Goal: Task Accomplishment & Management: Use online tool/utility

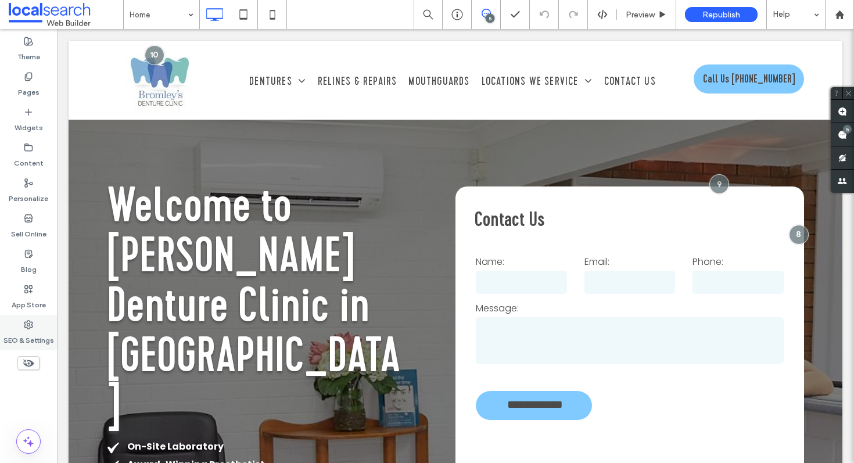
click at [27, 322] on icon at bounding box center [28, 324] width 9 height 9
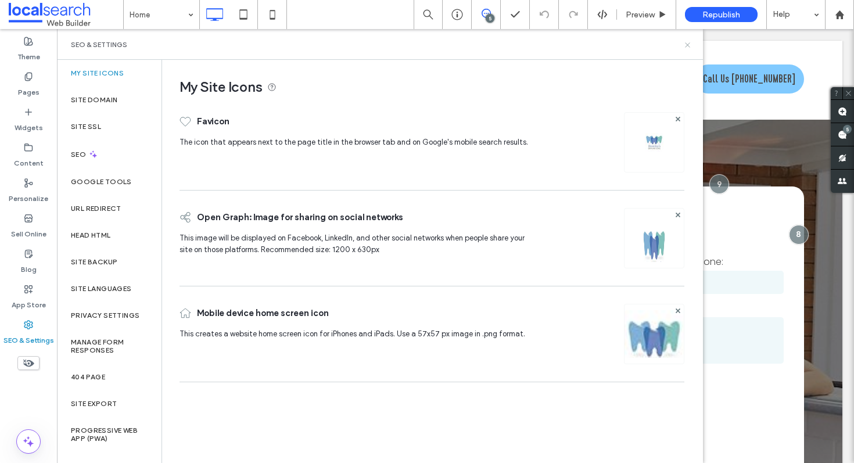
click at [688, 44] on icon at bounding box center [687, 45] width 9 height 9
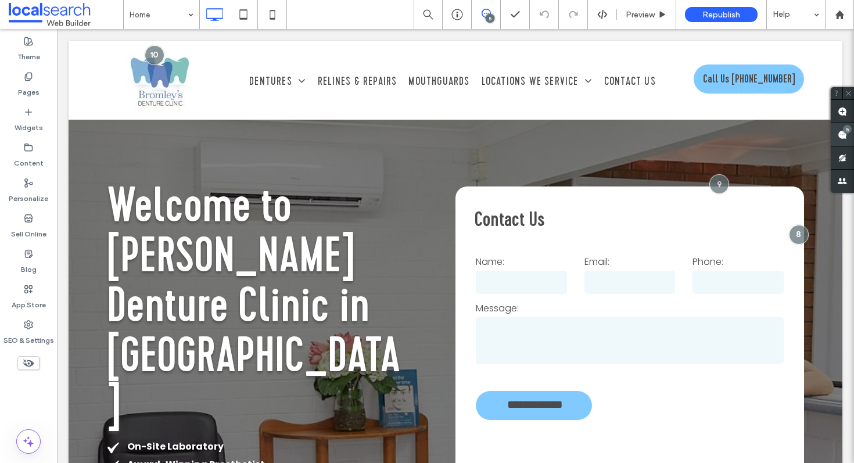
click at [848, 130] on div "5" at bounding box center [847, 129] width 9 height 9
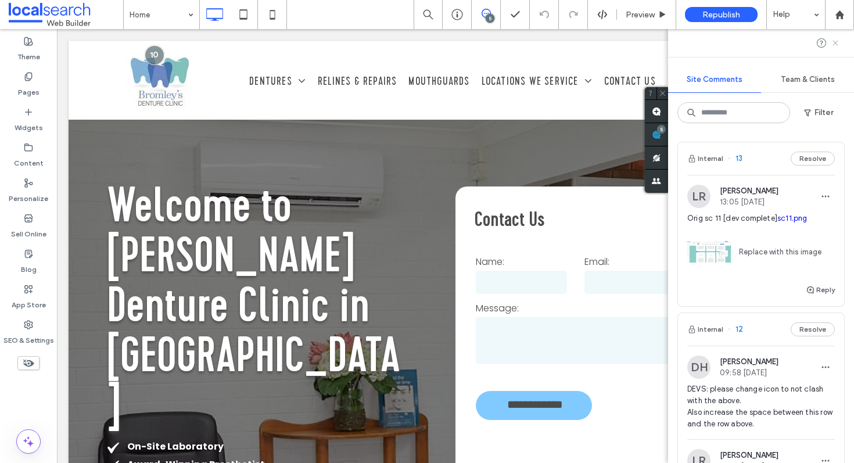
click at [833, 44] on icon at bounding box center [835, 42] width 9 height 9
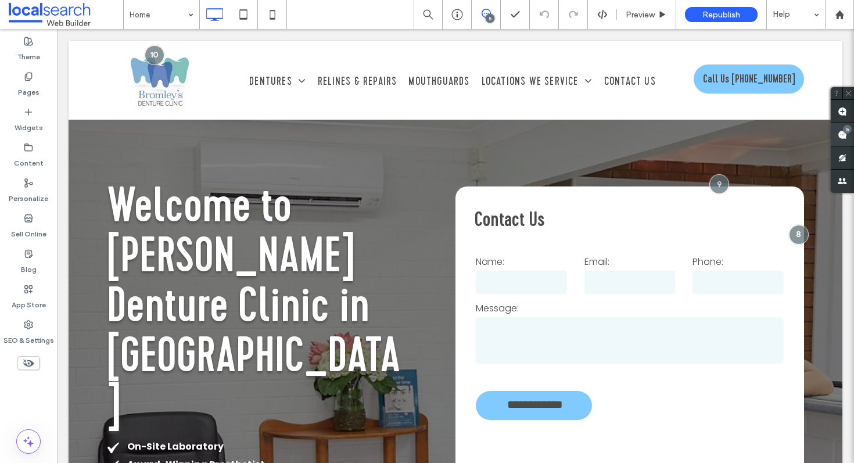
click at [842, 138] on use at bounding box center [842, 134] width 9 height 9
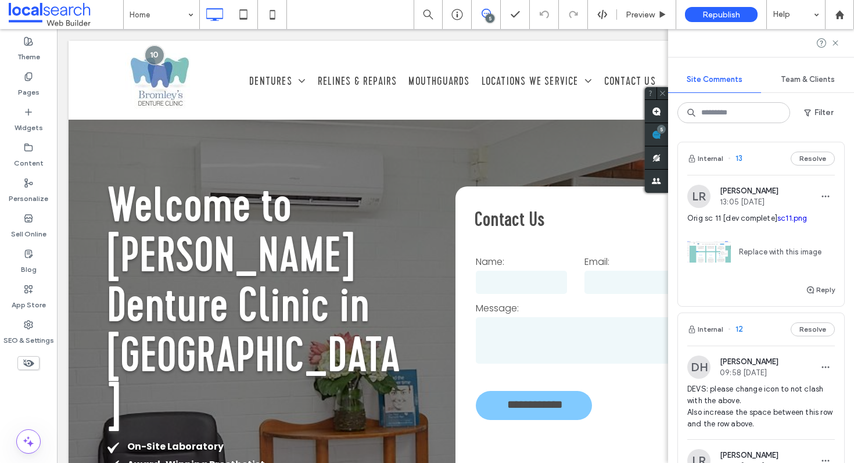
click at [755, 164] on div "Internal 13 Resolve" at bounding box center [761, 158] width 166 height 33
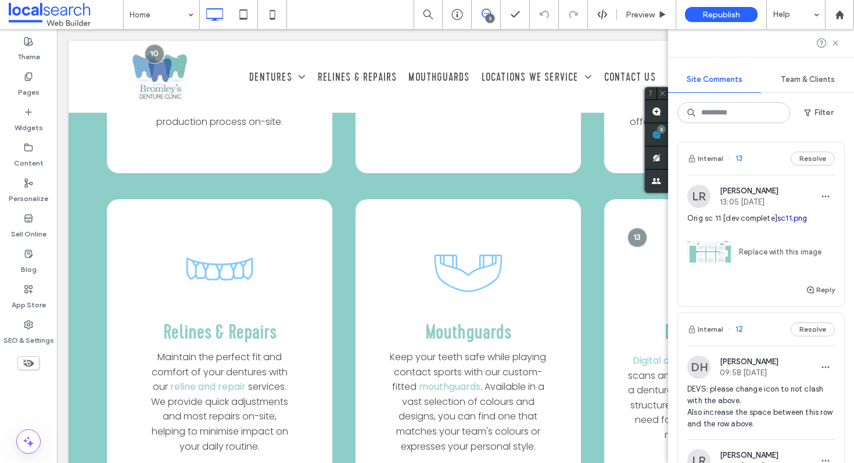
scroll to position [2352, 0]
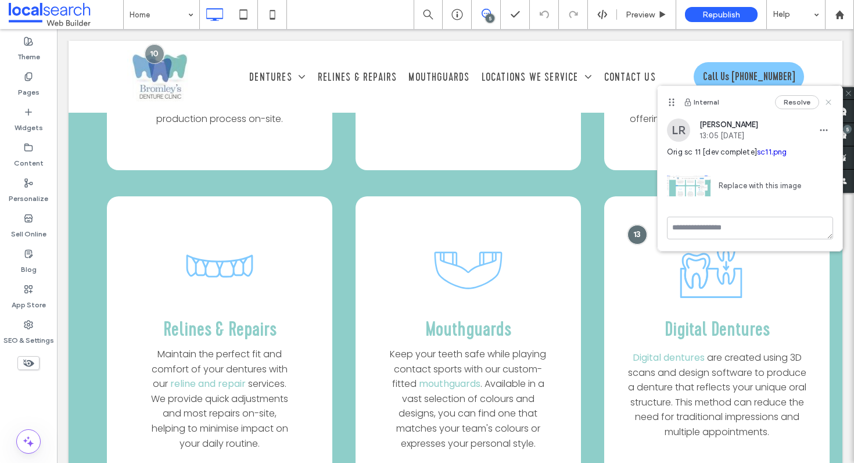
click at [830, 102] on icon at bounding box center [828, 102] width 9 height 9
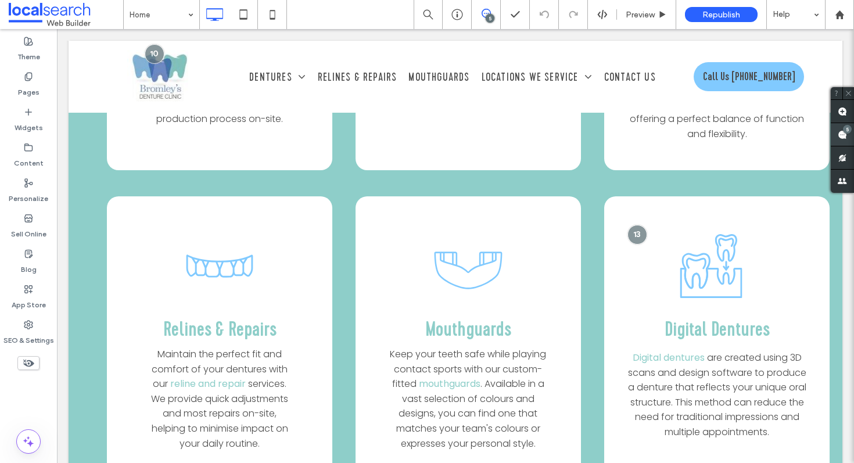
click at [838, 140] on span at bounding box center [842, 134] width 23 height 23
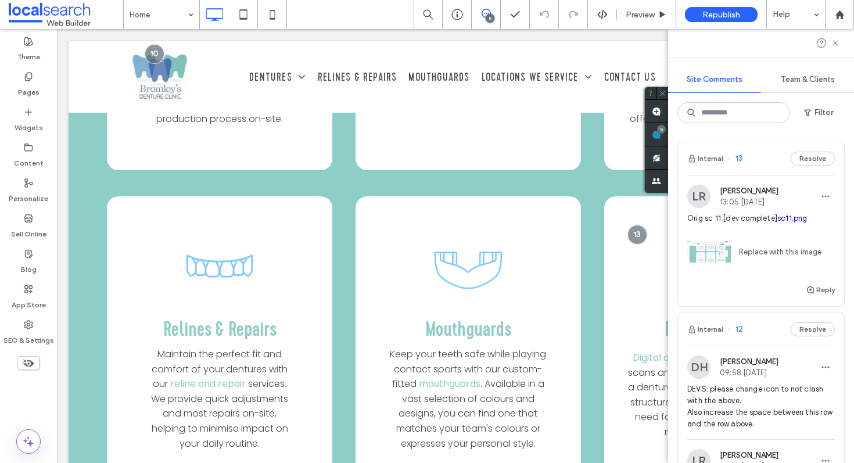
click at [794, 216] on link "sc11.png" at bounding box center [792, 218] width 30 height 9
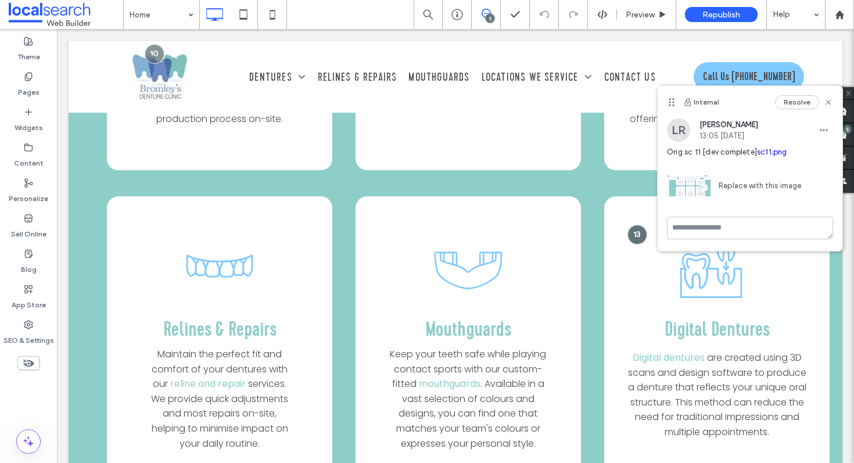
click at [821, 101] on div "Resolve" at bounding box center [804, 102] width 58 height 14
click at [828, 103] on icon at bounding box center [828, 102] width 9 height 9
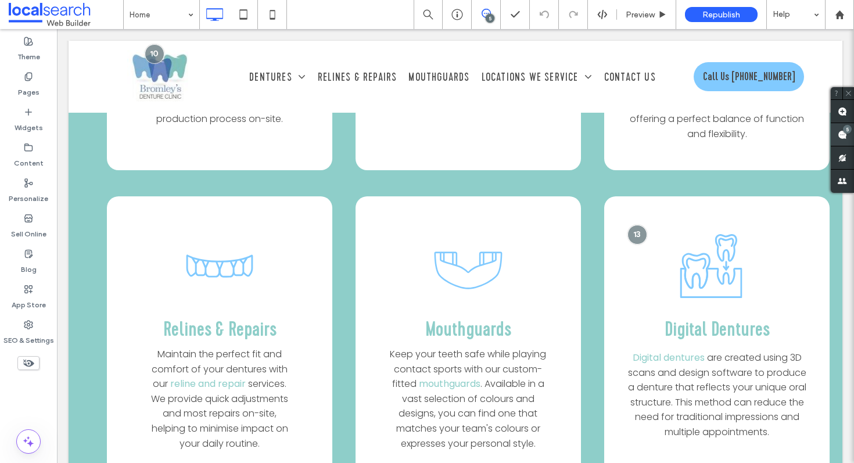
click at [843, 138] on use at bounding box center [842, 134] width 9 height 9
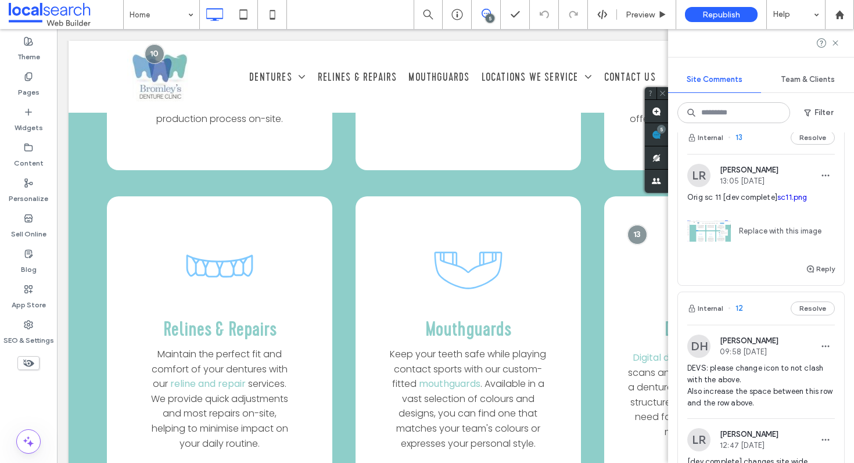
scroll to position [0, 0]
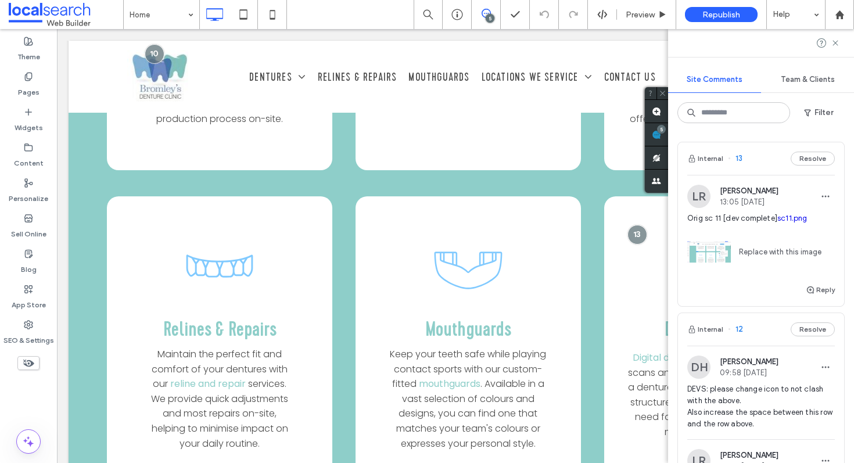
click at [791, 215] on link "sc11.png" at bounding box center [792, 218] width 30 height 9
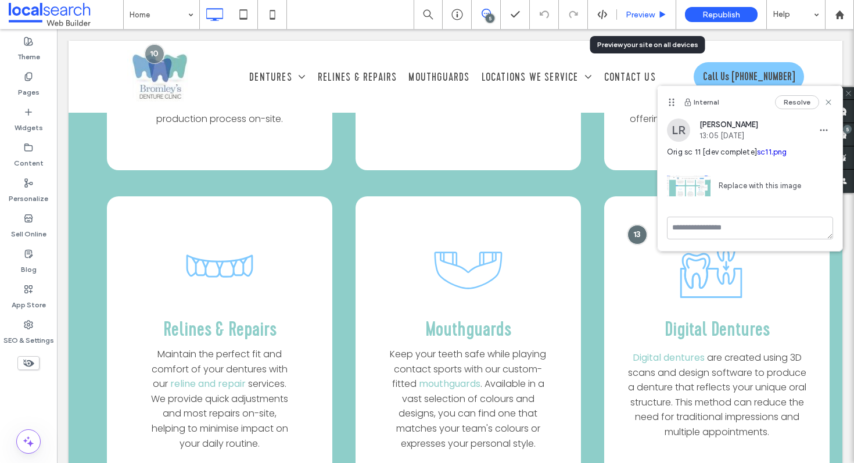
click at [649, 12] on span "Preview" at bounding box center [640, 15] width 29 height 10
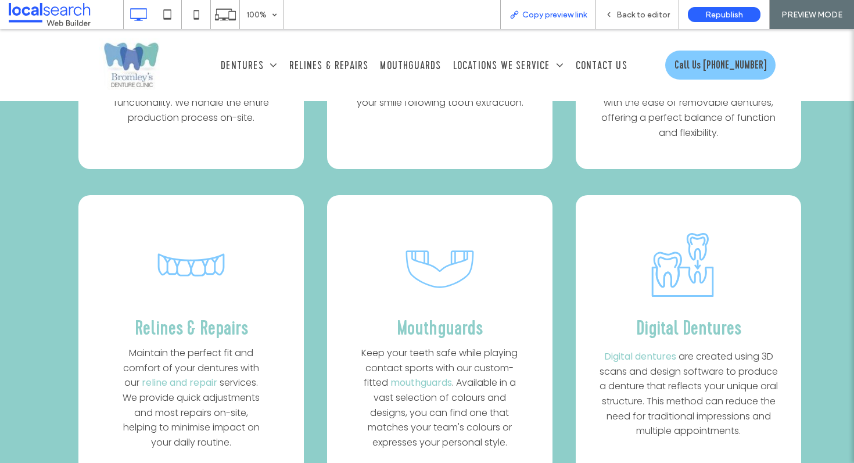
scroll to position [2365, 0]
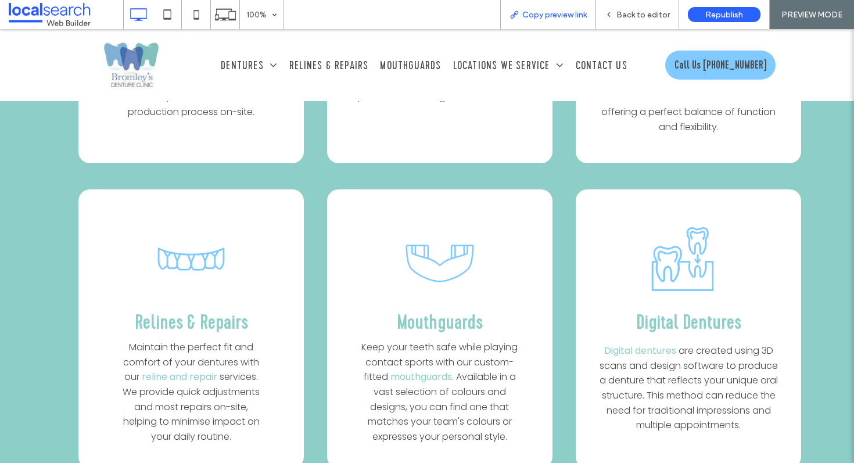
click at [539, 9] on div "Copy preview link" at bounding box center [548, 14] width 96 height 29
click at [546, 18] on span "Copy preview link" at bounding box center [554, 15] width 64 height 10
click at [645, 15] on span "Back to editor" at bounding box center [642, 15] width 53 height 10
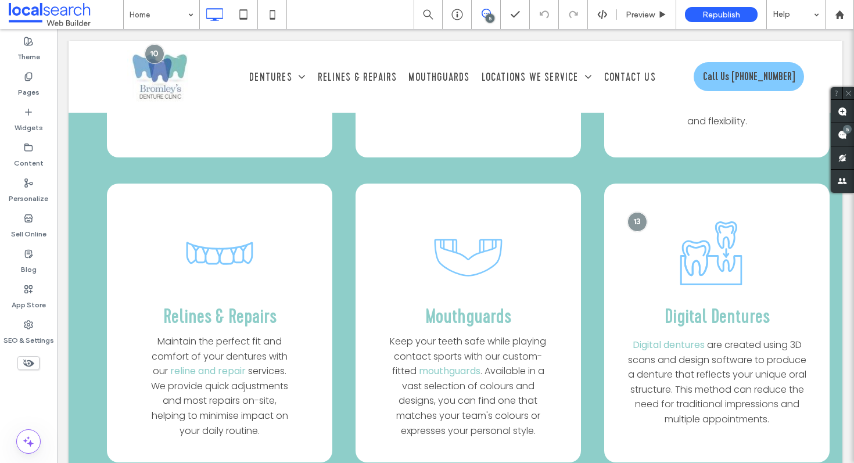
scroll to position [2352, 0]
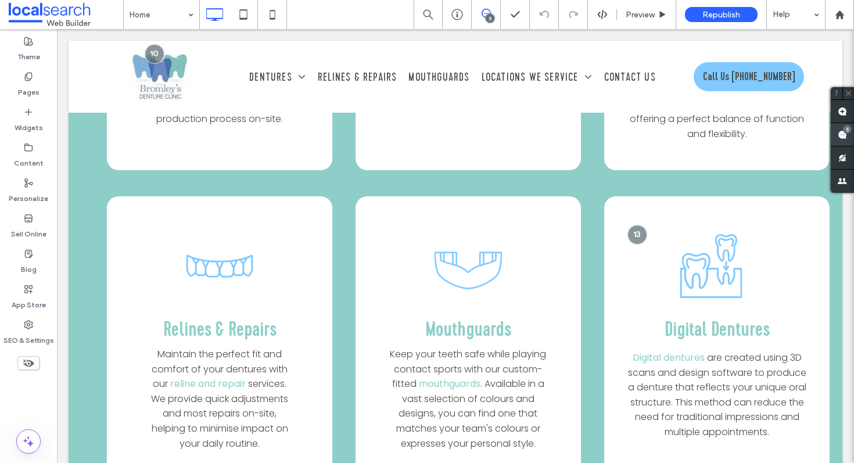
click at [840, 138] on use at bounding box center [842, 134] width 9 height 9
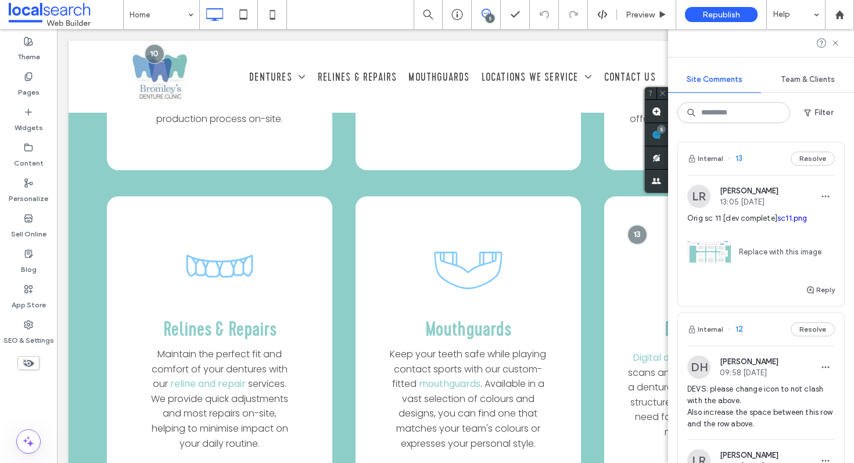
click at [755, 160] on div "Internal 13 Resolve" at bounding box center [761, 158] width 166 height 33
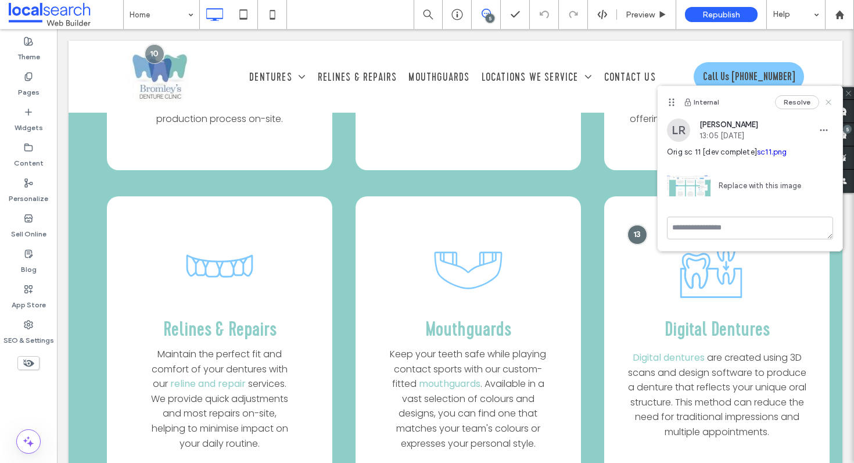
click at [828, 102] on use at bounding box center [827, 102] width 5 height 5
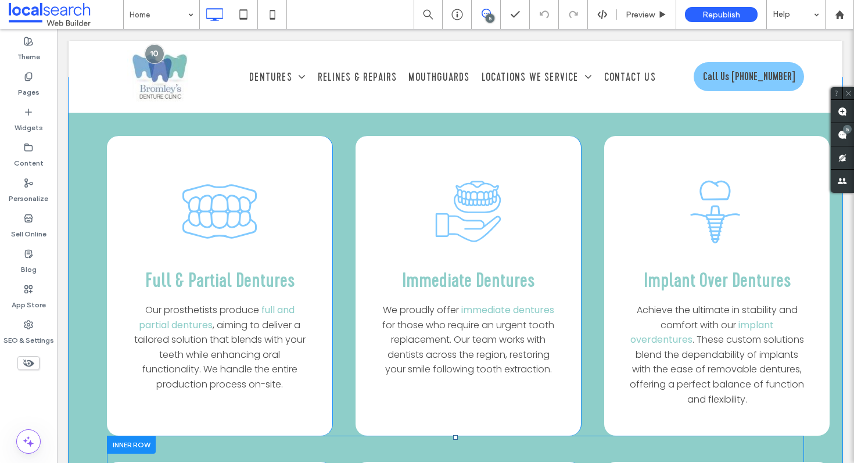
scroll to position [2072, 0]
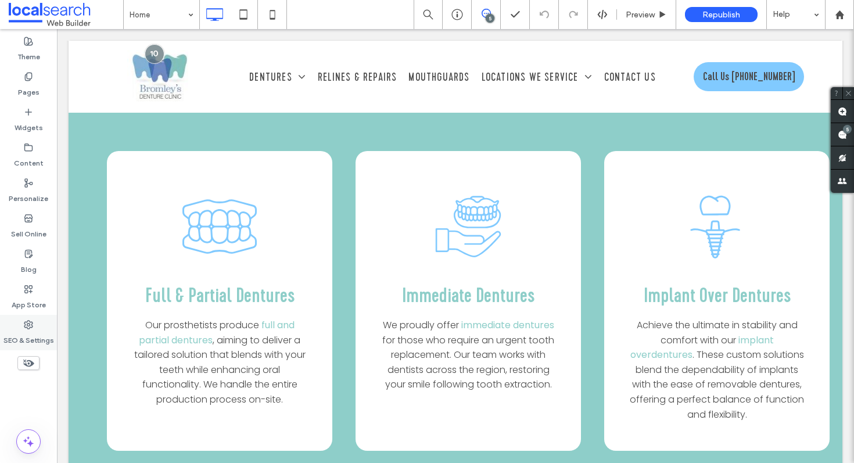
click at [24, 319] on div "SEO & Settings" at bounding box center [28, 332] width 57 height 35
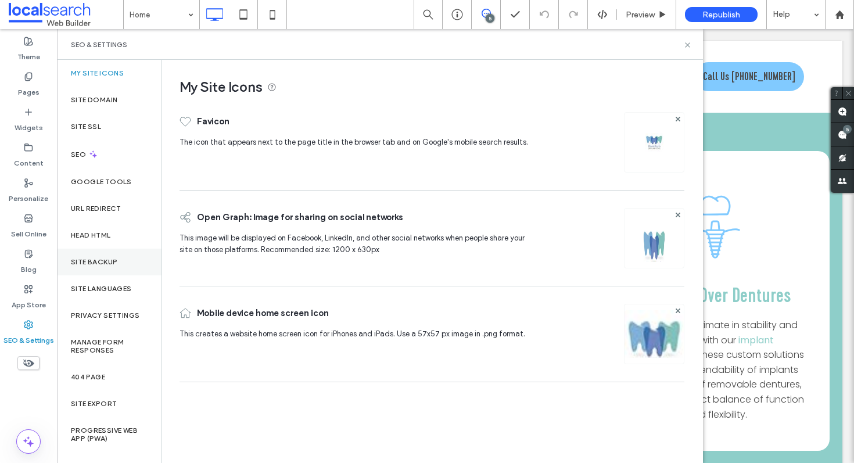
click at [110, 263] on label "Site Backup" at bounding box center [94, 262] width 46 height 8
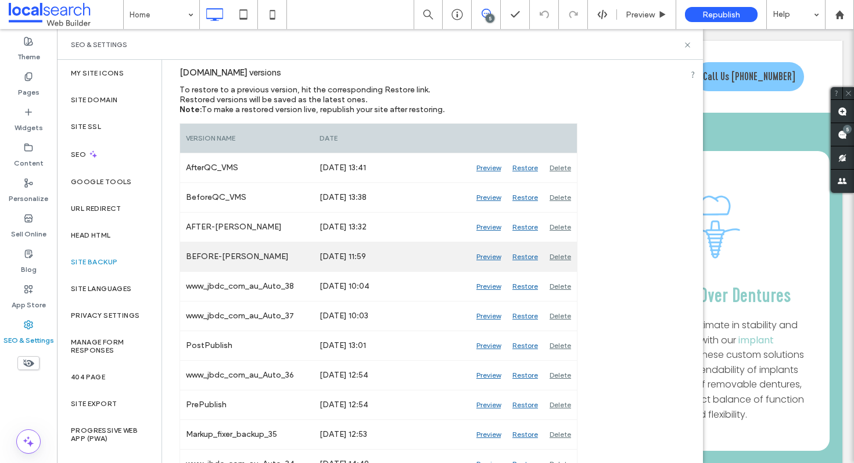
scroll to position [134, 0]
click at [476, 253] on div "Preview" at bounding box center [489, 256] width 36 height 29
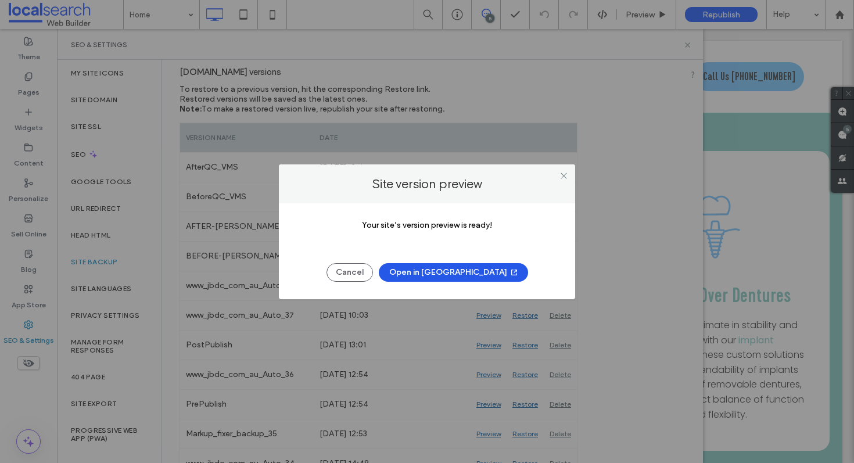
click at [450, 277] on button "Open in New Tab" at bounding box center [453, 272] width 149 height 19
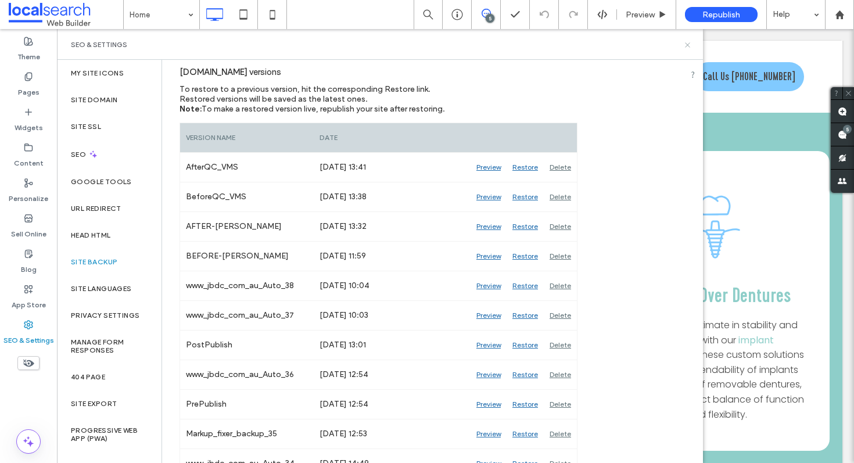
drag, startPoint x: 687, startPoint y: 44, endPoint x: 735, endPoint y: 51, distance: 48.2
click at [687, 44] on icon at bounding box center [687, 45] width 9 height 9
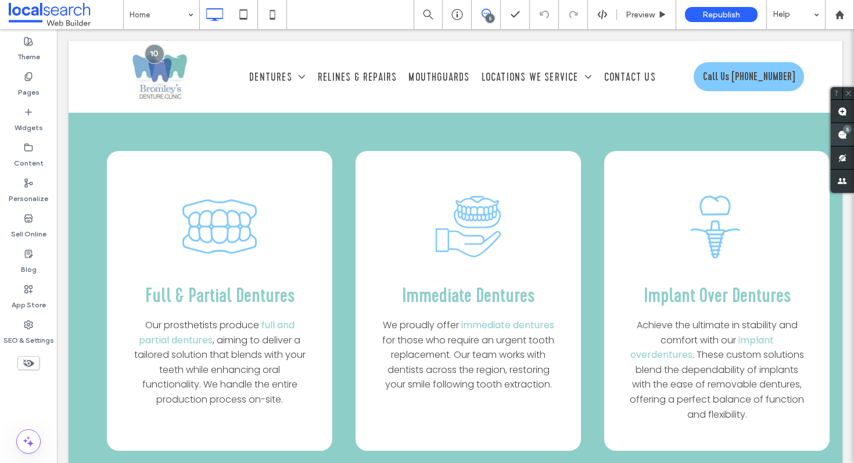
click at [848, 138] on span at bounding box center [842, 134] width 23 height 23
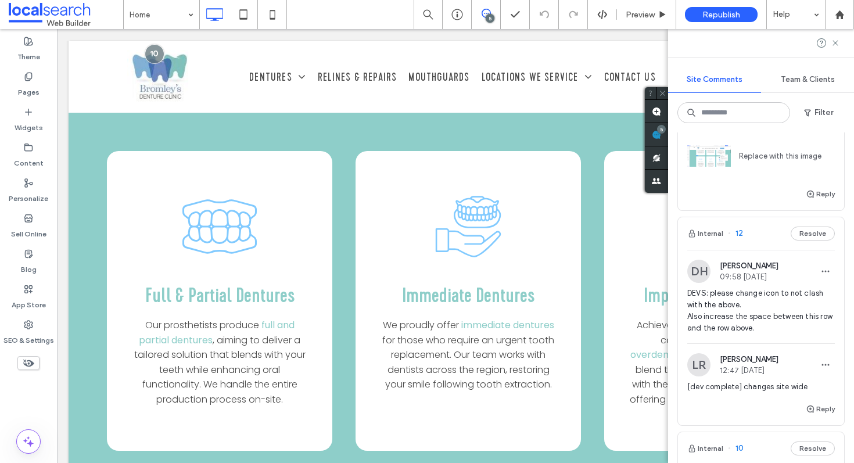
scroll to position [0, 0]
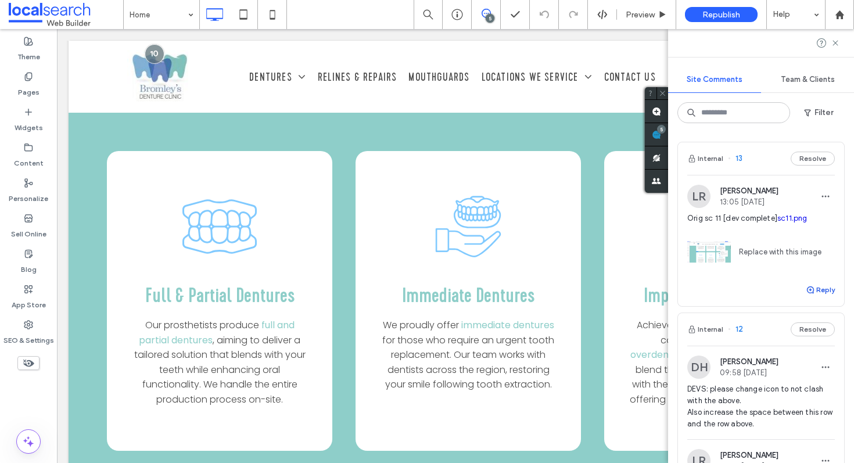
click at [813, 286] on button "Reply" at bounding box center [820, 290] width 29 height 14
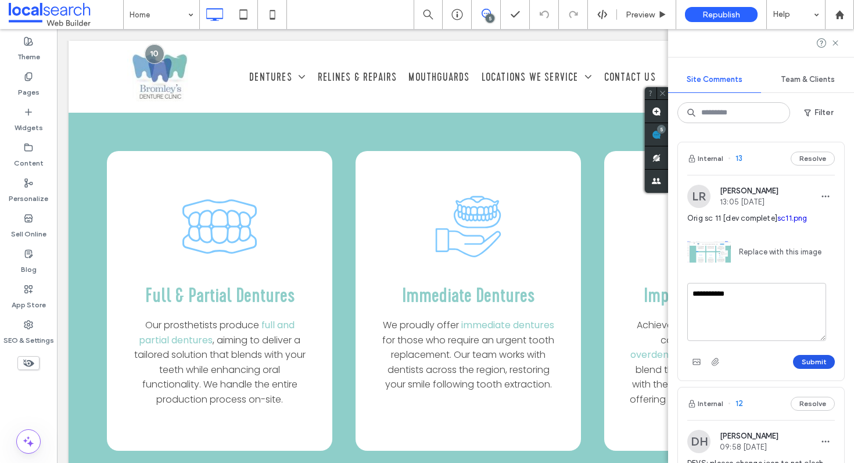
type textarea "**********"
click at [798, 364] on button "Submit" at bounding box center [814, 362] width 42 height 14
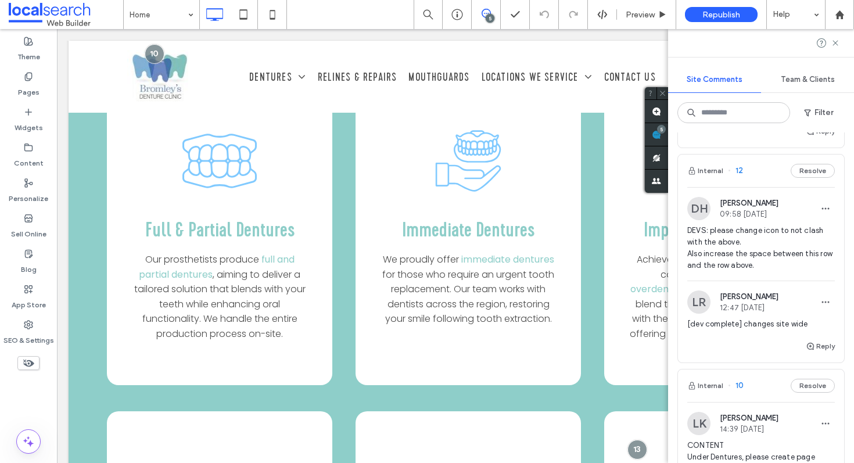
scroll to position [215, 0]
click at [807, 346] on span "button" at bounding box center [811, 348] width 10 height 13
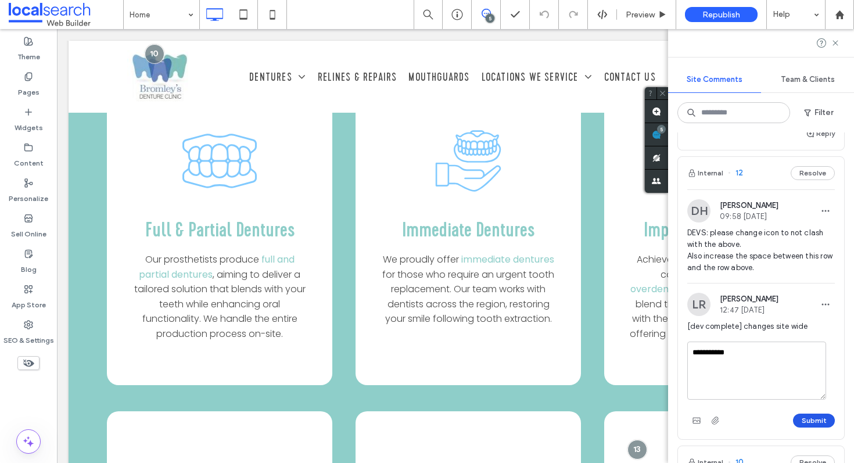
type textarea "**********"
click at [805, 421] on button "Submit" at bounding box center [814, 421] width 42 height 14
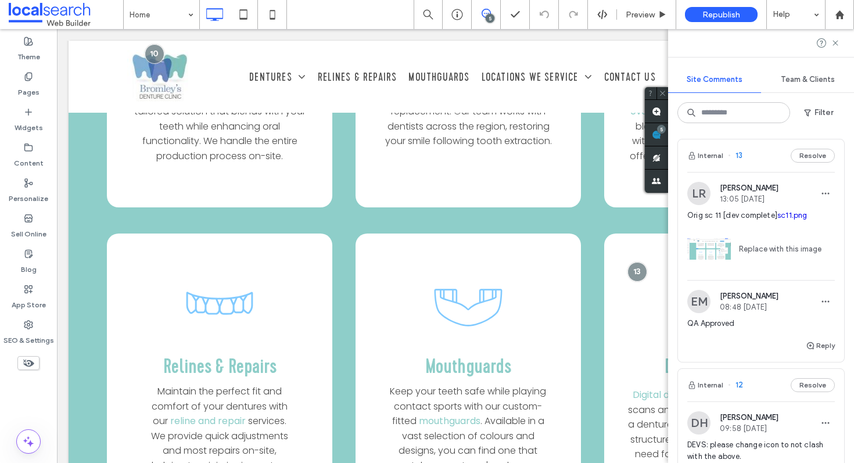
scroll to position [5, 0]
click at [792, 213] on link "sc11.png" at bounding box center [792, 213] width 30 height 9
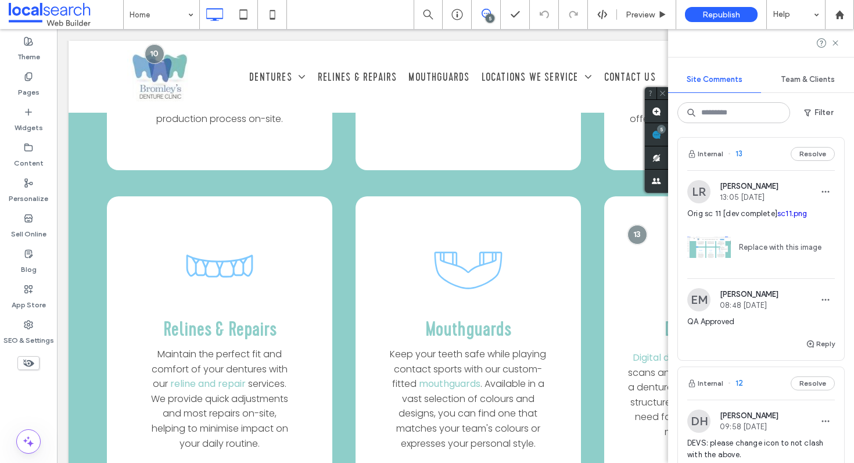
scroll to position [0, 0]
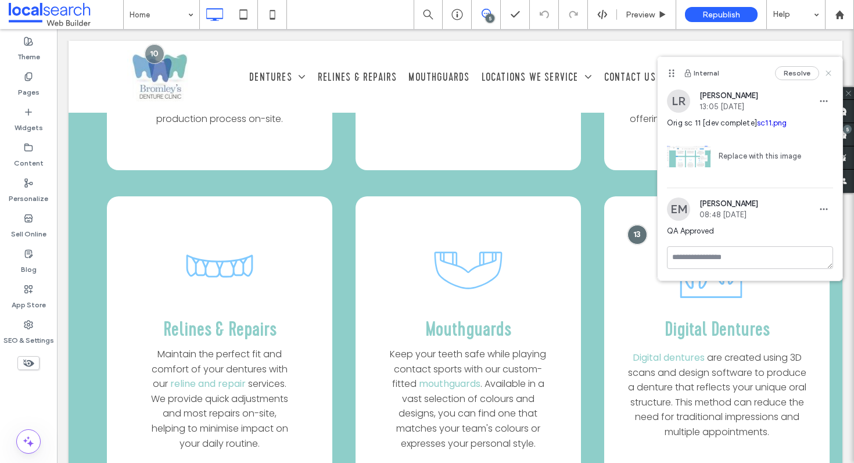
click at [827, 71] on use at bounding box center [827, 72] width 5 height 5
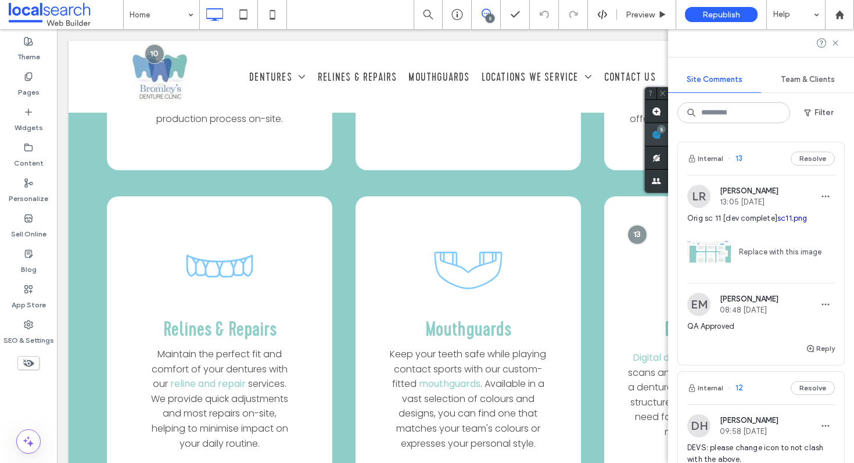
click at [666, 132] on div "5" at bounding box center [661, 129] width 9 height 9
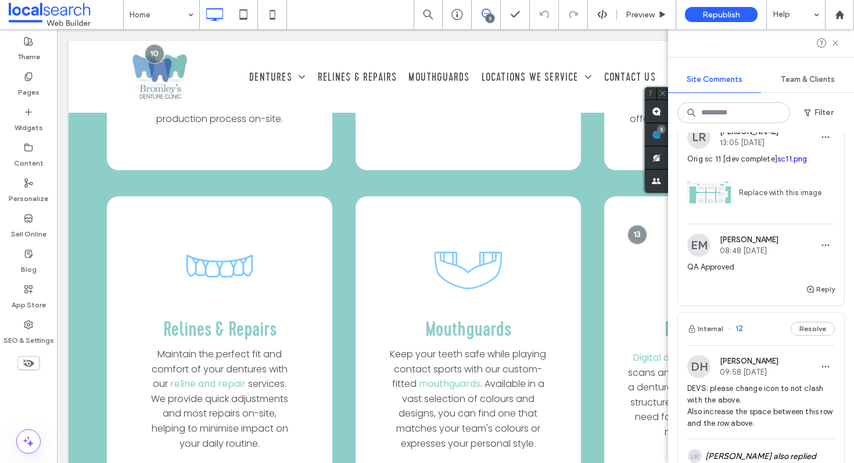
scroll to position [139, 0]
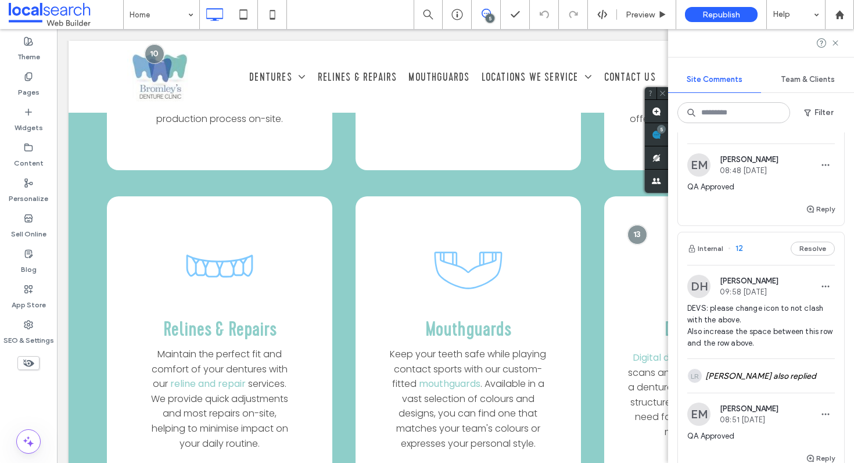
click at [755, 253] on div "Internal 12 Resolve" at bounding box center [761, 248] width 166 height 33
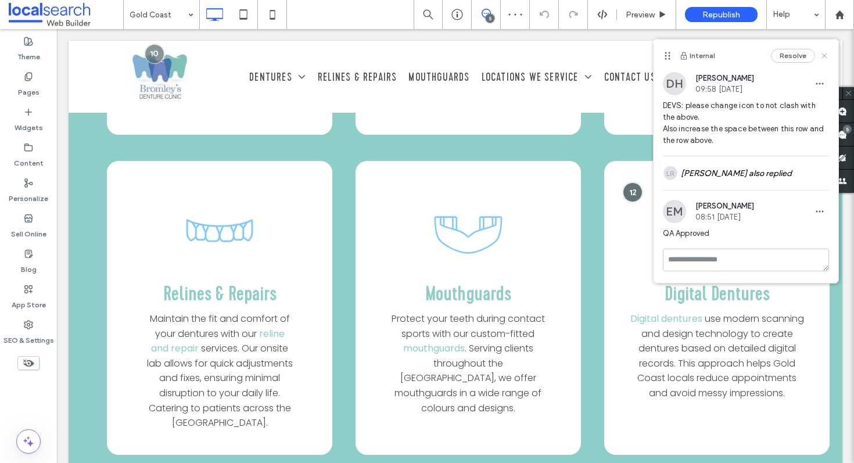
click at [826, 58] on icon at bounding box center [824, 55] width 9 height 9
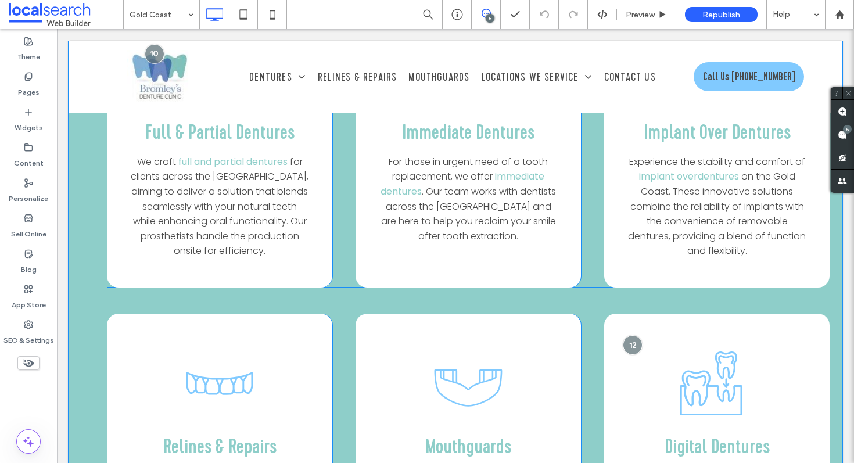
scroll to position [2163, 0]
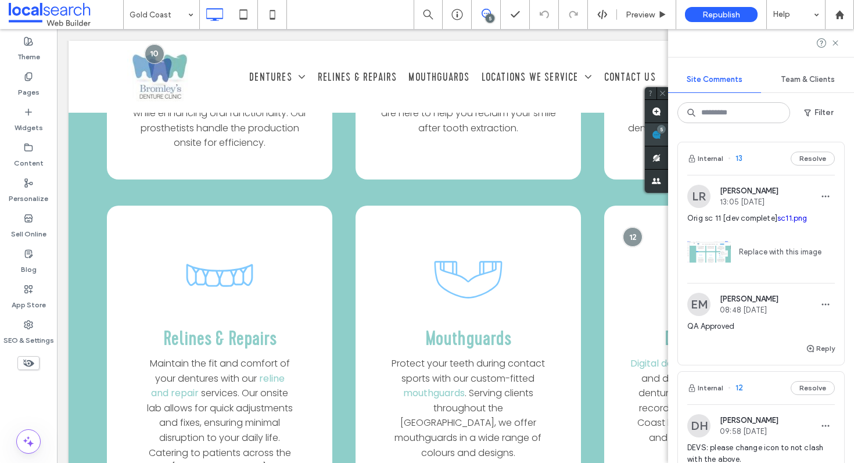
click at [661, 133] on use at bounding box center [656, 134] width 9 height 9
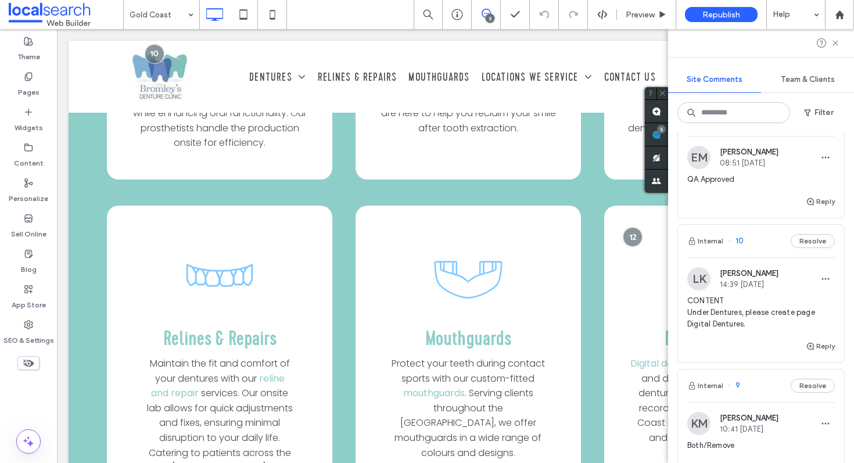
scroll to position [400, 0]
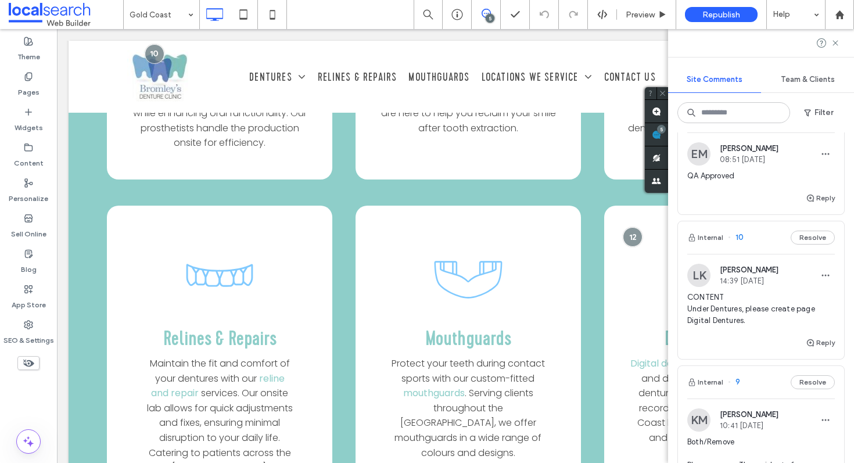
click at [762, 239] on div "Internal 10 Resolve" at bounding box center [761, 237] width 166 height 33
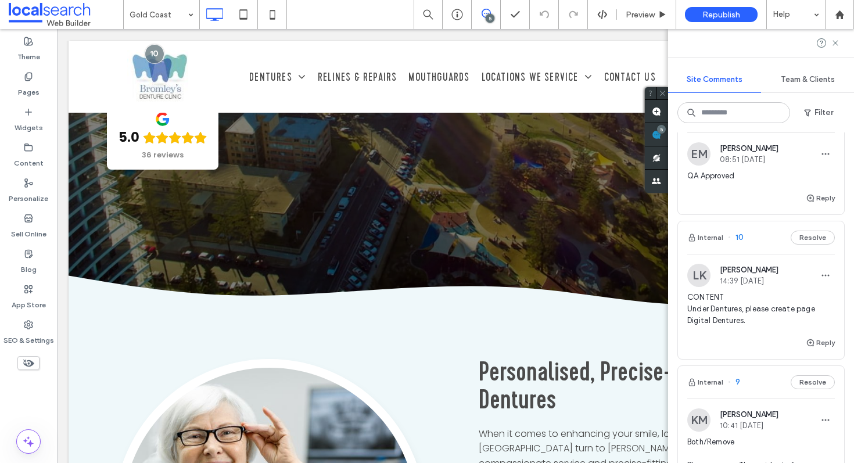
scroll to position [0, 0]
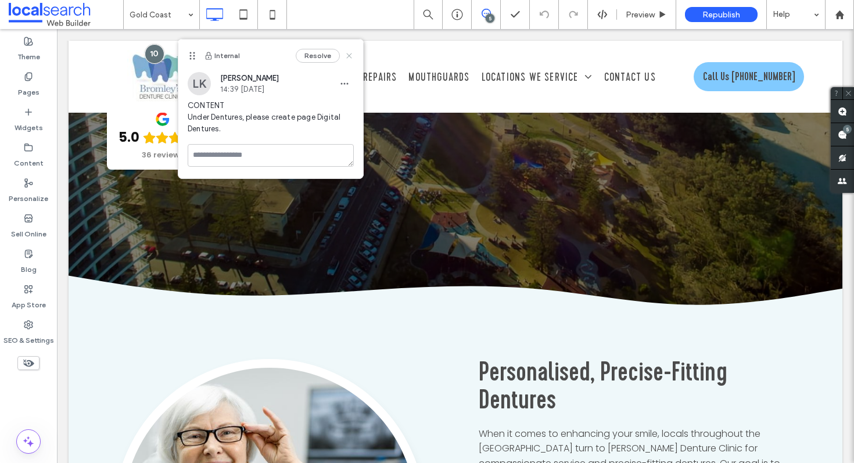
click at [350, 58] on icon at bounding box center [348, 55] width 9 height 9
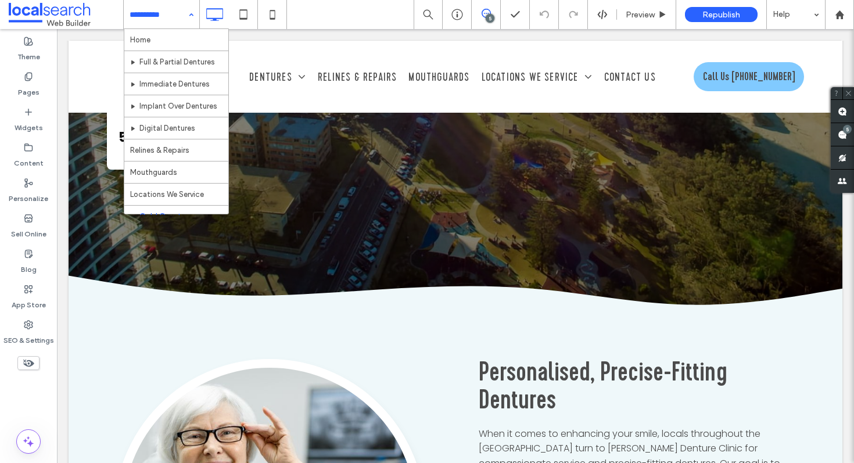
click at [185, 16] on div "Home Full & Partial Dentures Immediate Dentures Implant Over Dentures Digital D…" at bounding box center [162, 14] width 76 height 29
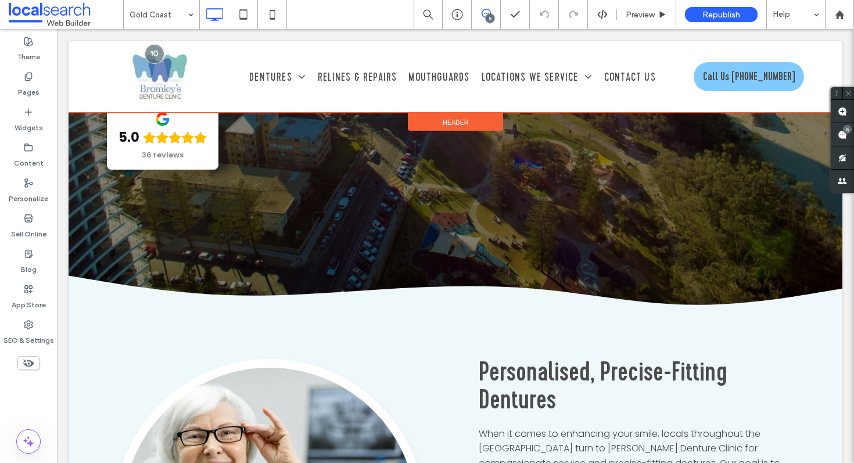
click at [152, 54] on div at bounding box center [456, 77] width 774 height 72
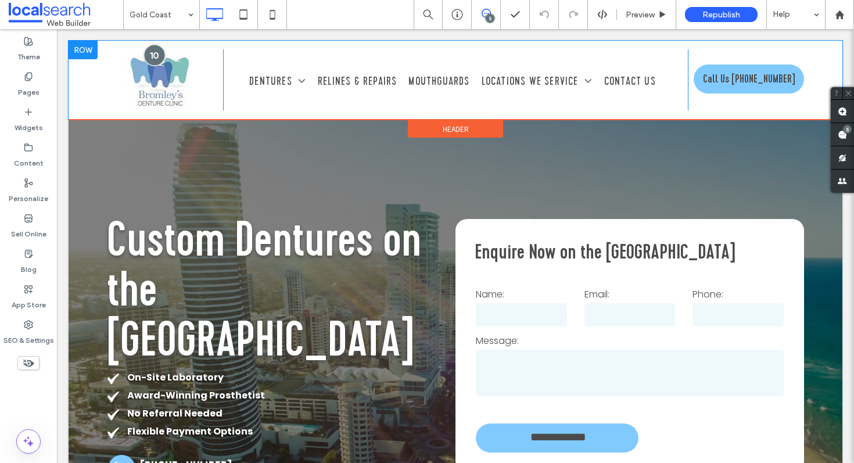
click at [153, 49] on div at bounding box center [153, 54] width 21 height 21
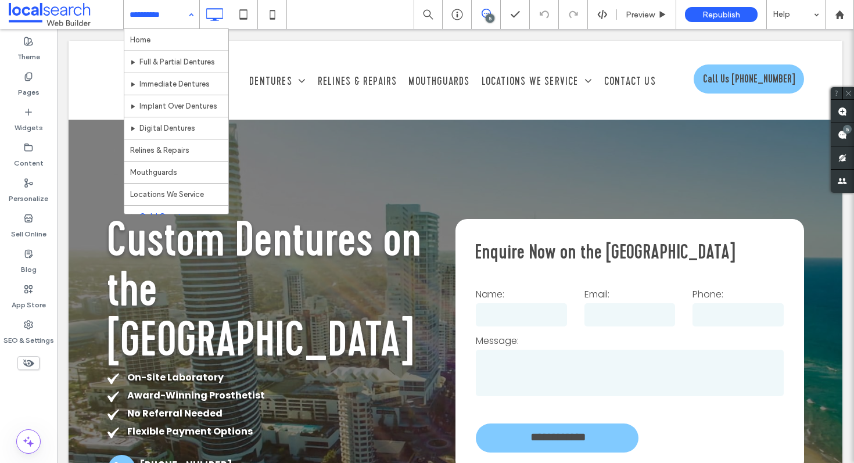
click at [185, 14] on div "Home Full & Partial Dentures Immediate Dentures Implant Over Dentures Digital D…" at bounding box center [162, 14] width 76 height 29
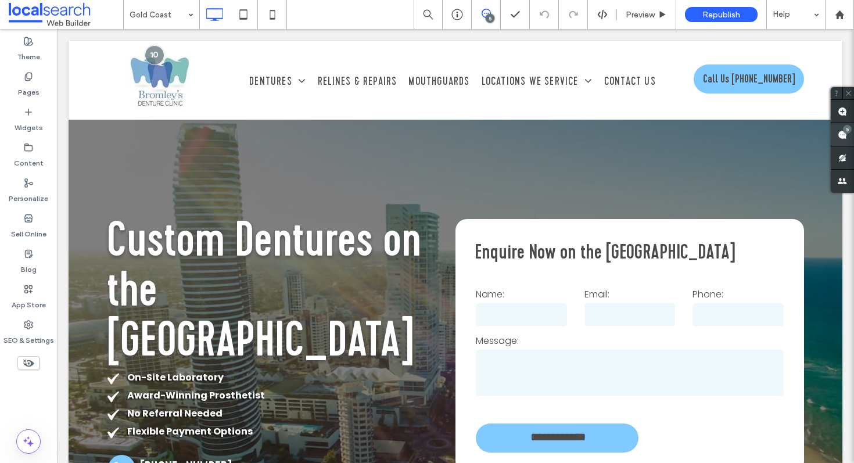
click at [847, 129] on div "5" at bounding box center [847, 129] width 9 height 9
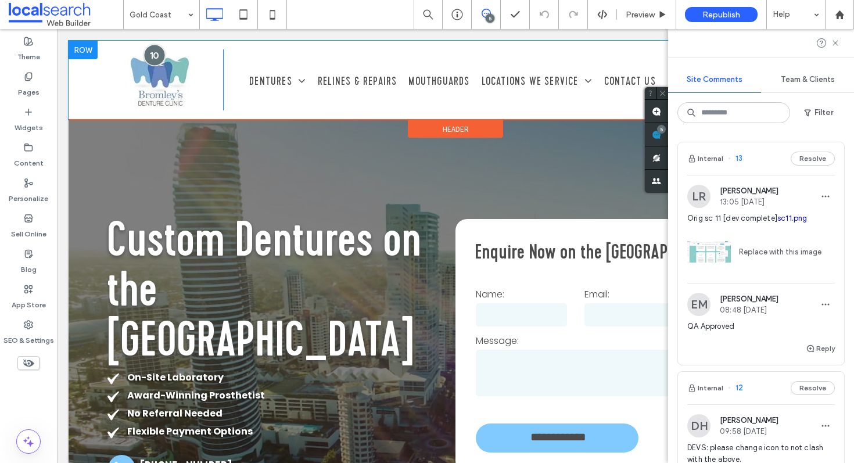
click at [150, 56] on div at bounding box center [153, 54] width 21 height 21
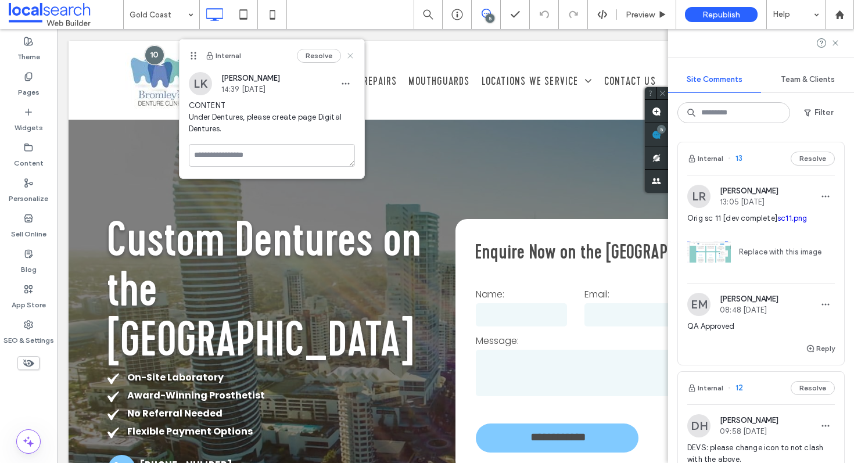
click at [354, 54] on icon at bounding box center [350, 55] width 9 height 9
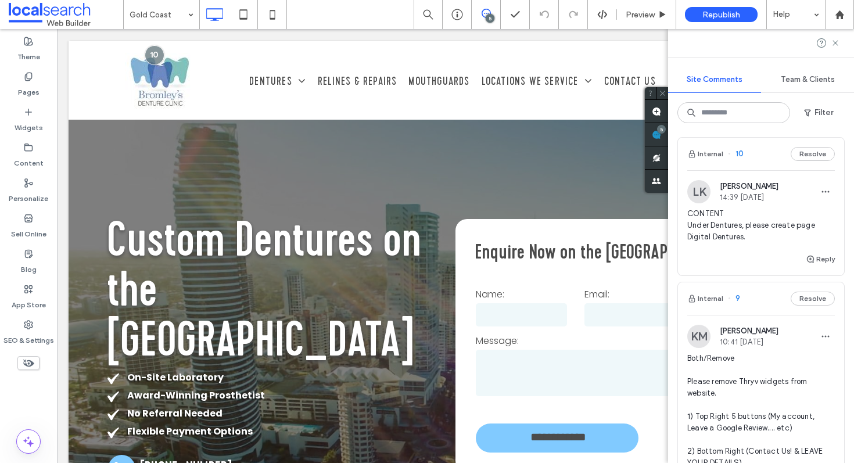
scroll to position [482, 0]
click at [756, 154] on div "Internal 10 Resolve" at bounding box center [761, 155] width 166 height 33
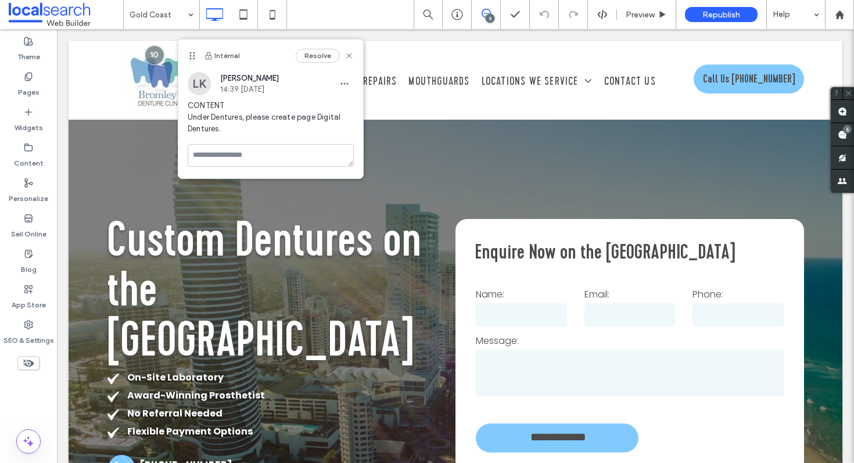
scroll to position [0, 0]
click at [341, 83] on use "button" at bounding box center [344, 84] width 8 height 2
click at [355, 68] on div "Internal Resolve" at bounding box center [270, 56] width 185 height 33
click at [845, 138] on span at bounding box center [842, 134] width 23 height 23
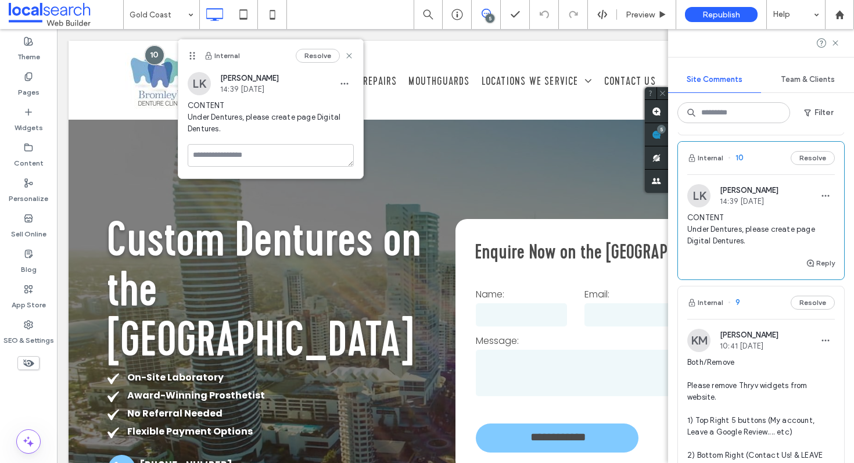
scroll to position [484, 0]
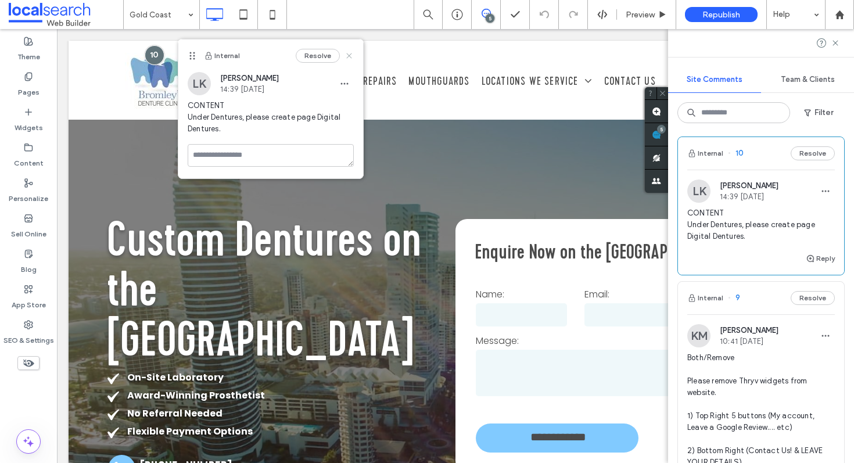
click at [347, 58] on use at bounding box center [348, 55] width 5 height 5
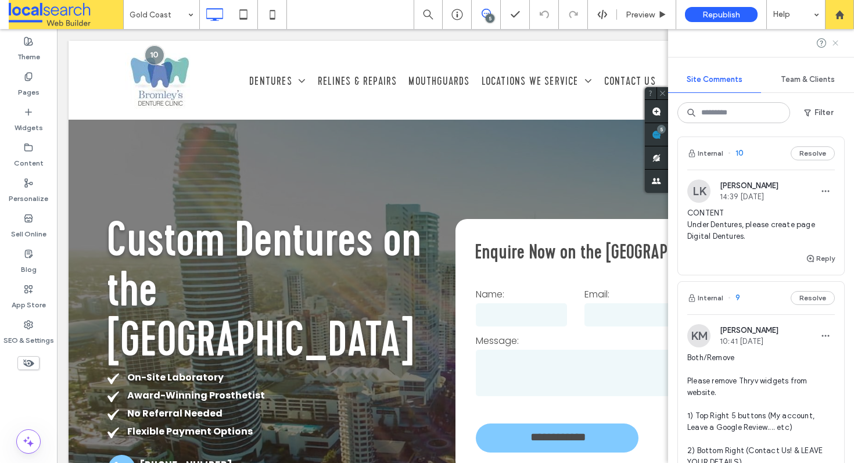
click at [836, 40] on icon at bounding box center [835, 42] width 9 height 9
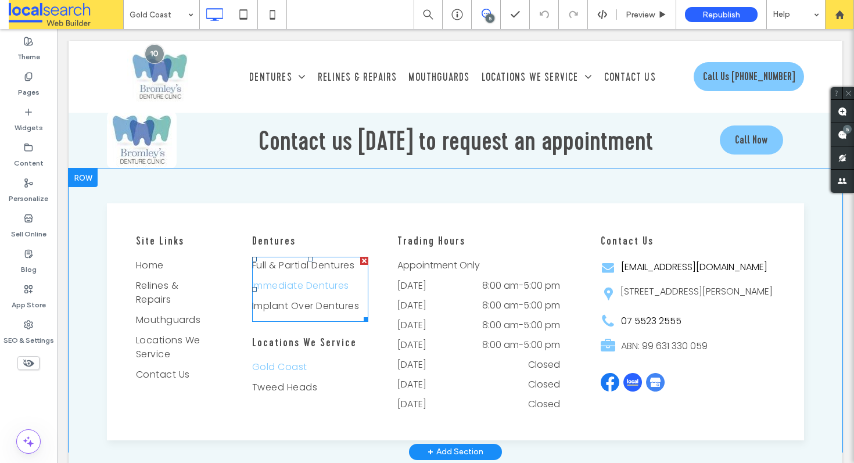
scroll to position [3957, 0]
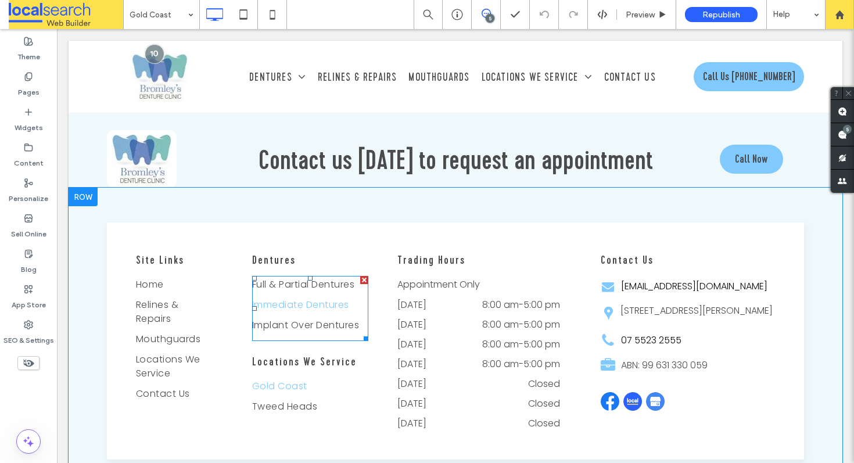
click at [328, 296] on link "Immediate Dentures" at bounding box center [305, 306] width 107 height 20
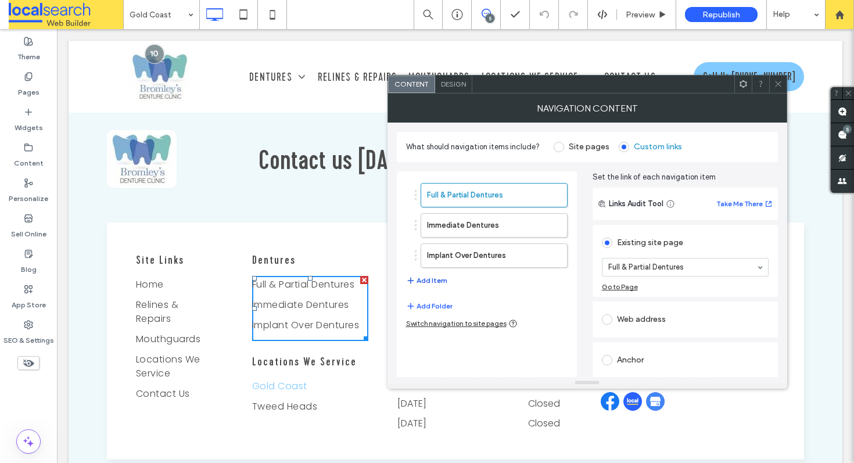
click at [430, 282] on button "Add Item" at bounding box center [426, 281] width 41 height 14
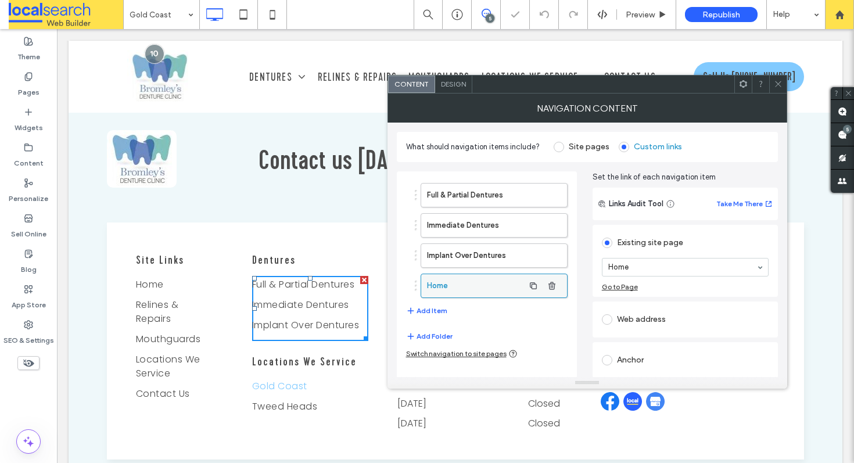
click at [510, 290] on label "Home" at bounding box center [475, 285] width 97 height 23
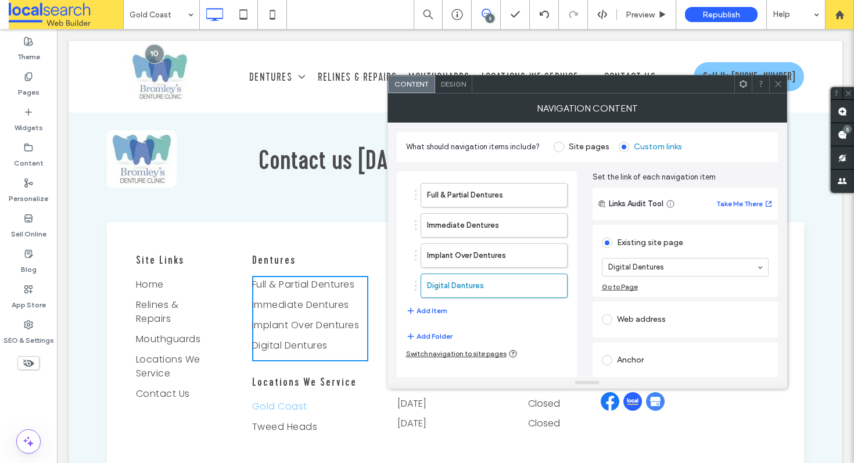
click at [776, 84] on icon at bounding box center [778, 84] width 9 height 9
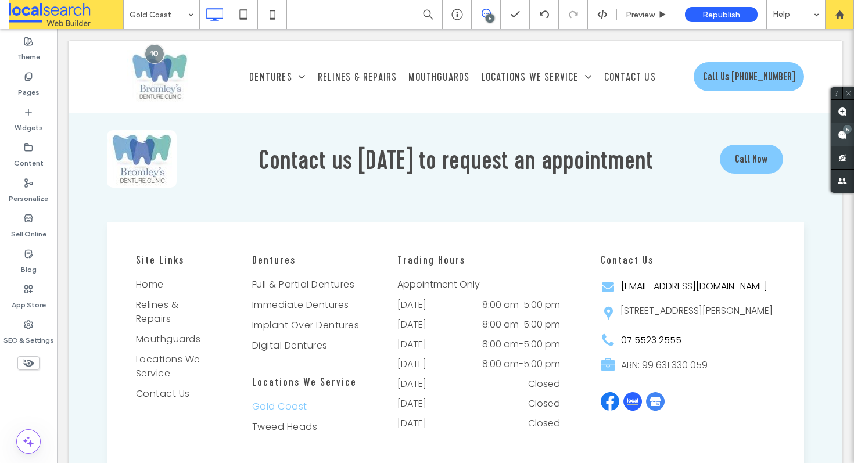
click at [847, 132] on div "5" at bounding box center [847, 129] width 9 height 9
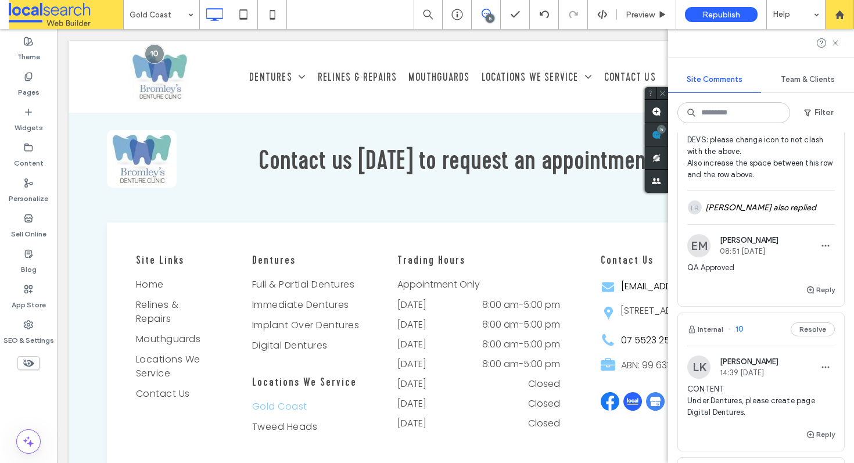
scroll to position [447, 0]
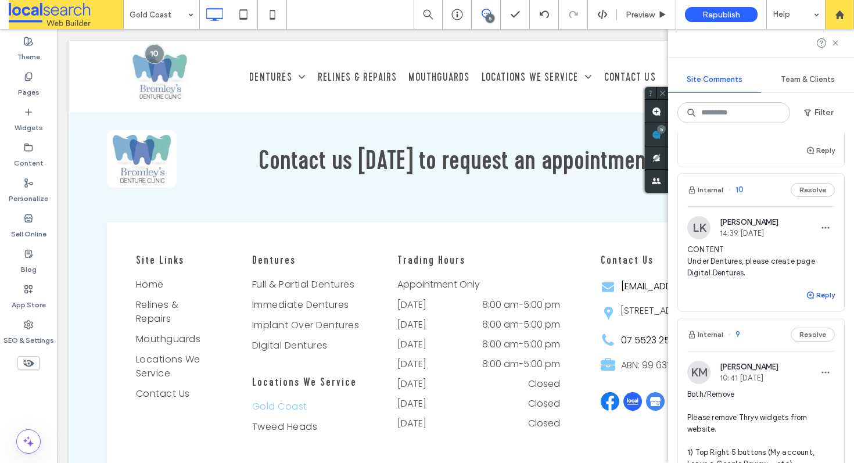
click at [807, 294] on use "button" at bounding box center [810, 295] width 7 height 7
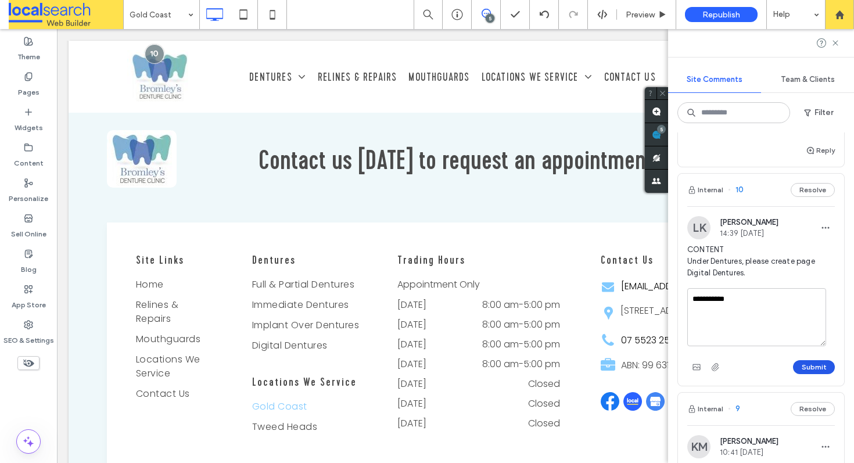
type textarea "**********"
click at [806, 367] on button "Submit" at bounding box center [814, 367] width 42 height 14
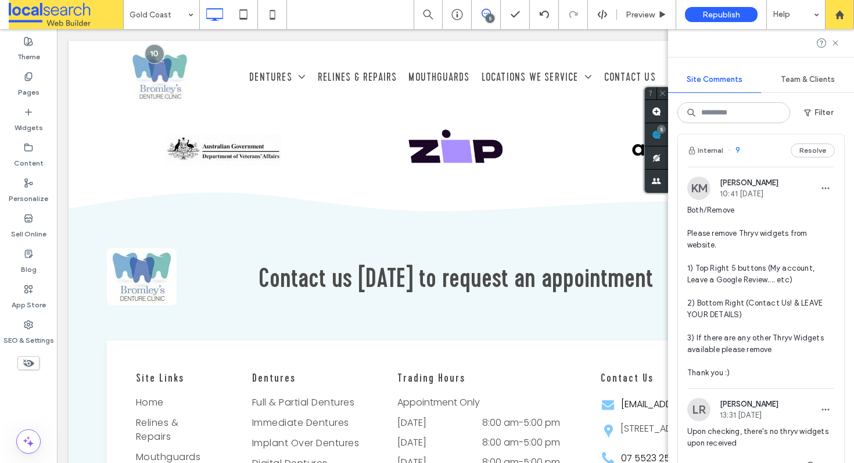
scroll to position [691, 0]
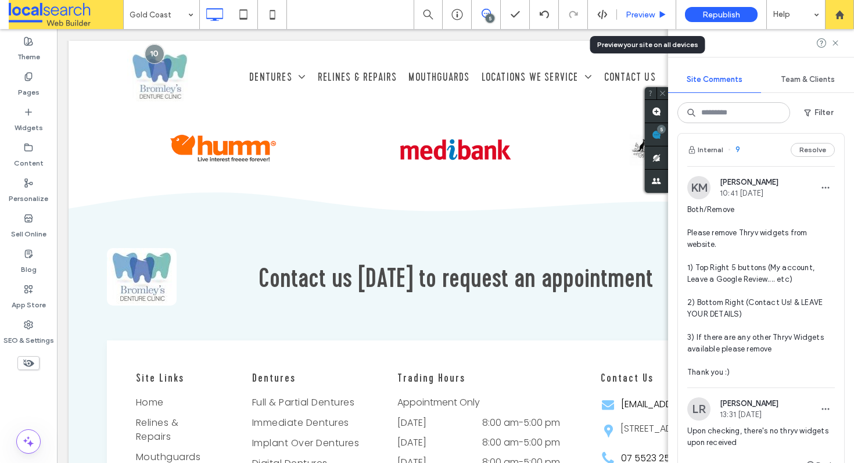
click at [627, 16] on span "Preview" at bounding box center [640, 15] width 29 height 10
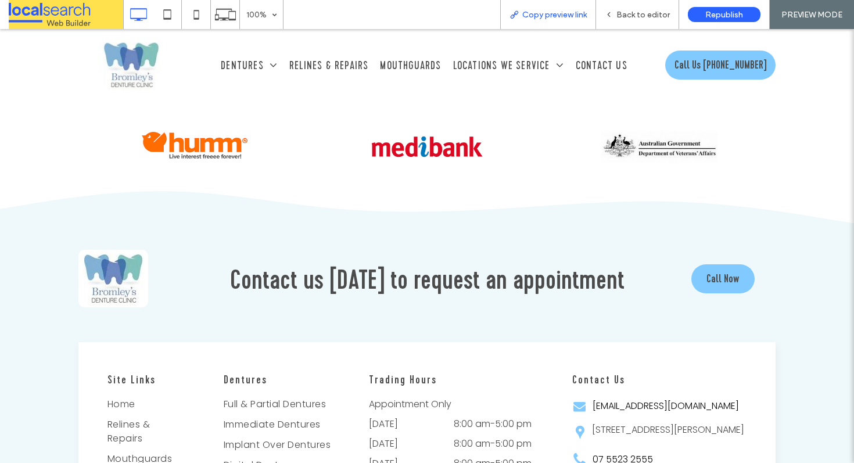
scroll to position [3852, 0]
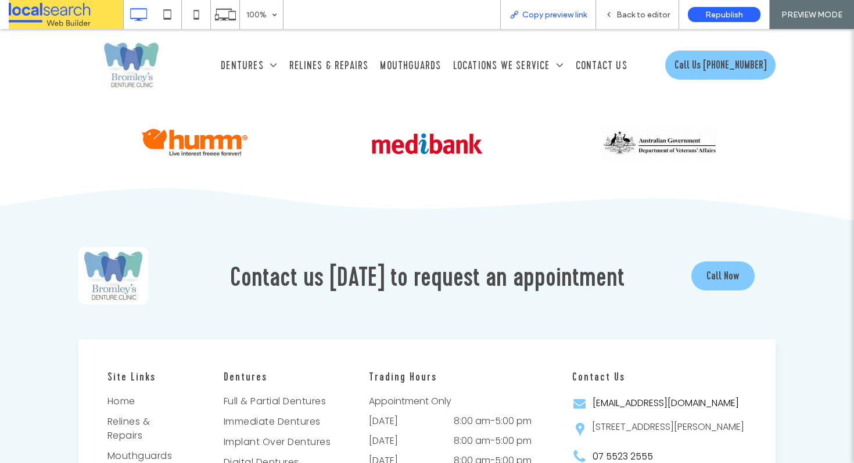
click at [558, 17] on span "Copy preview link" at bounding box center [554, 15] width 64 height 10
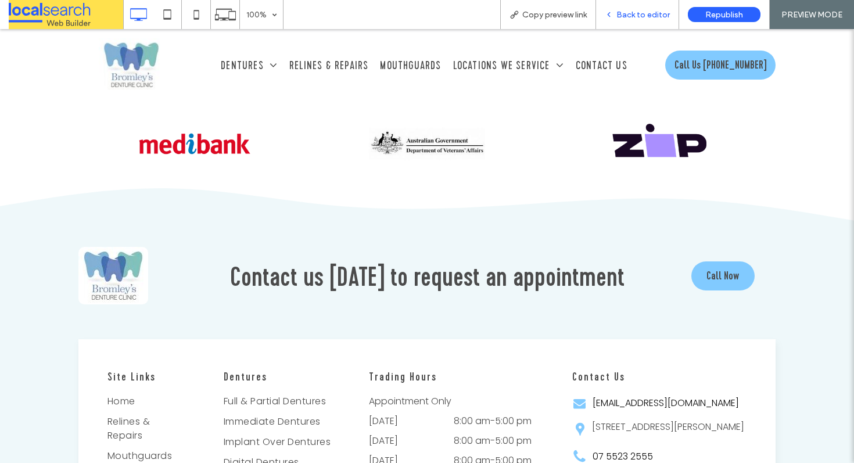
click at [633, 13] on span "Back to editor" at bounding box center [642, 15] width 53 height 10
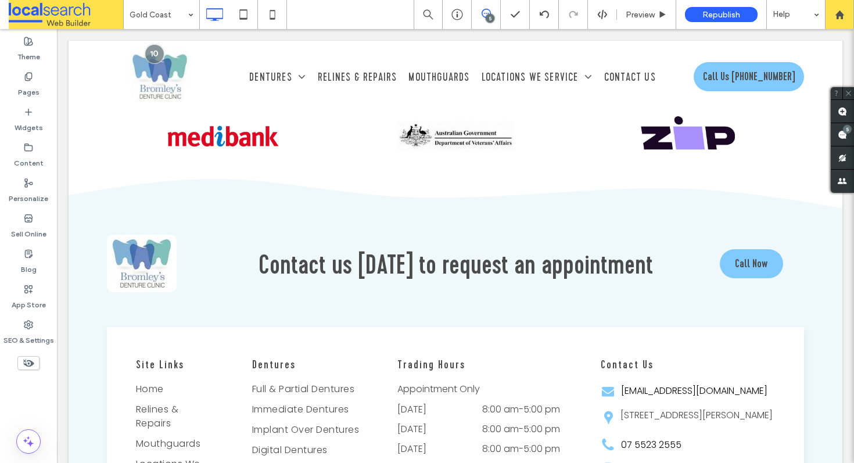
scroll to position [3864, 0]
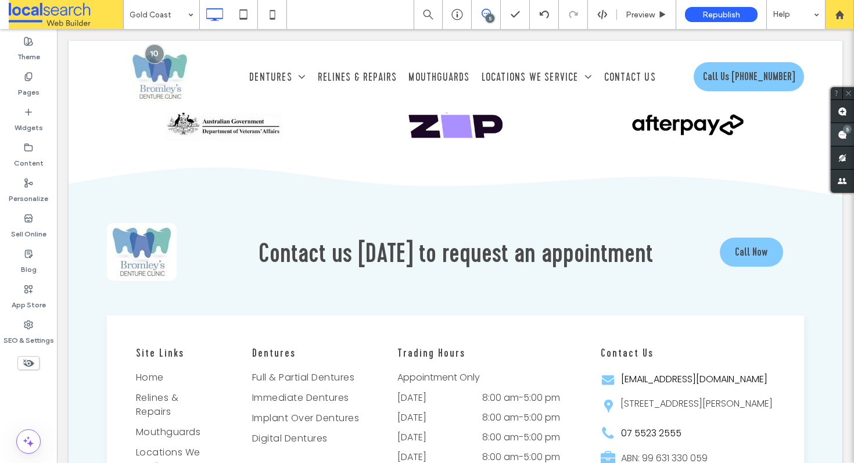
click at [840, 133] on use at bounding box center [842, 134] width 9 height 9
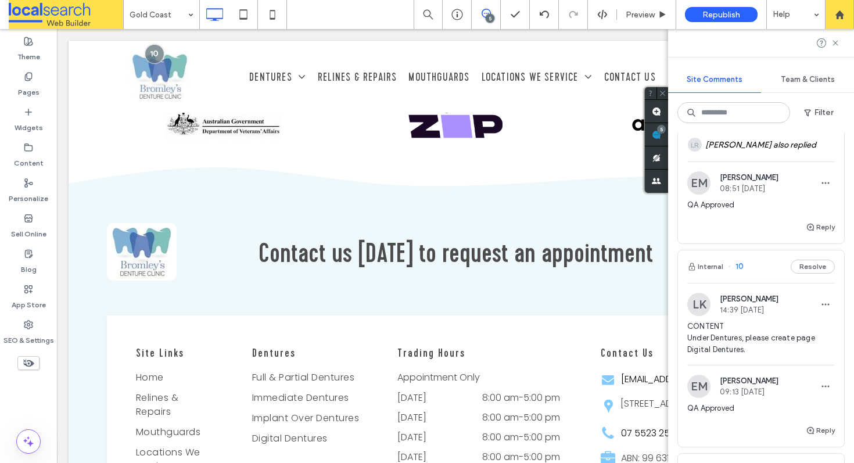
scroll to position [385, 0]
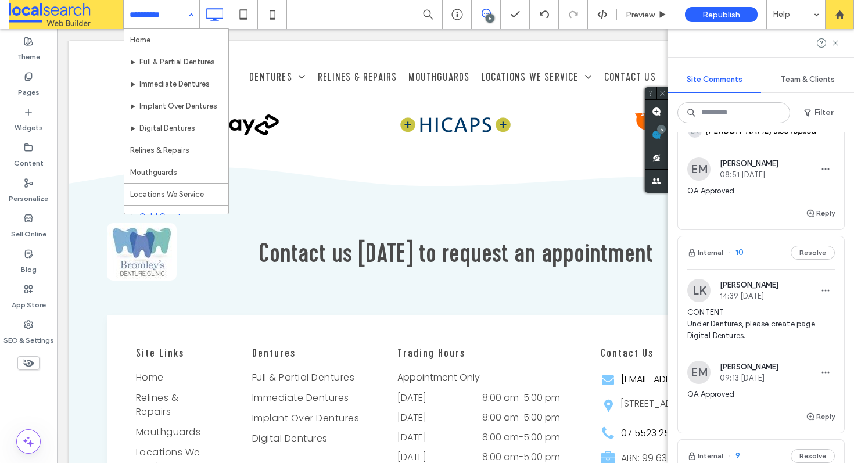
click at [177, 117] on hr at bounding box center [176, 117] width 104 height 1
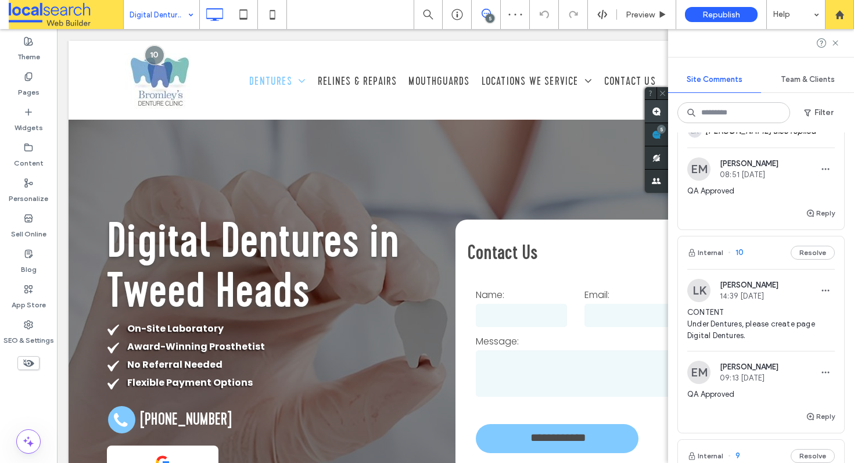
click at [654, 116] on span at bounding box center [656, 111] width 23 height 23
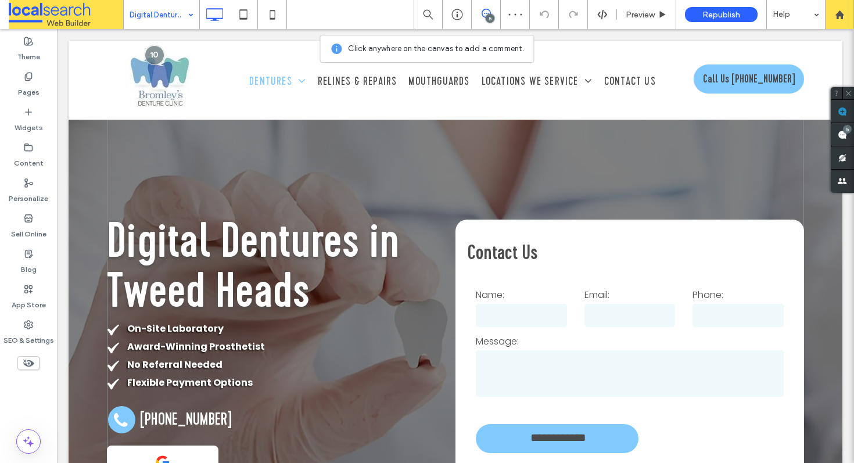
click at [159, 136] on div "Digital Dentures in Tweed Heads On-Site Laboratory Award-Winning Prosthetist No…" at bounding box center [455, 382] width 697 height 532
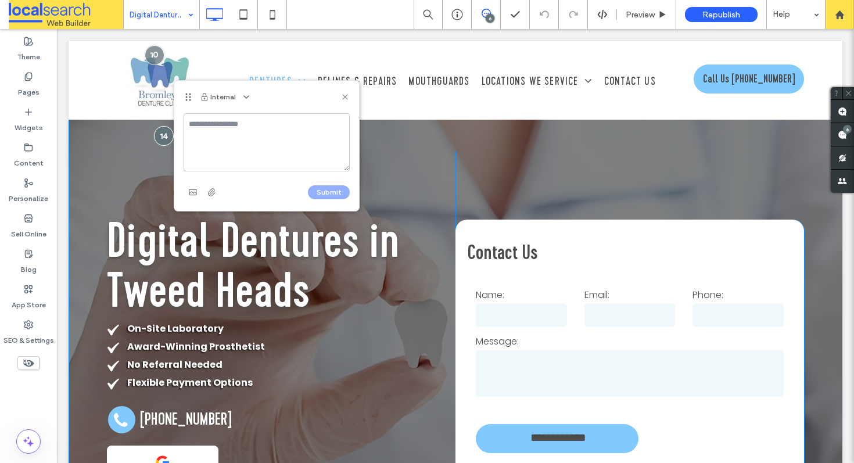
type textarea "*"
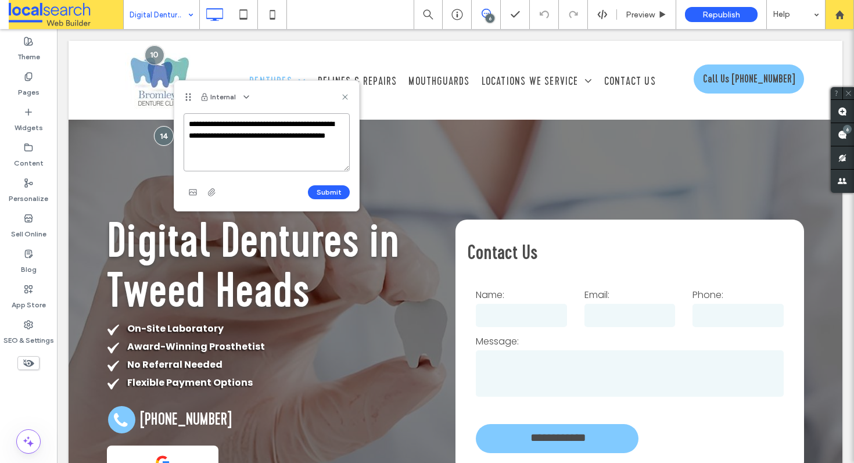
click at [206, 125] on textarea "**********" at bounding box center [267, 142] width 166 height 58
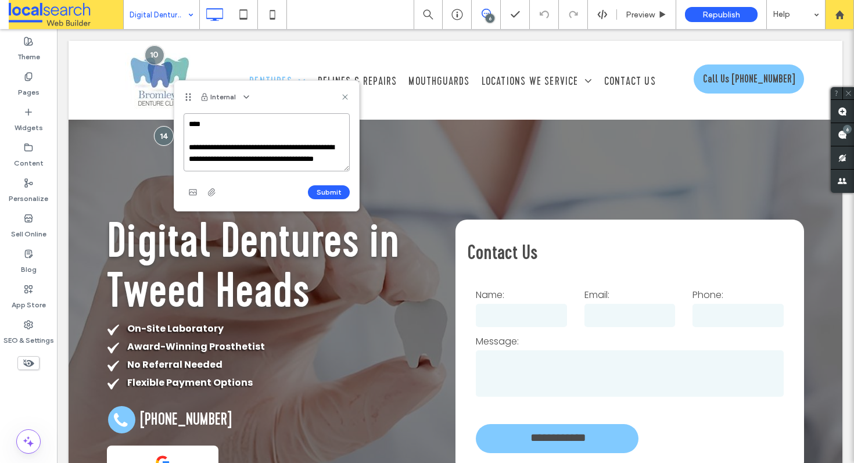
click at [214, 127] on textarea "**********" at bounding box center [267, 142] width 166 height 58
click at [263, 120] on textarea "**********" at bounding box center [267, 142] width 166 height 58
click at [261, 157] on textarea "**********" at bounding box center [267, 142] width 166 height 58
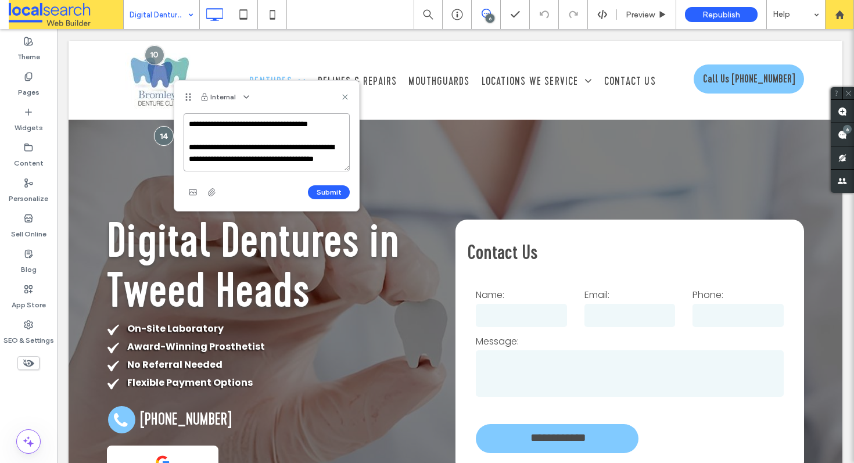
click at [253, 160] on textarea "**********" at bounding box center [267, 142] width 166 height 58
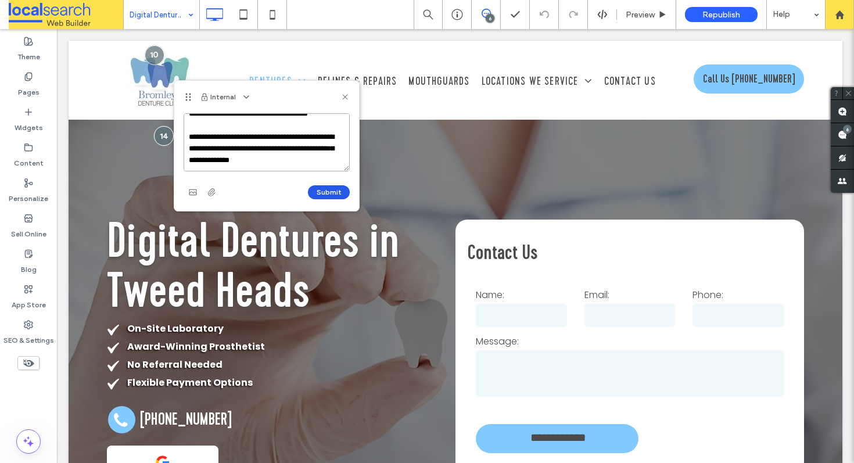
type textarea "**********"
click at [332, 197] on button "Submit" at bounding box center [329, 192] width 42 height 14
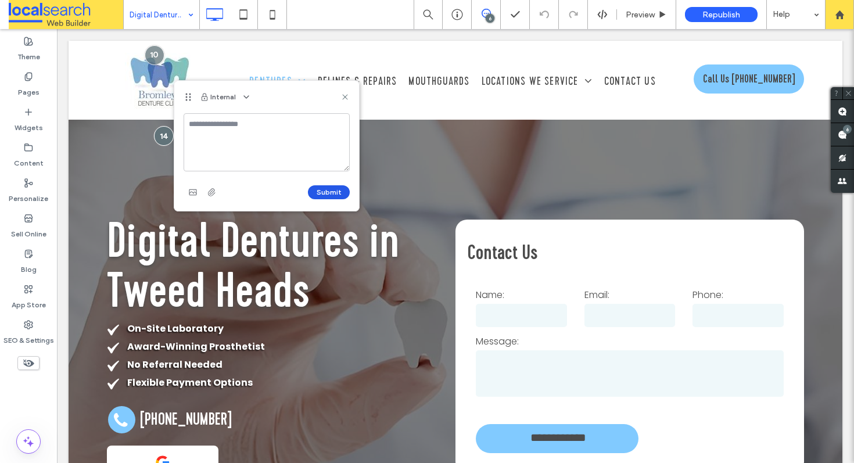
scroll to position [0, 0]
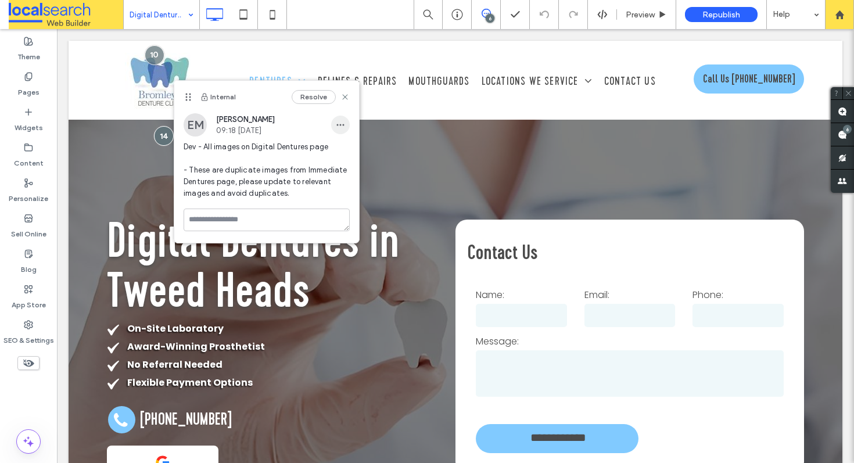
click at [344, 127] on icon "button" at bounding box center [340, 124] width 9 height 9
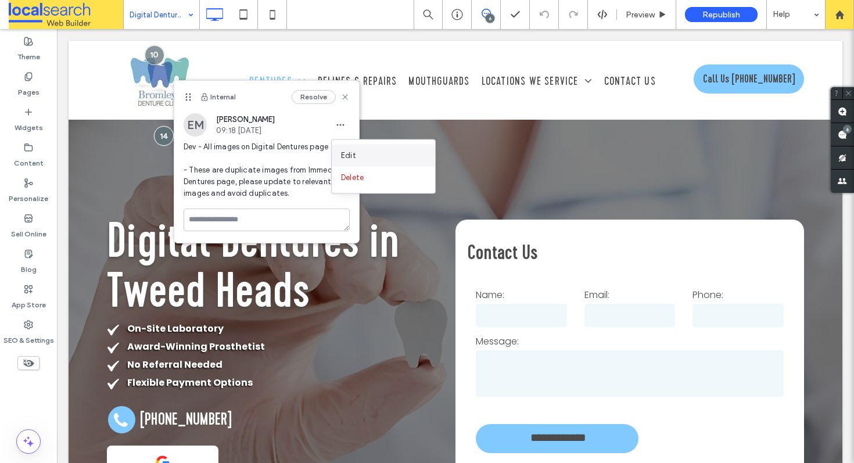
click at [339, 149] on div "Edit" at bounding box center [383, 156] width 103 height 22
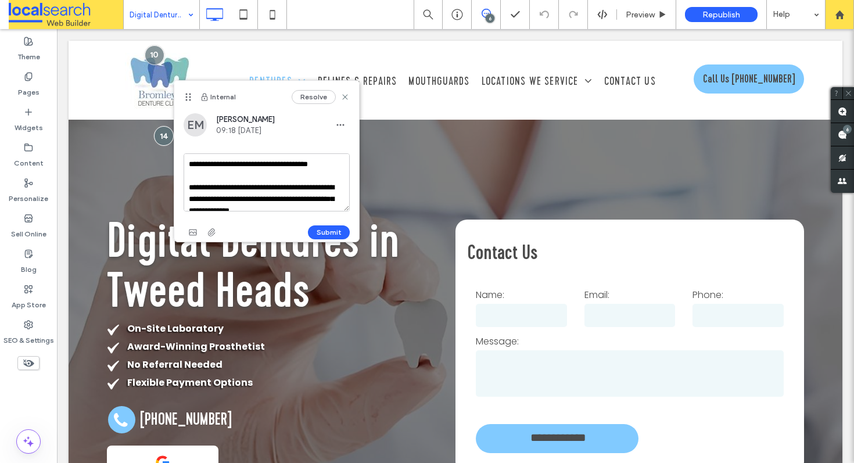
scroll to position [10, 0]
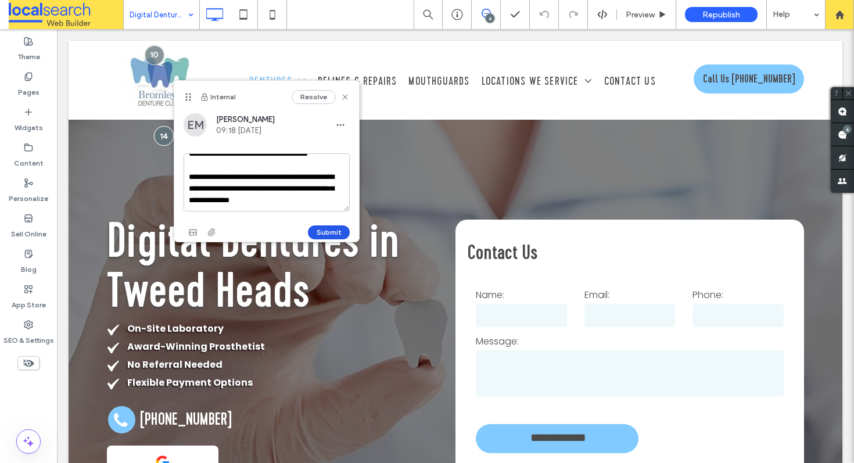
click at [336, 228] on button "Submit" at bounding box center [329, 232] width 42 height 14
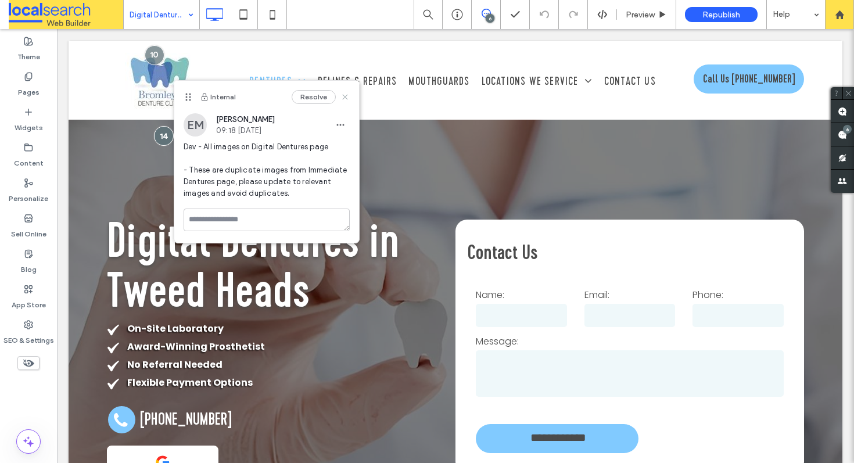
click at [343, 101] on icon at bounding box center [344, 96] width 9 height 9
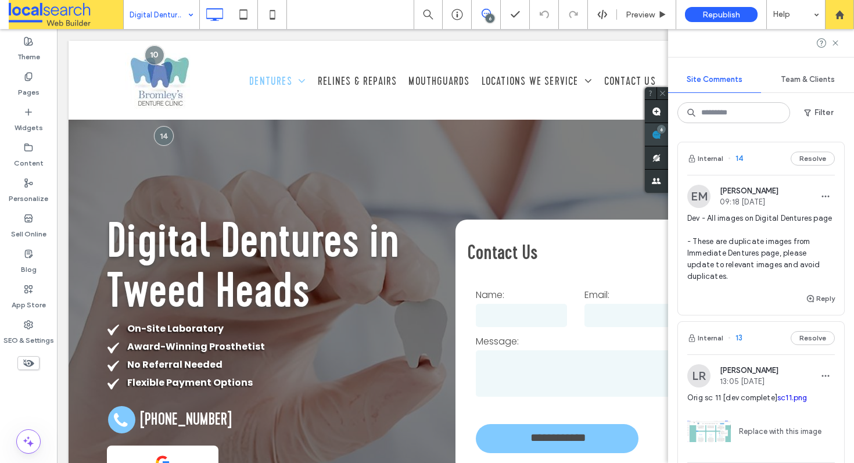
drag, startPoint x: 837, startPoint y: 130, endPoint x: 773, endPoint y: 100, distance: 71.0
click at [668, 130] on span at bounding box center [656, 134] width 23 height 23
click at [833, 41] on use at bounding box center [834, 42] width 5 height 5
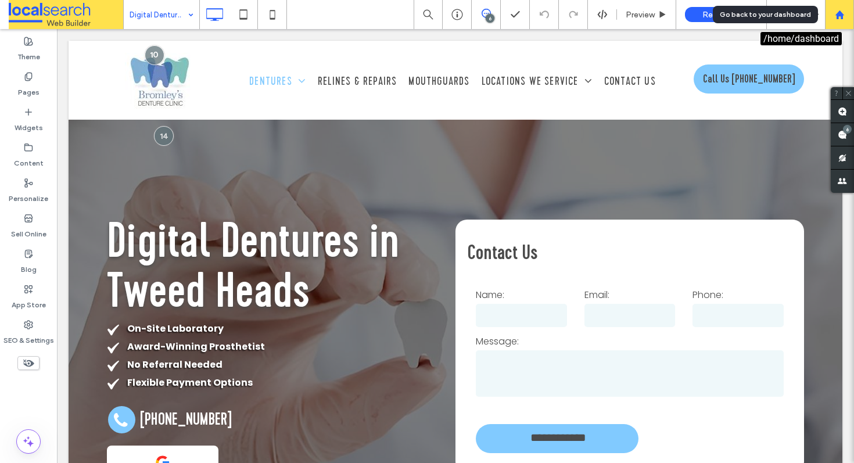
click at [831, 11] on div at bounding box center [839, 15] width 28 height 10
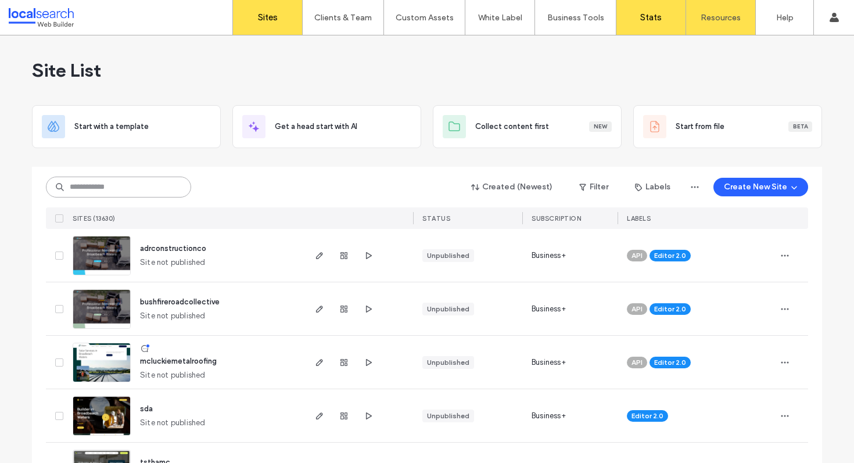
click at [103, 180] on input at bounding box center [118, 187] width 145 height 21
paste input "********"
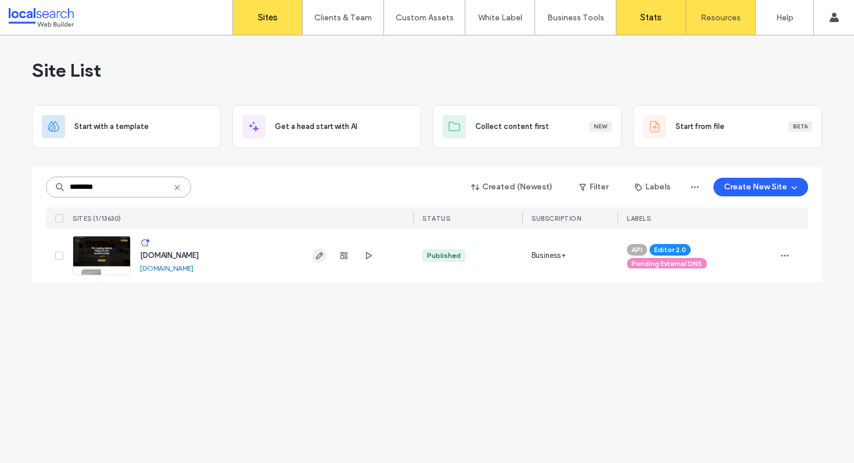
type input "********"
click at [321, 253] on use "button" at bounding box center [319, 255] width 7 height 7
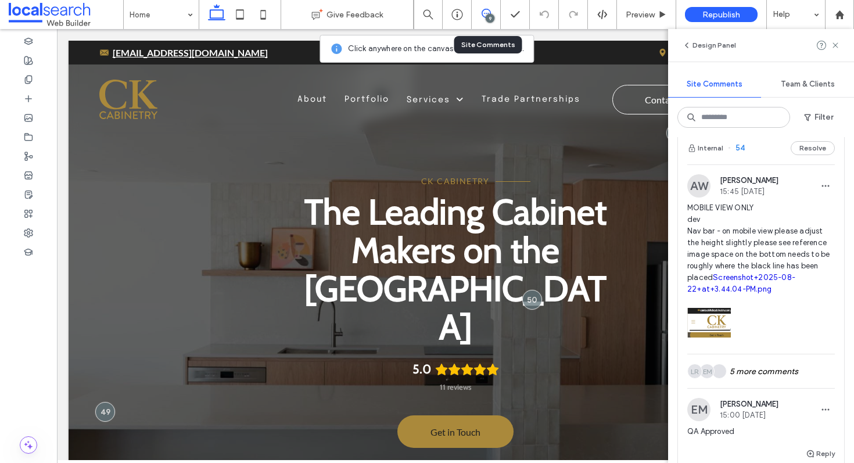
scroll to position [16, 0]
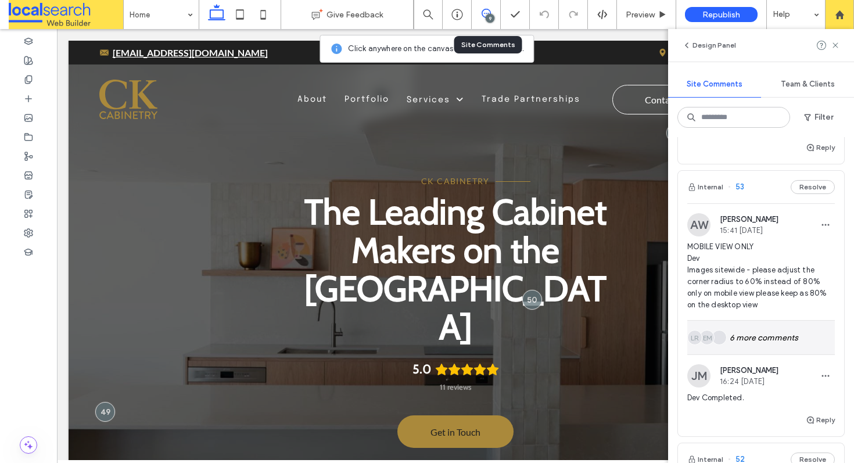
click at [764, 332] on div "EM LR 6 more comments" at bounding box center [761, 338] width 148 height 34
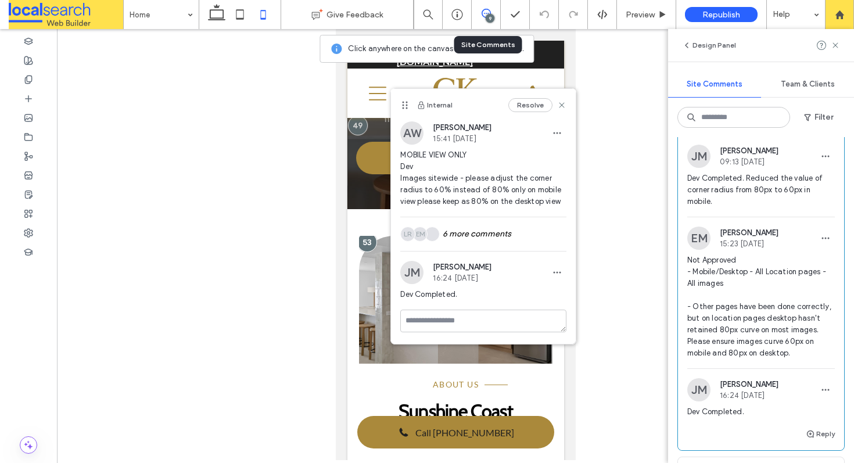
scroll to position [899, 0]
click at [558, 101] on icon at bounding box center [561, 104] width 9 height 9
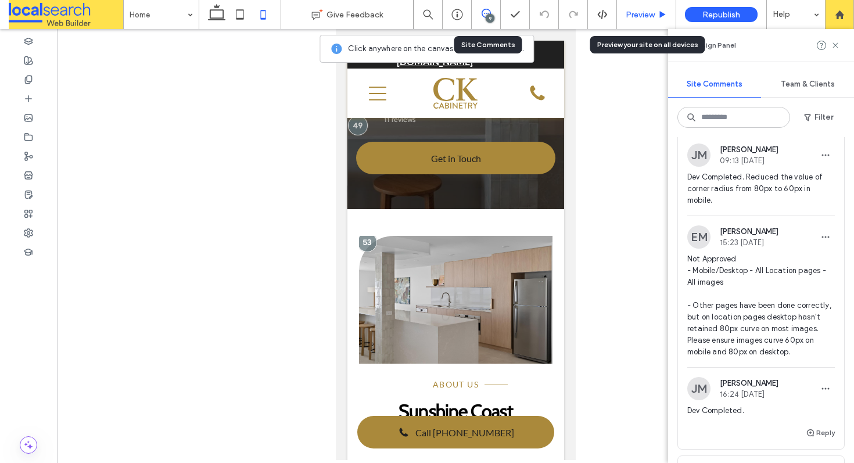
click at [631, 15] on span "Preview" at bounding box center [640, 15] width 29 height 10
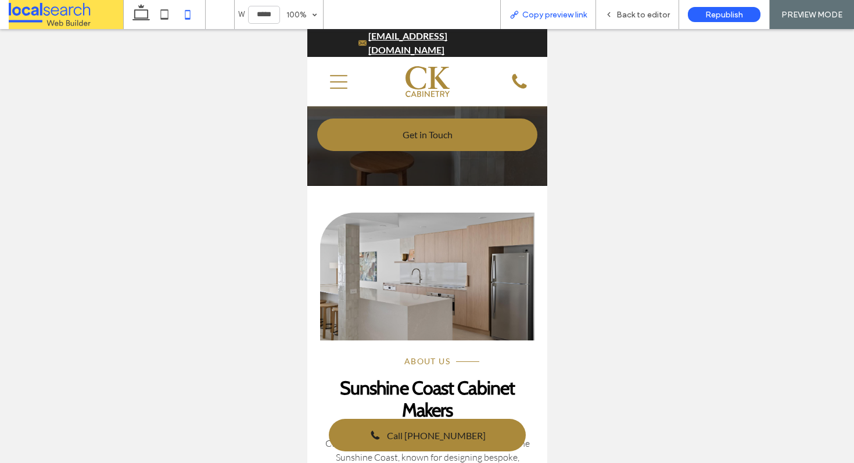
click at [536, 14] on span "Copy preview link" at bounding box center [554, 15] width 64 height 10
click at [647, 10] on span "Back to editor" at bounding box center [642, 15] width 53 height 10
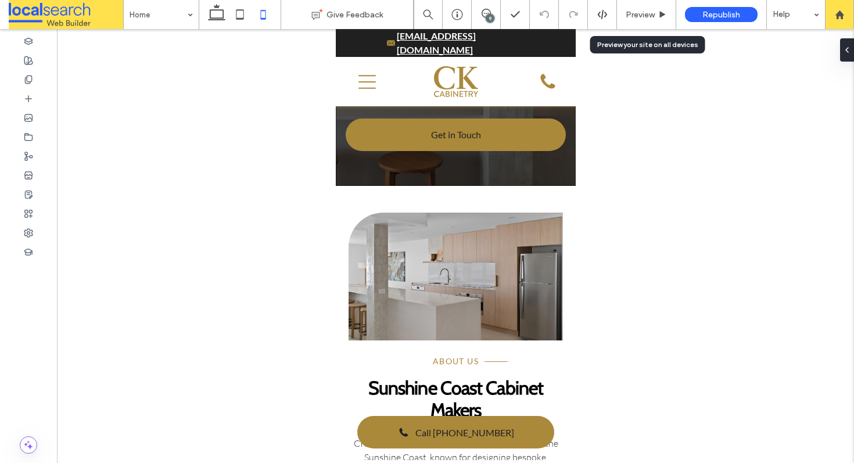
scroll to position [210, 0]
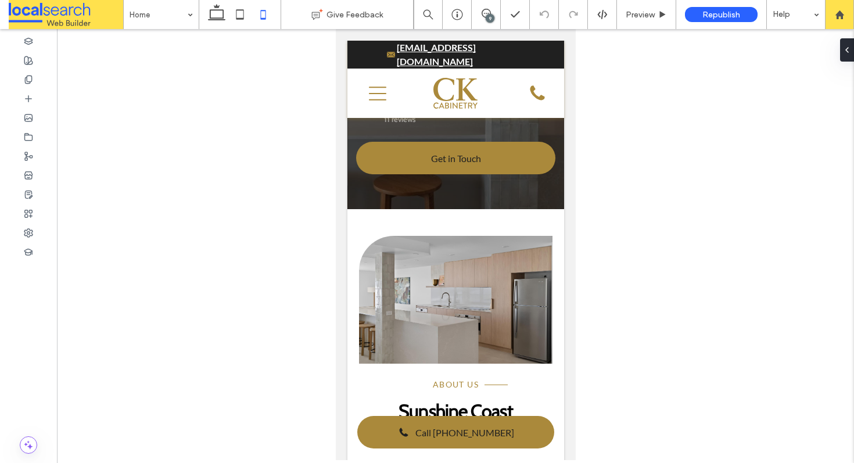
click at [487, 15] on div "9" at bounding box center [490, 18] width 9 height 9
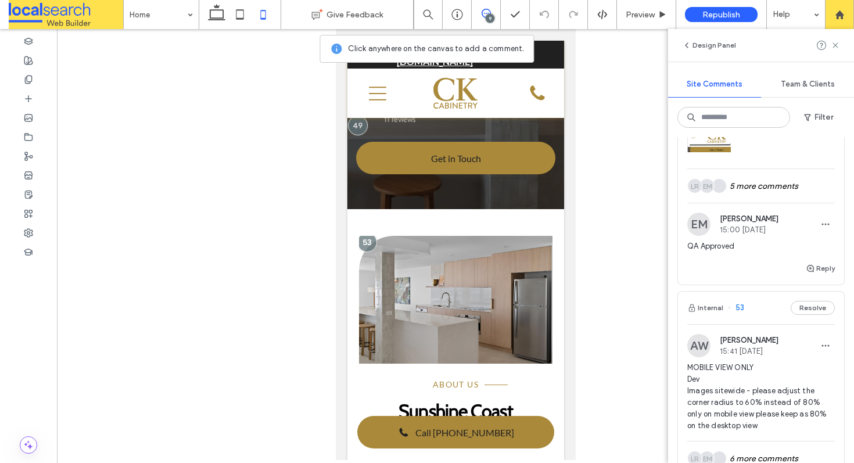
scroll to position [193, 0]
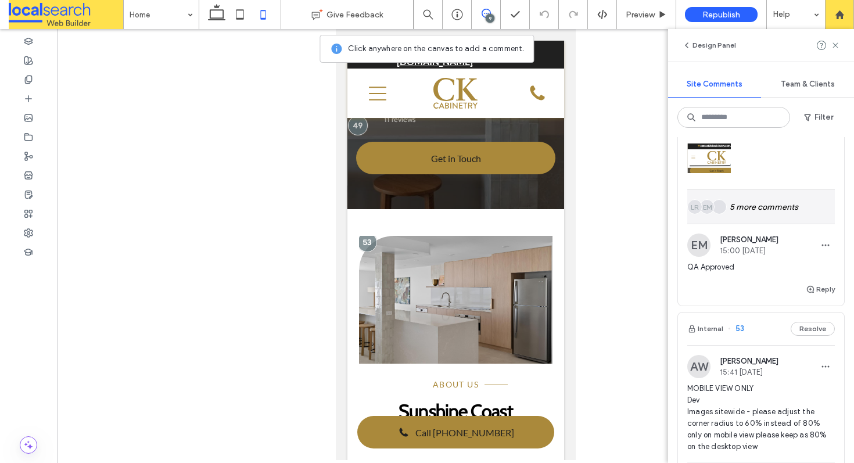
click at [762, 199] on div "EM LR 5 more comments" at bounding box center [761, 207] width 148 height 34
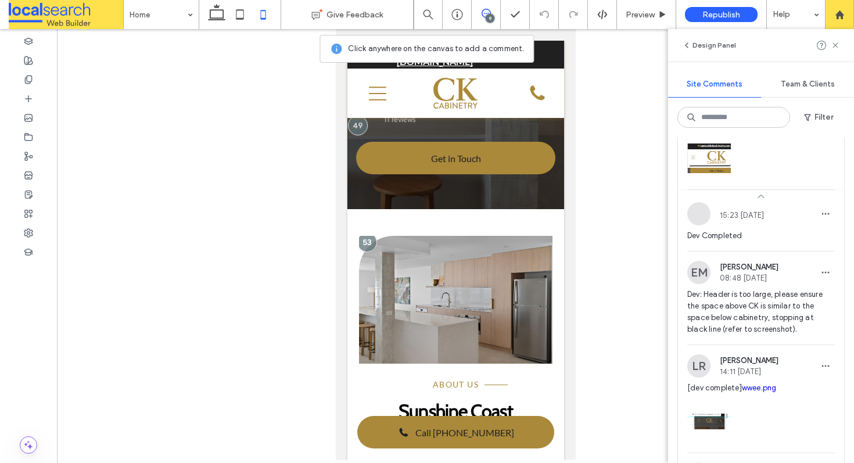
scroll to position [0, 0]
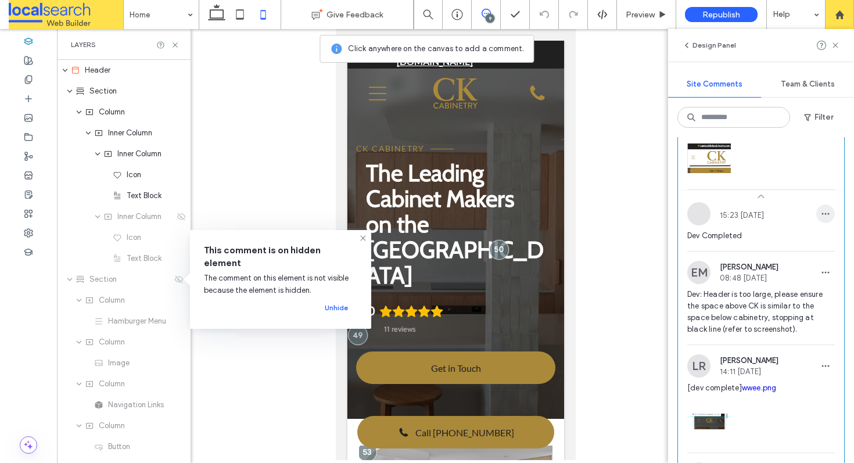
click at [821, 211] on icon "button" at bounding box center [825, 213] width 9 height 9
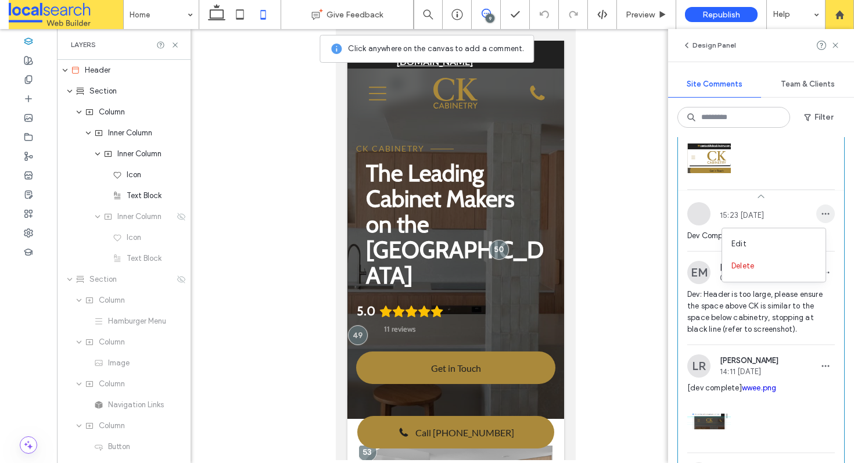
click at [821, 211] on icon "button" at bounding box center [825, 213] width 9 height 9
click at [174, 44] on use at bounding box center [175, 44] width 5 height 5
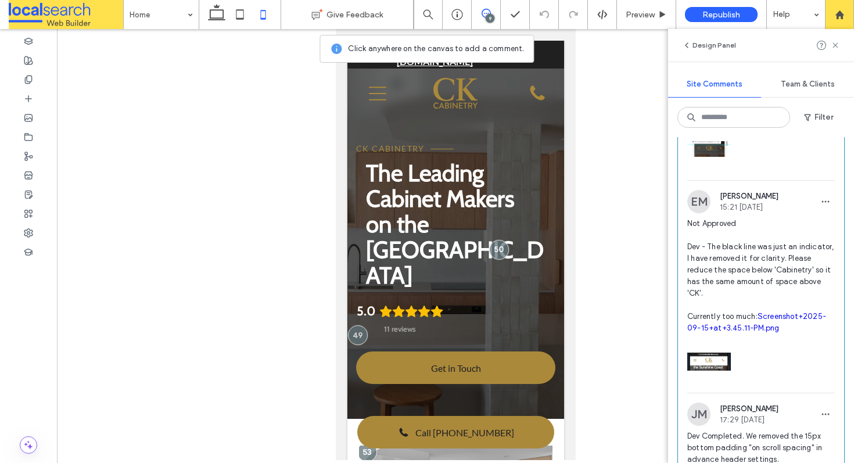
scroll to position [472, 0]
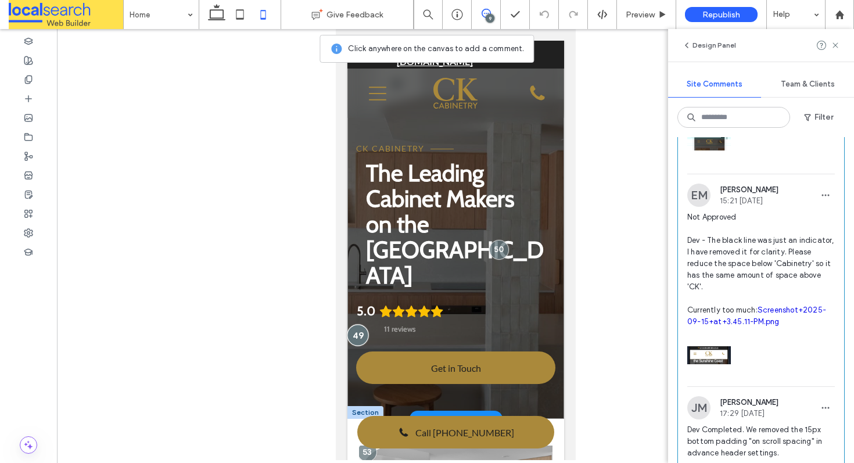
click at [350, 324] on div at bounding box center [356, 334] width 21 height 21
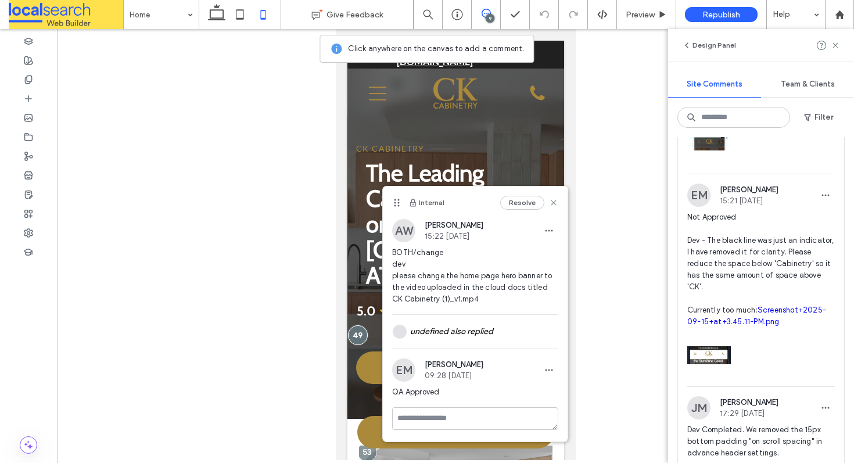
click at [553, 197] on div "Resolve" at bounding box center [529, 203] width 58 height 14
click at [554, 203] on use at bounding box center [553, 202] width 5 height 5
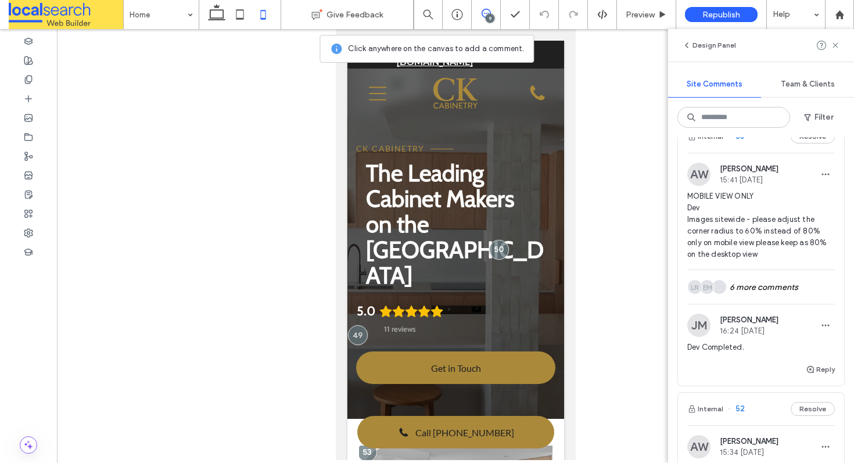
scroll to position [909, 0]
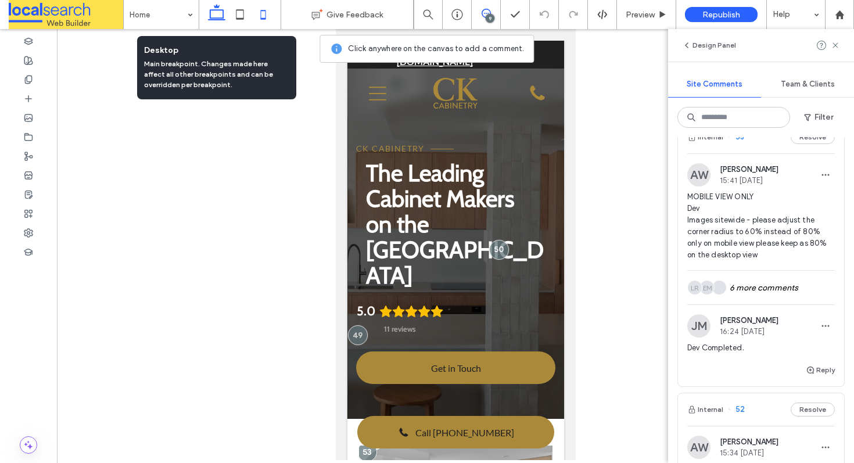
click at [221, 16] on icon at bounding box center [216, 14] width 23 height 23
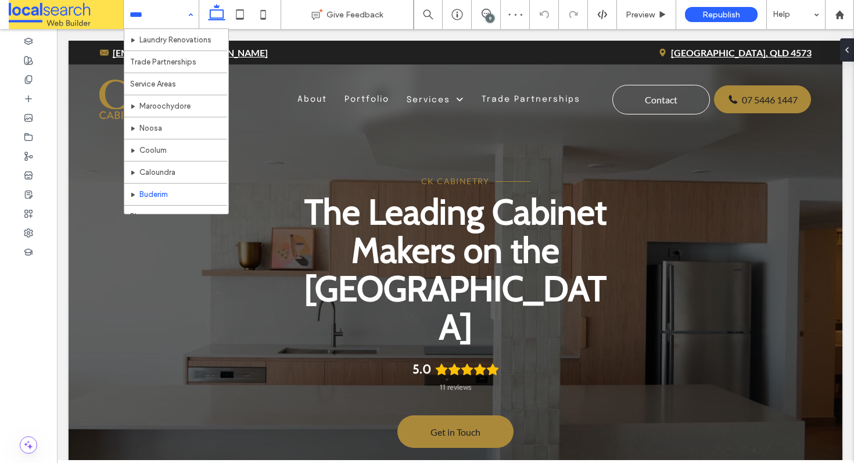
scroll to position [156, 0]
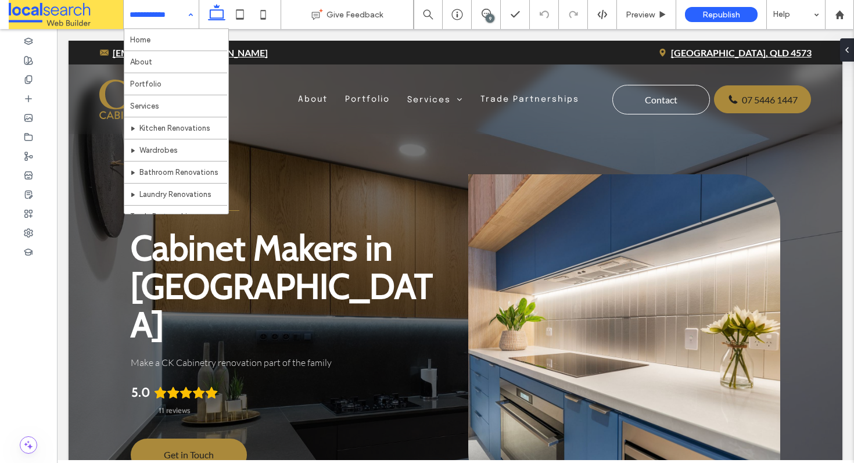
click at [489, 14] on div "9" at bounding box center [490, 18] width 9 height 9
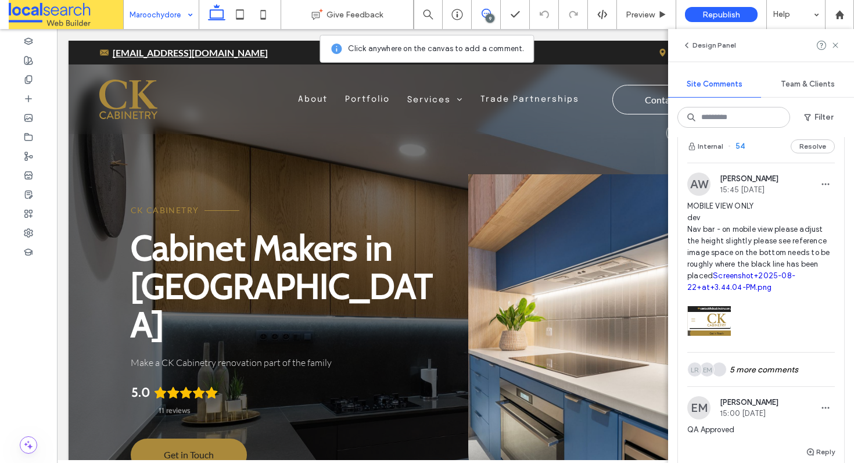
scroll to position [42, 0]
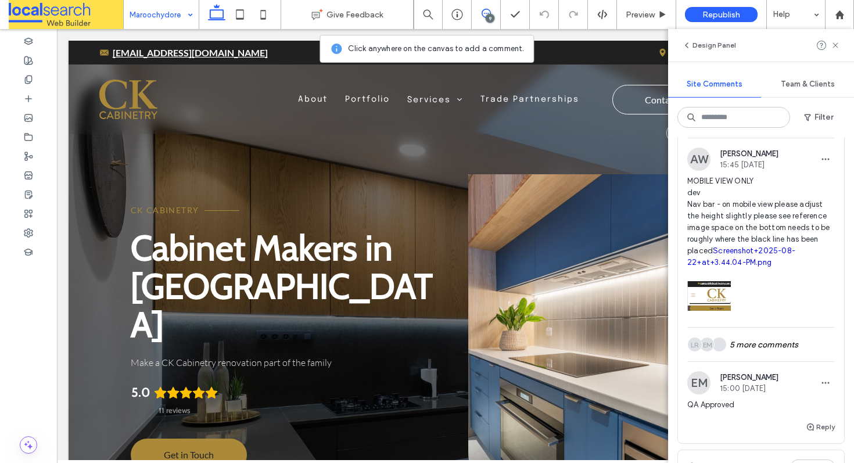
click at [840, 44] on div "Design Panel" at bounding box center [761, 45] width 186 height 33
click at [830, 46] on div at bounding box center [828, 45] width 23 height 14
click at [831, 48] on icon at bounding box center [835, 45] width 9 height 9
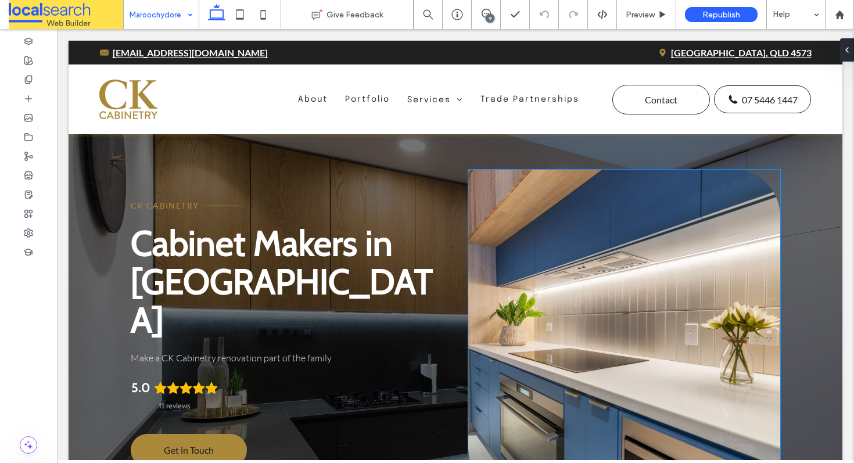
scroll to position [7, 0]
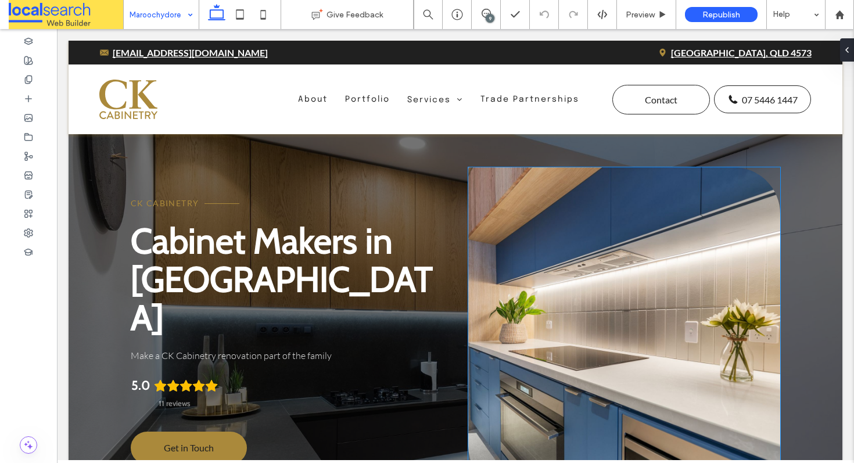
click at [594, 204] on link at bounding box center [624, 329] width 312 height 325
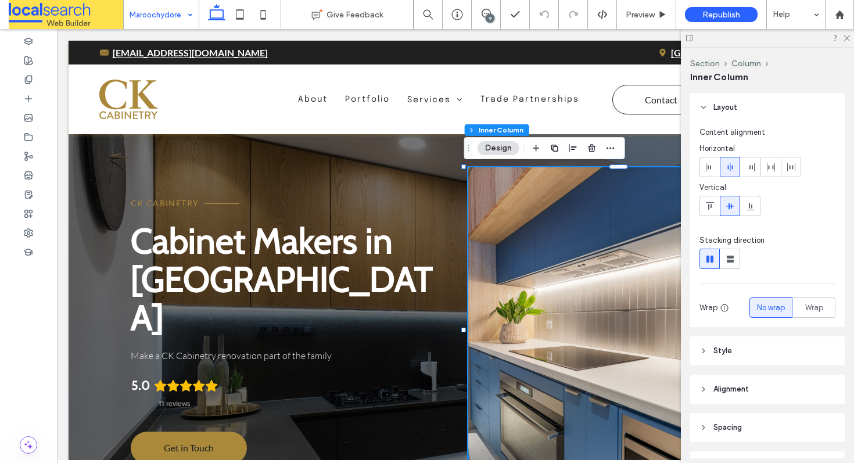
click at [594, 204] on link at bounding box center [624, 329] width 312 height 325
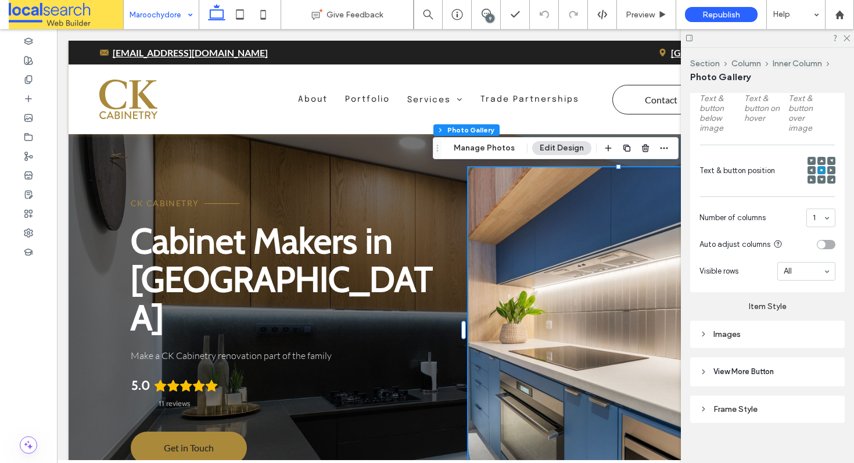
click at [742, 326] on div "Images" at bounding box center [767, 334] width 136 height 16
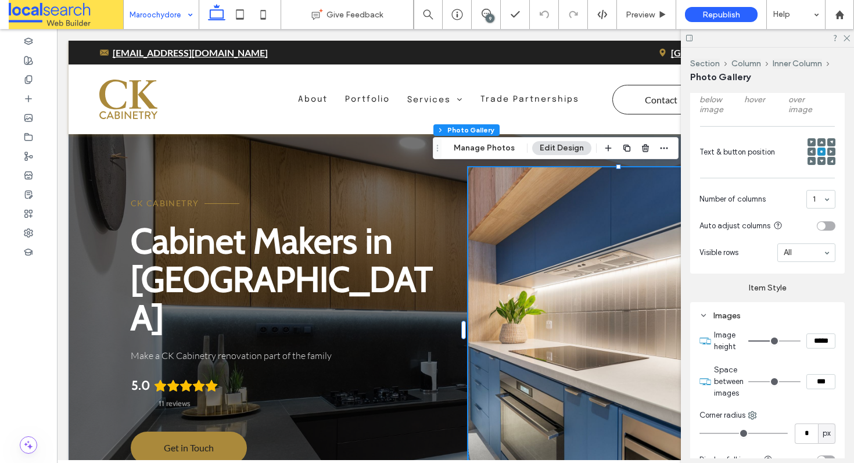
scroll to position [538, 0]
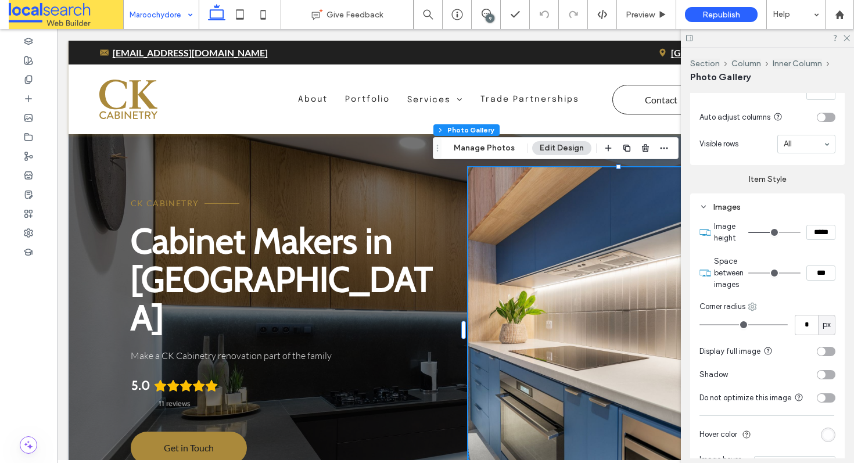
click at [749, 303] on use at bounding box center [753, 307] width 8 height 8
click at [774, 380] on span "Top right" at bounding box center [787, 375] width 31 height 12
type input "**"
click at [843, 38] on icon at bounding box center [846, 38] width 8 height 8
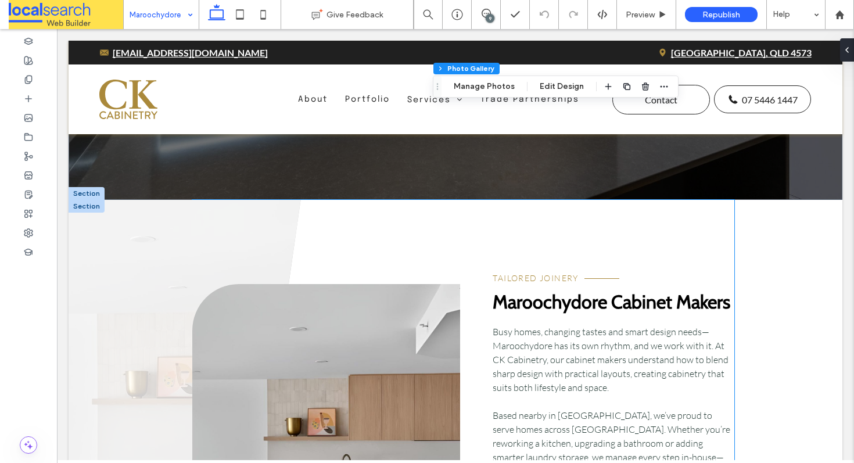
scroll to position [524, 0]
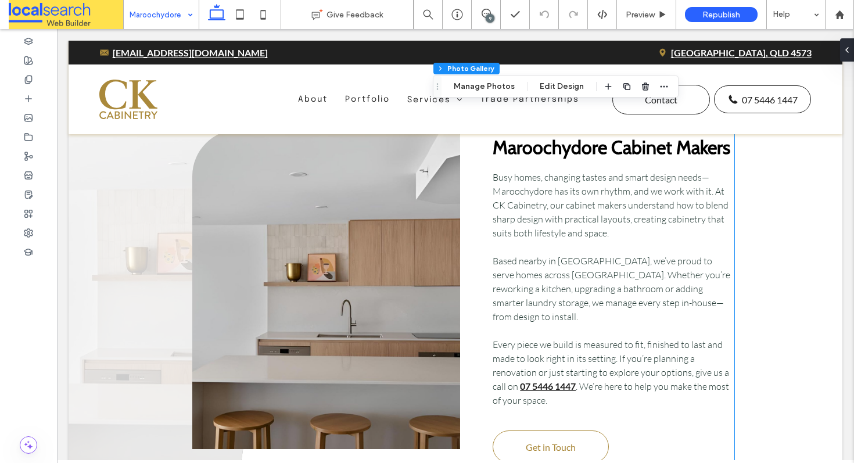
click at [303, 223] on link at bounding box center [326, 290] width 268 height 320
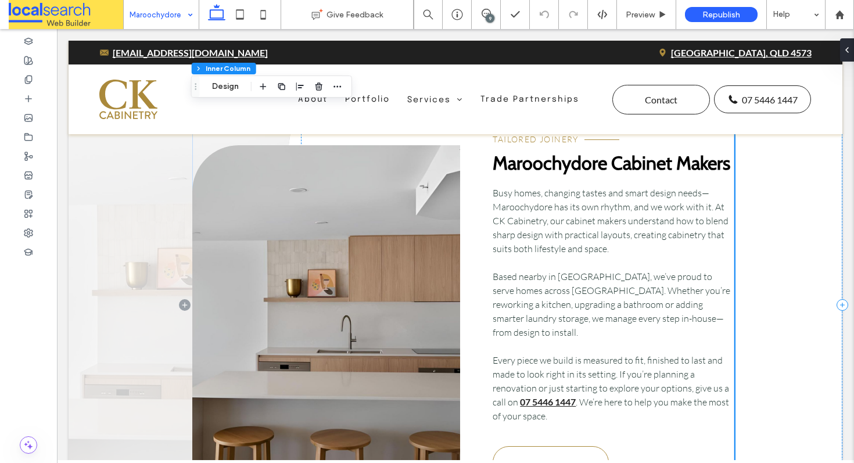
scroll to position [491, 0]
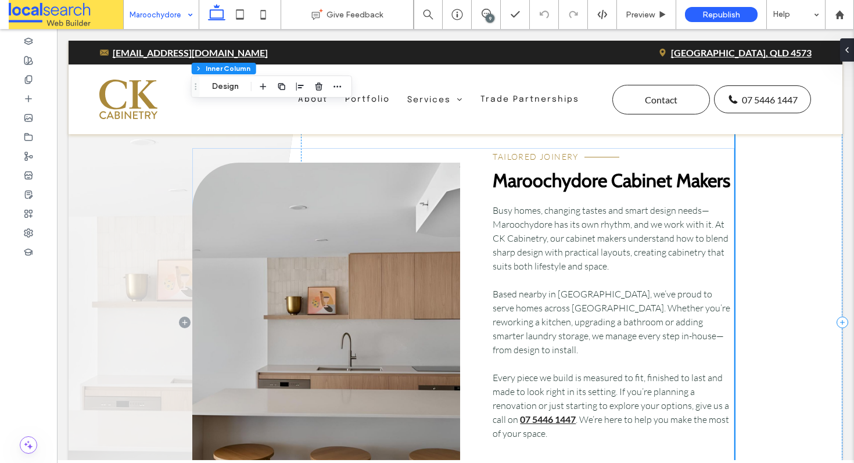
click at [314, 221] on link at bounding box center [326, 323] width 268 height 320
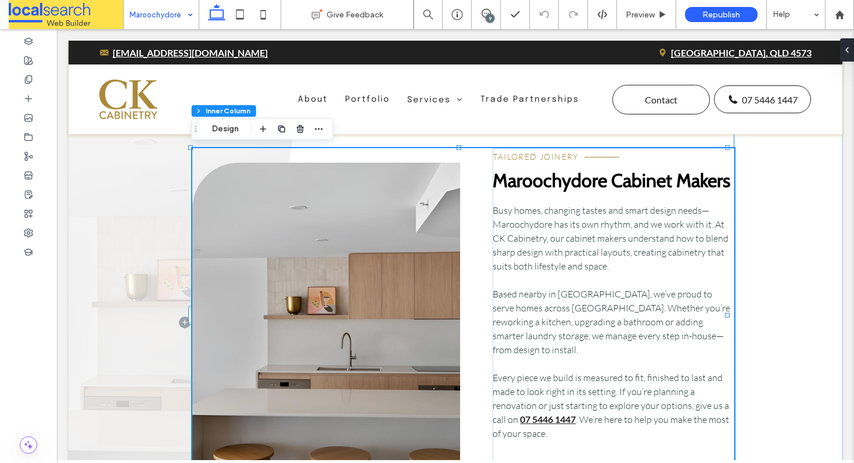
click at [313, 204] on link at bounding box center [326, 323] width 268 height 320
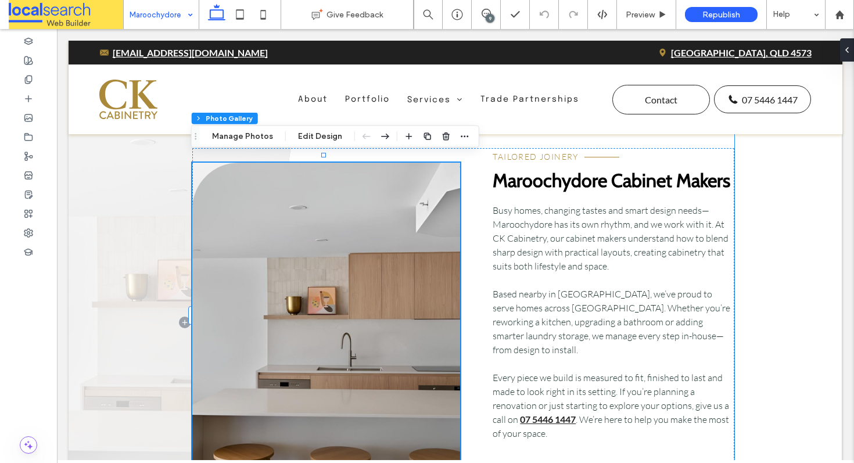
click at [313, 204] on link at bounding box center [326, 323] width 268 height 320
click at [295, 178] on link at bounding box center [326, 323] width 268 height 320
click at [306, 141] on button "Edit Design" at bounding box center [319, 137] width 59 height 14
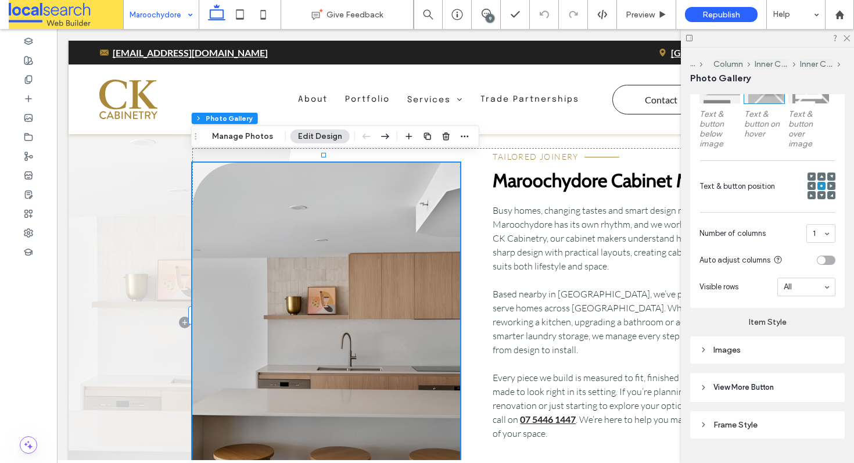
click at [739, 345] on div "Images" at bounding box center [767, 350] width 136 height 10
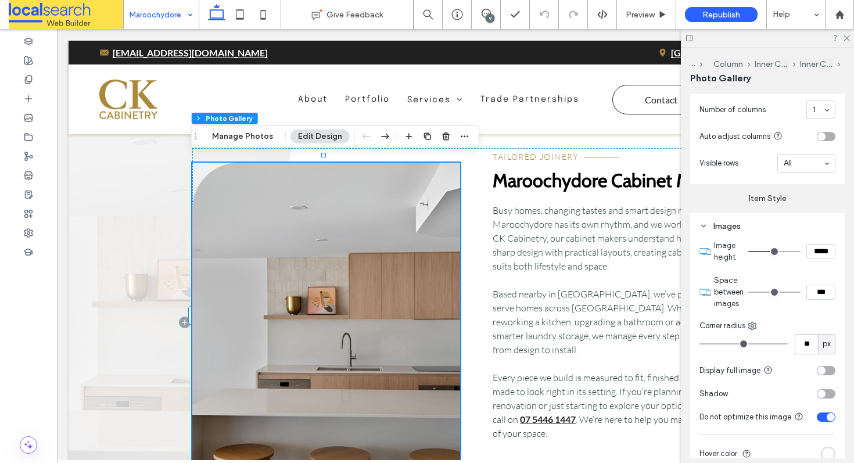
scroll to position [522, 0]
click at [846, 39] on icon at bounding box center [846, 38] width 8 height 8
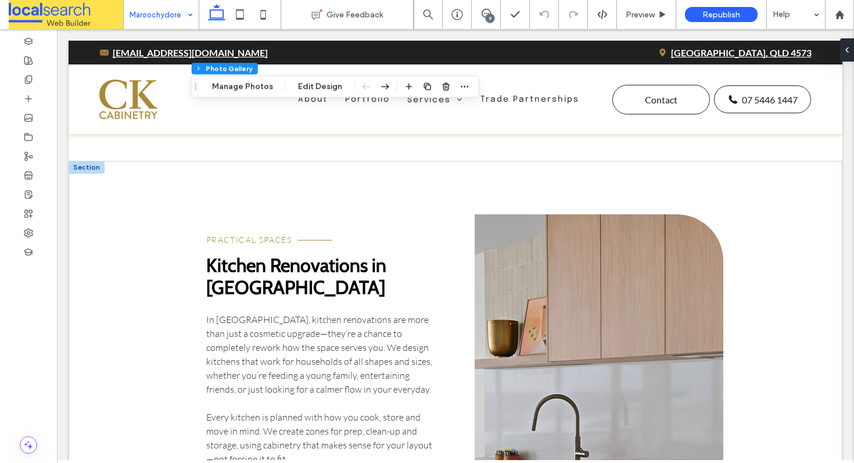
scroll to position [1826, 0]
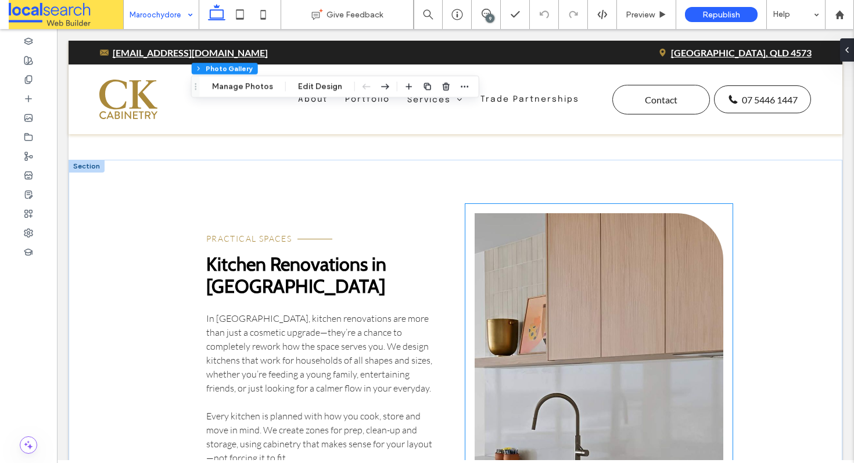
click at [567, 274] on link at bounding box center [599, 420] width 249 height 415
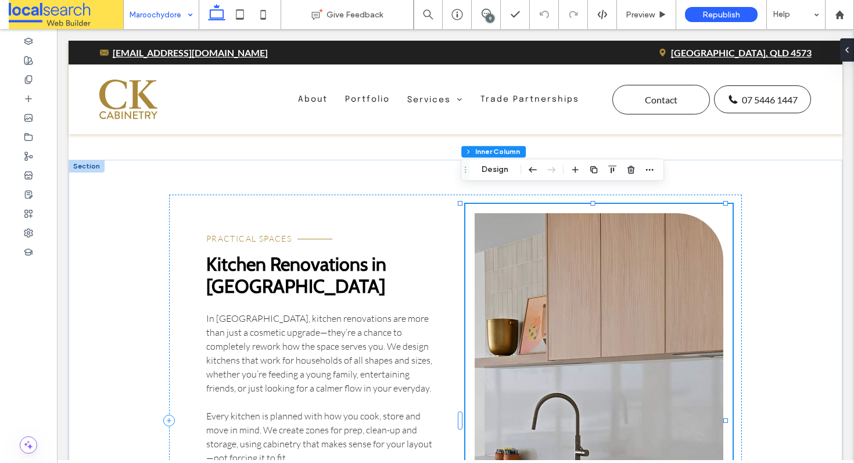
click at [576, 260] on link at bounding box center [599, 420] width 249 height 415
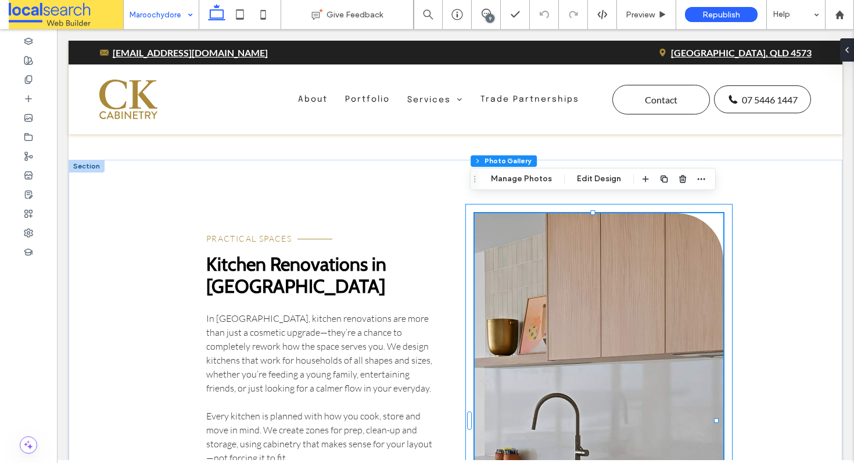
click at [590, 249] on link at bounding box center [599, 420] width 249 height 415
click at [589, 176] on button "Edit Design" at bounding box center [598, 179] width 59 height 14
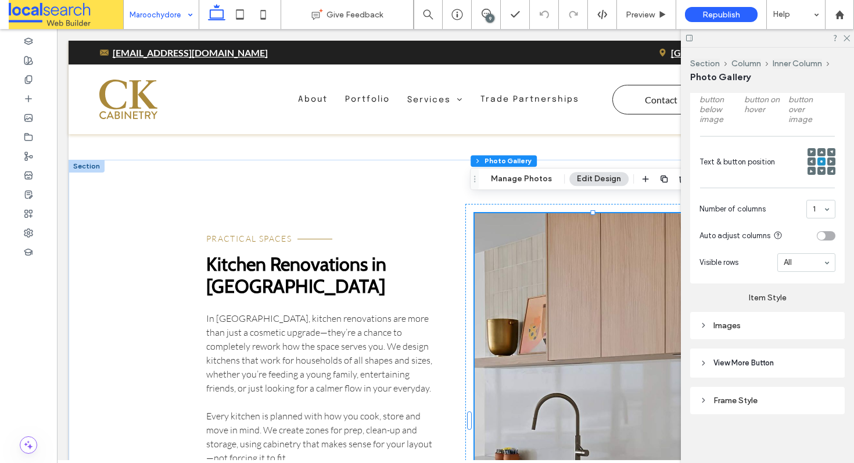
click at [741, 321] on div "Images" at bounding box center [767, 326] width 136 height 10
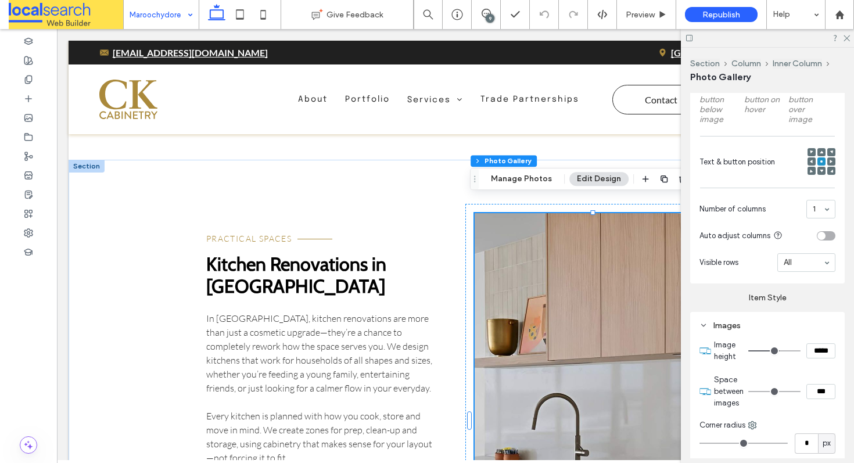
scroll to position [546, 0]
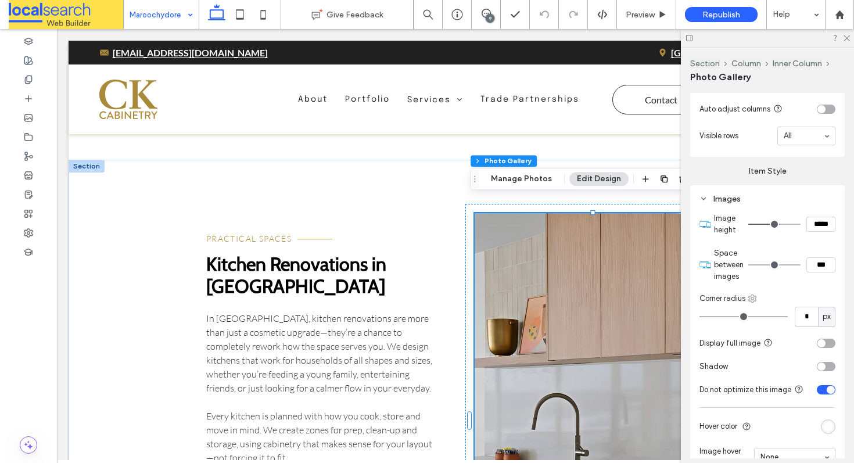
click at [755, 298] on use at bounding box center [753, 299] width 8 height 8
click at [776, 367] on span "Top right" at bounding box center [787, 366] width 31 height 12
type input "**"
click at [845, 40] on icon at bounding box center [846, 38] width 8 height 8
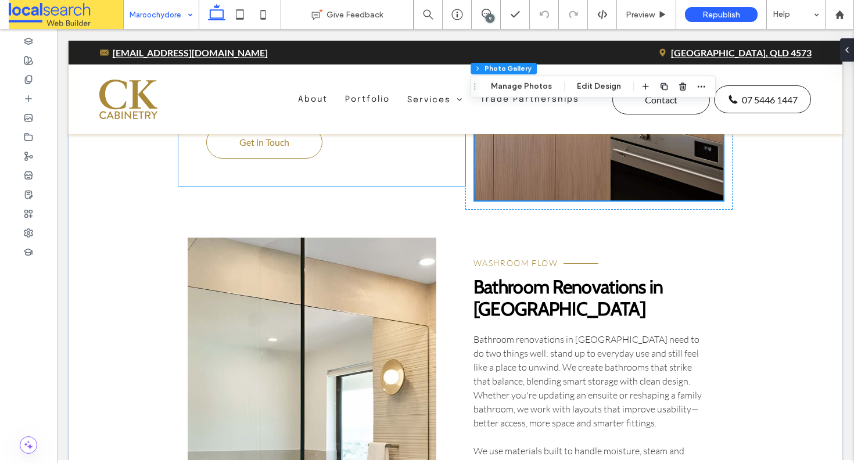
scroll to position [2501, 0]
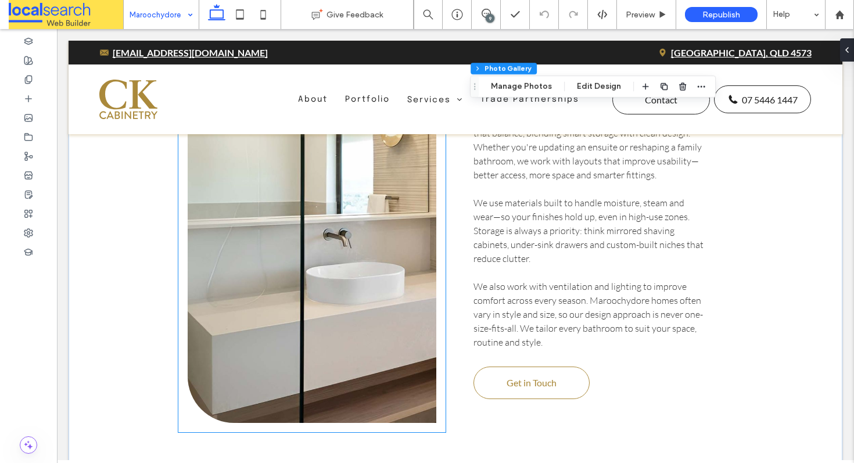
click at [391, 185] on link at bounding box center [312, 206] width 249 height 433
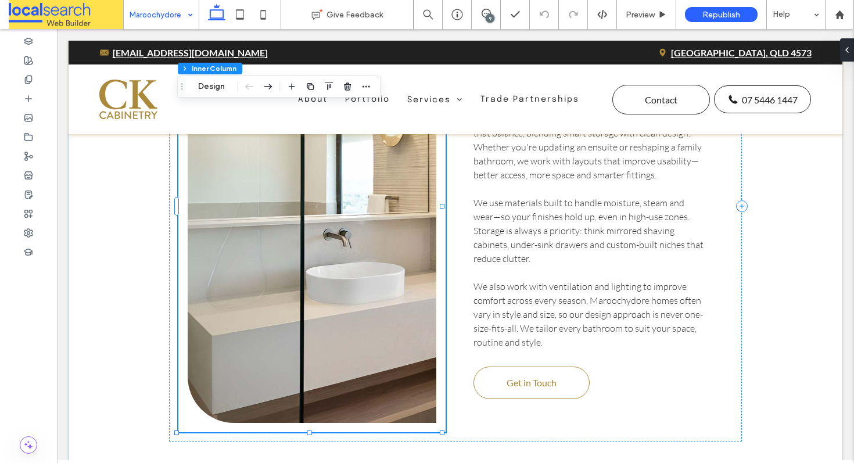
click at [394, 157] on link at bounding box center [312, 206] width 249 height 433
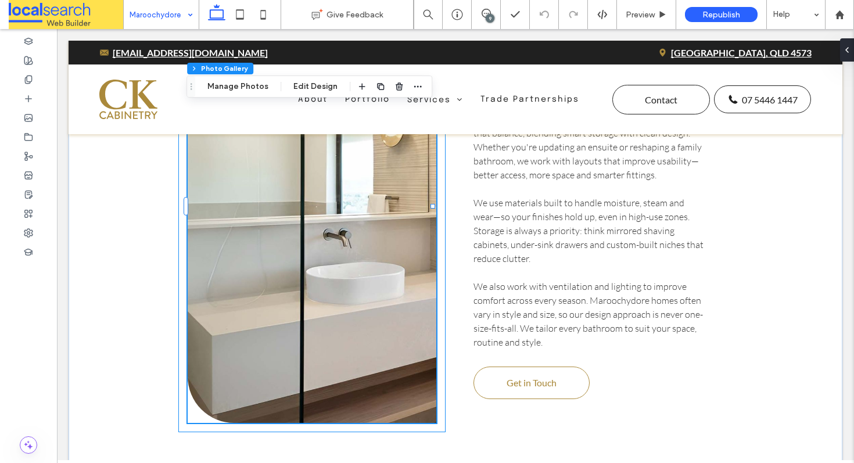
click at [299, 176] on link at bounding box center [312, 206] width 249 height 433
click at [302, 85] on button "Edit Design" at bounding box center [315, 87] width 59 height 14
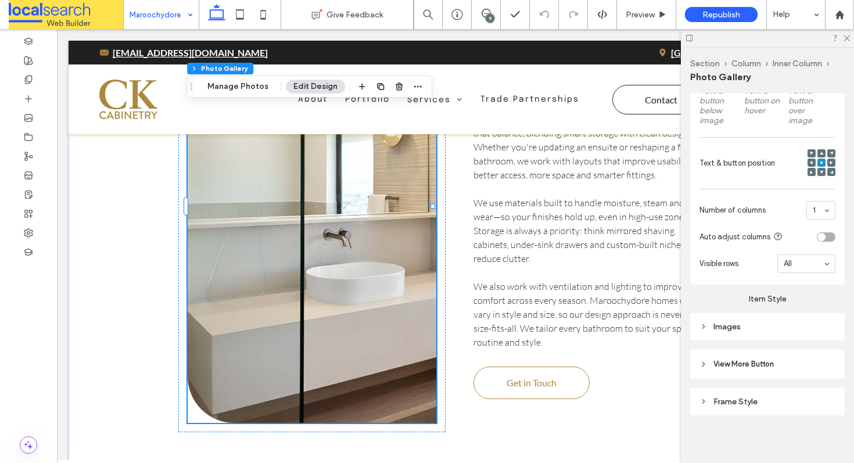
click at [746, 319] on div "Images" at bounding box center [767, 327] width 136 height 16
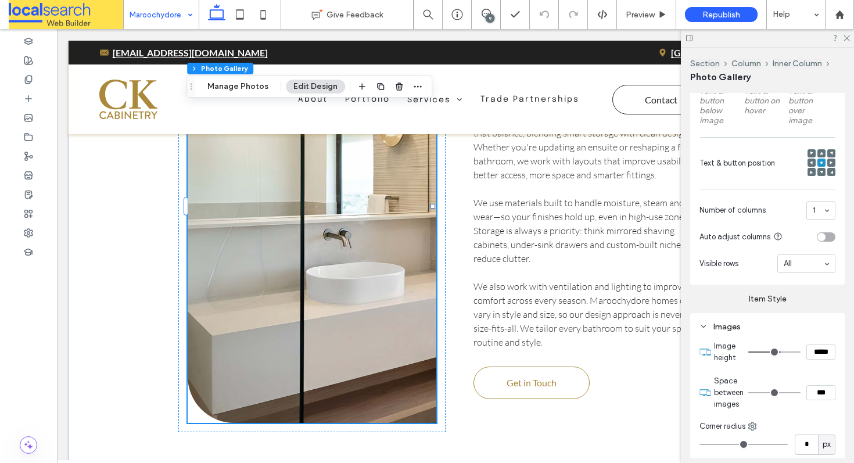
scroll to position [570, 0]
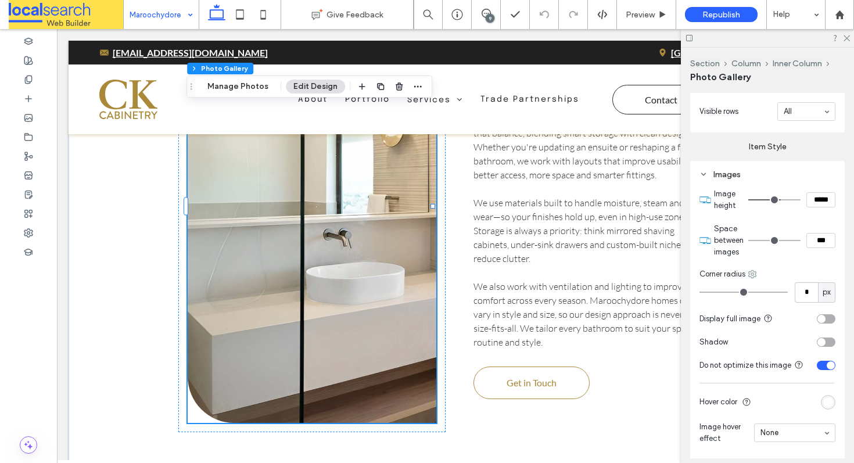
click at [751, 271] on icon at bounding box center [752, 274] width 9 height 9
click at [771, 380] on span at bounding box center [765, 386] width 14 height 13
type input "**"
drag, startPoint x: 845, startPoint y: 39, endPoint x: 733, endPoint y: 36, distance: 112.2
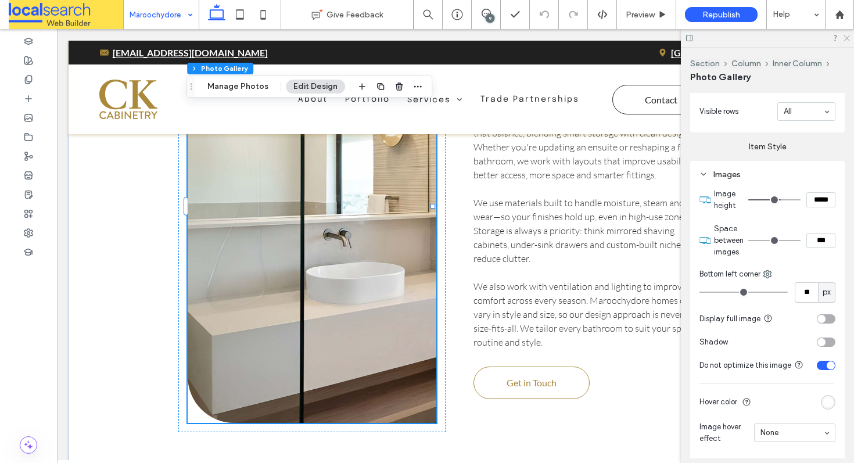
click at [845, 39] on use at bounding box center [846, 38] width 6 height 6
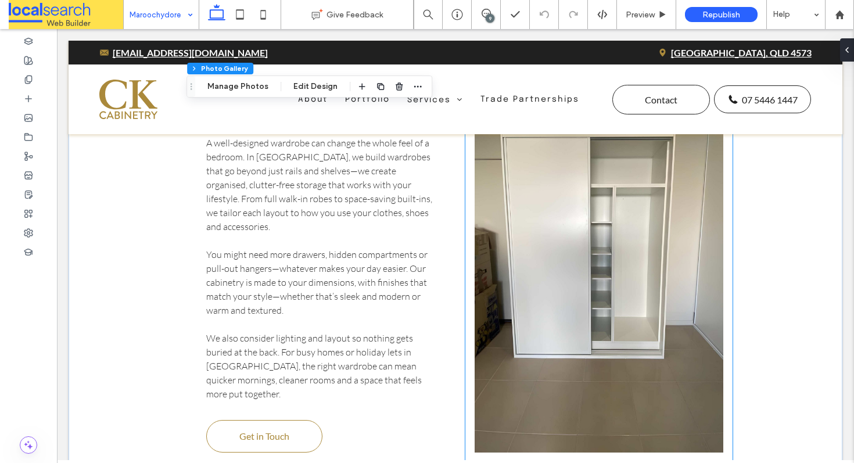
click at [535, 218] on link at bounding box center [599, 245] width 249 height 415
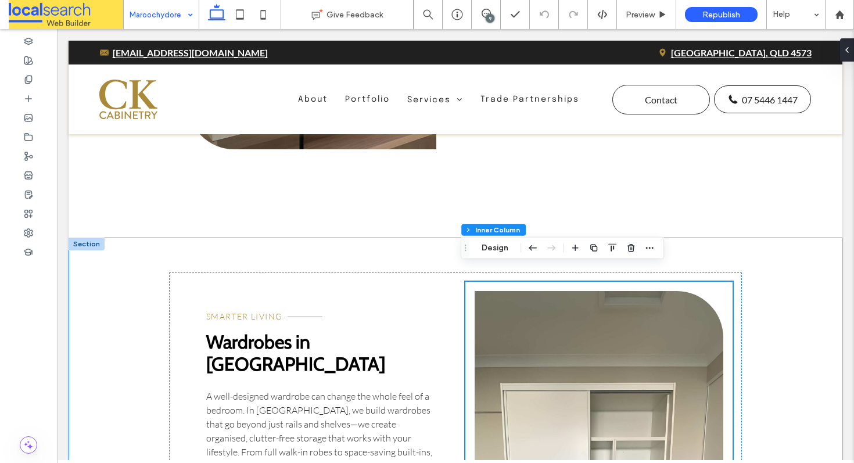
scroll to position [2806, 0]
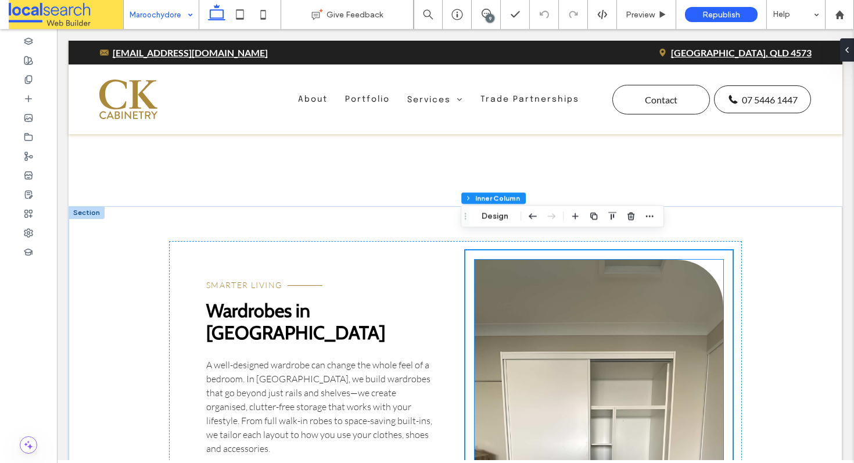
click at [546, 262] on link at bounding box center [599, 467] width 249 height 415
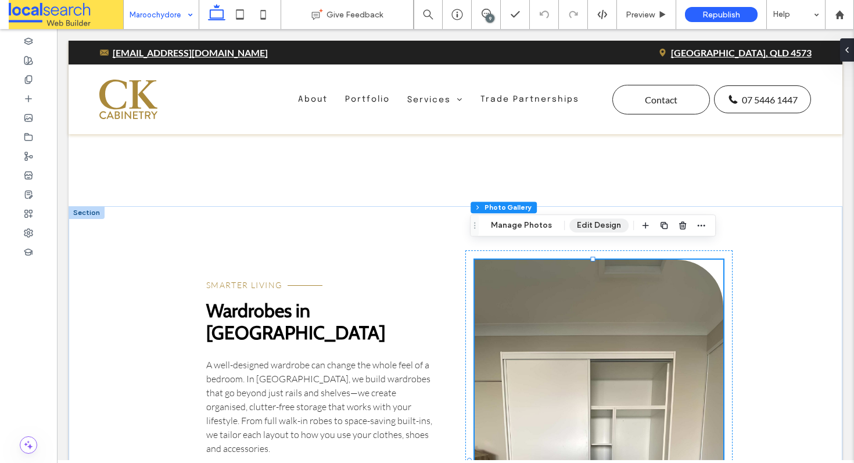
click at [575, 224] on button "Edit Design" at bounding box center [598, 225] width 59 height 14
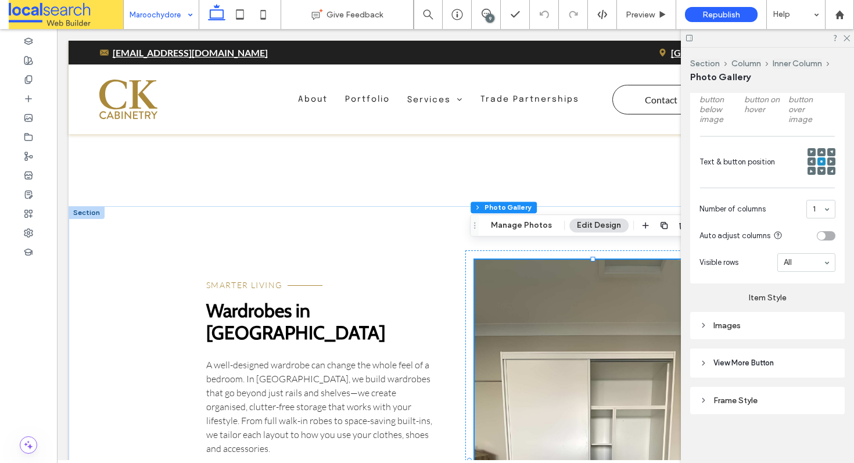
click at [750, 321] on div "Images" at bounding box center [767, 326] width 136 height 10
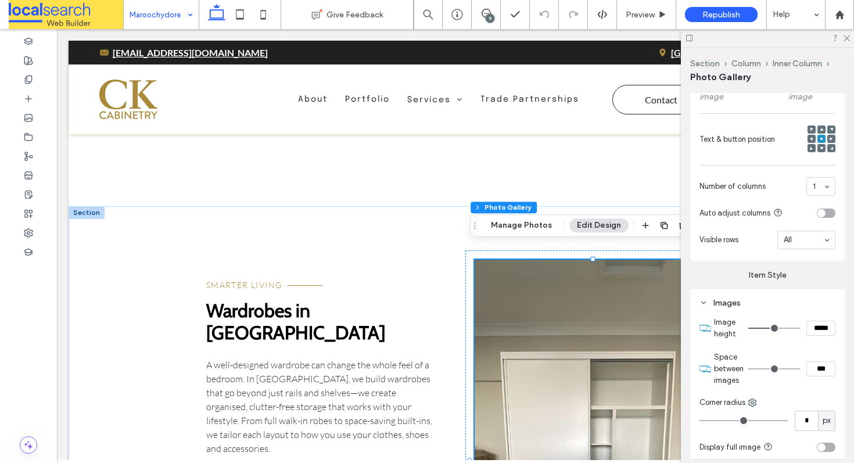
scroll to position [561, 0]
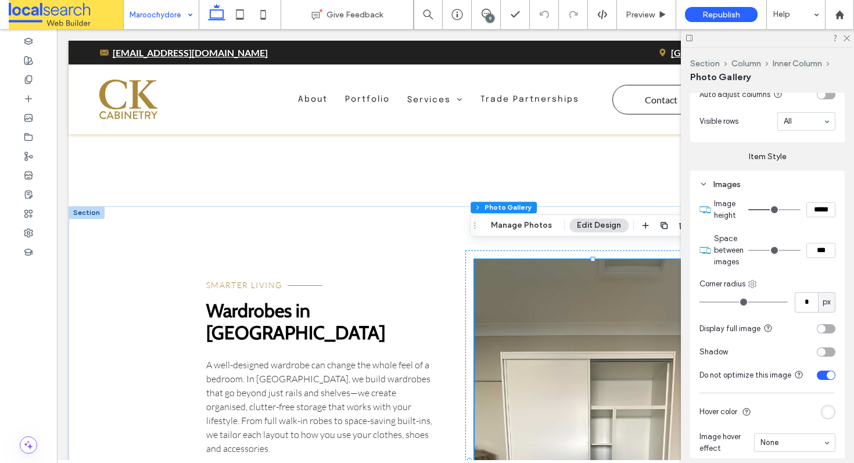
click at [751, 281] on icon at bounding box center [752, 283] width 9 height 9
click at [777, 349] on span "Top right" at bounding box center [787, 352] width 31 height 12
type input "**"
click at [847, 39] on icon at bounding box center [846, 38] width 8 height 8
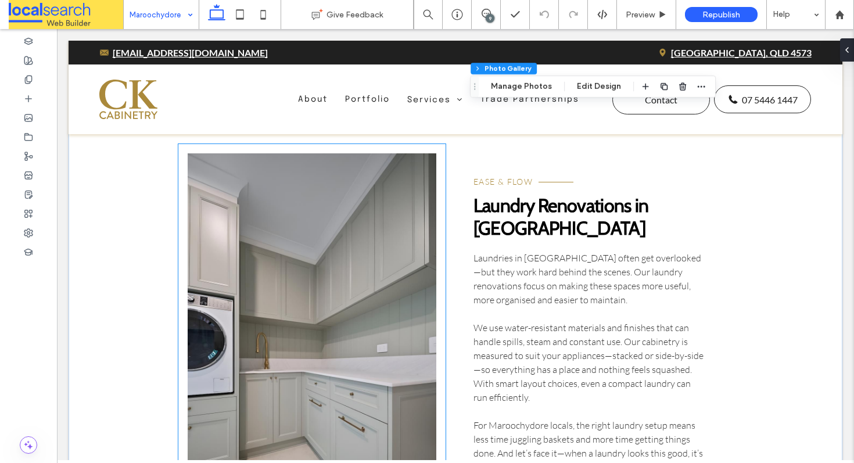
click at [320, 200] on link at bounding box center [312, 355] width 249 height 405
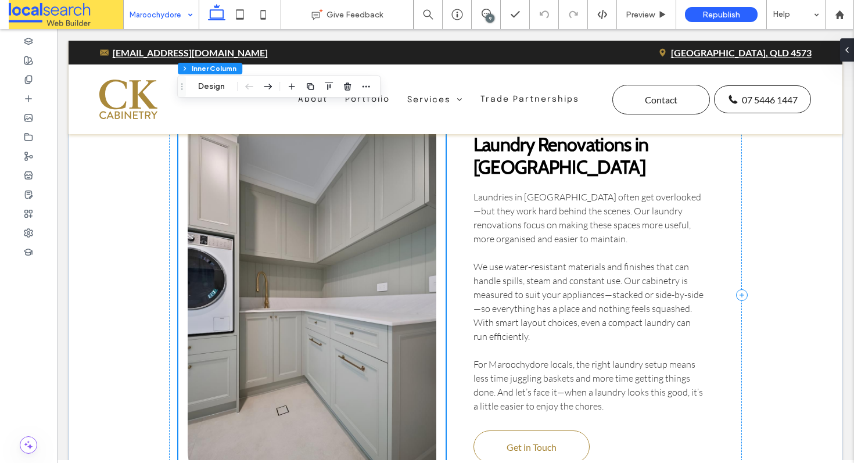
scroll to position [3352, 0]
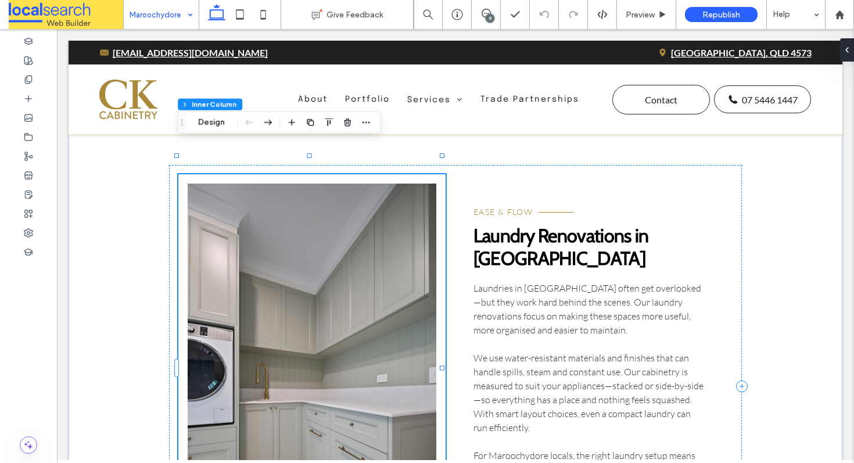
click at [339, 206] on link at bounding box center [312, 386] width 249 height 405
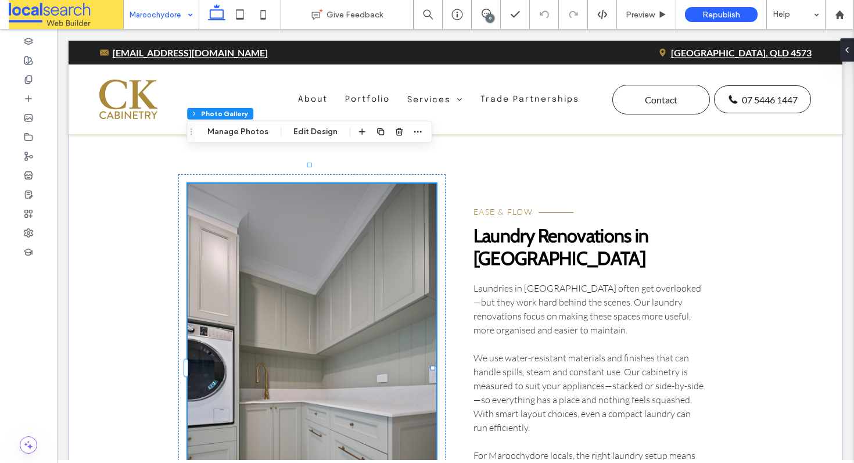
click at [260, 184] on link at bounding box center [312, 386] width 249 height 405
click at [307, 133] on button "Edit Design" at bounding box center [315, 132] width 59 height 14
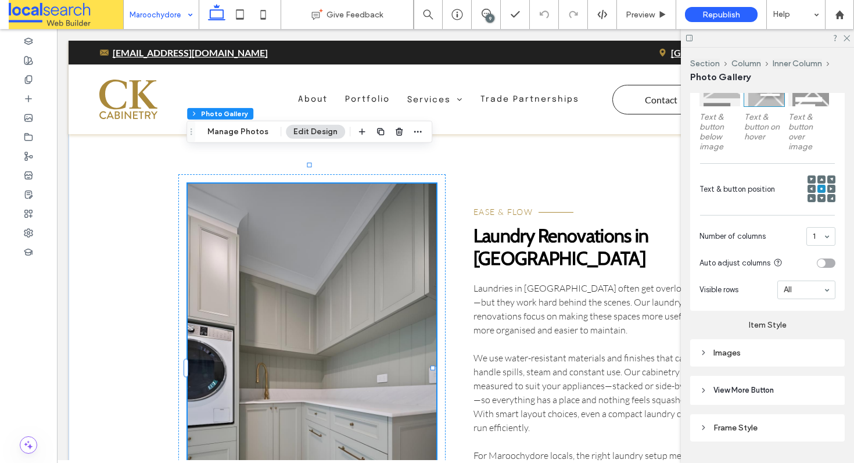
click at [752, 348] on div "Images" at bounding box center [767, 353] width 136 height 10
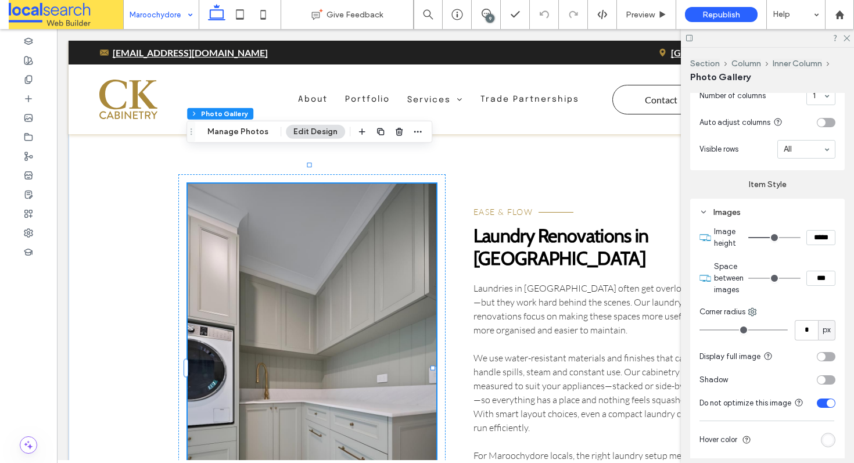
scroll to position [563, 0]
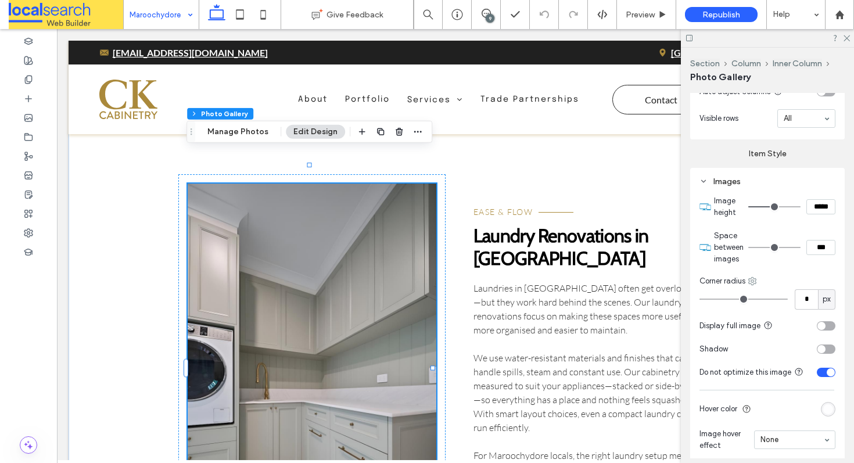
click at [752, 279] on icon at bounding box center [752, 281] width 9 height 9
click at [776, 405] on div "All corners Top left Top right Bottom right Bottom left" at bounding box center [800, 348] width 105 height 121
click at [780, 389] on span "Bottom left" at bounding box center [791, 393] width 38 height 12
type input "**"
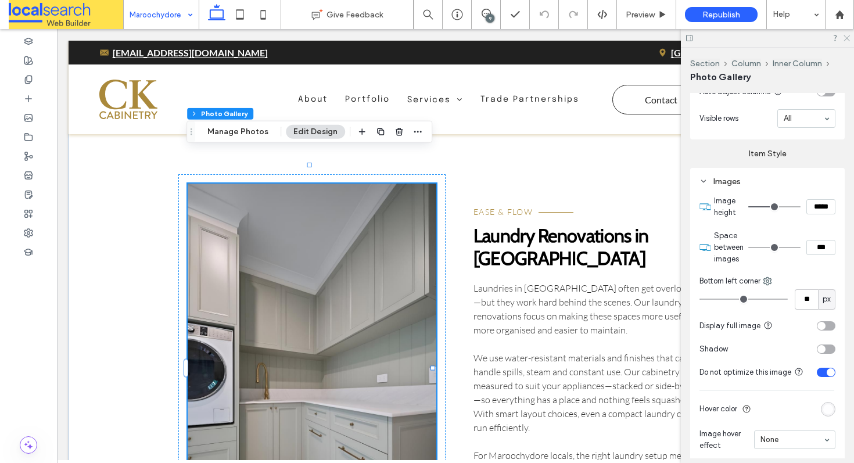
click at [849, 37] on icon at bounding box center [846, 38] width 8 height 8
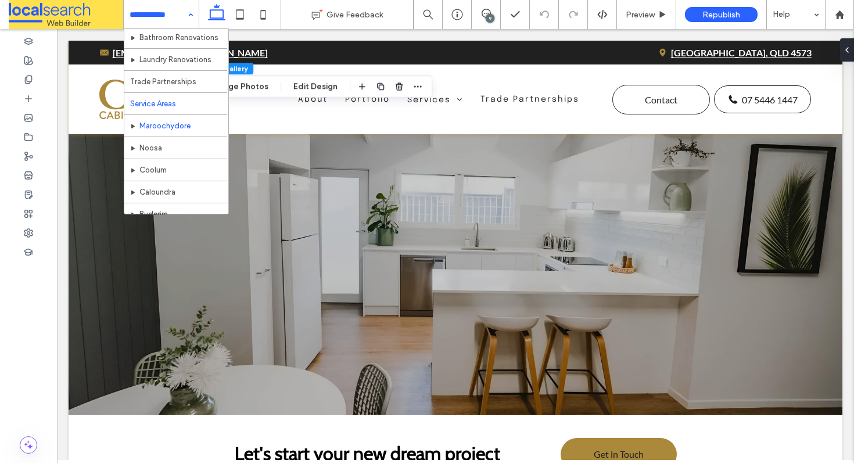
scroll to position [160, 0]
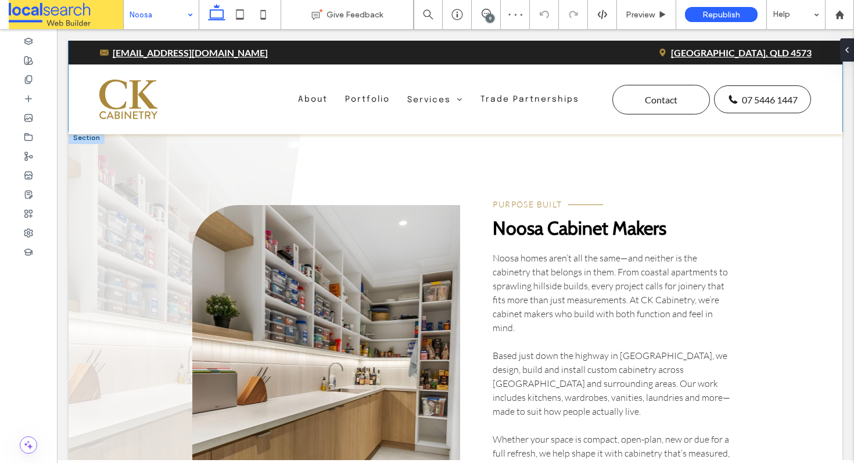
scroll to position [512, 0]
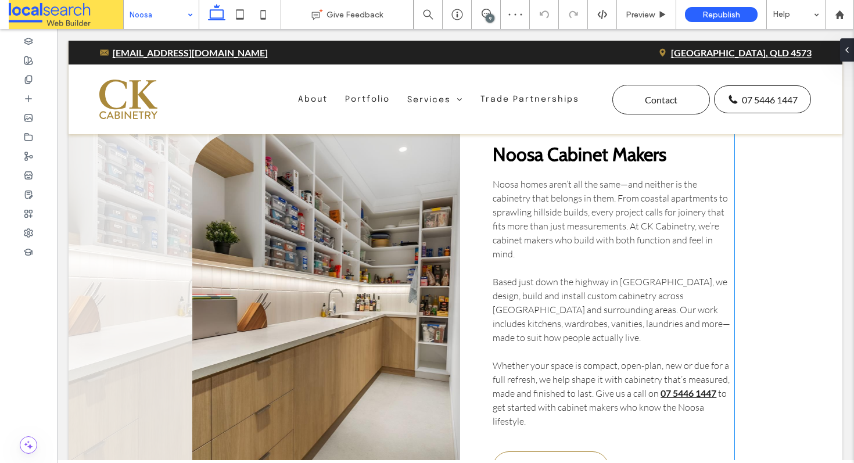
click at [342, 210] on link at bounding box center [326, 305] width 268 height 349
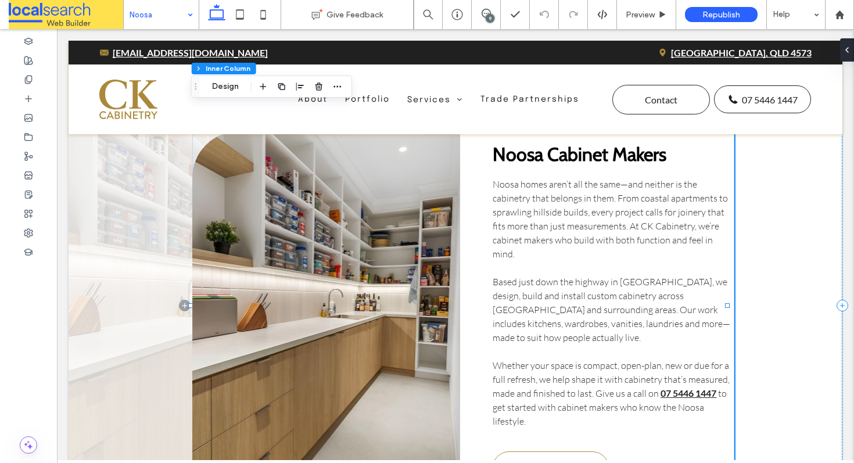
click at [342, 210] on link at bounding box center [326, 305] width 268 height 349
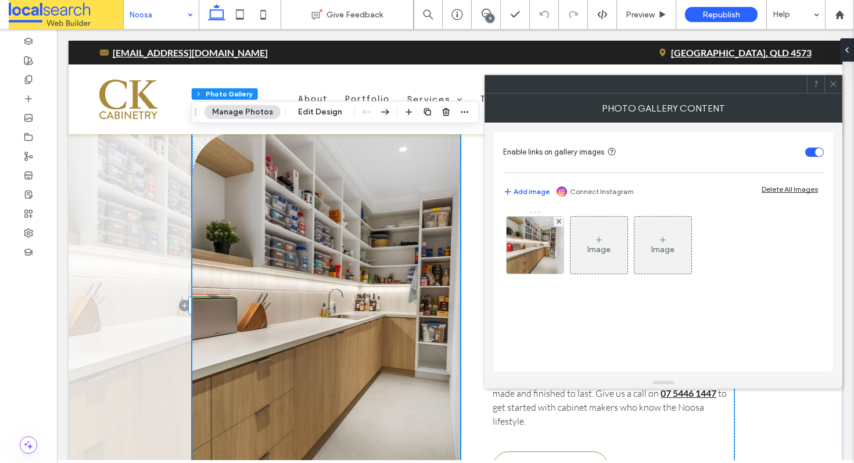
click at [335, 192] on link at bounding box center [326, 305] width 268 height 349
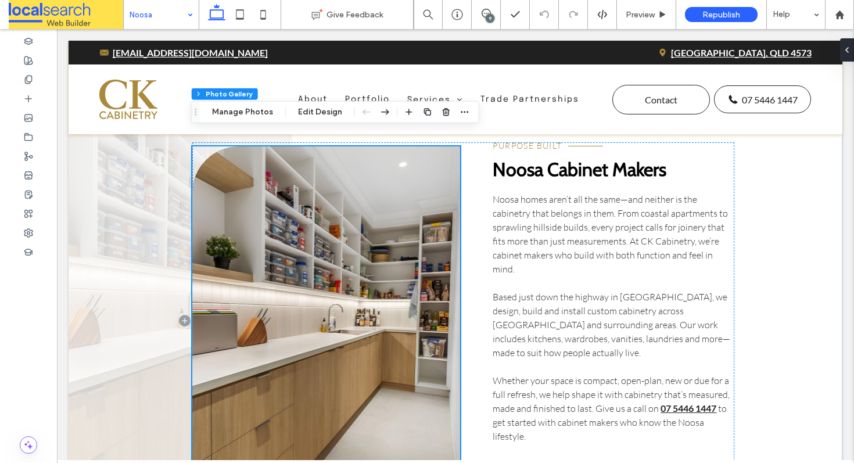
scroll to position [479, 0]
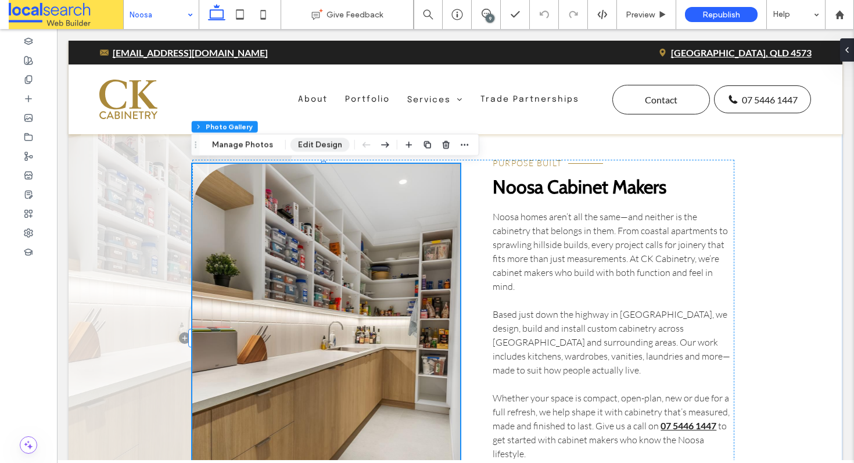
click at [307, 149] on button "Edit Design" at bounding box center [319, 145] width 59 height 14
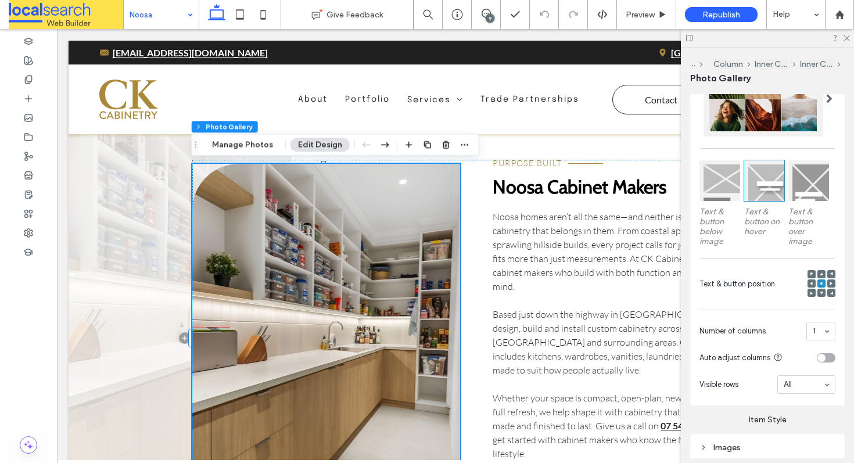
scroll to position [421, 0]
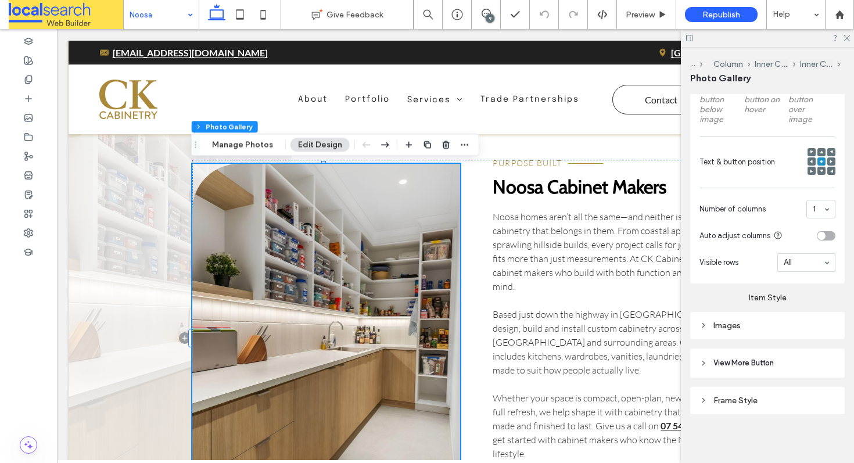
click at [751, 332] on div "Images" at bounding box center [767, 325] width 155 height 27
click at [755, 321] on div "Images" at bounding box center [767, 326] width 136 height 10
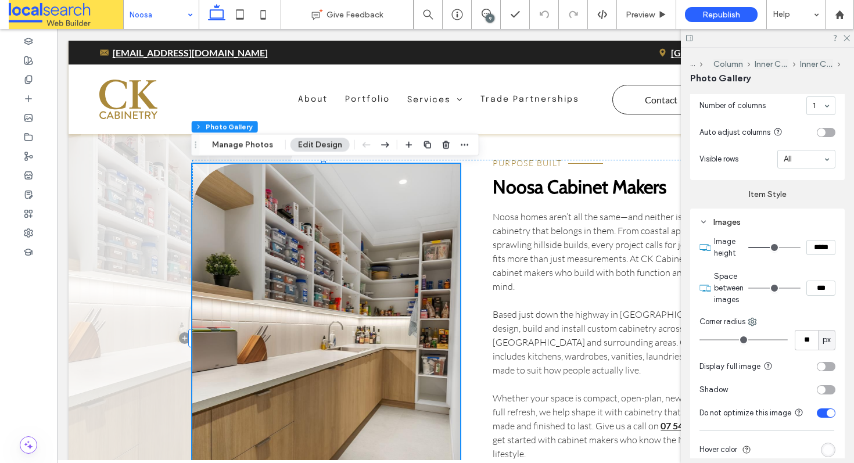
scroll to position [524, 0]
click at [843, 37] on icon at bounding box center [846, 38] width 8 height 8
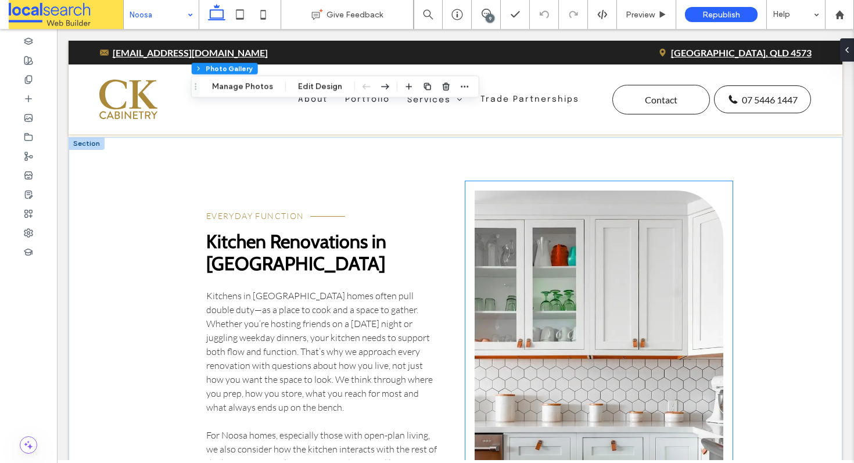
scroll to position [1878, 0]
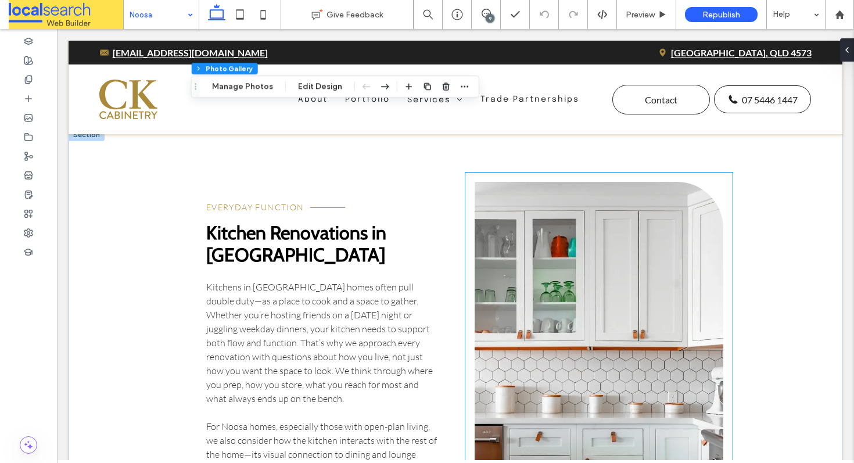
click at [548, 263] on link at bounding box center [599, 389] width 249 height 415
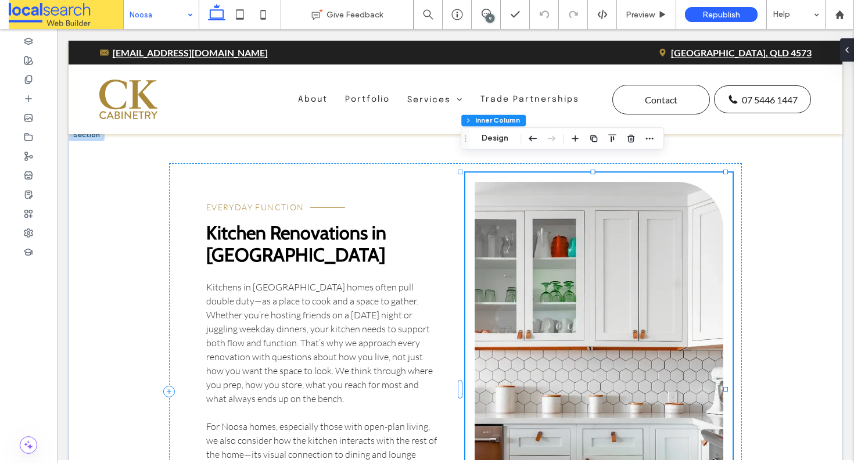
click at [587, 251] on link at bounding box center [599, 389] width 249 height 415
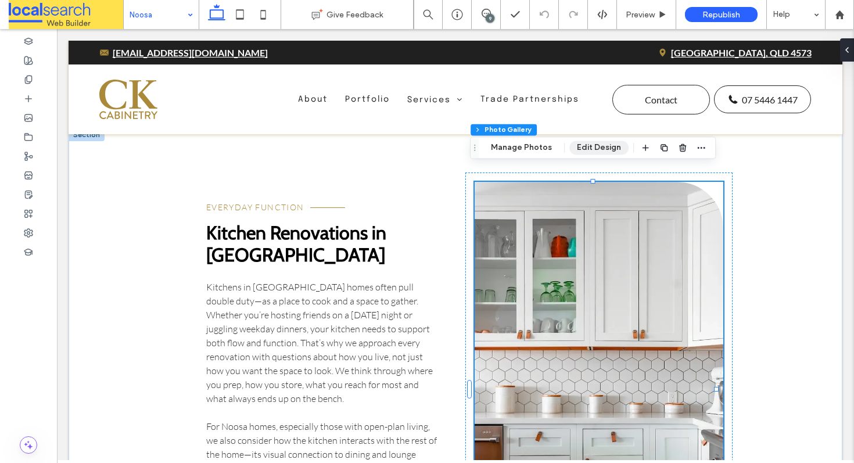
click at [587, 146] on button "Edit Design" at bounding box center [598, 148] width 59 height 14
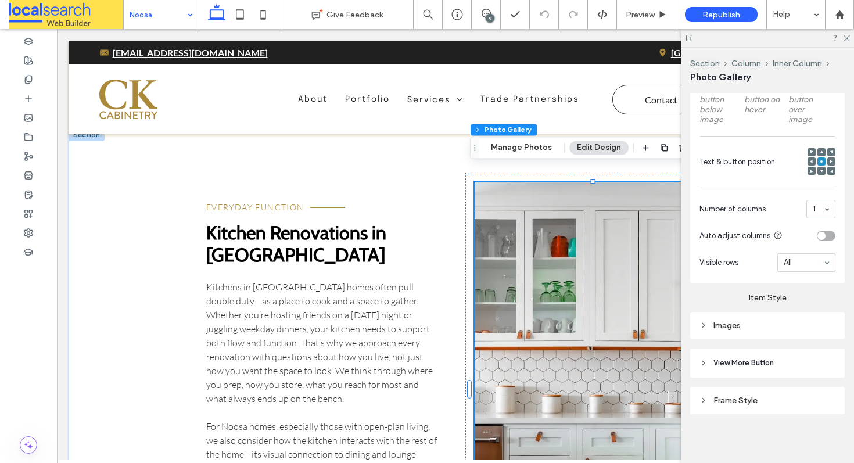
click at [715, 318] on div "Images" at bounding box center [767, 326] width 136 height 16
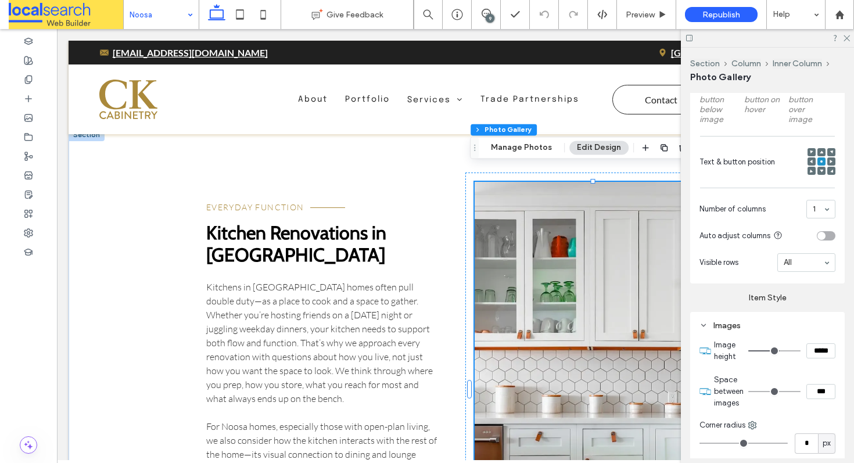
scroll to position [564, 0]
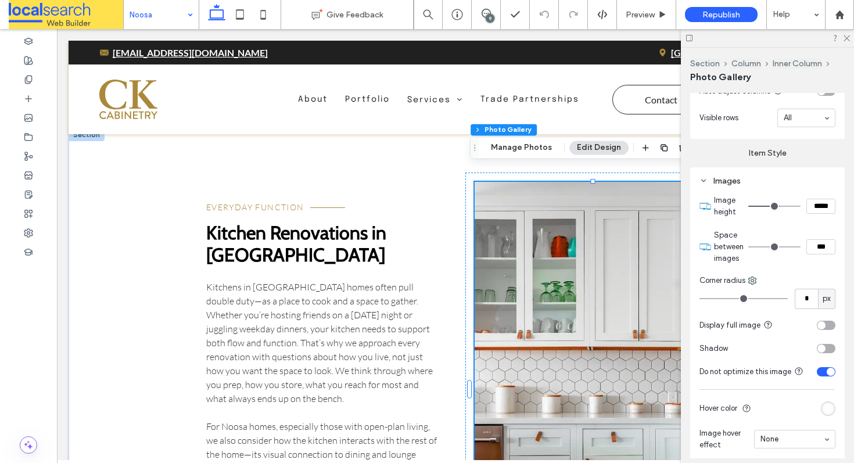
click at [748, 278] on div "Corner radius" at bounding box center [767, 281] width 136 height 12
click at [753, 281] on icon at bounding box center [752, 280] width 9 height 9
click at [773, 350] on span "Top right" at bounding box center [787, 349] width 31 height 12
type input "**"
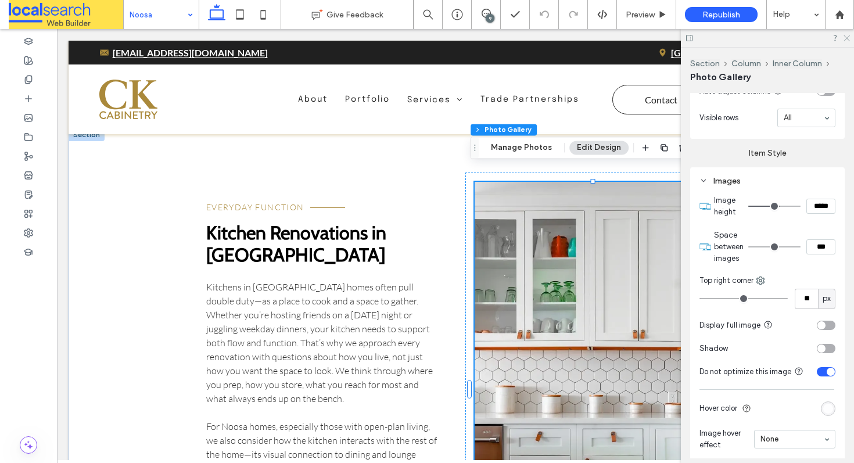
click at [849, 37] on icon at bounding box center [846, 38] width 8 height 8
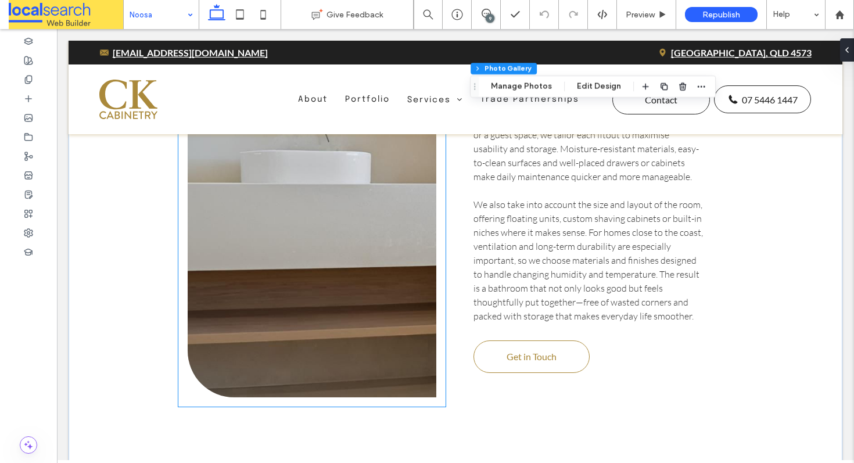
scroll to position [2356, 0]
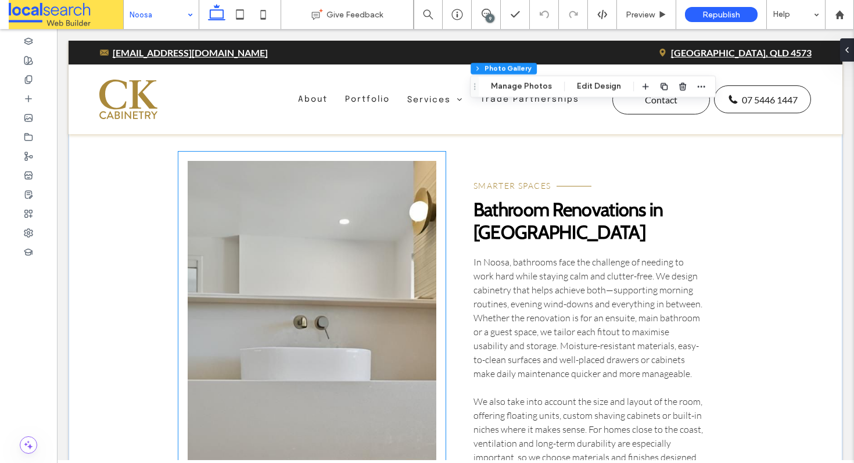
click at [297, 236] on link at bounding box center [312, 377] width 249 height 433
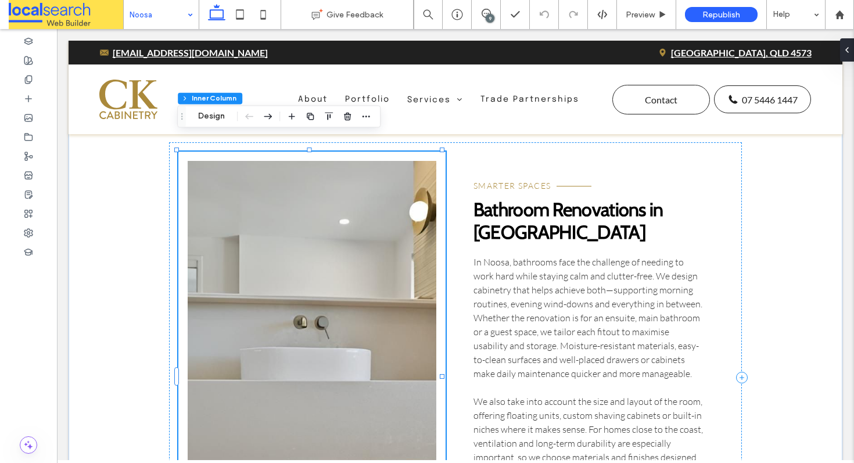
click at [295, 194] on link at bounding box center [312, 377] width 249 height 433
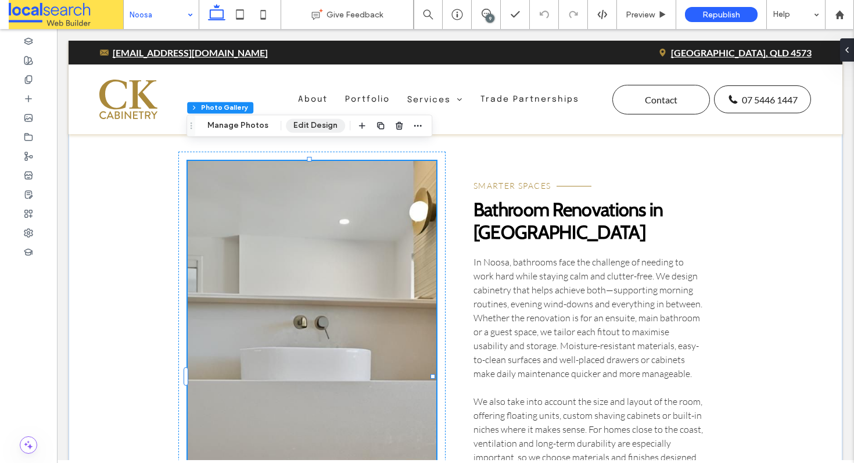
click at [319, 123] on button "Edit Design" at bounding box center [315, 126] width 59 height 14
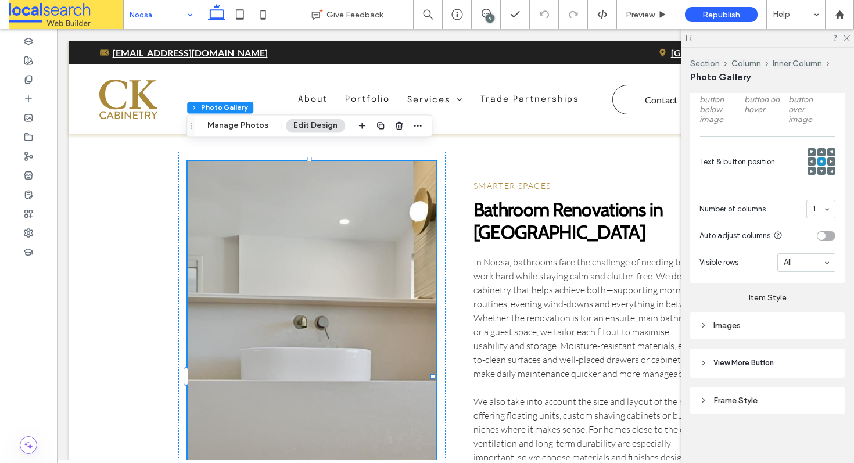
click at [738, 322] on div "Images" at bounding box center [767, 326] width 136 height 10
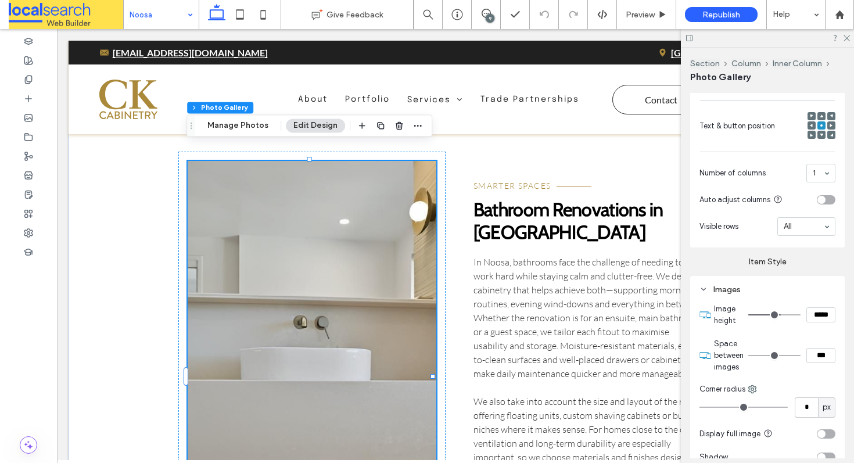
scroll to position [547, 0]
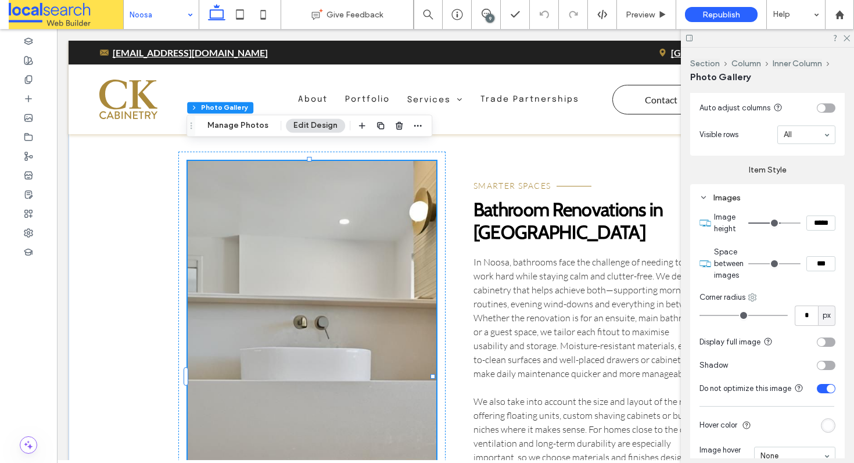
click at [750, 293] on use at bounding box center [753, 297] width 8 height 8
click at [779, 405] on span "Bottom left" at bounding box center [791, 409] width 38 height 12
type input "**"
click at [849, 35] on use at bounding box center [846, 38] width 6 height 6
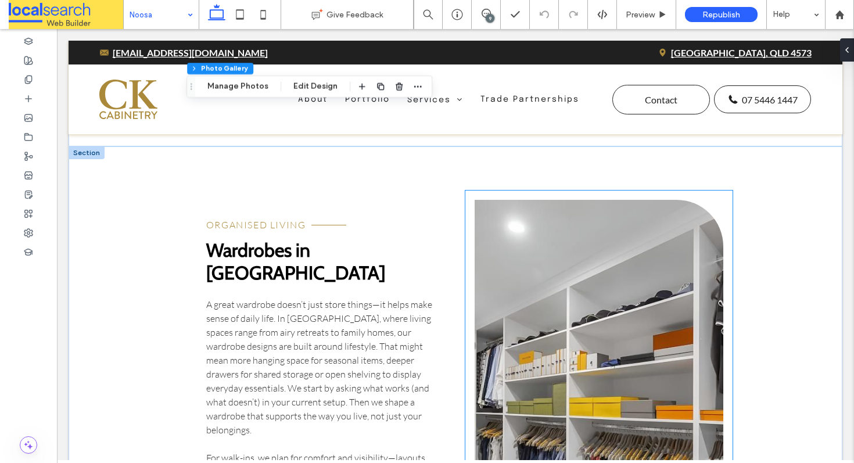
scroll to position [2892, 0]
click at [569, 251] on link at bounding box center [599, 407] width 249 height 415
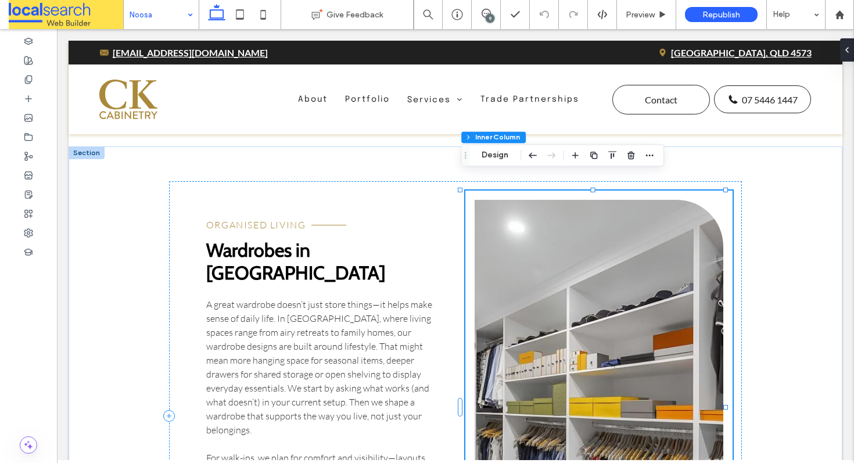
click at [544, 229] on link at bounding box center [599, 407] width 249 height 415
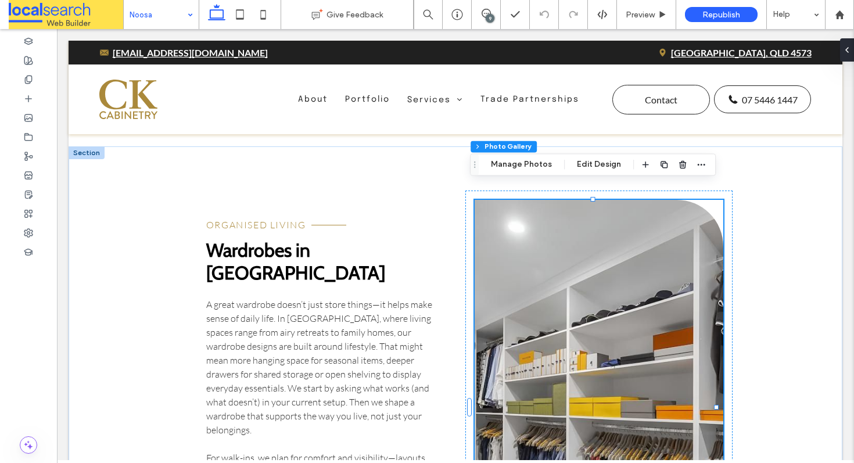
click at [576, 171] on div "Section Column Inner Column Photo Gallery Manage Photos Edit Design" at bounding box center [593, 164] width 246 height 22
click at [581, 166] on button "Edit Design" at bounding box center [598, 164] width 59 height 14
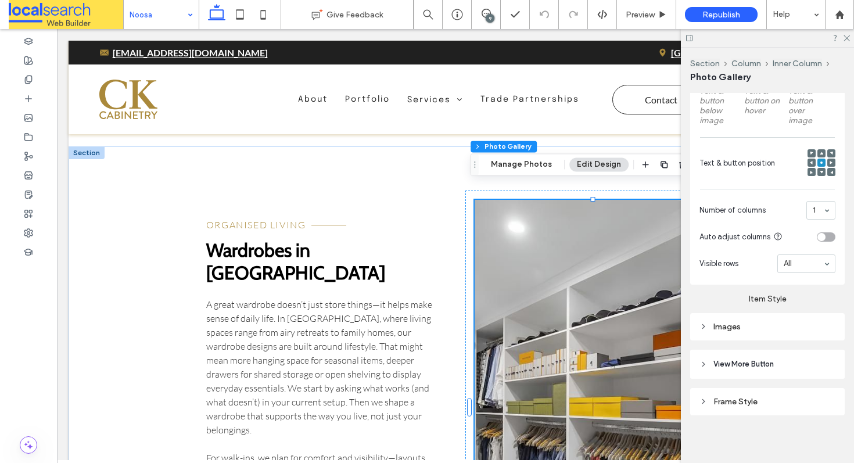
scroll to position [419, 0]
click at [734, 321] on div "Images" at bounding box center [767, 326] width 136 height 10
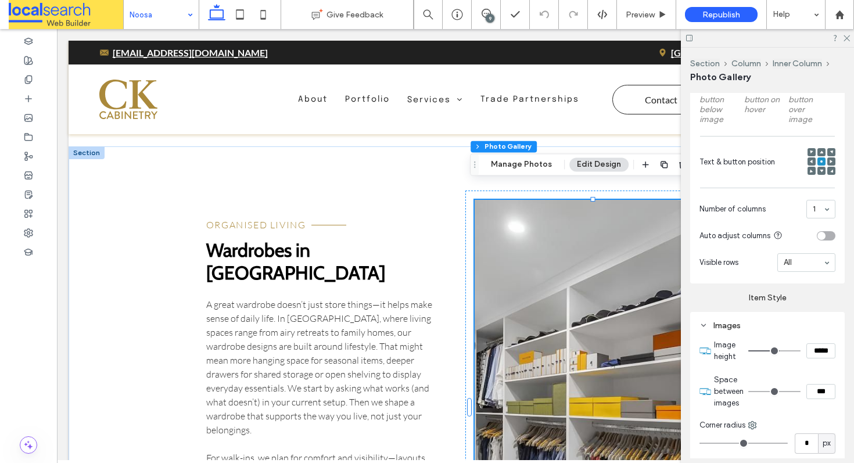
scroll to position [570, 0]
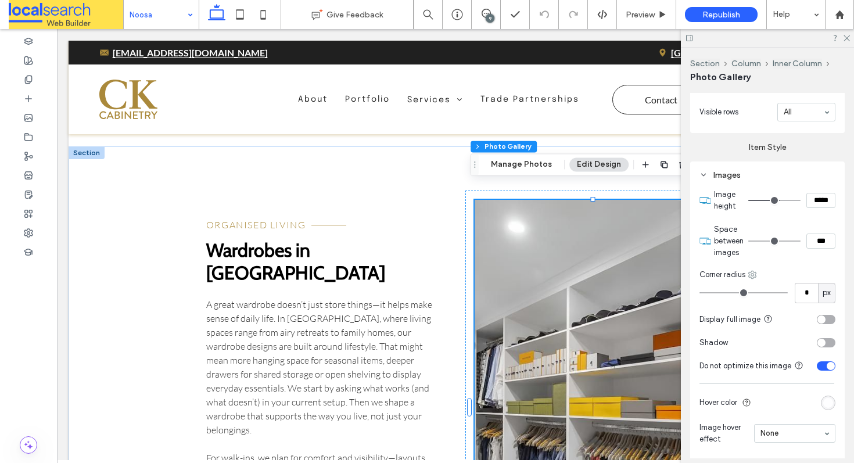
click at [751, 270] on icon at bounding box center [752, 274] width 9 height 9
click at [760, 342] on use at bounding box center [762, 342] width 9 height 9
type input "**"
click at [844, 39] on icon at bounding box center [846, 38] width 8 height 8
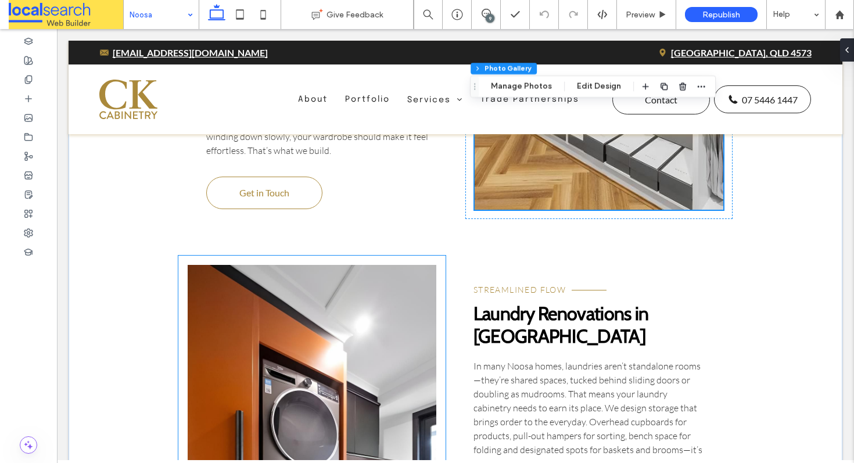
scroll to position [3481, 0]
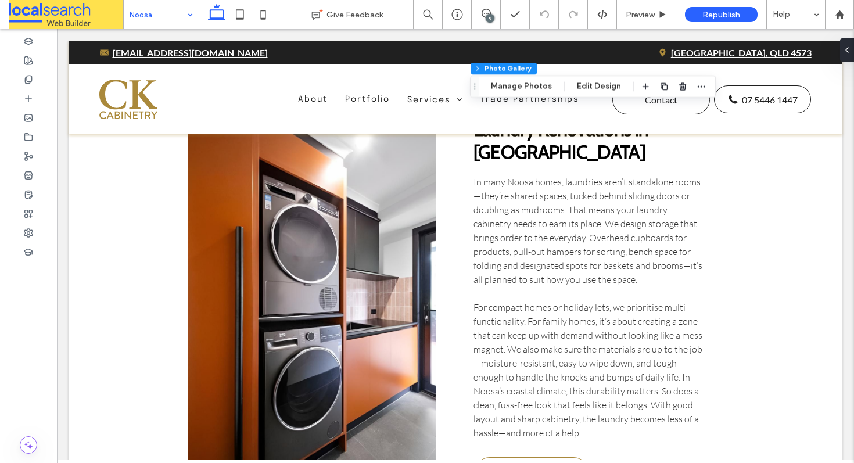
click at [295, 208] on link at bounding box center [312, 293] width 249 height 424
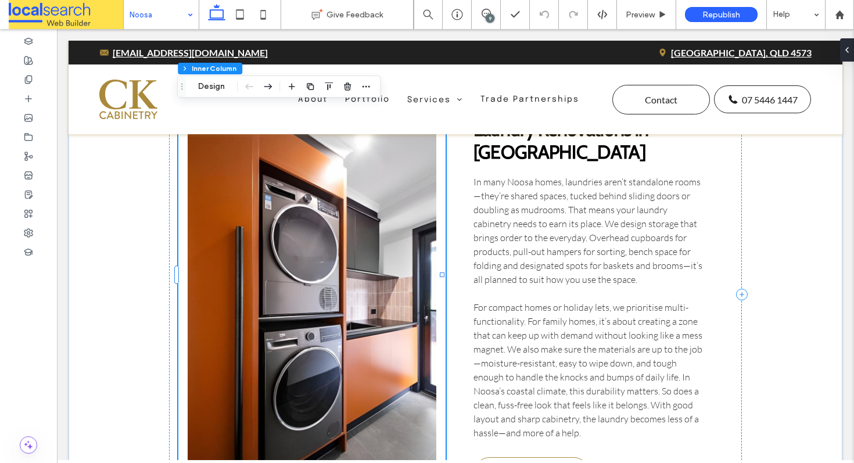
click at [252, 202] on link at bounding box center [312, 293] width 249 height 424
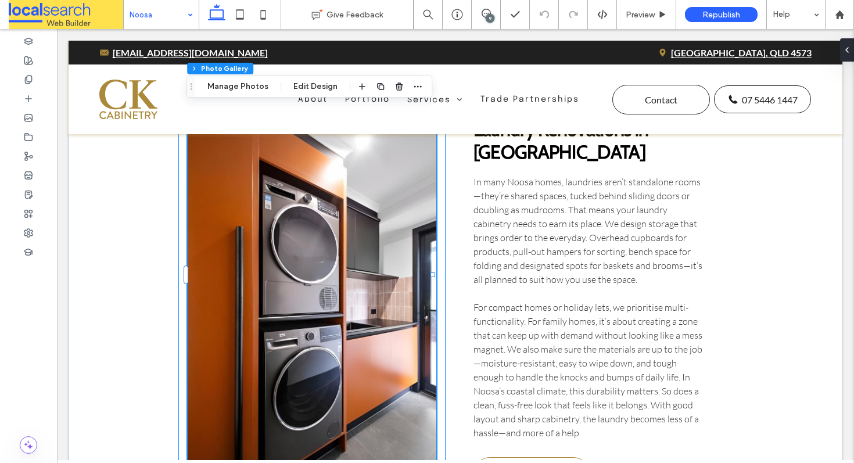
click at [313, 211] on link at bounding box center [312, 293] width 249 height 424
click at [308, 84] on button "Edit Design" at bounding box center [315, 87] width 59 height 14
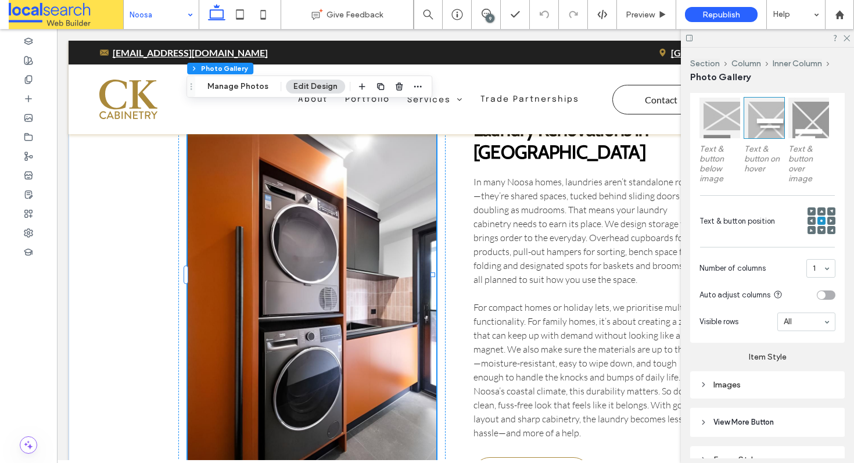
scroll to position [419, 0]
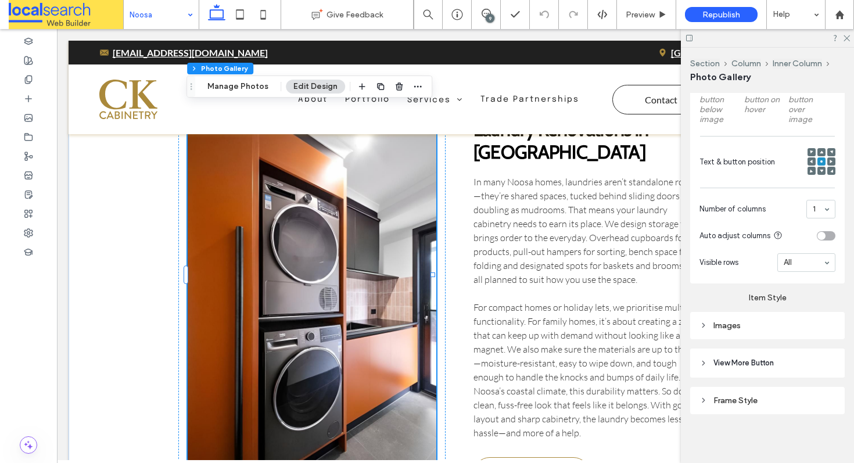
click at [715, 332] on div "Images" at bounding box center [767, 325] width 155 height 27
click at [716, 322] on div "Images" at bounding box center [767, 326] width 136 height 10
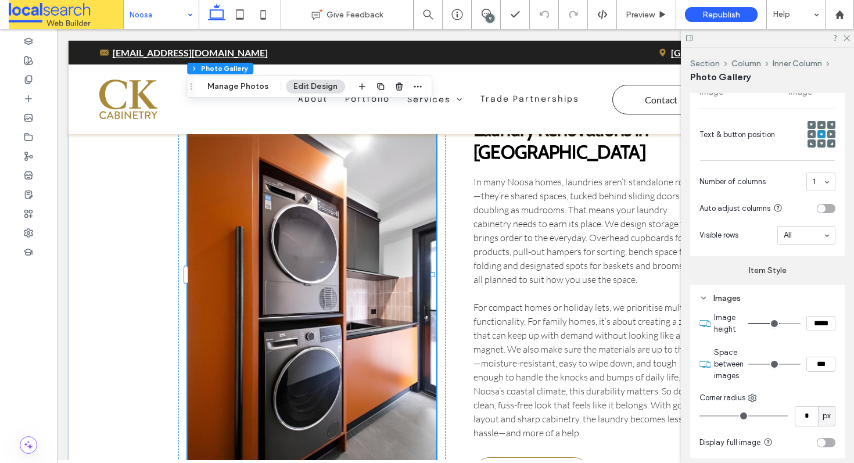
scroll to position [558, 0]
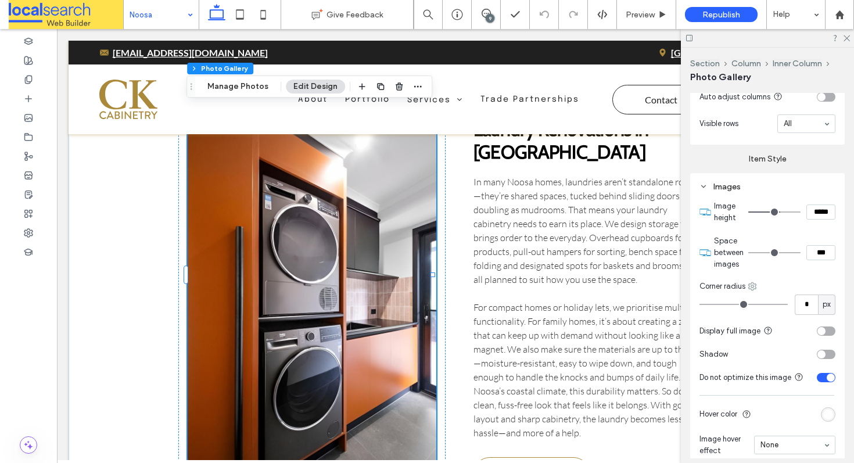
click at [755, 282] on icon at bounding box center [752, 286] width 9 height 9
click at [772, 393] on span "Bottom left" at bounding box center [791, 399] width 38 height 12
type input "**"
click at [847, 40] on icon at bounding box center [846, 38] width 8 height 8
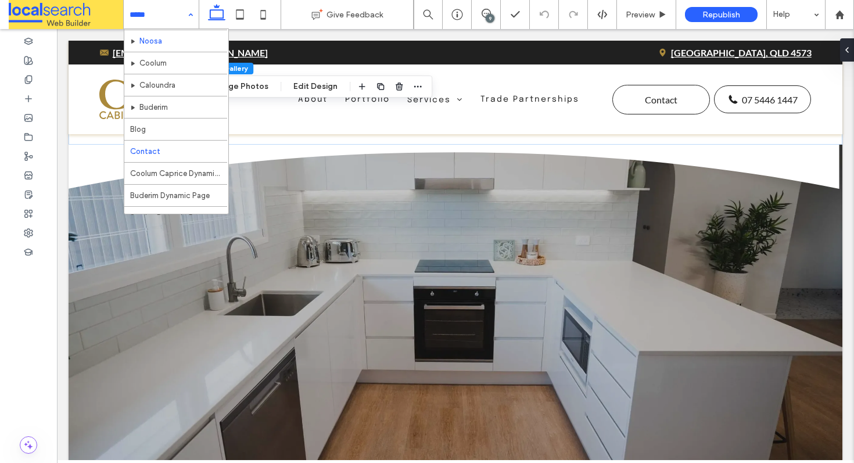
scroll to position [224, 0]
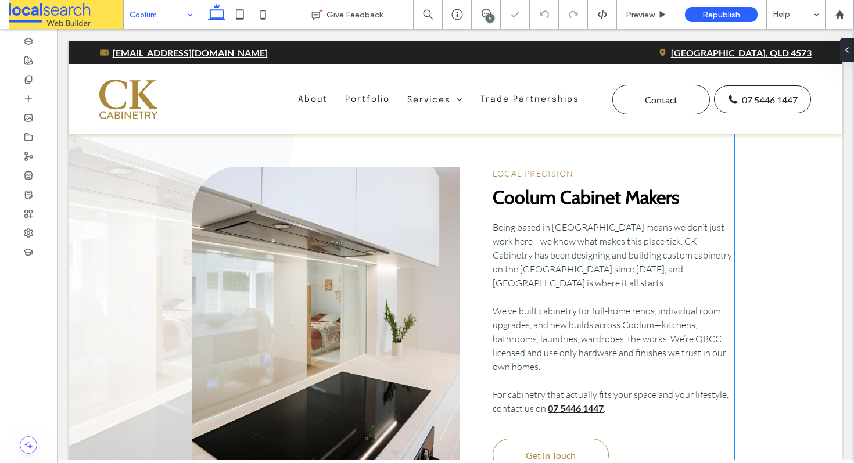
click at [315, 225] on link at bounding box center [326, 318] width 268 height 302
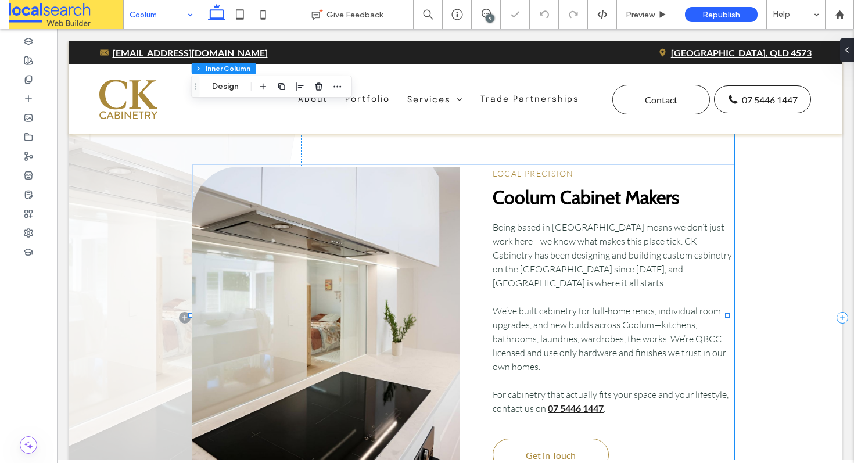
click at [286, 216] on link at bounding box center [326, 318] width 268 height 302
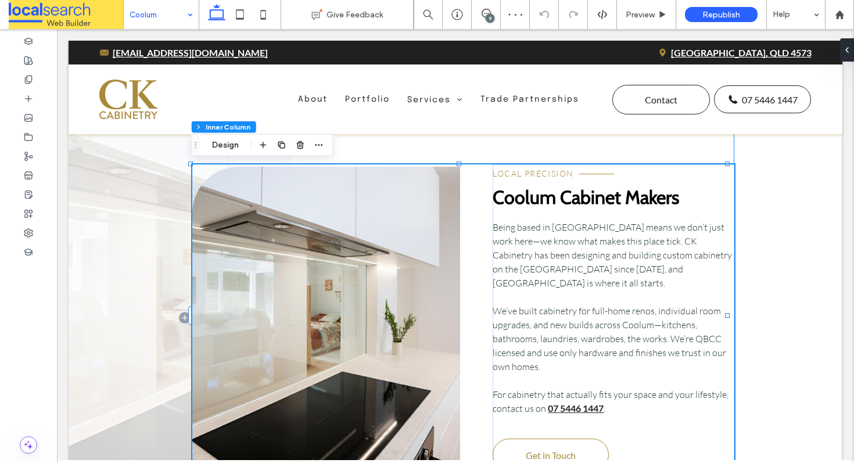
click at [306, 220] on link at bounding box center [326, 318] width 268 height 302
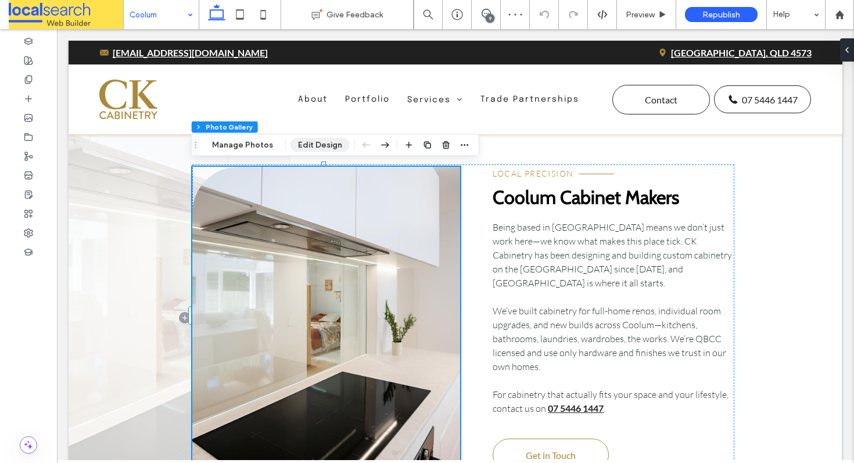
click at [315, 143] on button "Edit Design" at bounding box center [319, 145] width 59 height 14
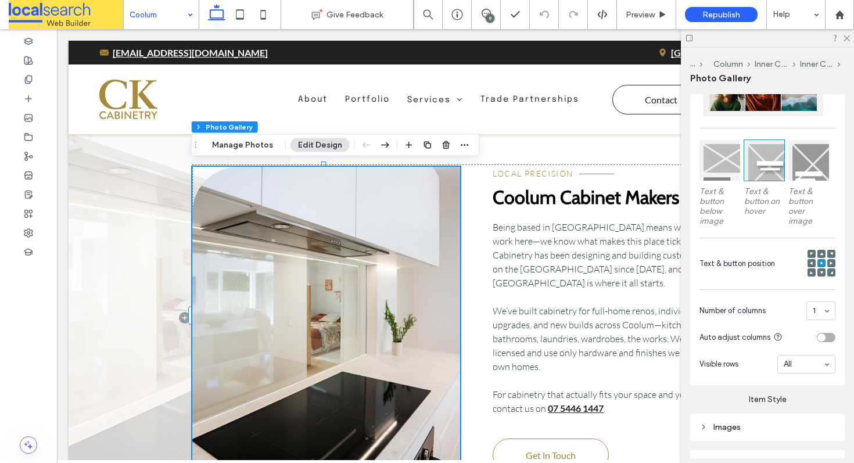
scroll to position [421, 0]
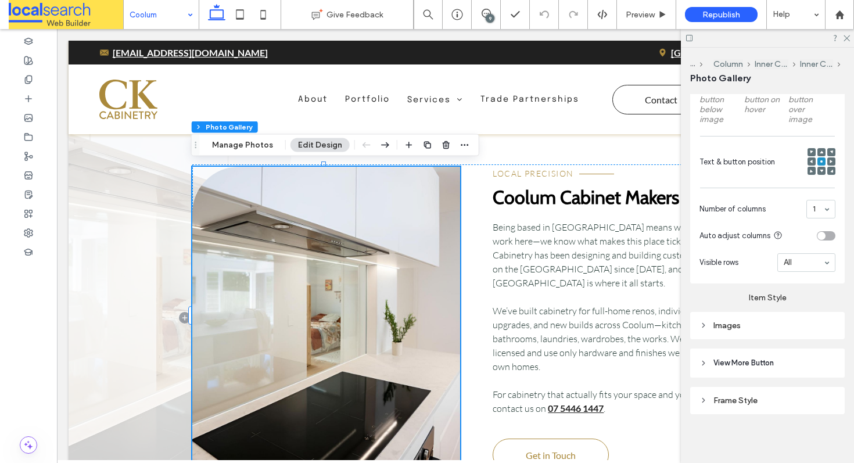
click at [748, 321] on div "Images" at bounding box center [767, 326] width 136 height 10
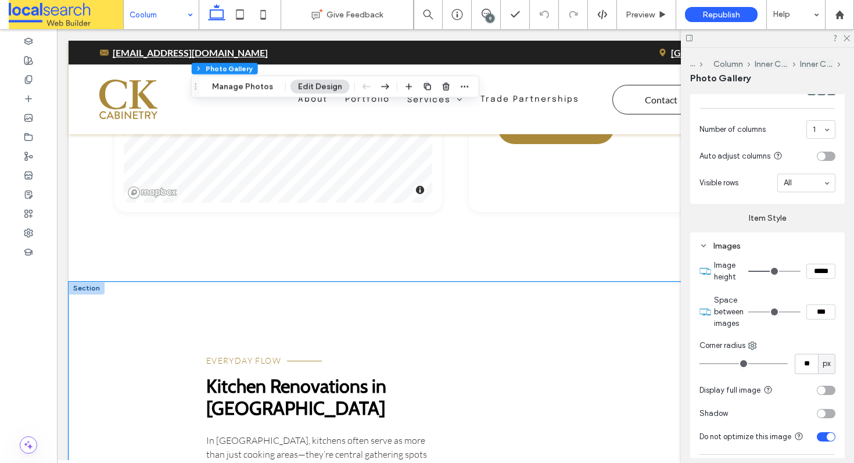
scroll to position [1981, 0]
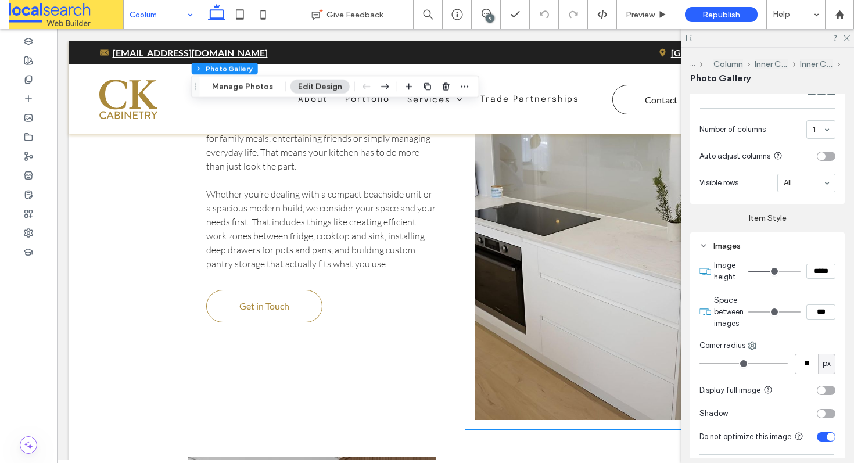
click at [574, 196] on link at bounding box center [599, 212] width 249 height 415
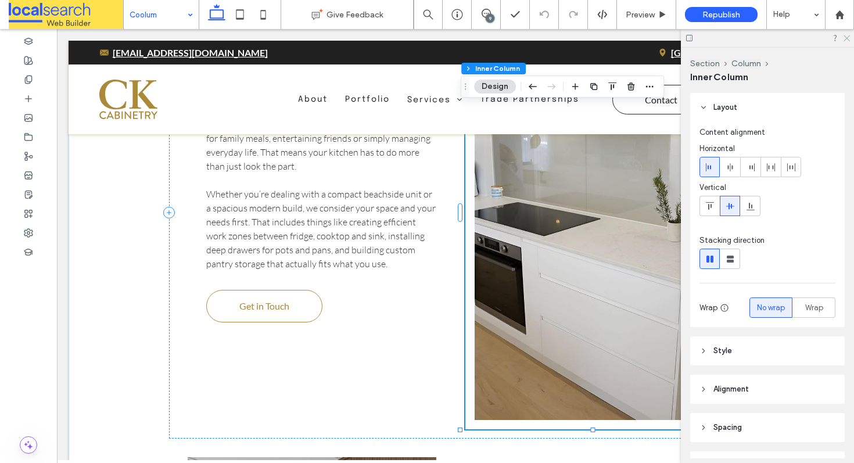
click at [847, 38] on use at bounding box center [846, 38] width 6 height 6
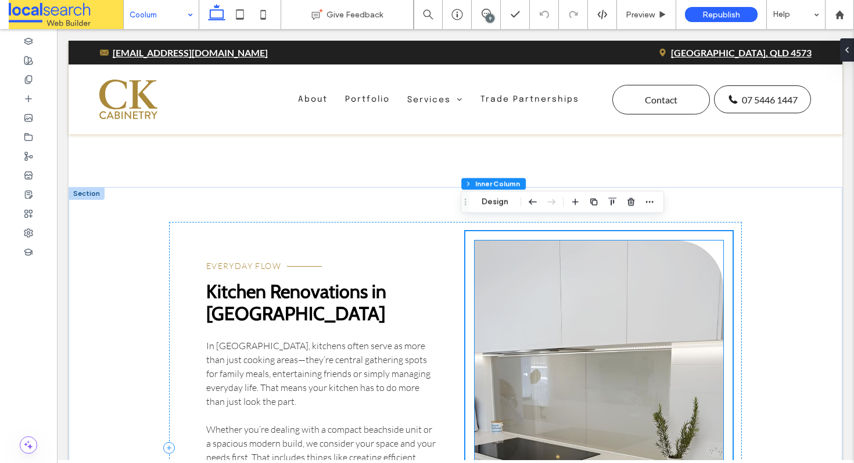
scroll to position [1747, 0]
click at [633, 298] on link at bounding box center [599, 447] width 249 height 415
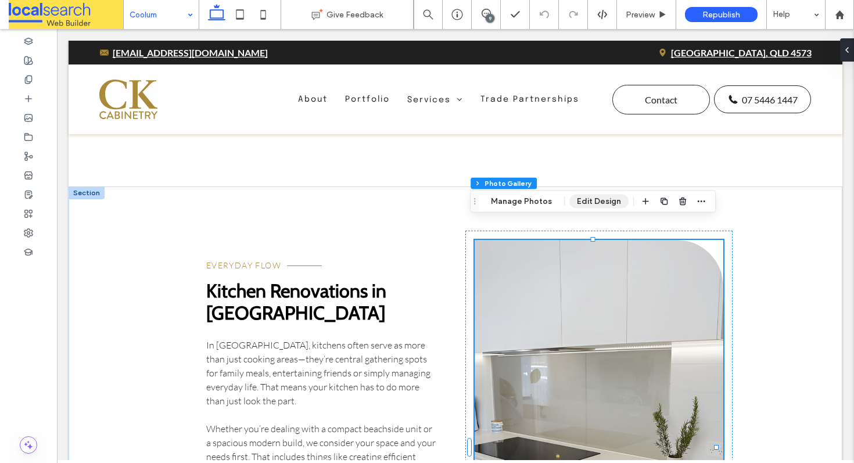
click at [595, 204] on button "Edit Design" at bounding box center [598, 202] width 59 height 14
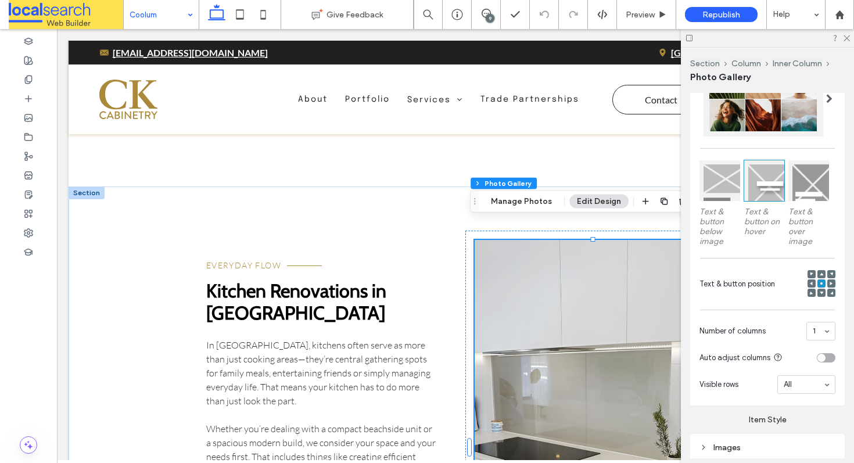
scroll to position [419, 0]
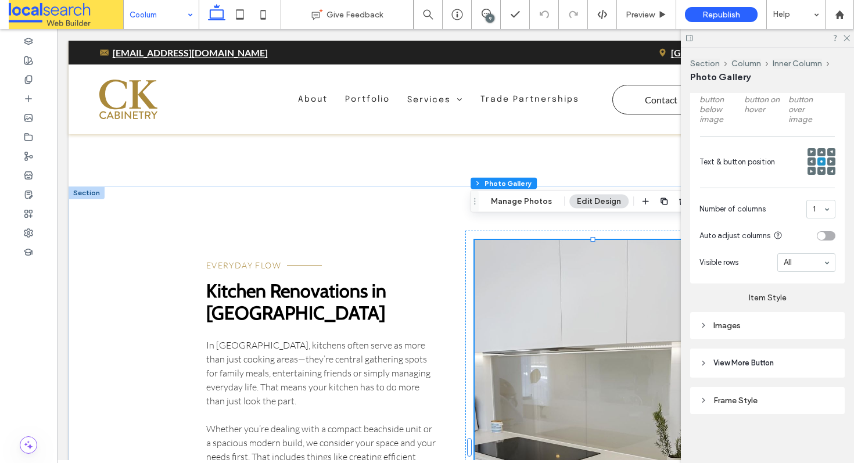
click at [724, 307] on div "Item Style Images" at bounding box center [767, 311] width 155 height 56
click at [720, 318] on div "Images" at bounding box center [767, 326] width 136 height 16
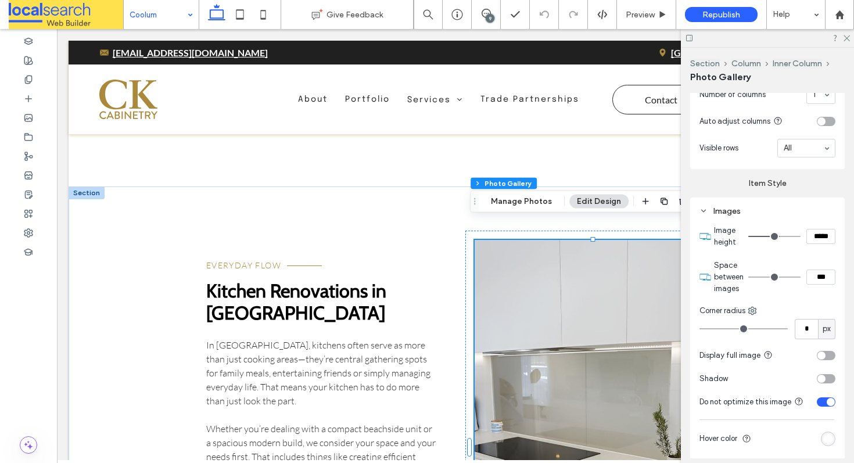
scroll to position [551, 0]
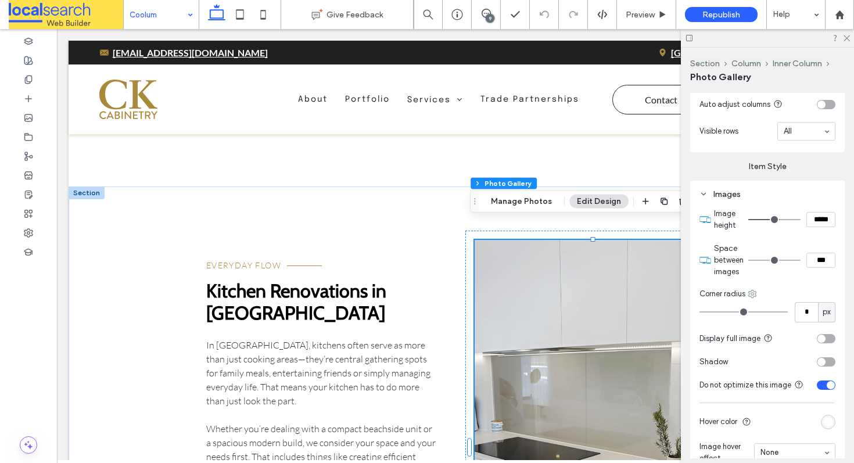
click at [755, 289] on icon at bounding box center [752, 293] width 9 height 9
click at [779, 368] on div "Top right" at bounding box center [800, 361] width 103 height 22
type input "**"
click at [846, 35] on icon at bounding box center [846, 38] width 8 height 8
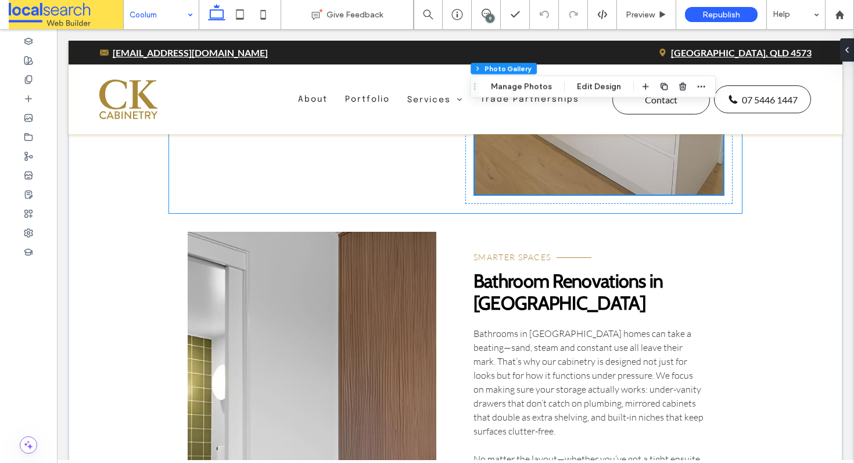
scroll to position [2242, 0]
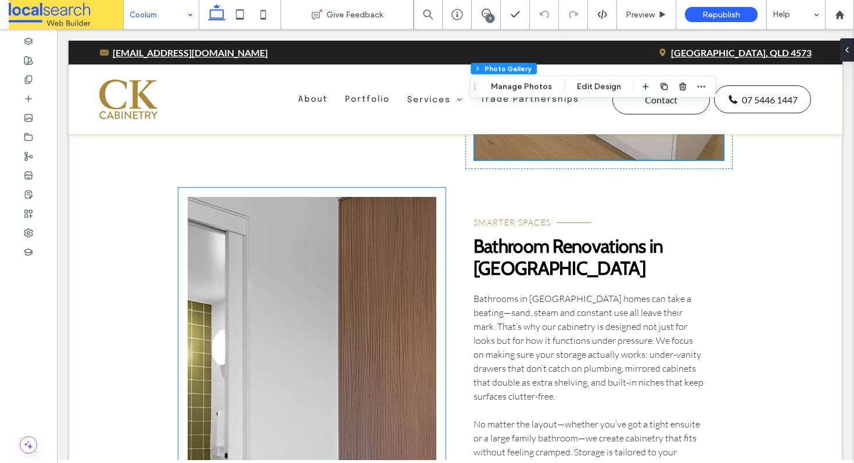
click at [308, 272] on link at bounding box center [312, 413] width 249 height 433
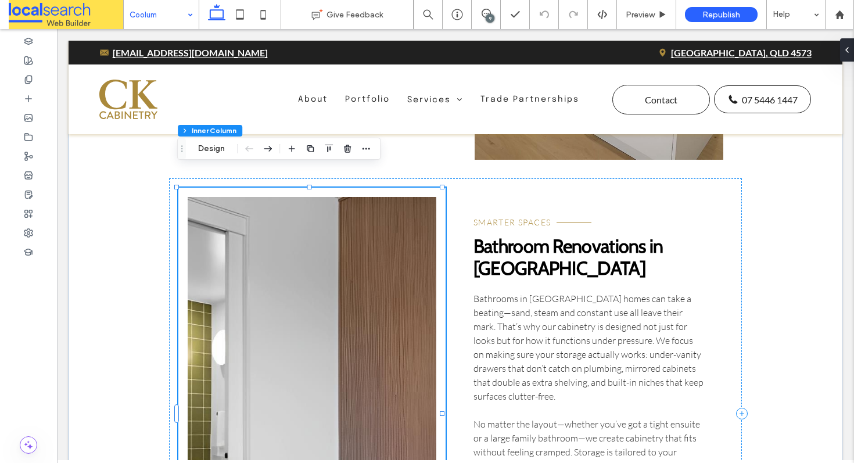
click at [301, 253] on link at bounding box center [312, 413] width 249 height 433
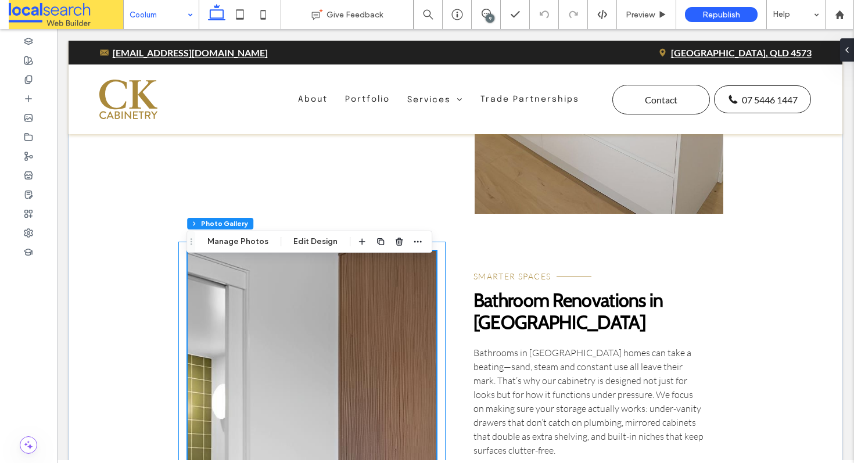
scroll to position [2145, 0]
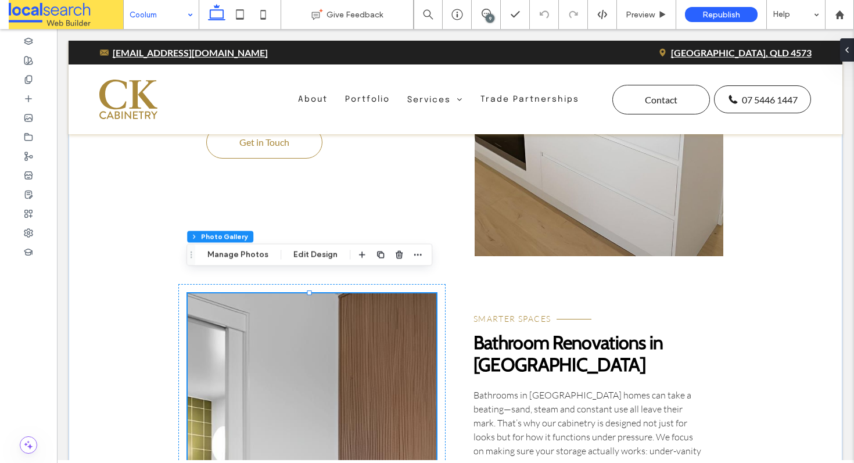
click at [304, 246] on div "Section Column Inner Column Photo Gallery Manage Photos Edit Design" at bounding box center [309, 255] width 246 height 22
click at [301, 252] on button "Edit Design" at bounding box center [315, 255] width 59 height 14
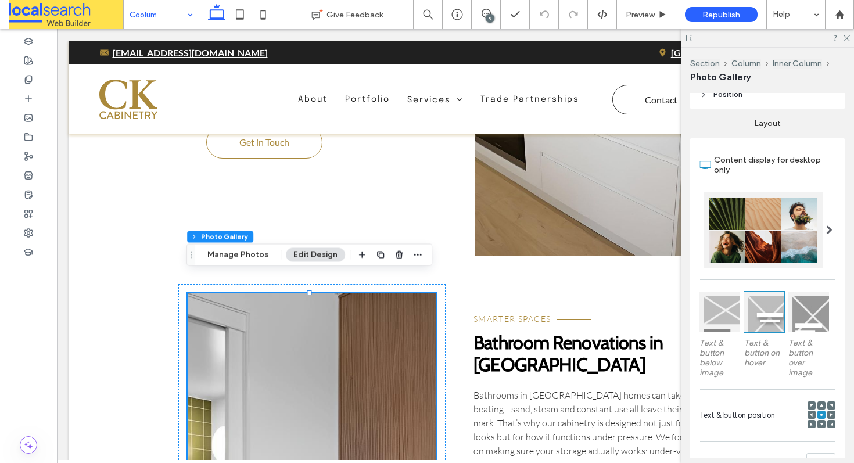
scroll to position [371, 0]
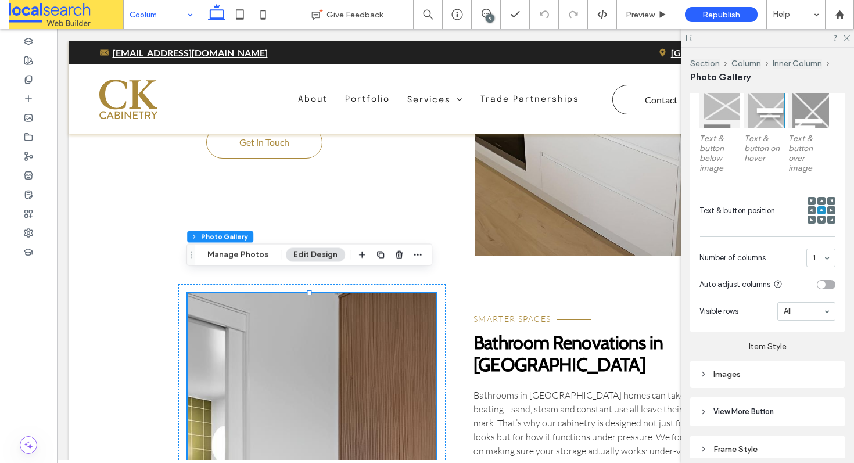
click at [739, 369] on div "Images" at bounding box center [767, 374] width 136 height 10
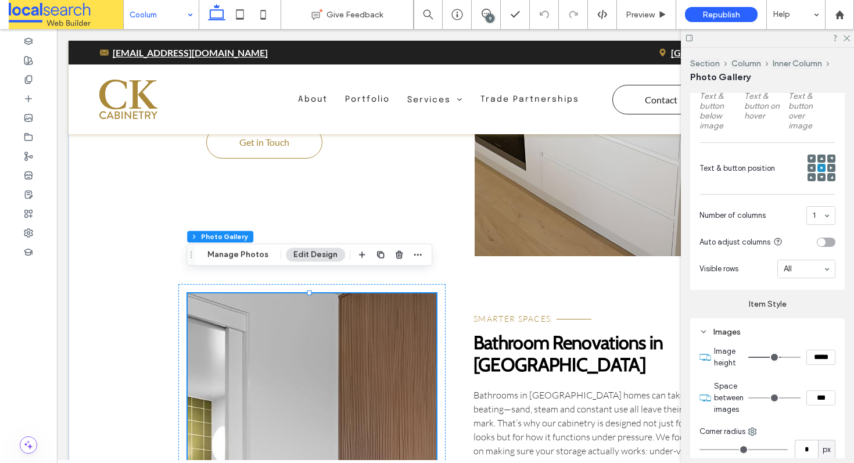
scroll to position [517, 0]
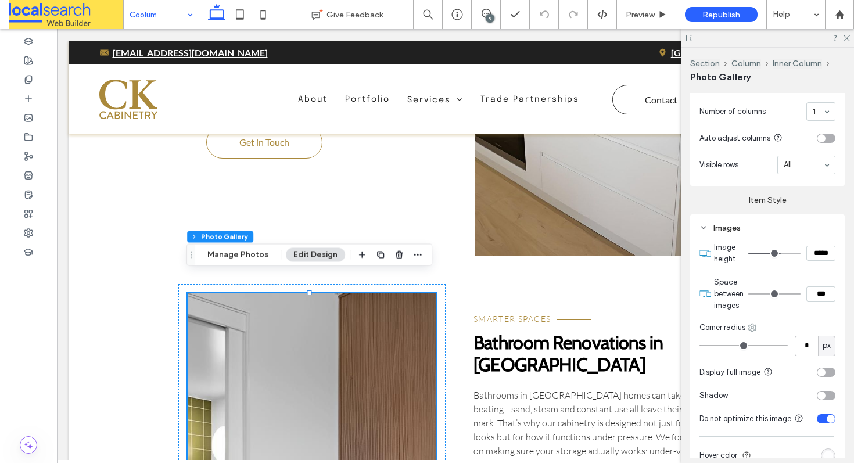
click at [757, 328] on icon at bounding box center [752, 327] width 9 height 9
click at [763, 439] on use at bounding box center [762, 439] width 9 height 9
type input "**"
click at [842, 39] on icon at bounding box center [846, 38] width 8 height 8
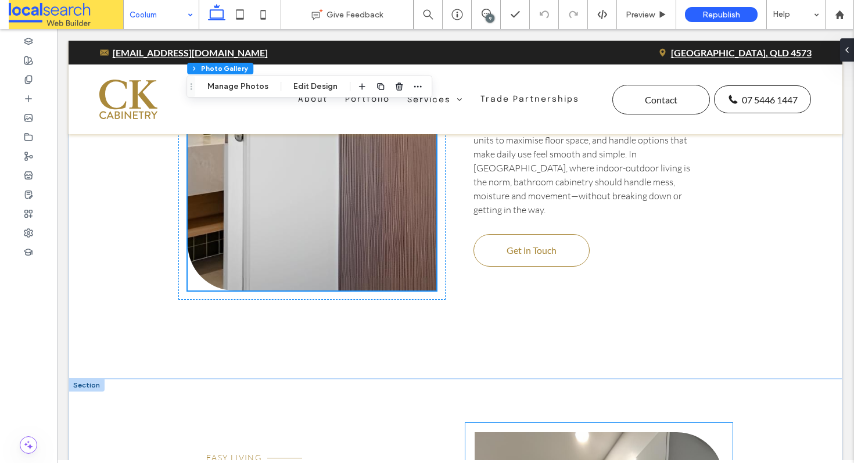
scroll to position [2754, 0]
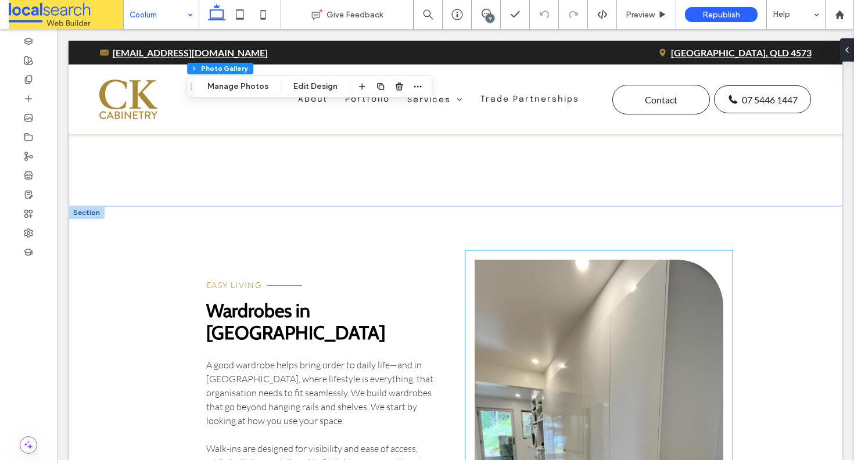
click at [530, 293] on link at bounding box center [599, 467] width 249 height 415
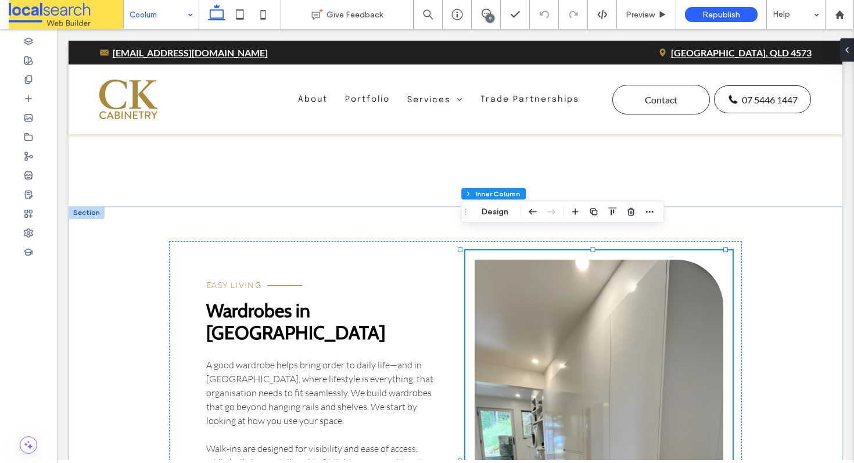
click at [556, 298] on link at bounding box center [599, 467] width 249 height 415
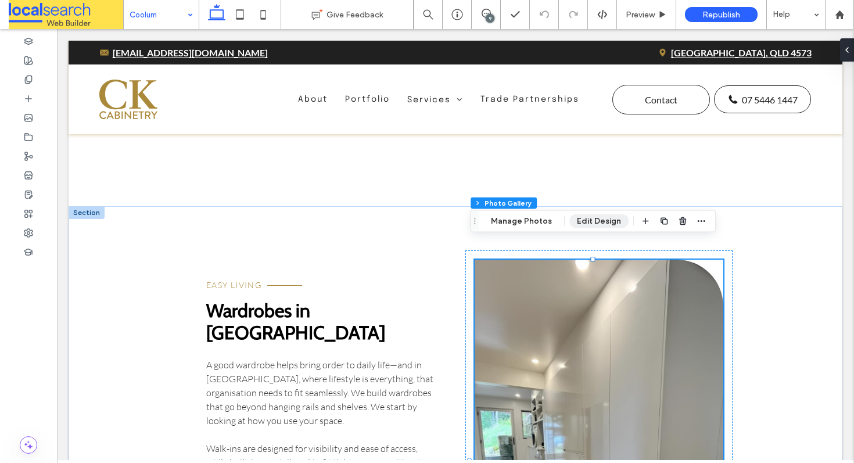
click at [594, 225] on button "Edit Design" at bounding box center [598, 221] width 59 height 14
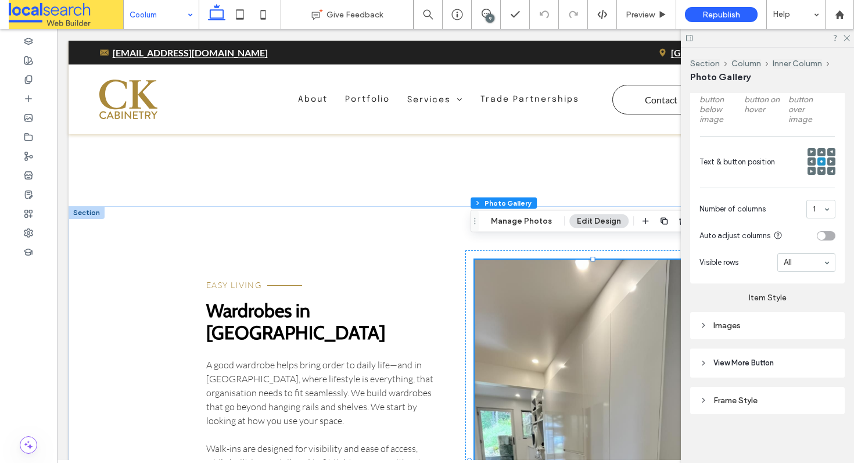
click at [753, 322] on div "Images" at bounding box center [767, 326] width 136 height 10
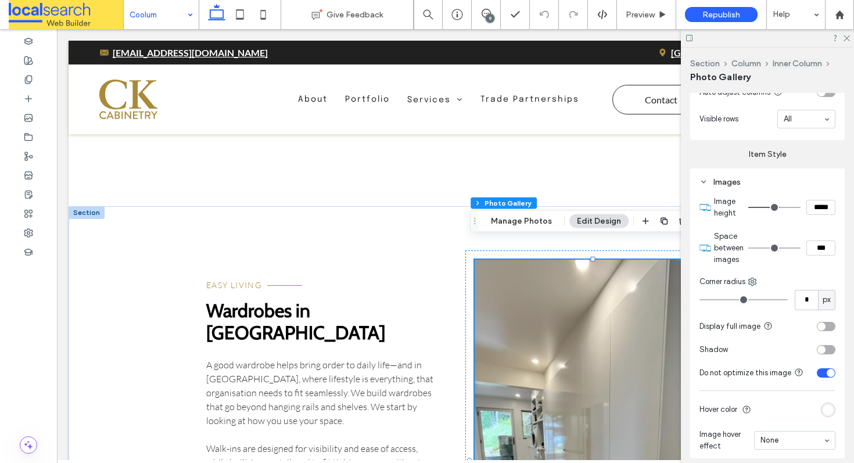
scroll to position [590, 0]
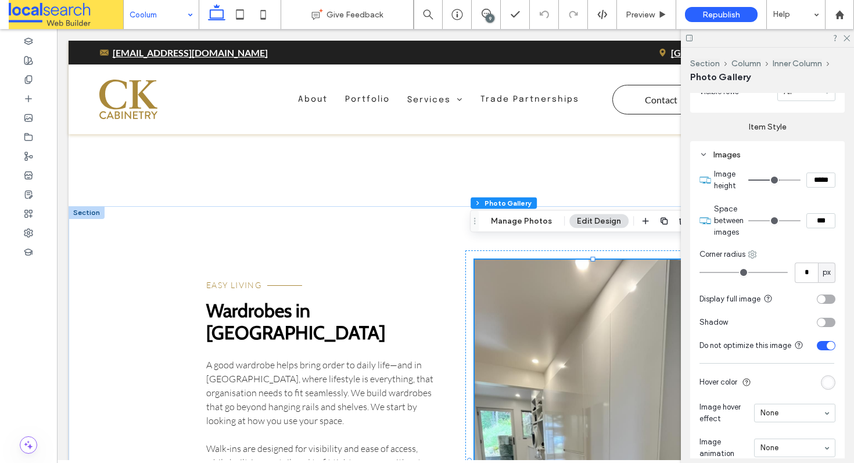
click at [752, 252] on icon at bounding box center [752, 254] width 9 height 9
click at [779, 323] on span "Top right" at bounding box center [787, 323] width 31 height 12
type input "**"
click at [849, 35] on icon at bounding box center [846, 38] width 8 height 8
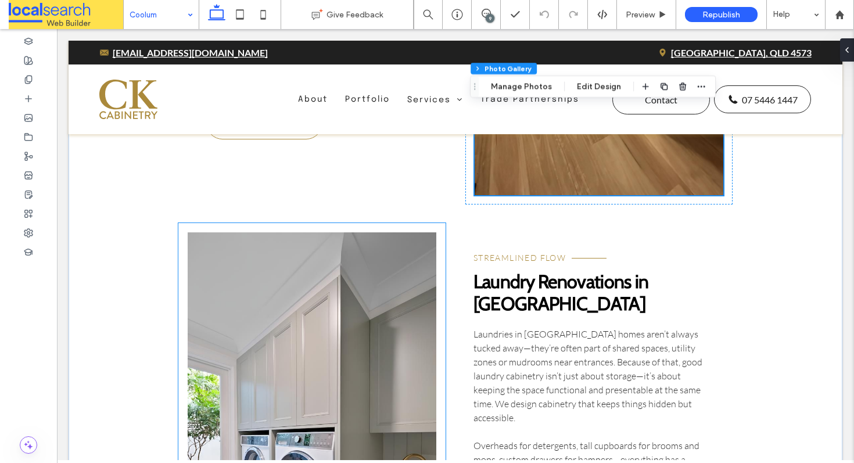
scroll to position [3235, 0]
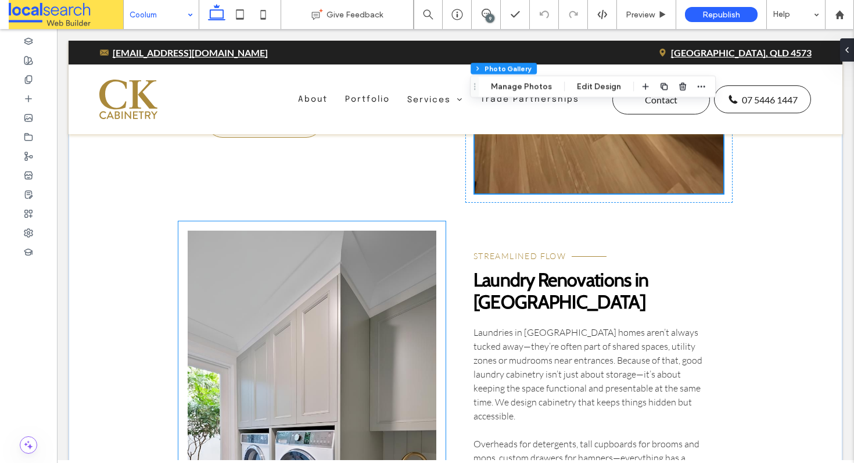
click at [323, 272] on link at bounding box center [312, 438] width 249 height 415
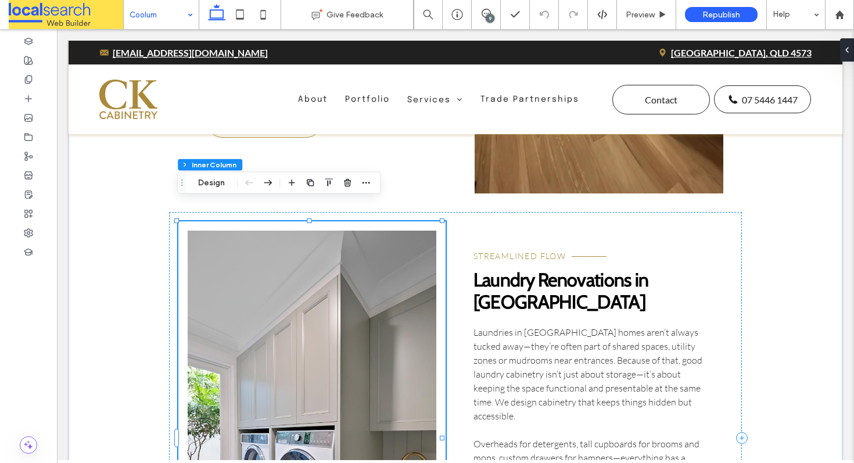
click at [323, 272] on link at bounding box center [312, 438] width 249 height 415
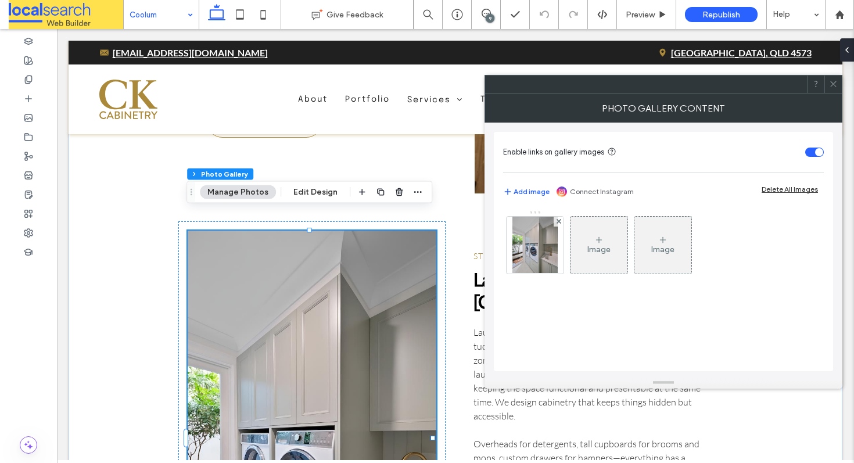
click at [832, 85] on icon at bounding box center [833, 84] width 9 height 9
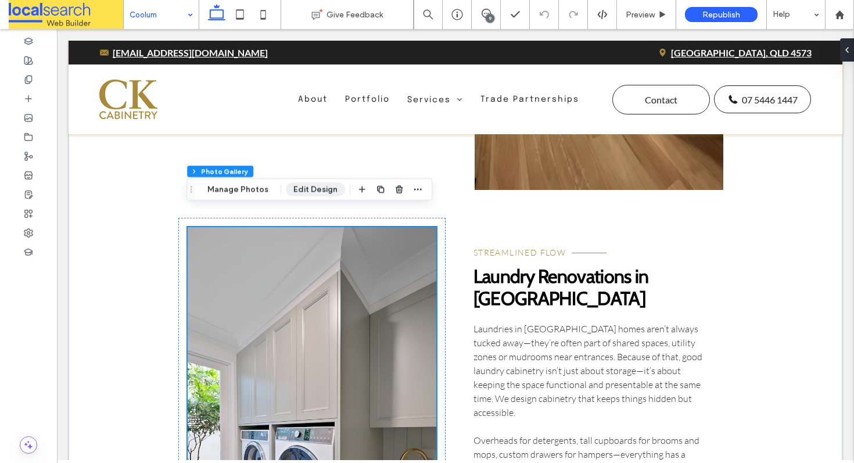
scroll to position [3240, 0]
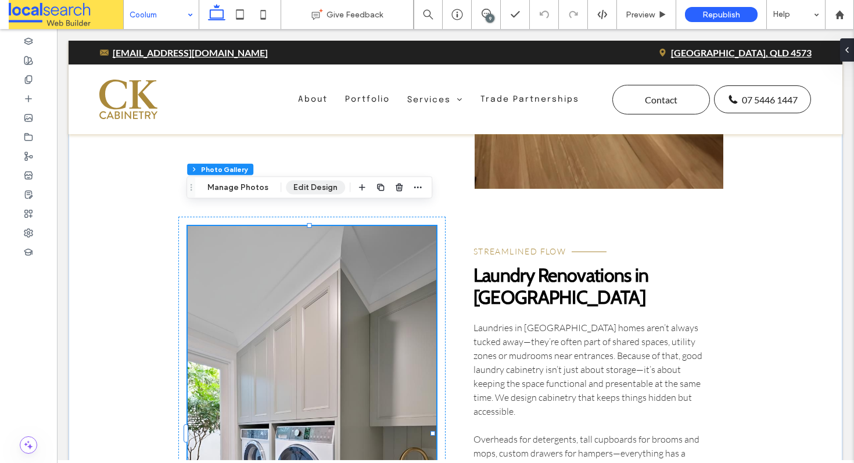
drag, startPoint x: 320, startPoint y: 188, endPoint x: 282, endPoint y: 171, distance: 41.3
click at [320, 188] on button "Edit Design" at bounding box center [315, 188] width 59 height 14
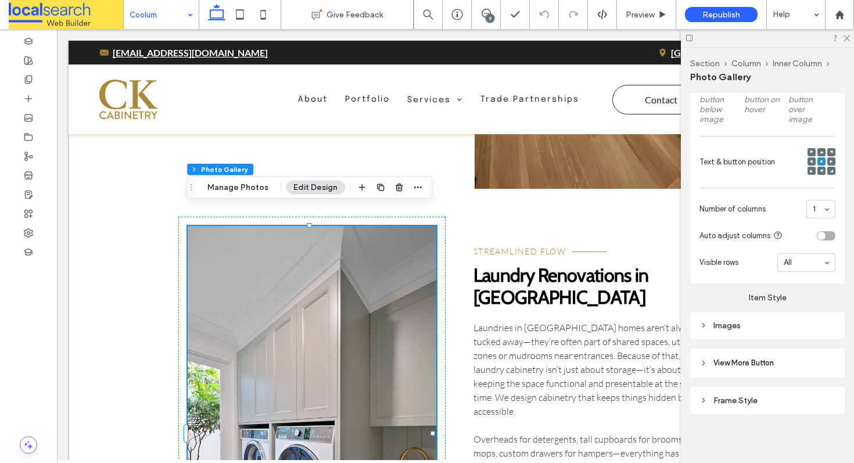
click at [727, 322] on div "Images" at bounding box center [767, 326] width 136 height 10
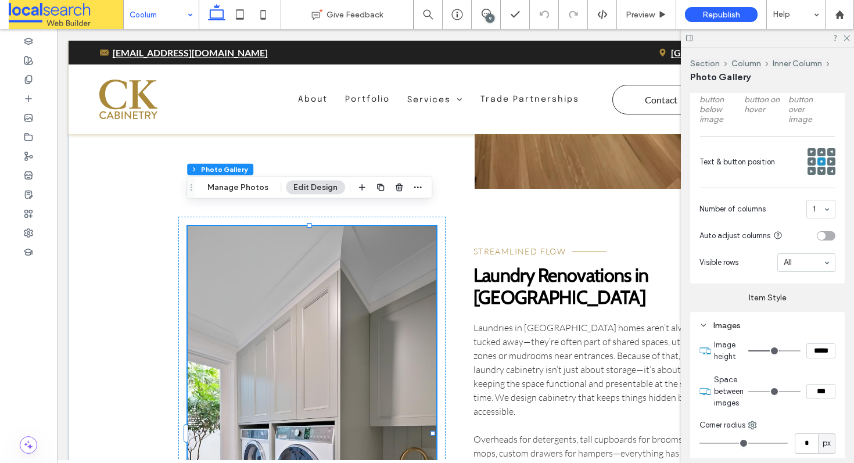
scroll to position [566, 0]
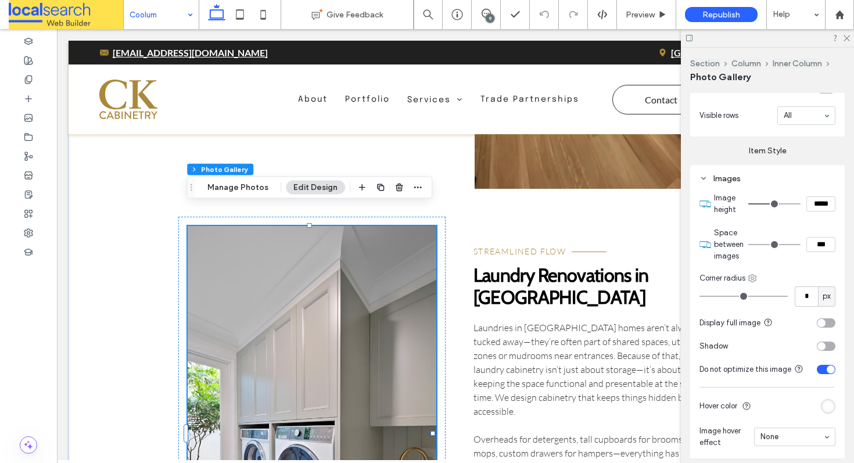
click at [756, 274] on use at bounding box center [753, 278] width 8 height 8
click at [782, 391] on span "Bottom left" at bounding box center [791, 390] width 38 height 12
type input "**"
click at [845, 38] on icon at bounding box center [846, 38] width 8 height 8
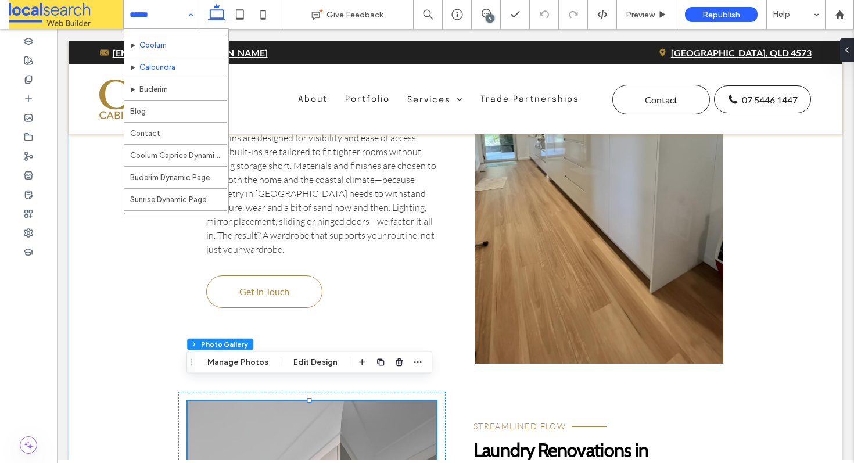
scroll to position [243, 0]
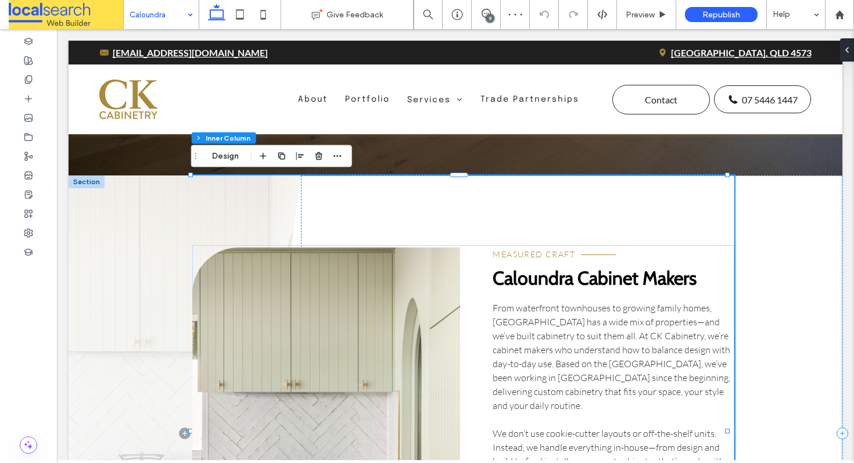
click at [323, 275] on link at bounding box center [326, 433] width 268 height 372
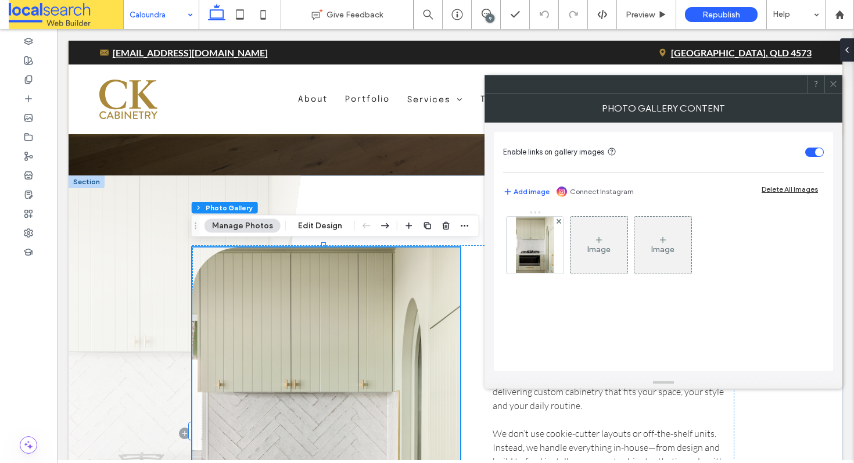
click at [831, 82] on use at bounding box center [833, 84] width 6 height 6
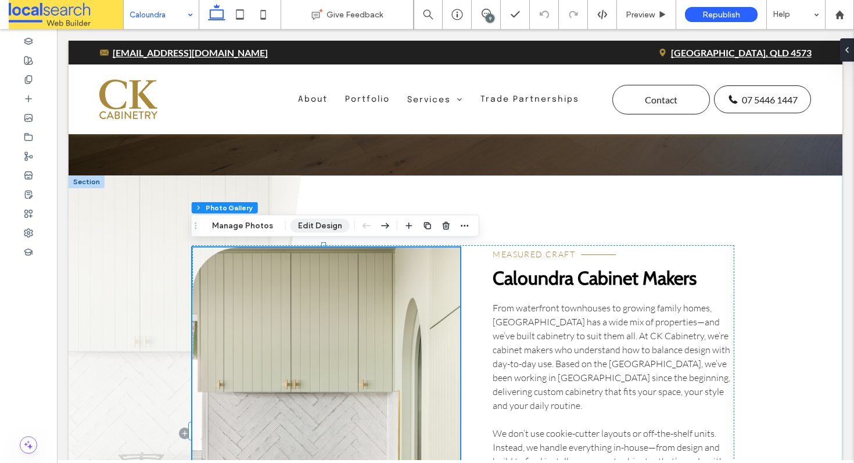
click at [316, 232] on button "Edit Design" at bounding box center [319, 226] width 59 height 14
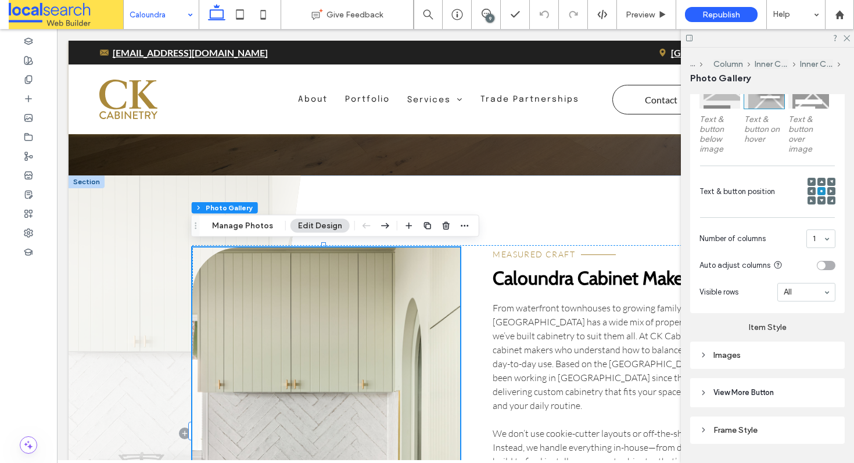
click at [748, 347] on div "Images" at bounding box center [767, 355] width 136 height 16
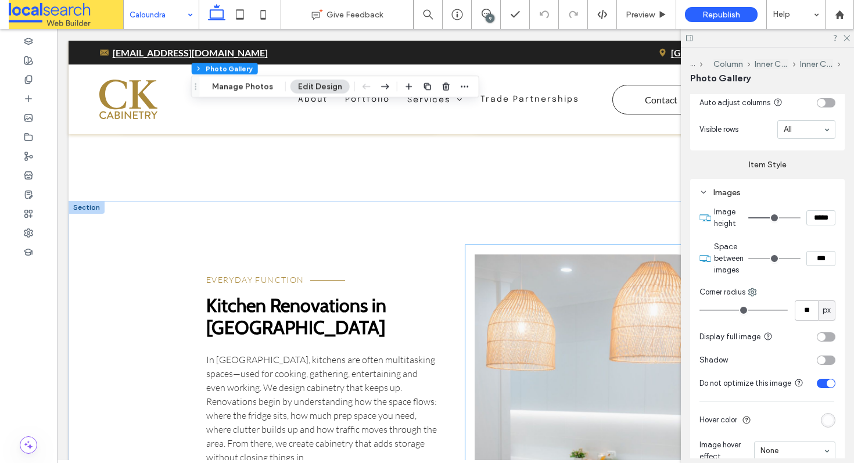
scroll to position [1861, 0]
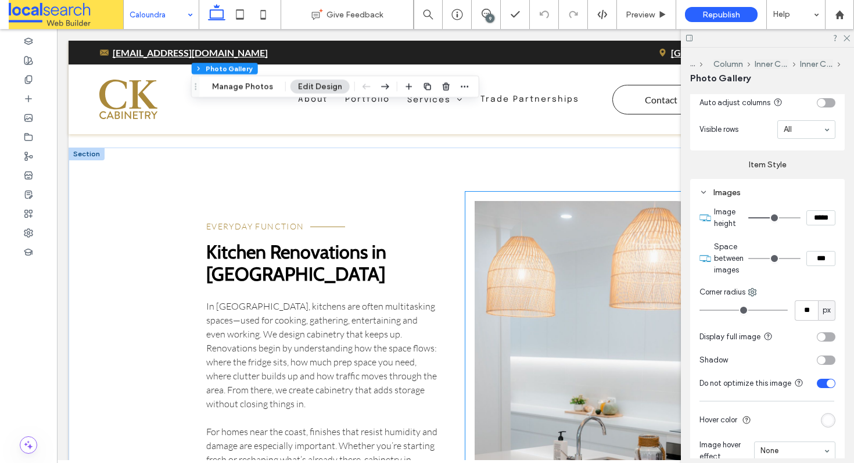
click at [536, 288] on link at bounding box center [599, 408] width 249 height 415
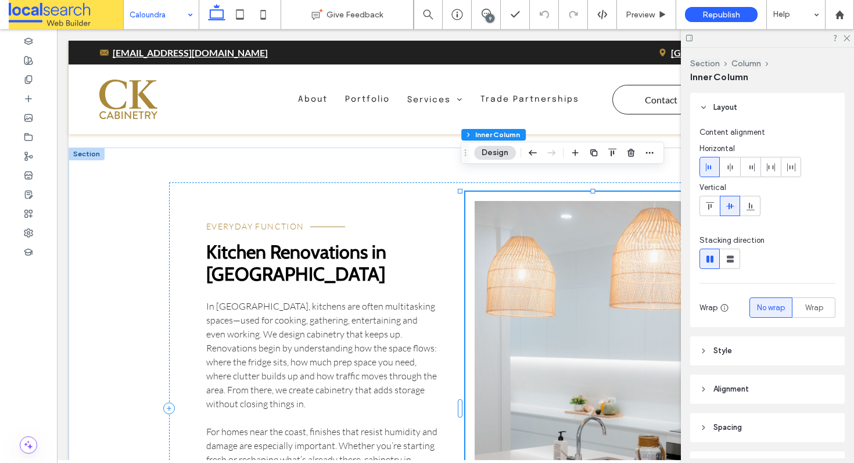
click at [554, 261] on link at bounding box center [599, 408] width 249 height 415
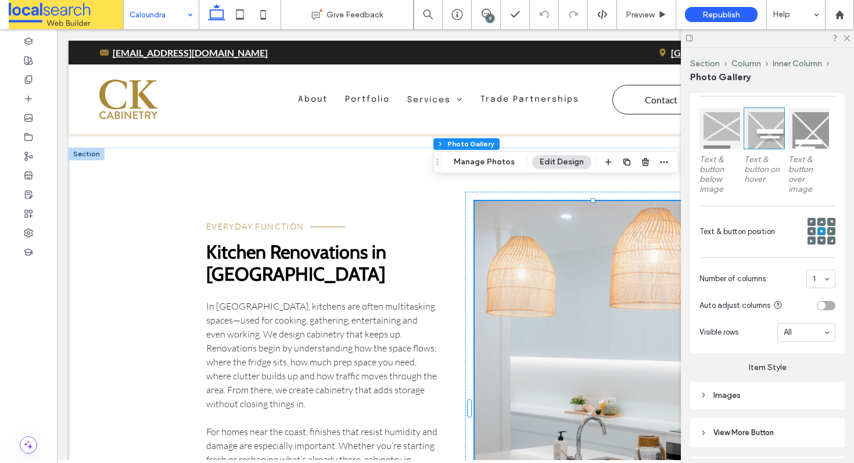
scroll to position [352, 0]
click at [741, 389] on div "Images" at bounding box center [767, 393] width 136 height 10
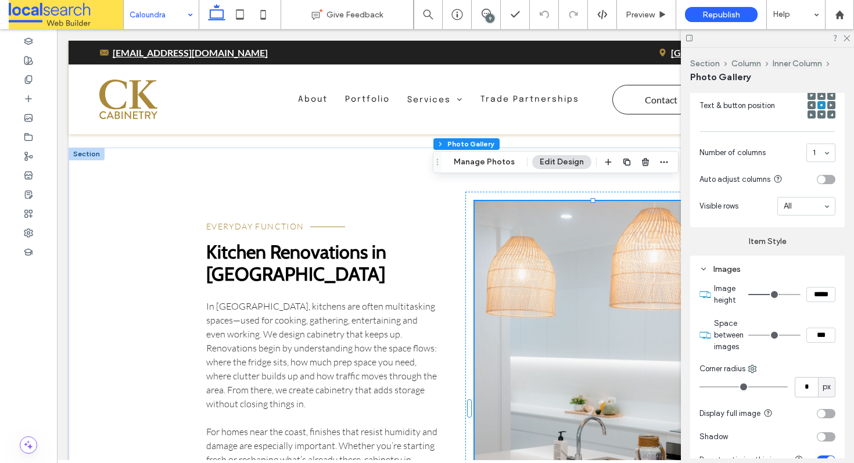
scroll to position [531, 0]
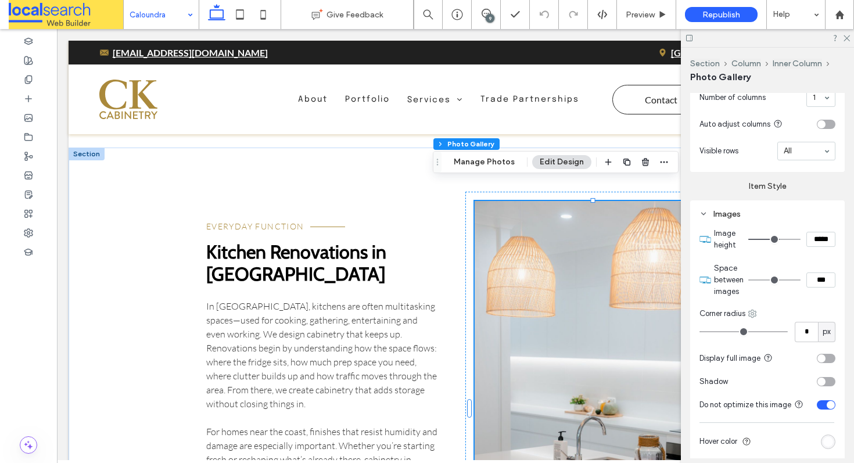
click at [753, 310] on use at bounding box center [753, 314] width 8 height 8
click at [776, 382] on span "Top right" at bounding box center [787, 382] width 31 height 12
type input "**"
click at [849, 35] on use at bounding box center [846, 38] width 6 height 6
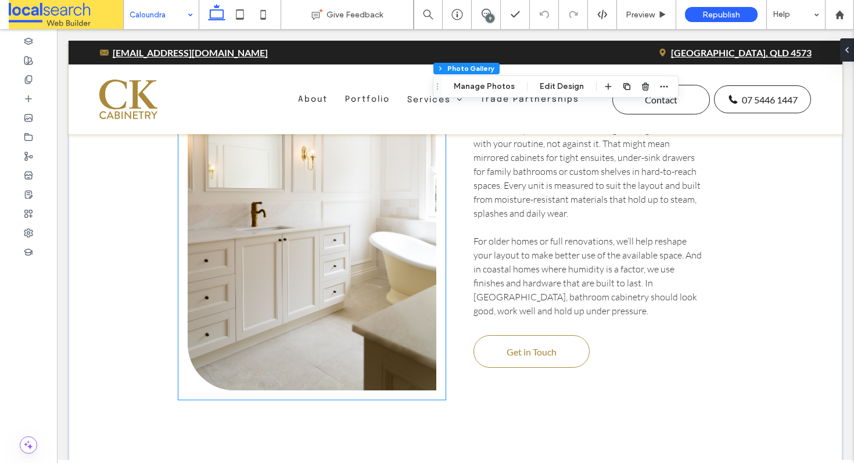
scroll to position [2502, 0]
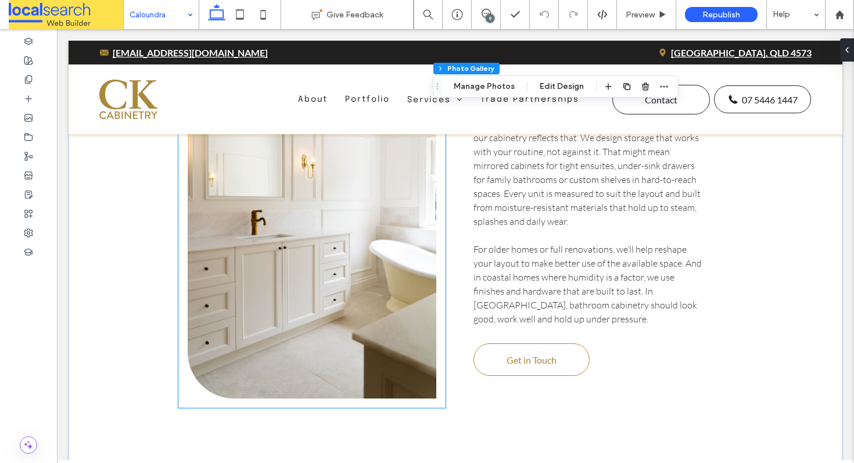
click at [310, 263] on link at bounding box center [312, 205] width 249 height 386
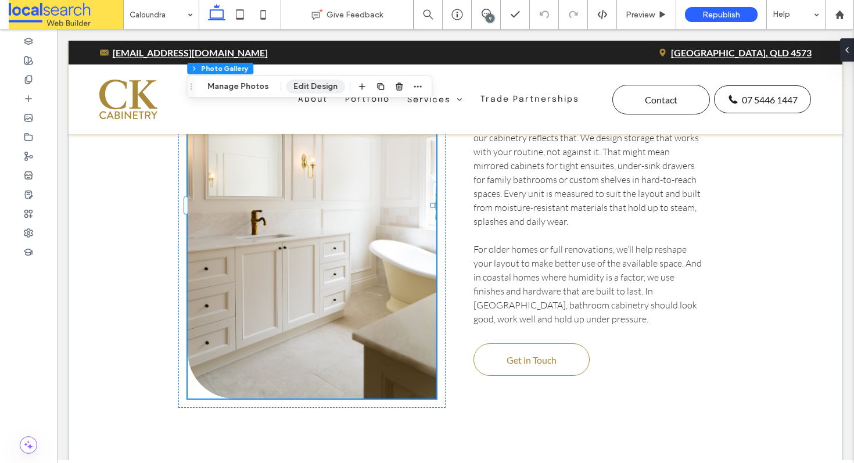
click at [297, 87] on button "Edit Design" at bounding box center [315, 87] width 59 height 14
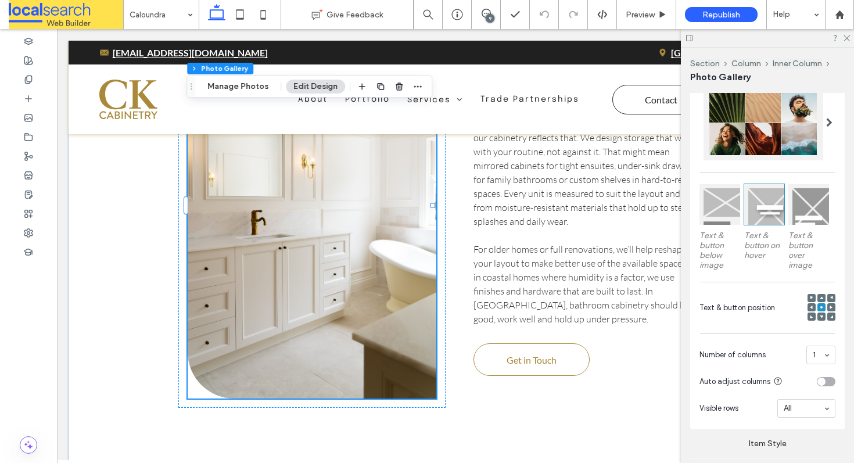
scroll to position [400, 0]
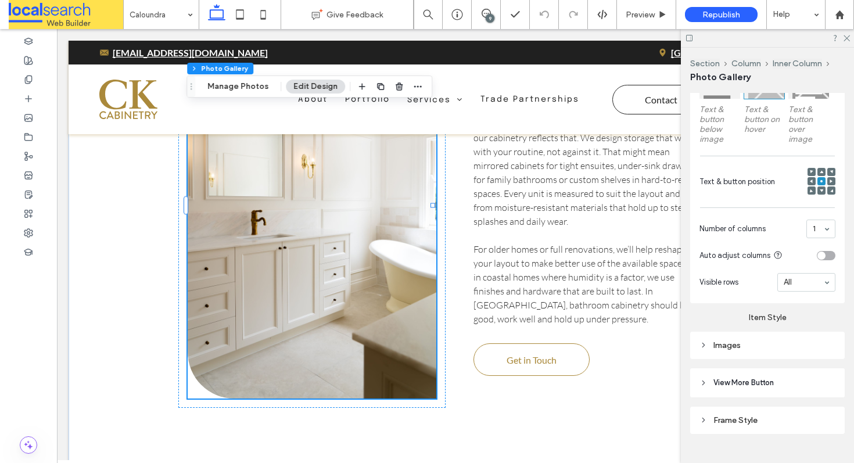
click at [739, 342] on div "Images" at bounding box center [767, 345] width 136 height 10
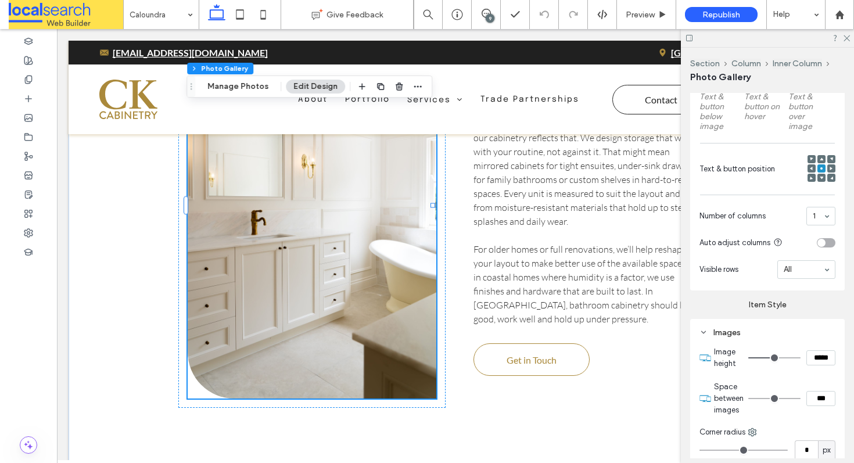
scroll to position [520, 0]
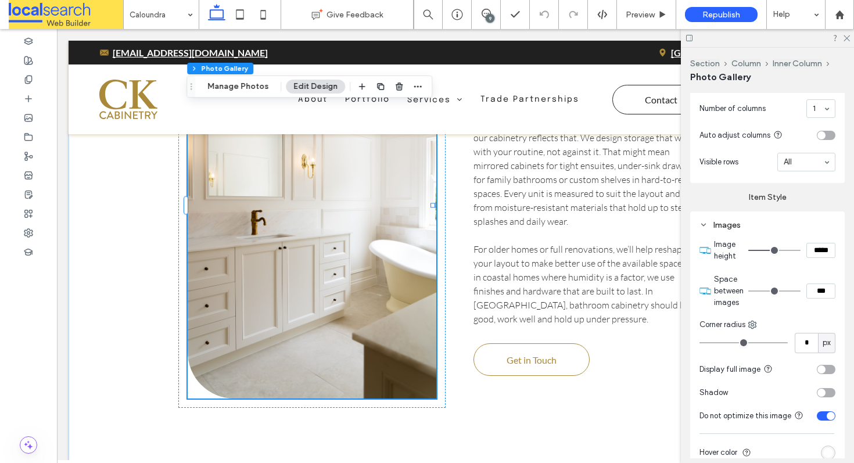
click at [751, 326] on div "Corner radius" at bounding box center [767, 325] width 136 height 12
click at [753, 323] on use at bounding box center [753, 325] width 8 height 8
click at [845, 37] on use at bounding box center [846, 38] width 6 height 6
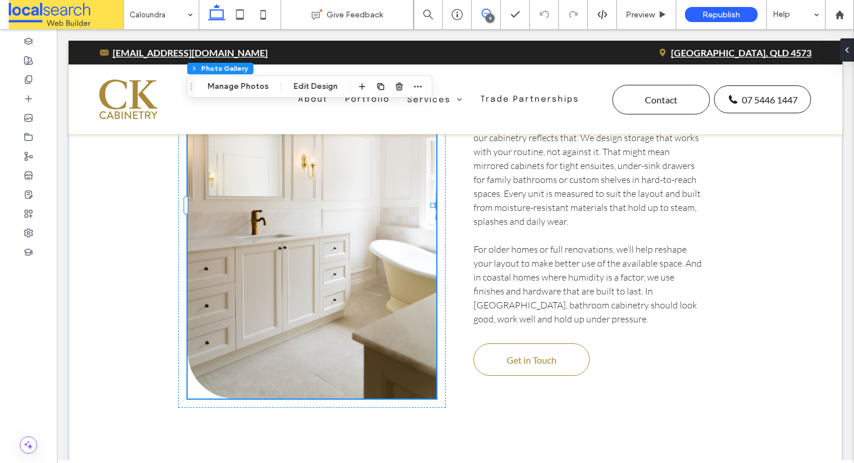
click at [483, 16] on icon at bounding box center [486, 13] width 9 height 9
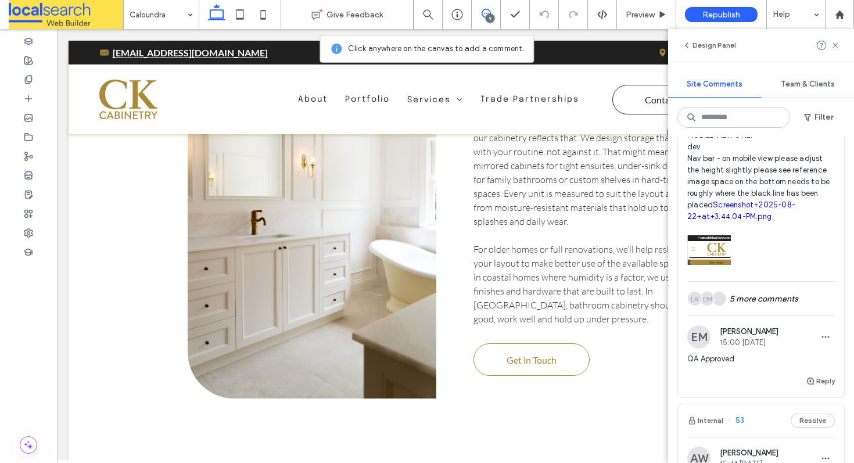
scroll to position [143, 0]
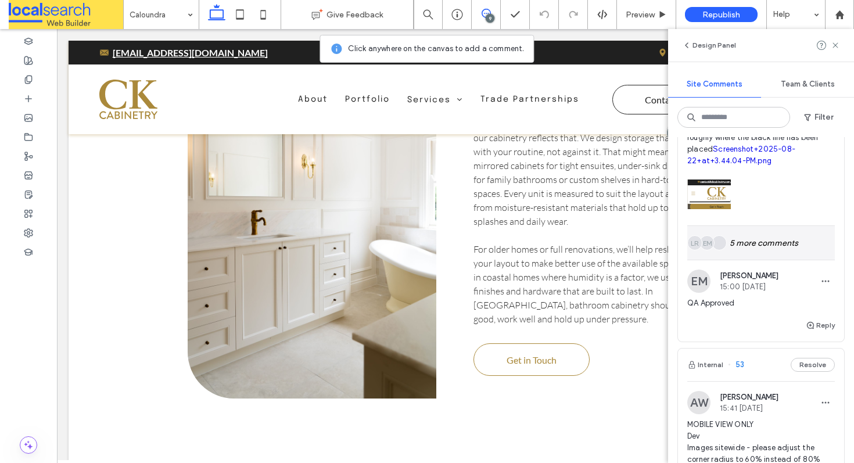
click at [751, 232] on div "EM LR 5 more comments" at bounding box center [761, 243] width 148 height 34
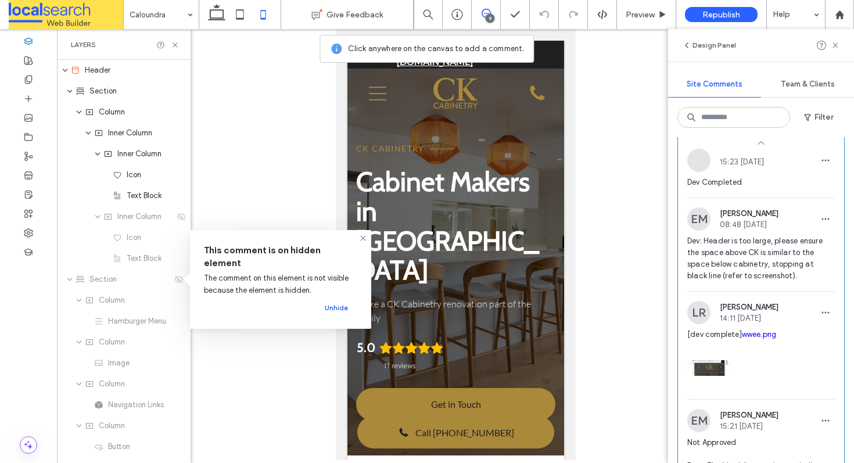
scroll to position [247, 0]
click at [361, 238] on icon at bounding box center [362, 238] width 9 height 9
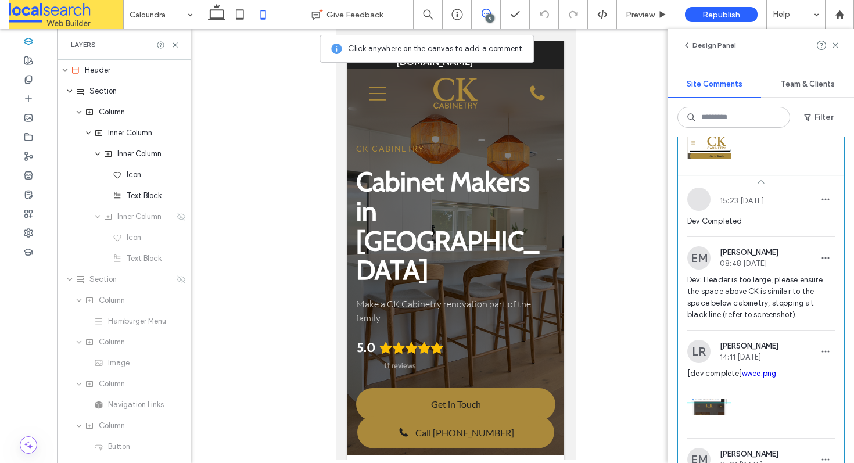
scroll to position [208, 0]
click at [178, 45] on icon at bounding box center [175, 45] width 9 height 9
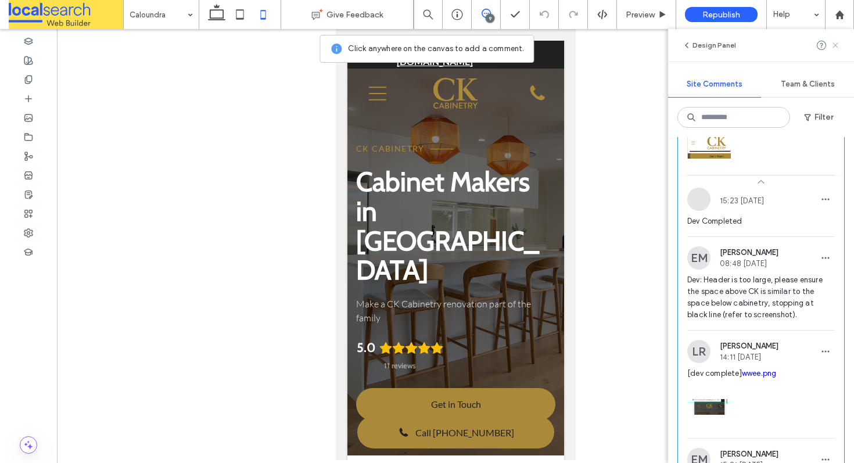
click at [834, 44] on use at bounding box center [834, 44] width 5 height 5
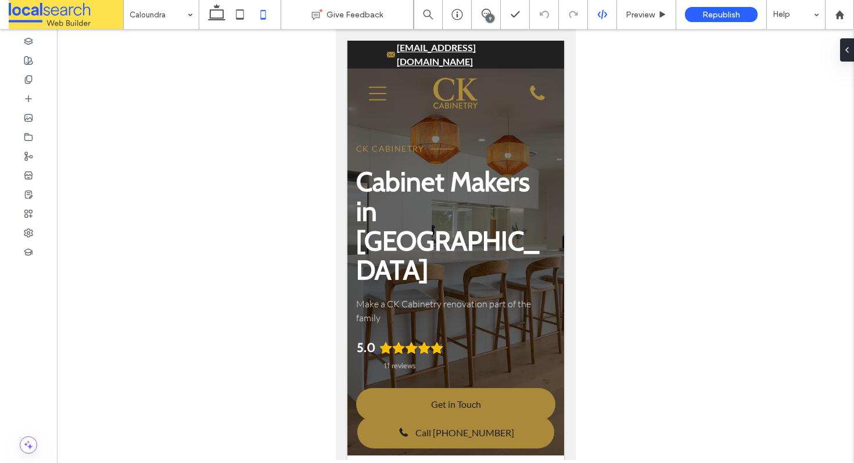
scroll to position [0, 0]
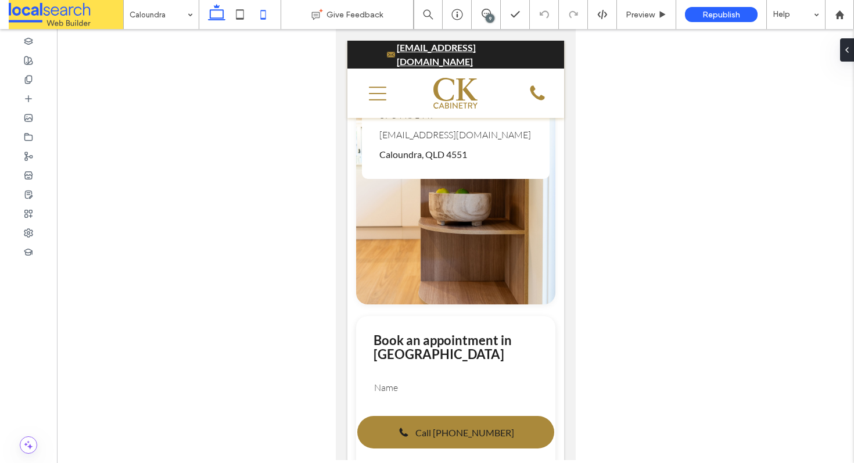
click at [223, 16] on use at bounding box center [216, 12] width 17 height 16
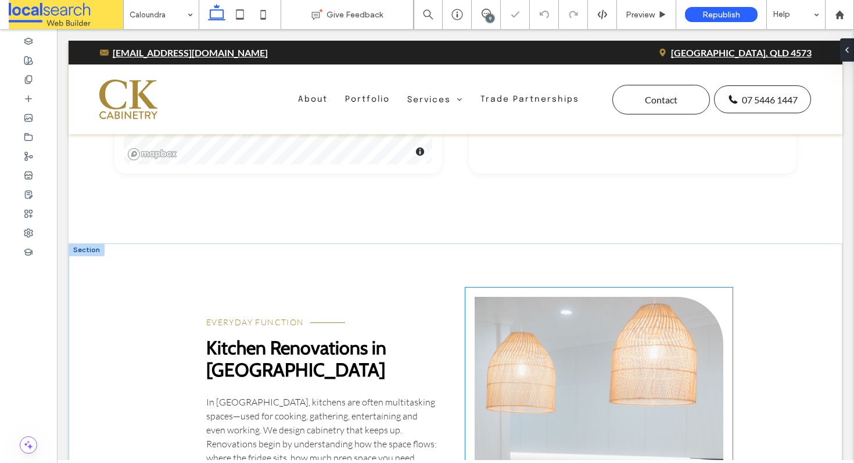
scroll to position [1950, 0]
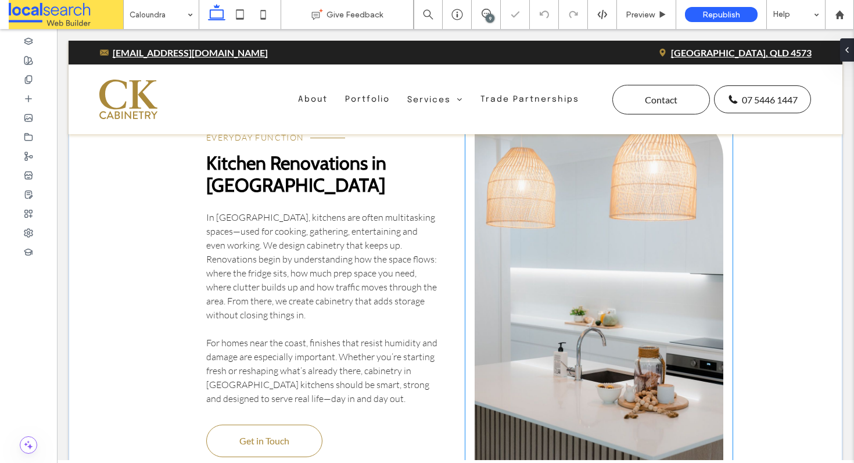
click at [561, 228] on link at bounding box center [599, 319] width 249 height 415
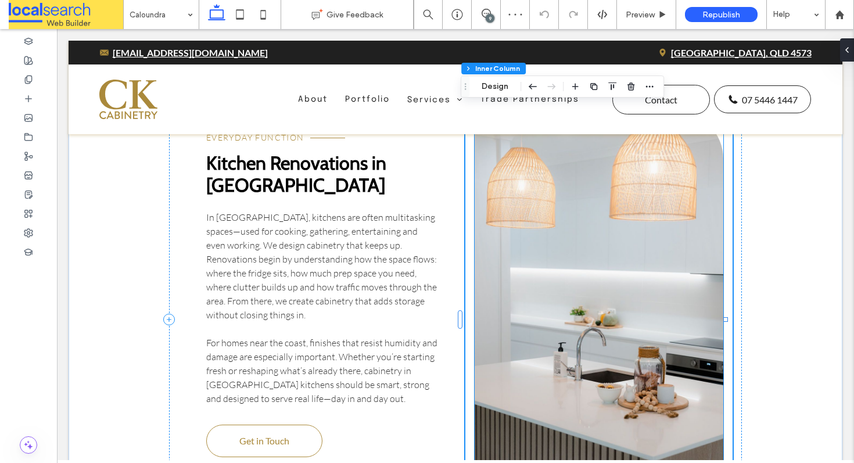
scroll to position [145, 0]
click at [580, 211] on link at bounding box center [599, 319] width 249 height 415
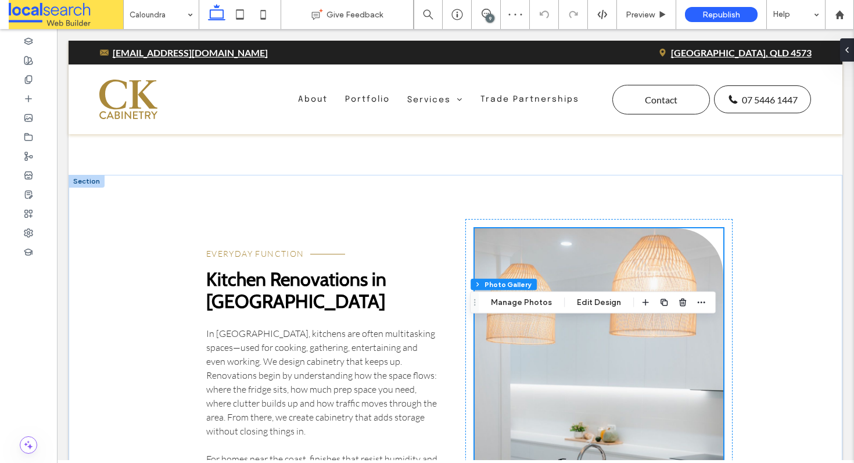
scroll to position [1714, 0]
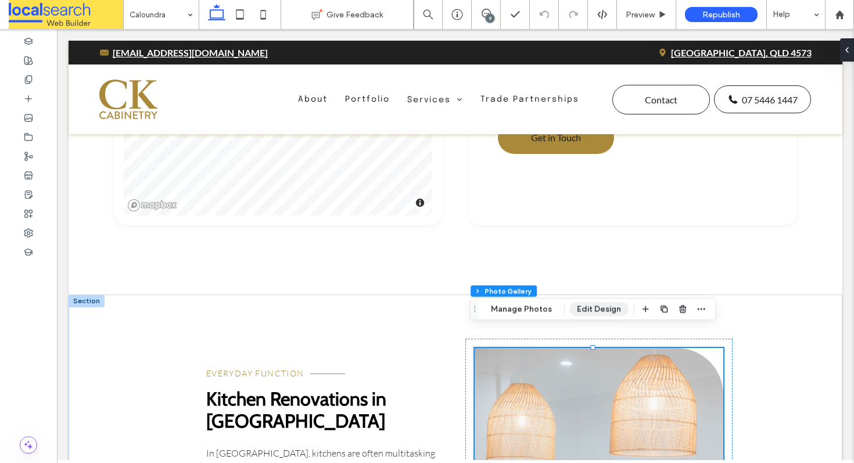
click at [602, 304] on button "Edit Design" at bounding box center [598, 309] width 59 height 14
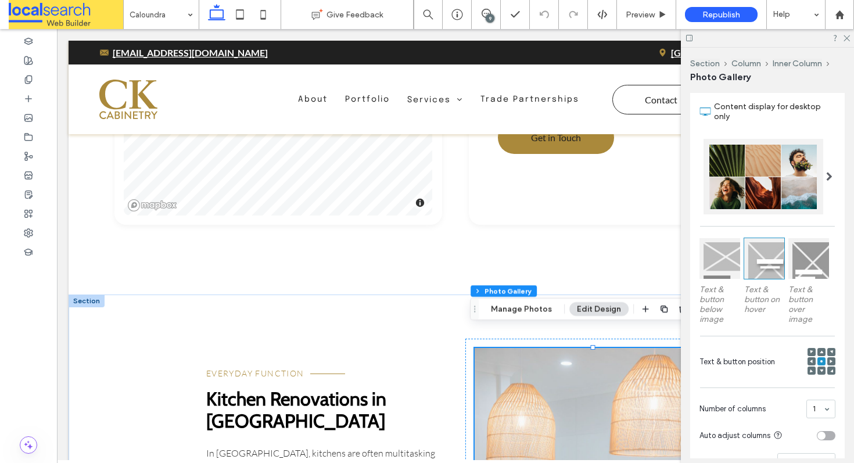
scroll to position [404, 0]
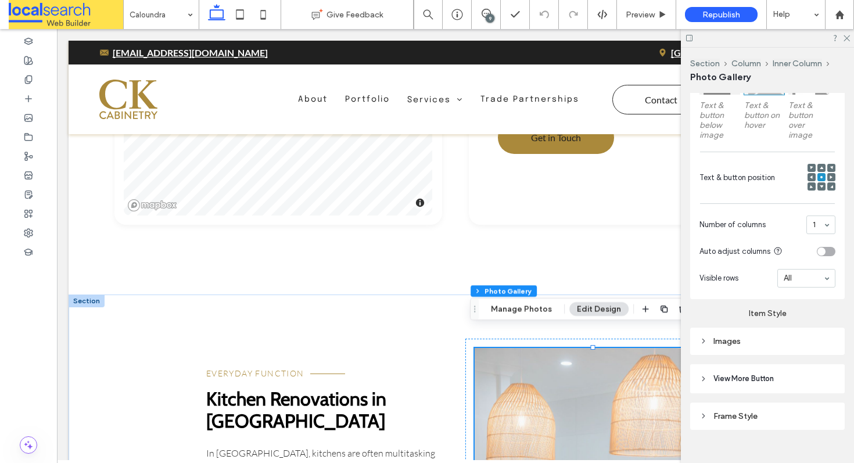
click at [760, 352] on div "Images" at bounding box center [767, 341] width 155 height 27
click at [759, 339] on div "Images" at bounding box center [767, 341] width 136 height 10
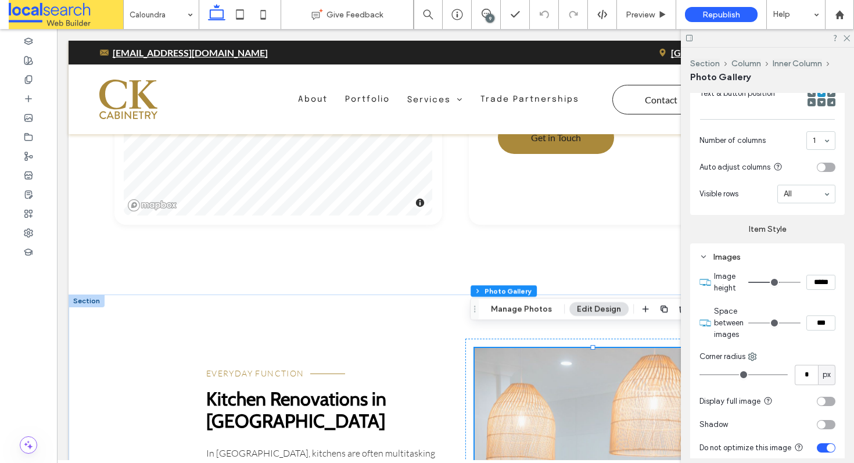
scroll to position [496, 0]
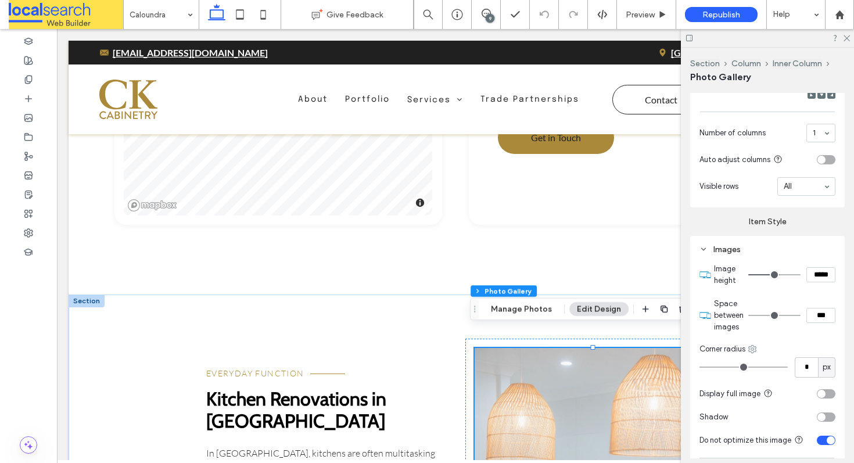
click at [750, 347] on icon at bounding box center [752, 348] width 9 height 9
click at [779, 279] on span "Top right" at bounding box center [787, 278] width 31 height 12
type input "**"
click at [847, 38] on use at bounding box center [846, 38] width 6 height 6
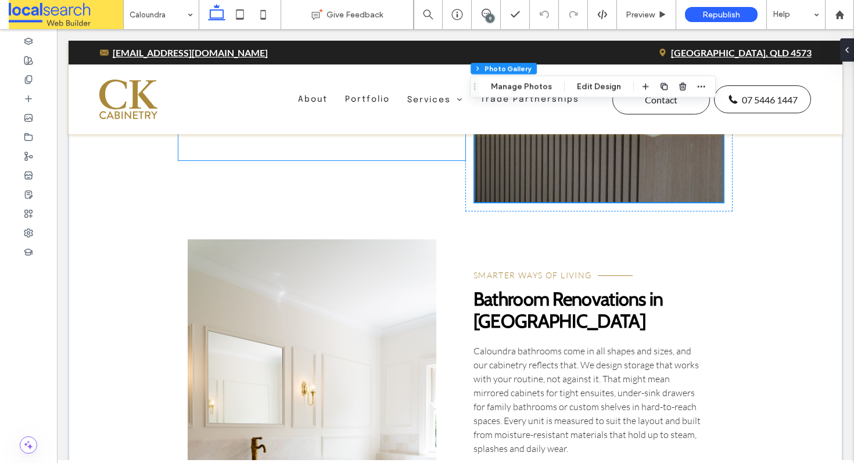
scroll to position [2503, 0]
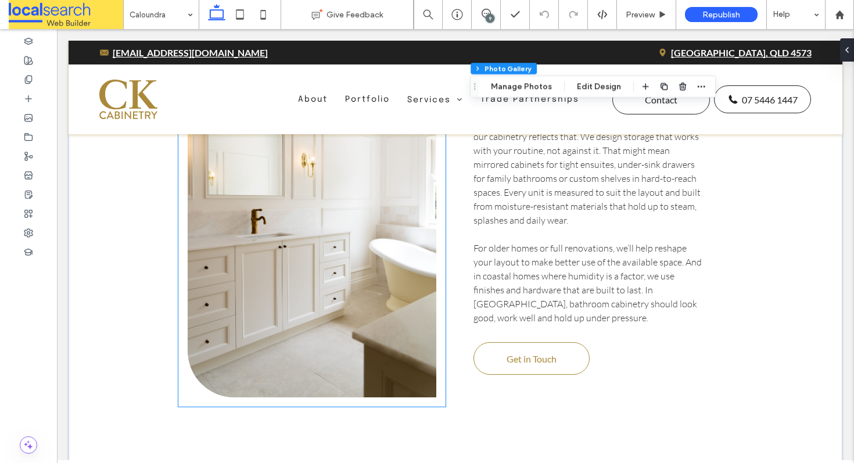
click at [286, 234] on link at bounding box center [312, 204] width 249 height 386
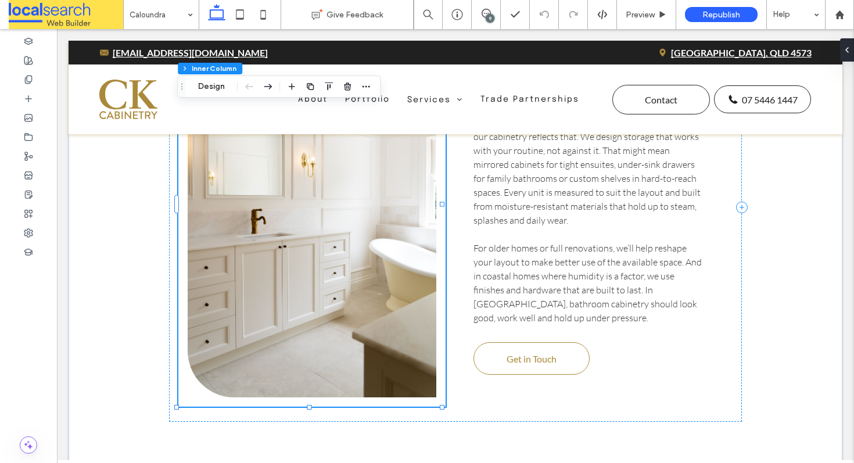
click at [248, 235] on link at bounding box center [312, 204] width 249 height 386
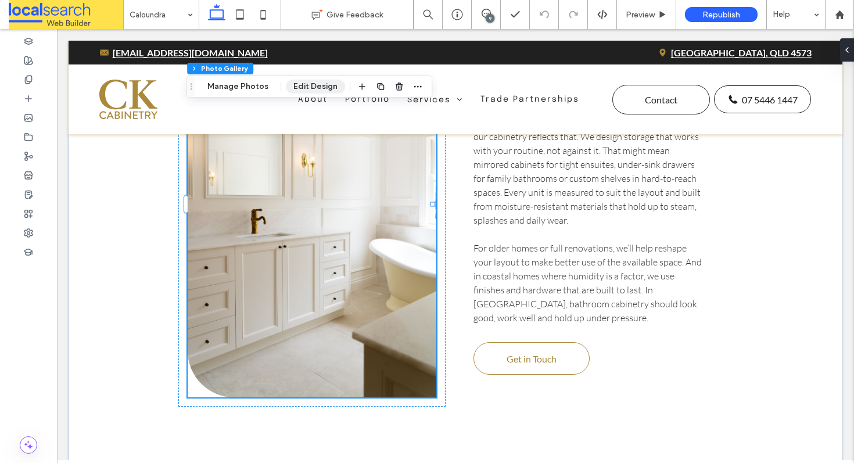
click at [309, 84] on button "Edit Design" at bounding box center [315, 87] width 59 height 14
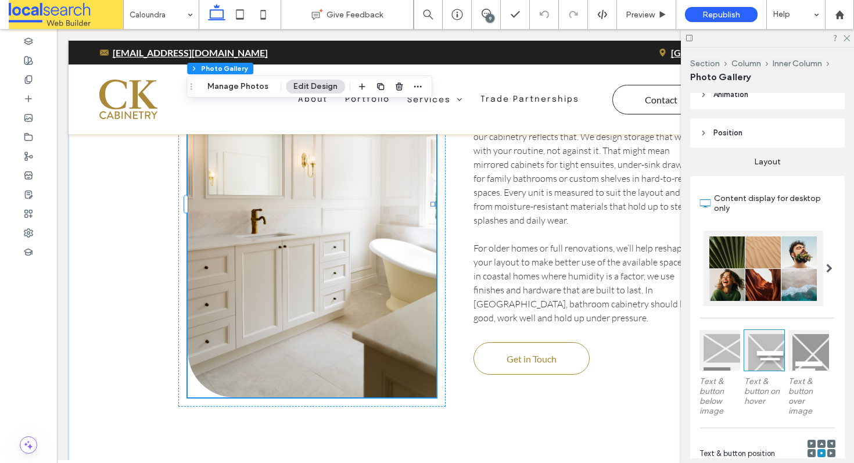
scroll to position [157, 0]
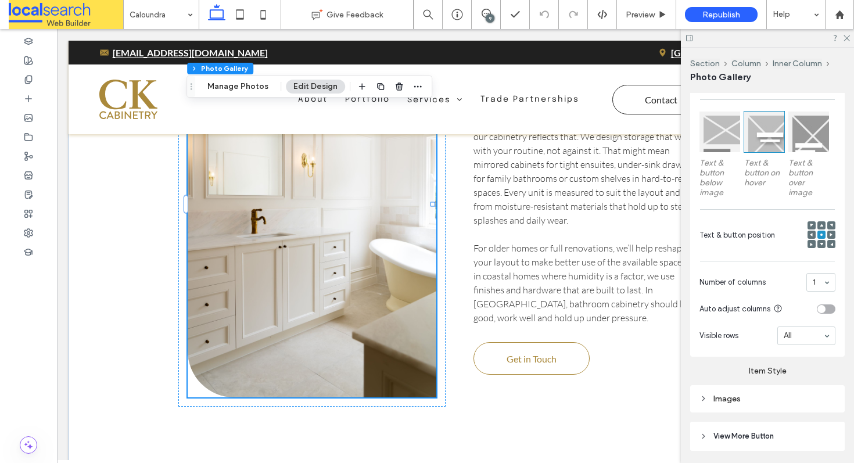
click at [741, 394] on div "Images" at bounding box center [767, 399] width 136 height 10
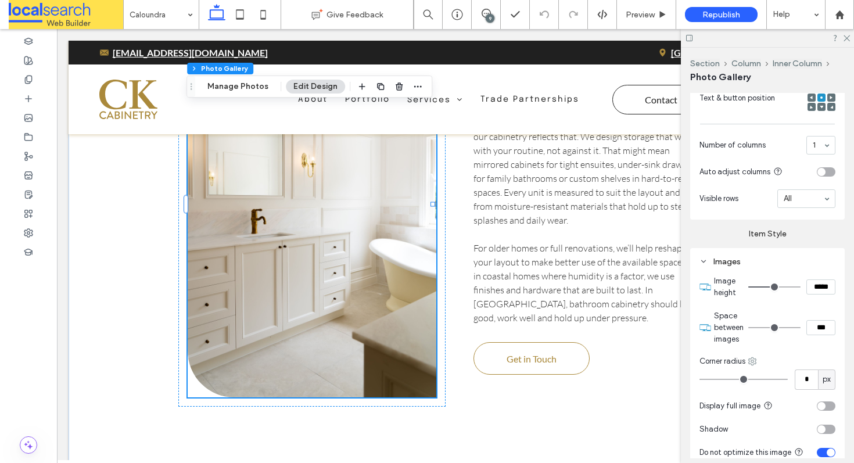
click at [748, 358] on icon at bounding box center [752, 361] width 9 height 9
click at [774, 329] on span "Bottom left" at bounding box center [791, 334] width 38 height 12
type input "**"
click at [846, 37] on icon at bounding box center [846, 38] width 8 height 8
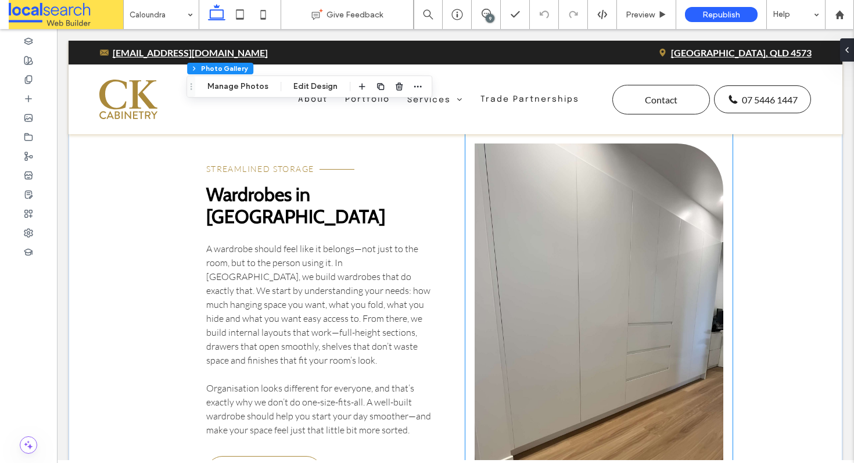
click at [552, 236] on link at bounding box center [599, 350] width 249 height 415
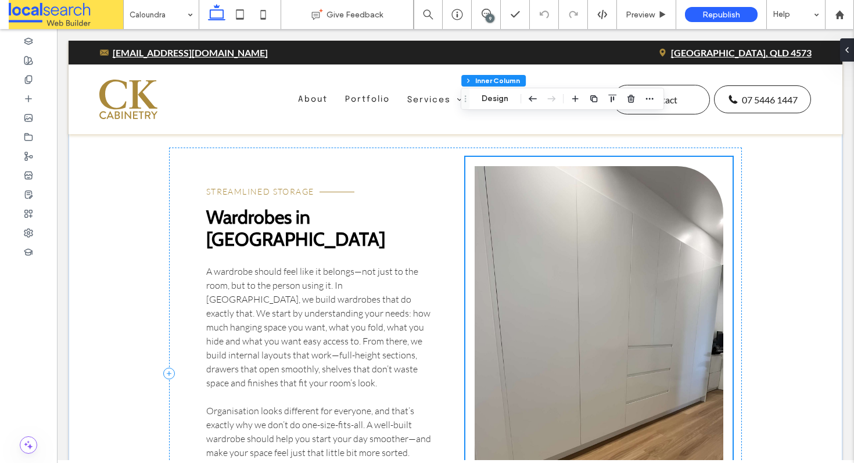
scroll to position [2877, 0]
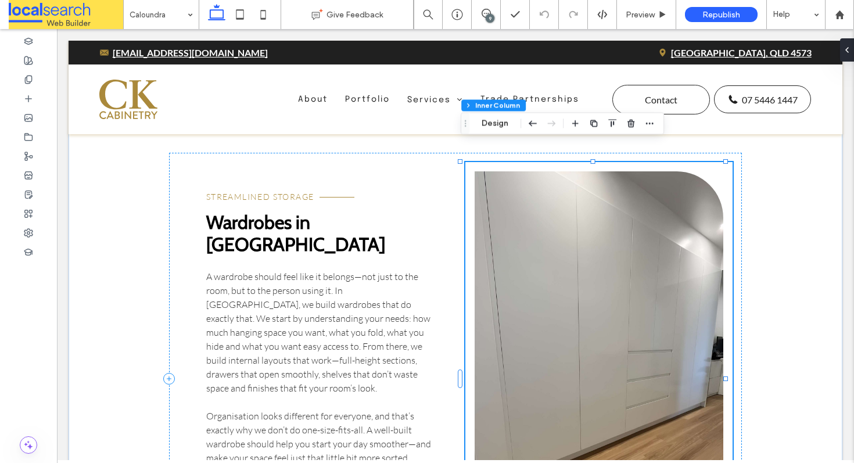
click at [579, 213] on link at bounding box center [599, 378] width 249 height 415
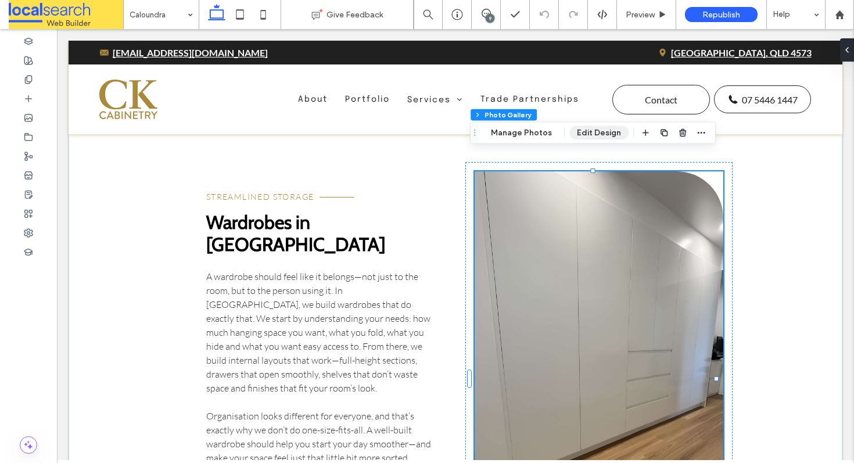
click at [584, 138] on button "Edit Design" at bounding box center [598, 133] width 59 height 14
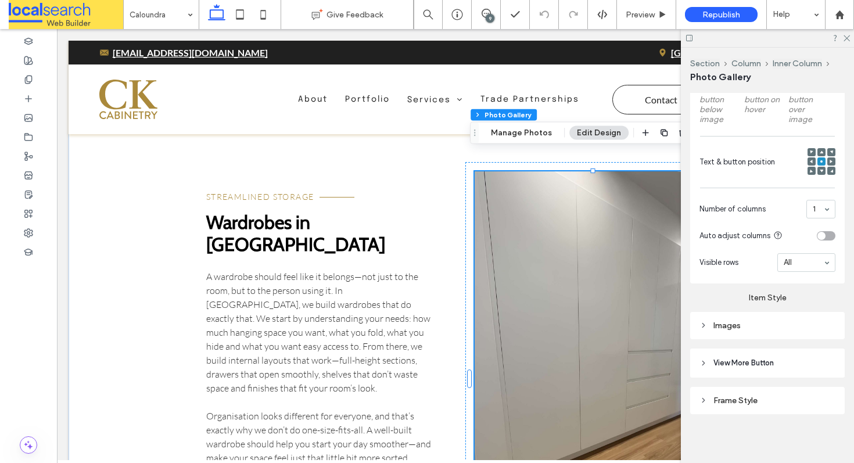
scroll to position [419, 0]
click at [739, 321] on div "Images" at bounding box center [767, 326] width 136 height 10
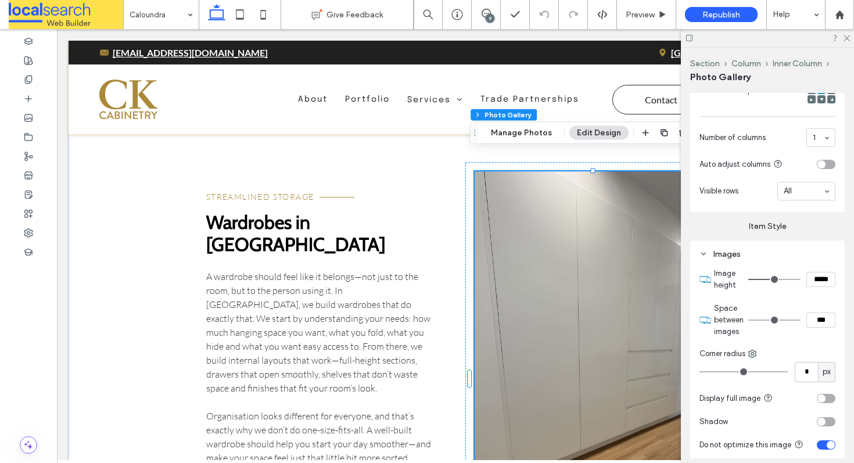
scroll to position [500, 0]
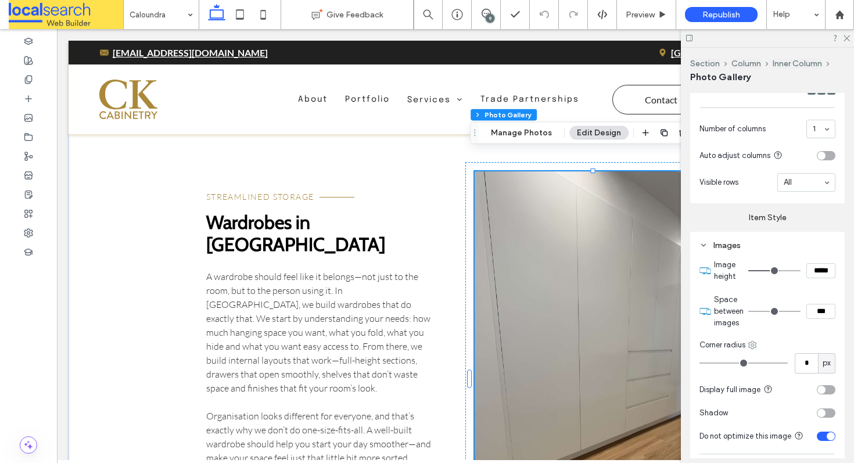
click at [750, 342] on icon at bounding box center [752, 344] width 9 height 9
click at [780, 272] on span "Top right" at bounding box center [787, 273] width 31 height 12
type input "**"
click at [844, 34] on icon at bounding box center [846, 38] width 8 height 8
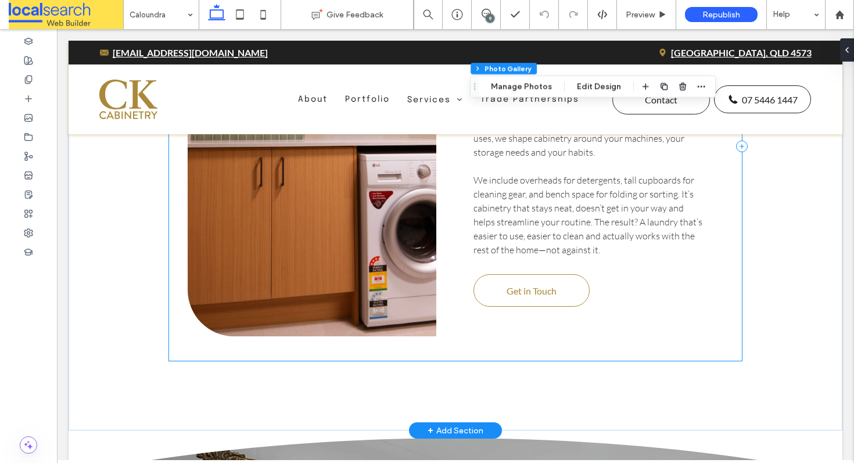
scroll to position [3606, 0]
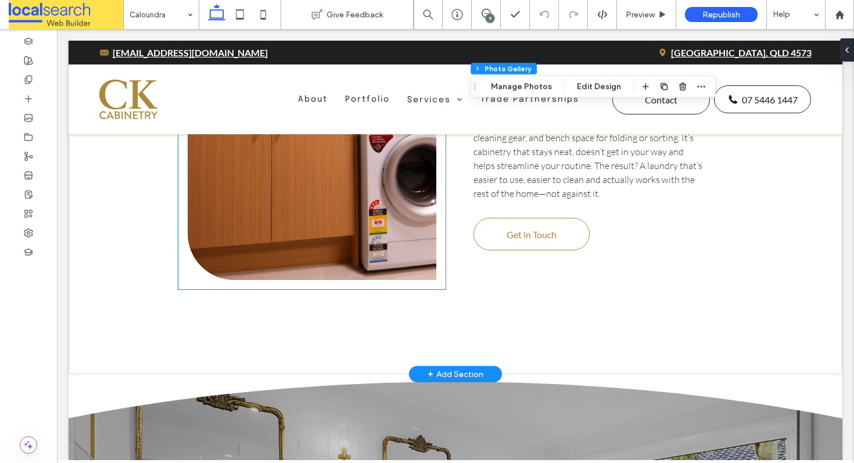
click at [303, 189] on link at bounding box center [312, 87] width 249 height 386
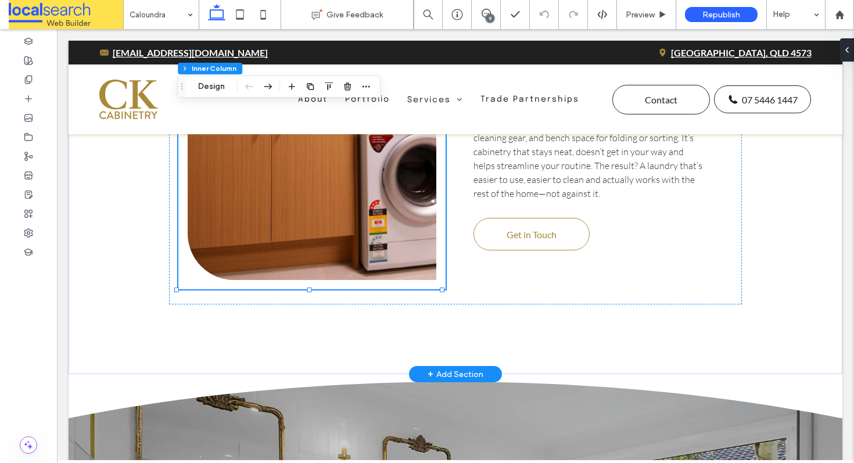
click at [306, 180] on link at bounding box center [312, 87] width 249 height 386
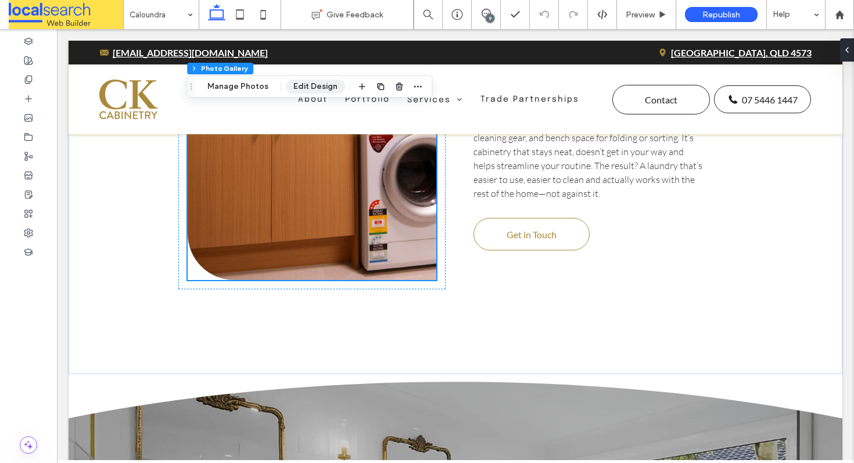
click at [306, 85] on button "Edit Design" at bounding box center [315, 87] width 59 height 14
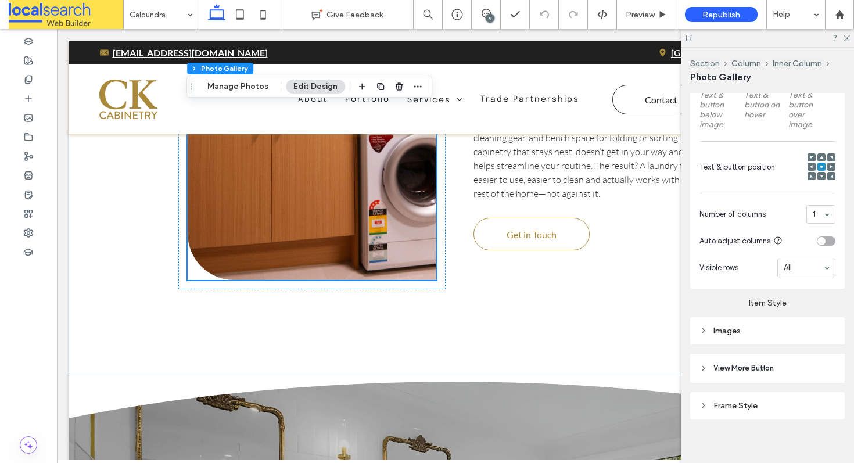
click at [724, 331] on div "Images" at bounding box center [767, 331] width 136 height 10
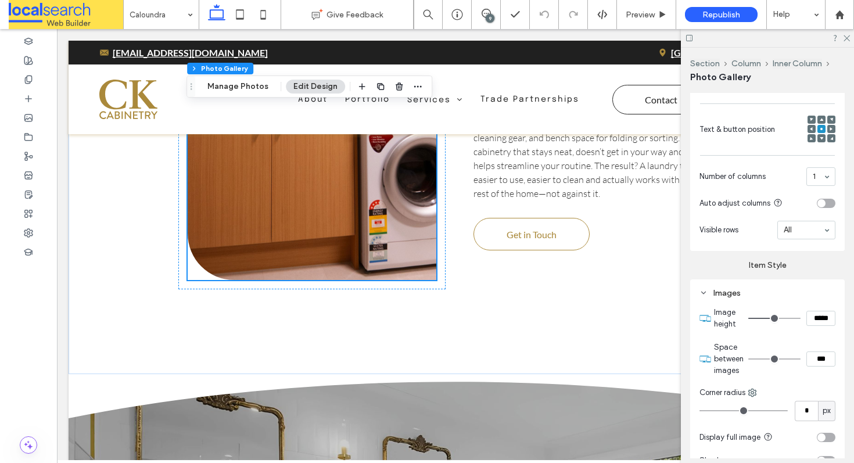
scroll to position [478, 0]
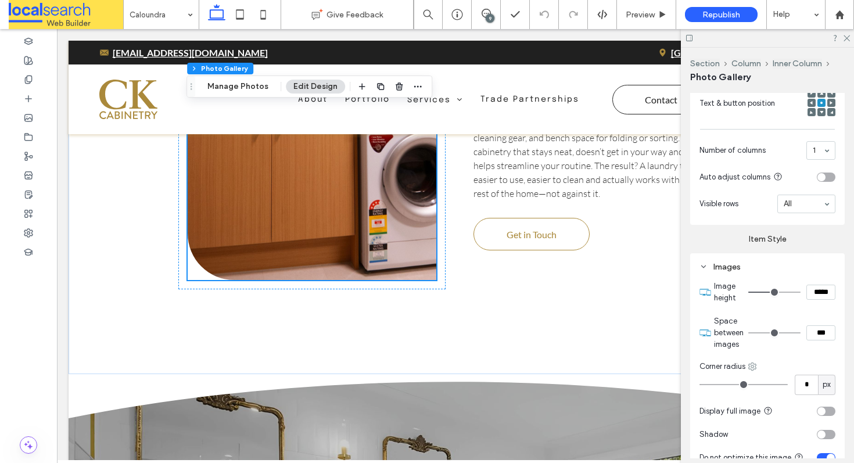
click at [753, 362] on icon at bounding box center [752, 366] width 9 height 9
click at [773, 335] on span "Bottom left" at bounding box center [791, 339] width 38 height 12
type input "**"
click at [846, 33] on div at bounding box center [767, 38] width 173 height 18
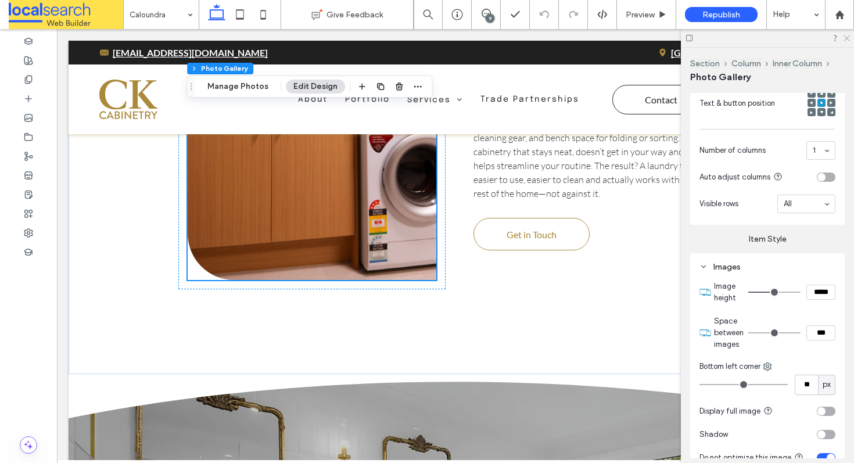
click at [845, 35] on icon at bounding box center [846, 38] width 8 height 8
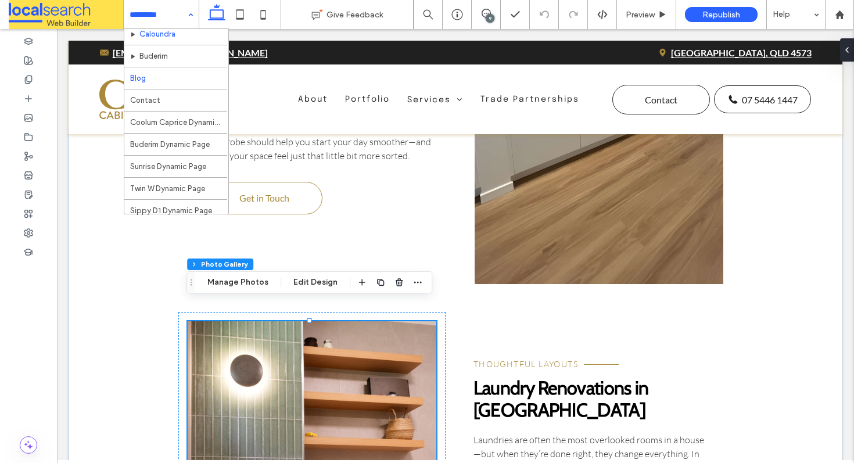
scroll to position [292, 0]
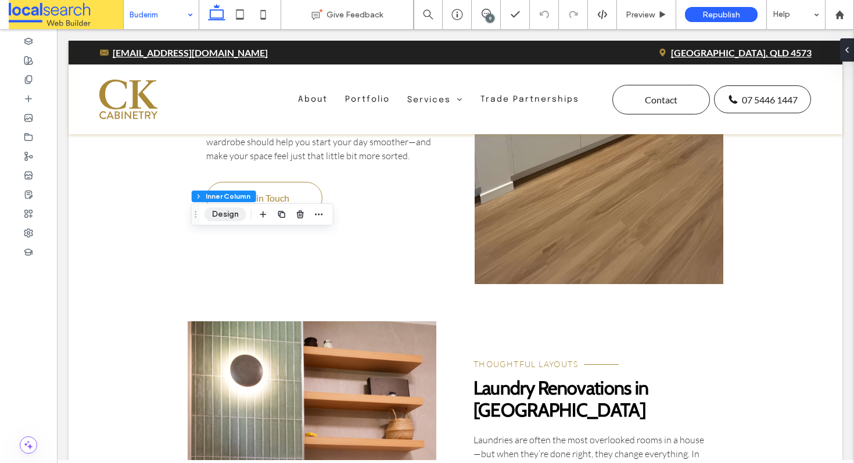
click at [238, 213] on button "Design" at bounding box center [225, 214] width 42 height 14
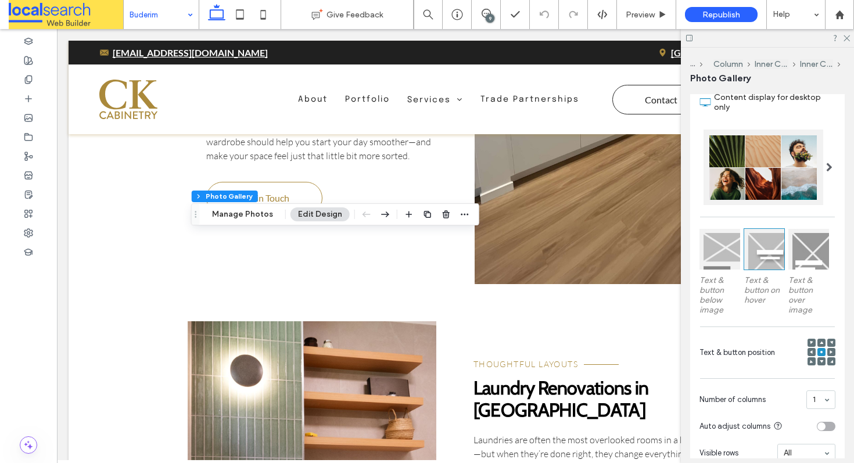
scroll to position [352, 0]
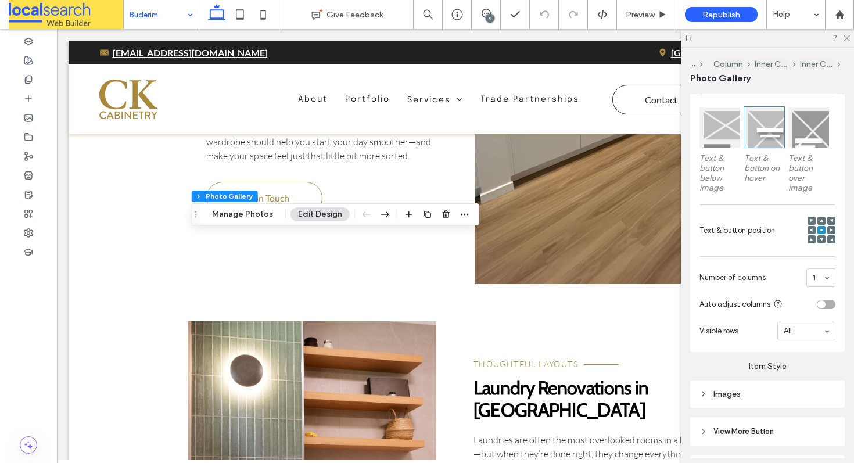
click at [748, 389] on div "Images" at bounding box center [767, 394] width 136 height 10
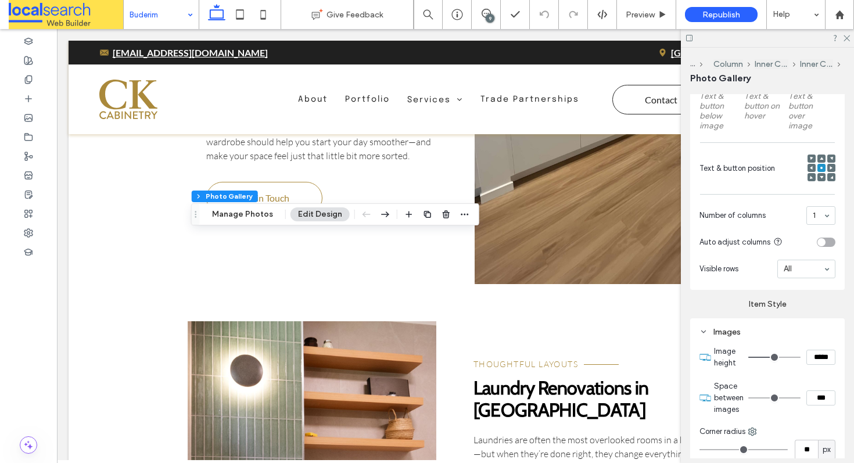
scroll to position [611, 0]
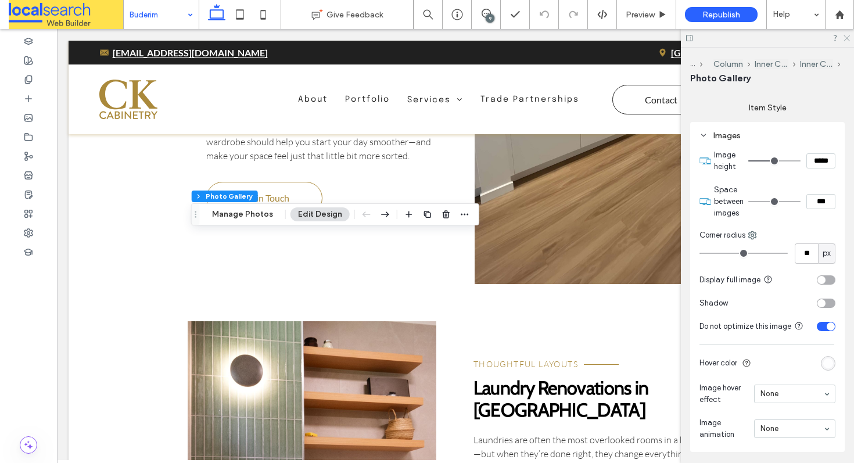
click at [847, 35] on icon at bounding box center [846, 38] width 8 height 8
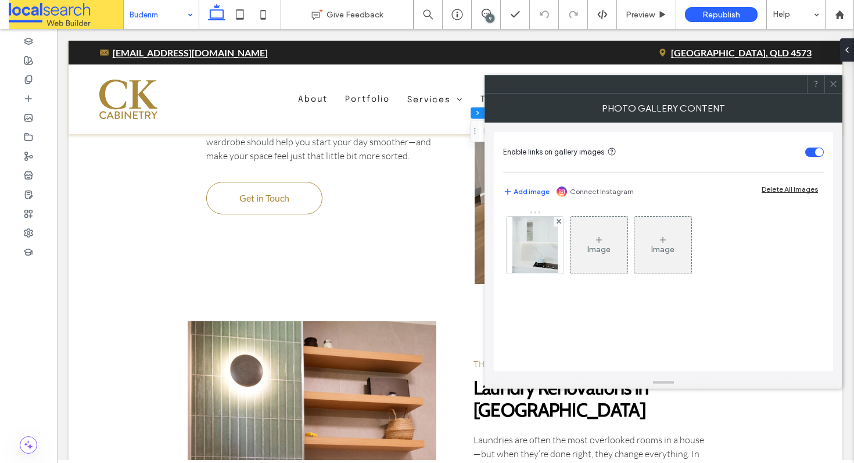
click at [828, 84] on div at bounding box center [832, 84] width 17 height 17
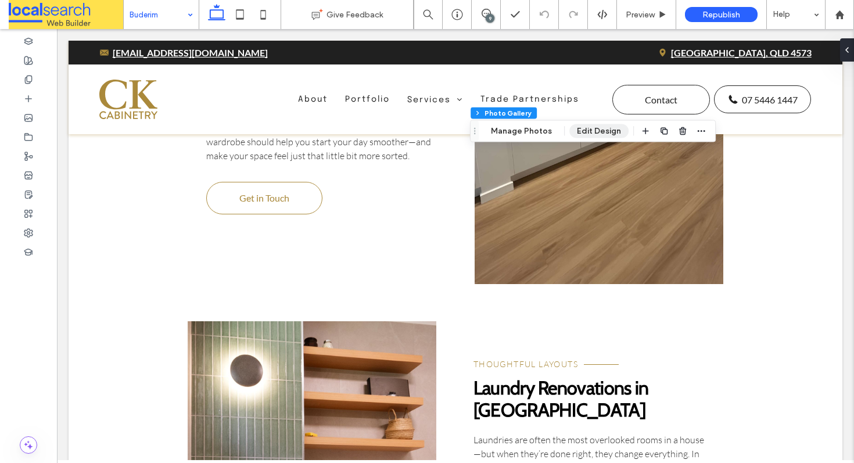
click at [580, 131] on button "Edit Design" at bounding box center [598, 131] width 59 height 14
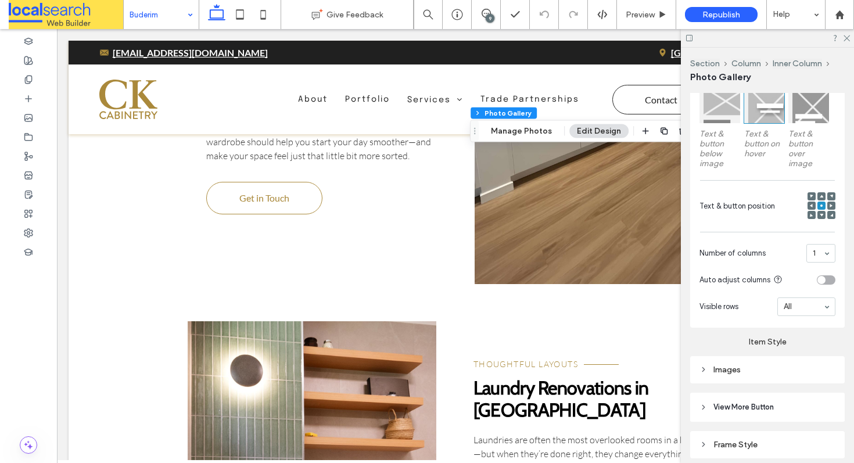
scroll to position [419, 0]
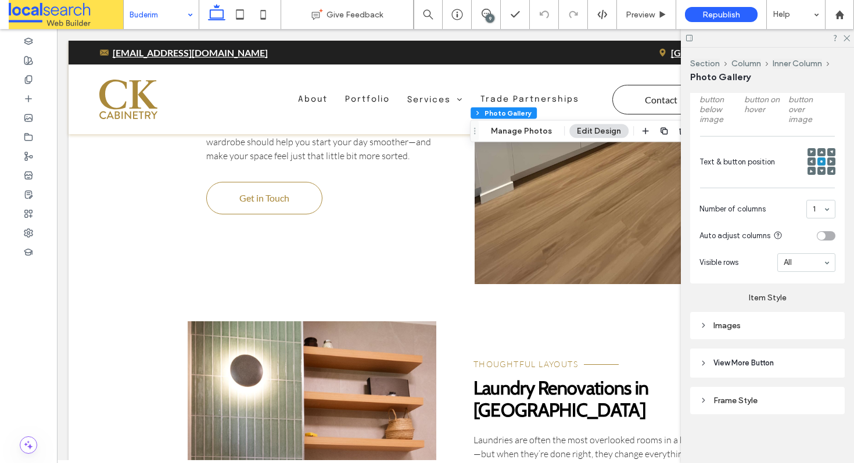
click at [748, 326] on div "Images" at bounding box center [767, 326] width 136 height 10
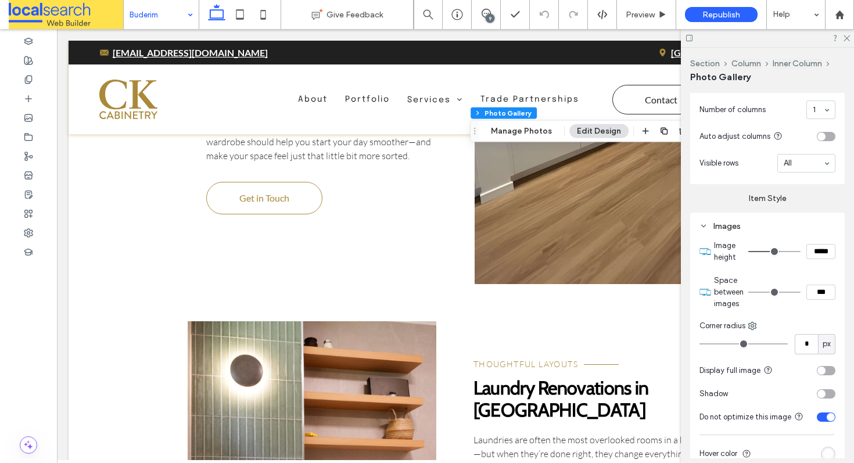
scroll to position [536, 0]
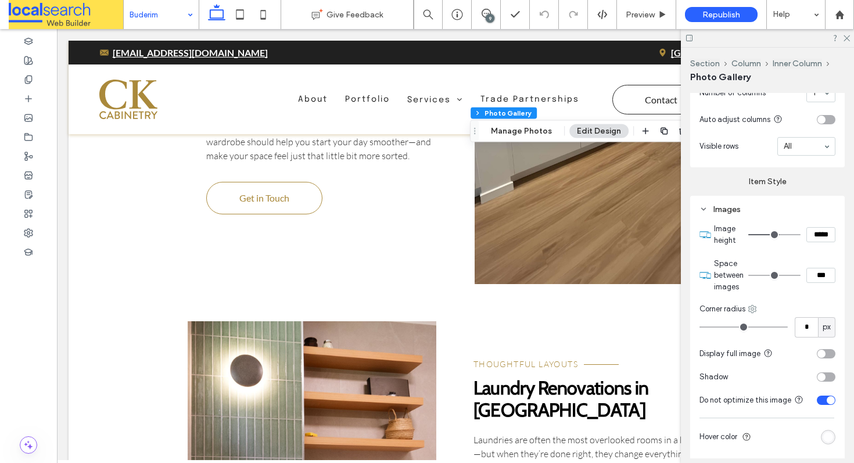
click at [753, 305] on icon at bounding box center [752, 308] width 9 height 9
click at [766, 371] on span at bounding box center [765, 377] width 14 height 13
type input "**"
click at [845, 37] on use at bounding box center [846, 38] width 6 height 6
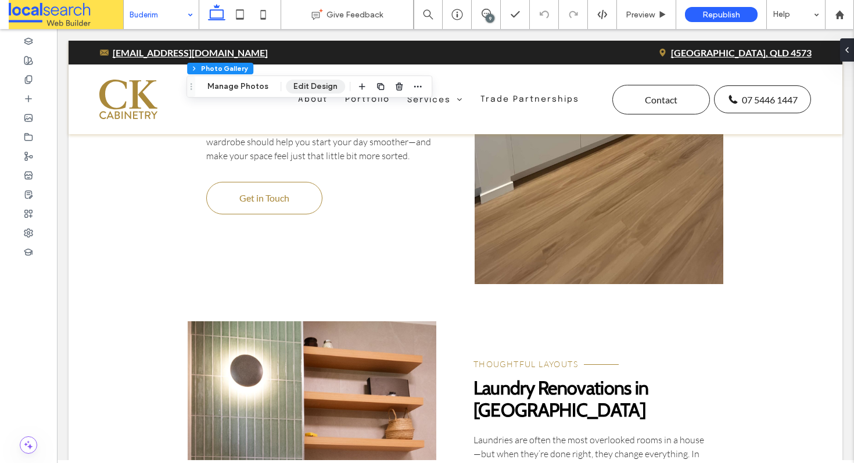
click at [297, 89] on button "Edit Design" at bounding box center [315, 87] width 59 height 14
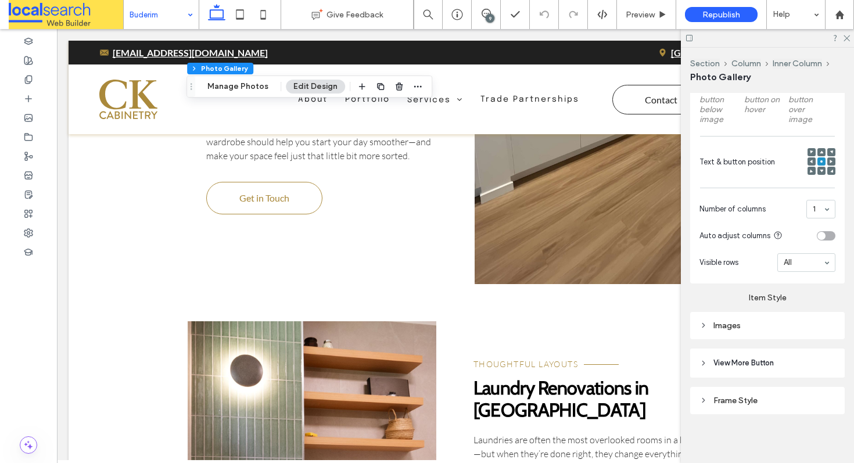
click at [739, 324] on div "Images" at bounding box center [767, 326] width 136 height 10
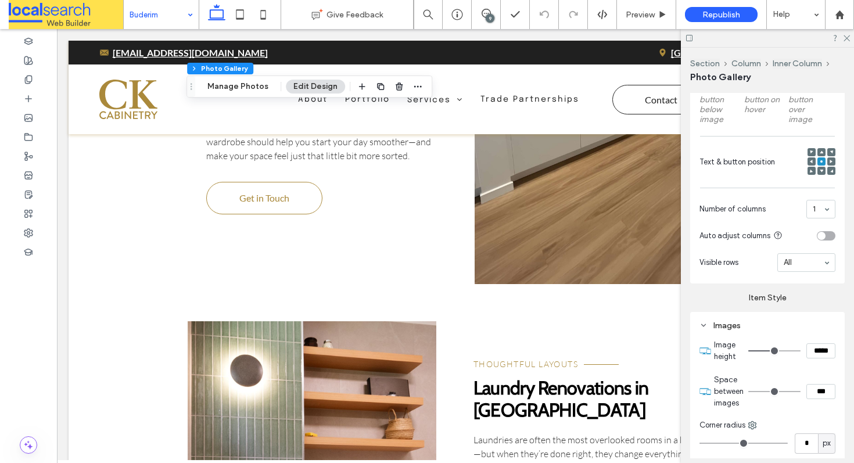
scroll to position [575, 0]
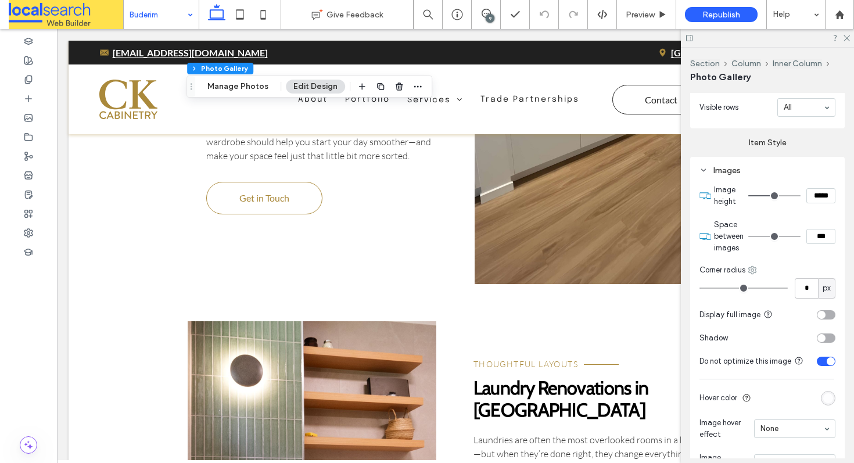
click at [752, 265] on icon at bounding box center [752, 269] width 9 height 9
click at [767, 380] on use at bounding box center [762, 382] width 9 height 9
type input "**"
click at [845, 35] on icon at bounding box center [846, 38] width 8 height 8
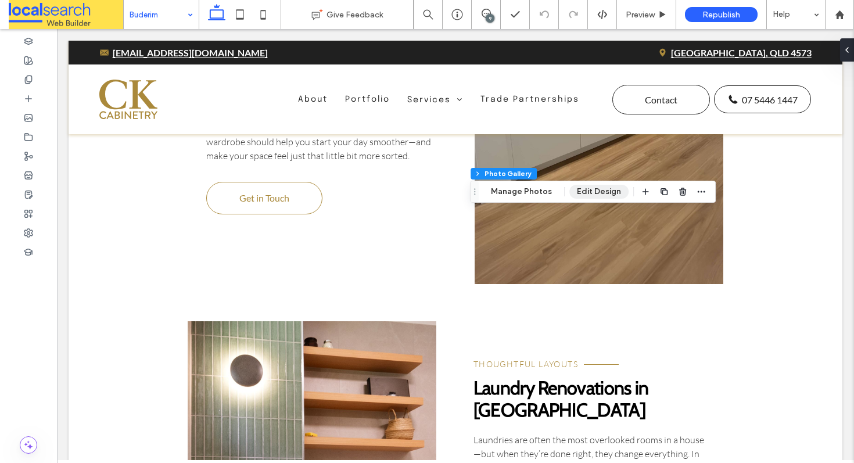
click at [596, 194] on button "Edit Design" at bounding box center [598, 192] width 59 height 14
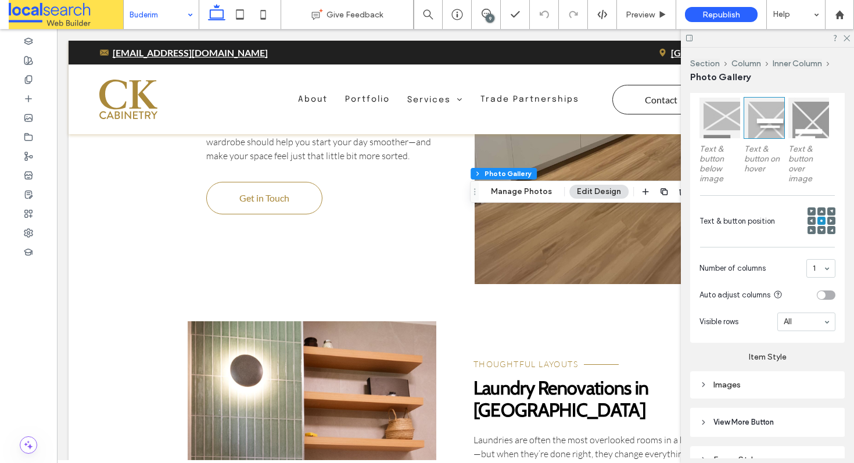
scroll to position [419, 0]
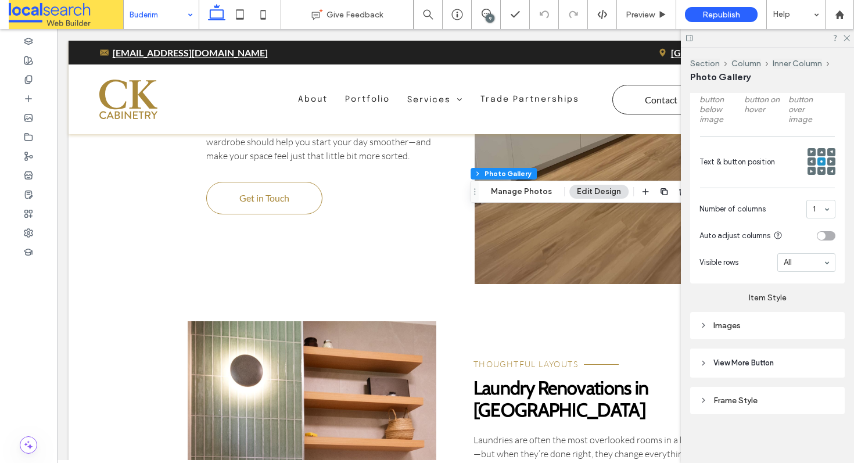
drag, startPoint x: 745, startPoint y: 335, endPoint x: 748, endPoint y: 323, distance: 12.5
click at [746, 335] on div "Images" at bounding box center [767, 325] width 155 height 27
click at [750, 321] on div "Images" at bounding box center [767, 326] width 136 height 10
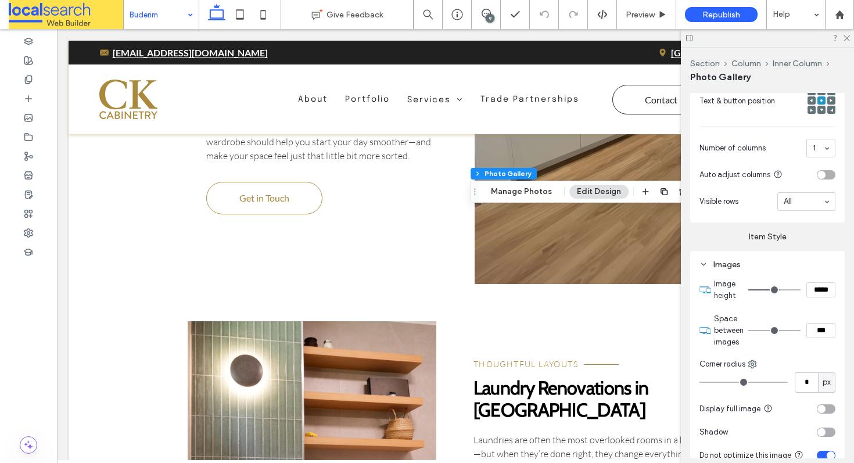
scroll to position [561, 0]
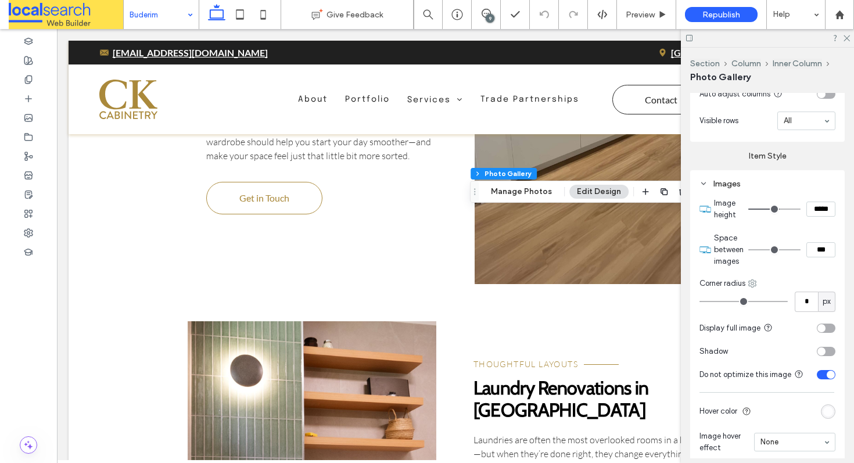
click at [755, 279] on use at bounding box center [753, 283] width 8 height 8
drag, startPoint x: 770, startPoint y: 343, endPoint x: 764, endPoint y: 326, distance: 18.0
click at [769, 343] on div "Top right" at bounding box center [800, 351] width 103 height 22
type input "**"
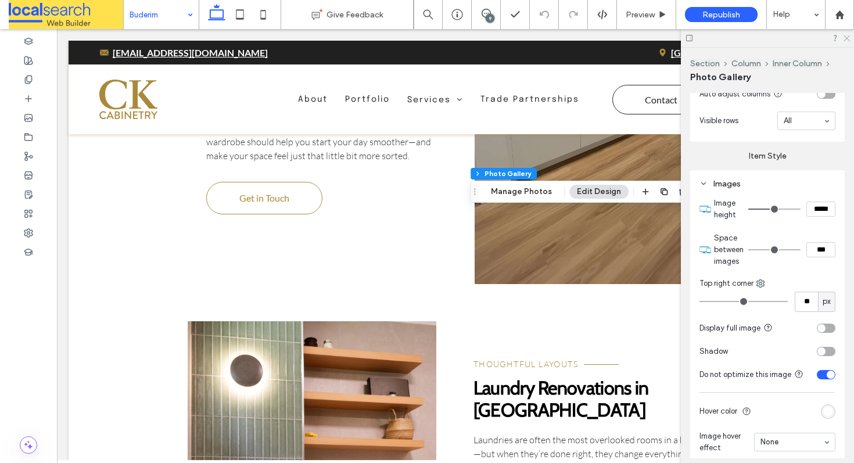
click at [843, 39] on icon at bounding box center [846, 38] width 8 height 8
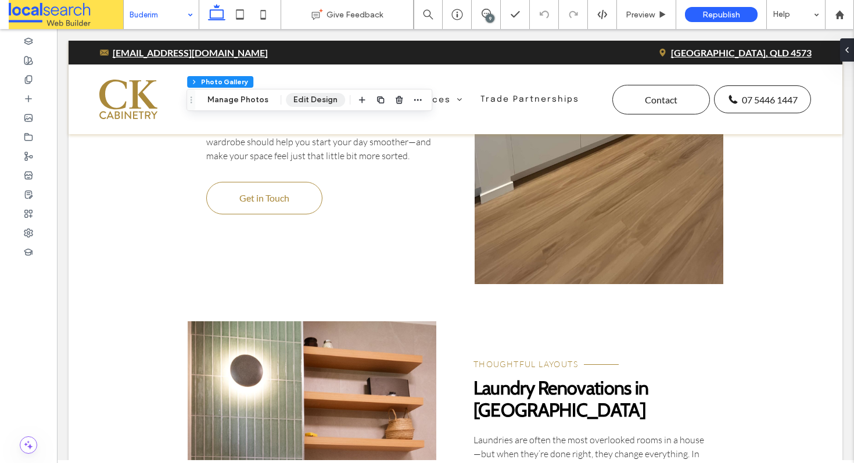
click at [314, 103] on button "Edit Design" at bounding box center [315, 100] width 59 height 14
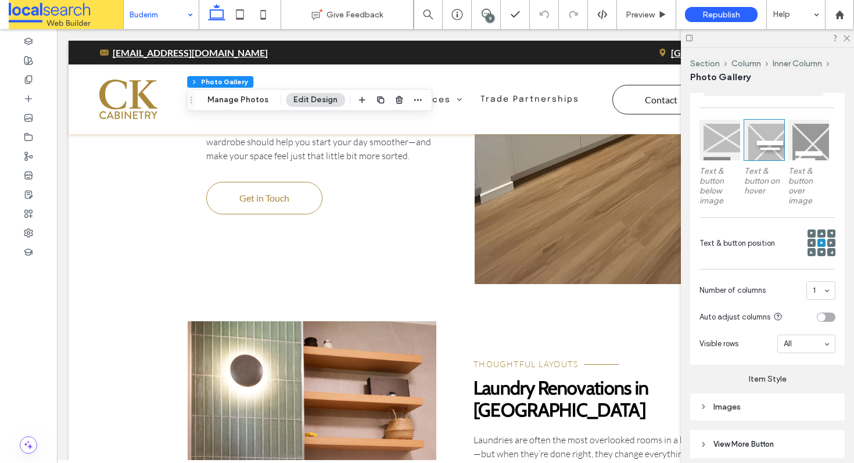
scroll to position [374, 0]
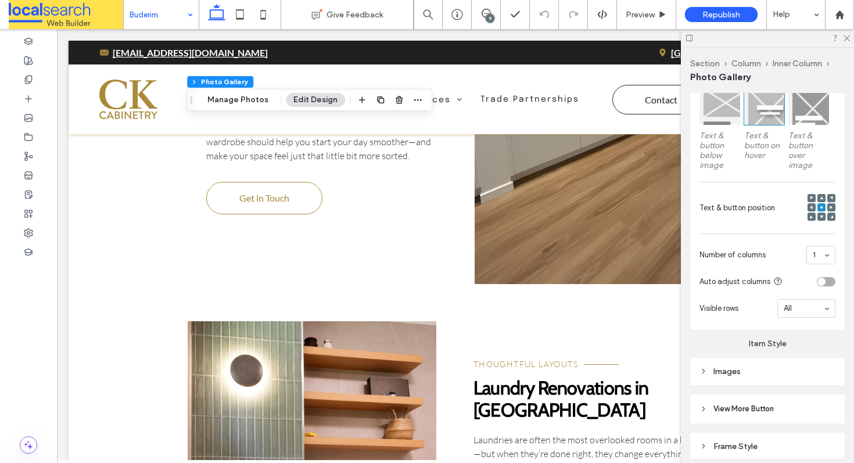
drag, startPoint x: 742, startPoint y: 363, endPoint x: 742, endPoint y: 354, distance: 9.3
click at [743, 364] on div "Images" at bounding box center [767, 372] width 136 height 16
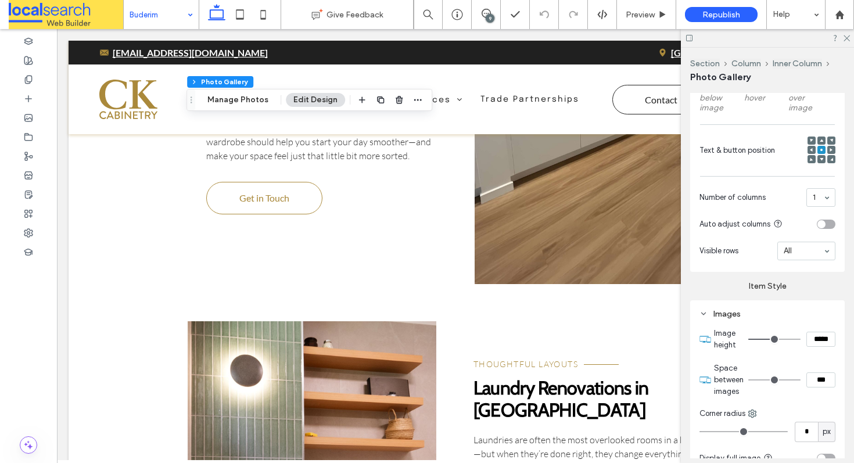
scroll to position [532, 0]
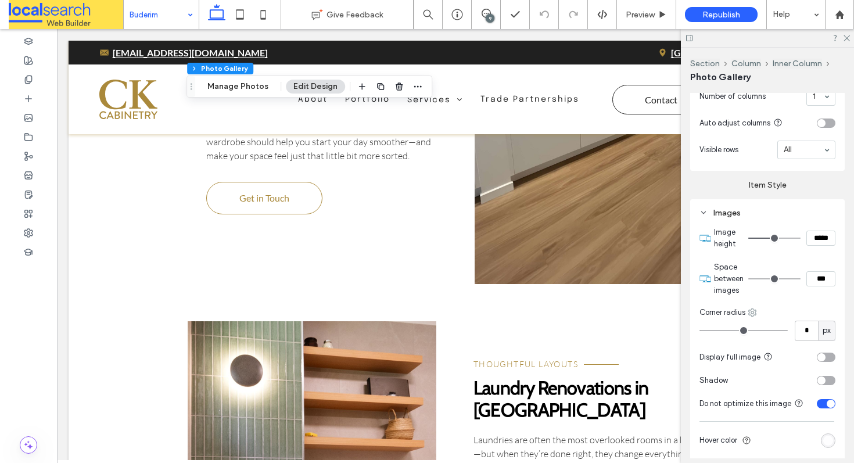
click at [753, 314] on icon at bounding box center [752, 312] width 9 height 9
click at [776, 419] on span "Bottom left" at bounding box center [791, 425] width 38 height 12
type input "**"
click at [848, 37] on icon at bounding box center [846, 38] width 8 height 8
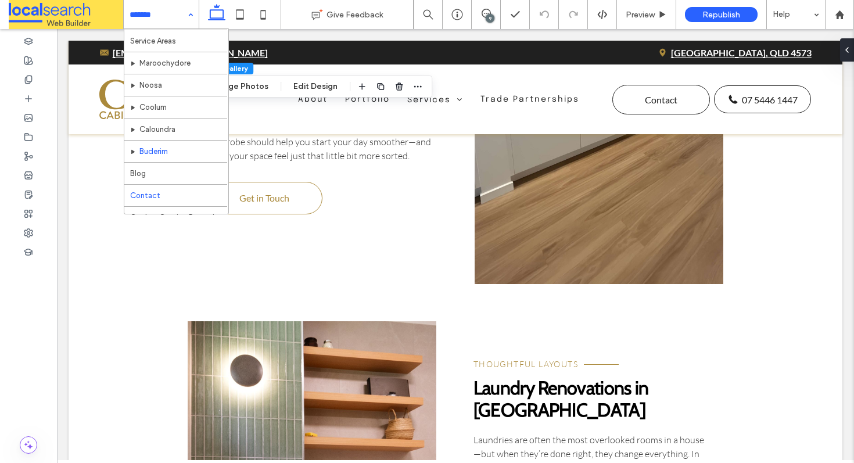
scroll to position [200, 0]
click at [186, 13] on div "Home About Portfolio Services Kitchen Renovations Wardrobes Bathroom Renovation…" at bounding box center [161, 14] width 75 height 29
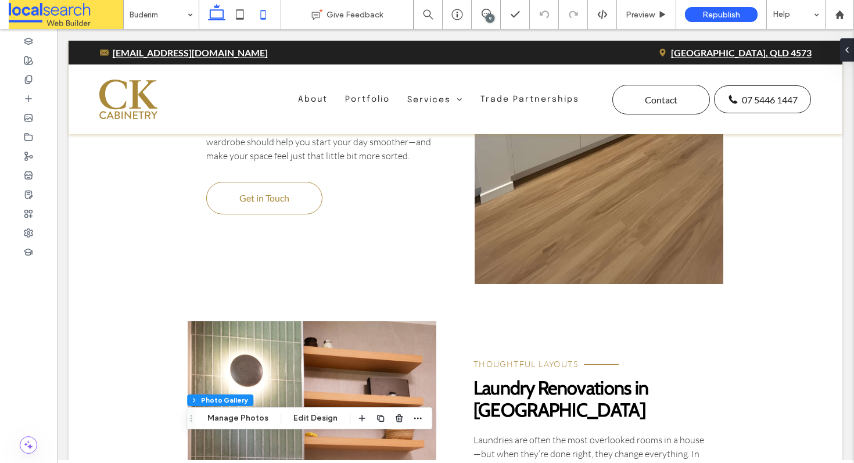
click at [260, 13] on icon at bounding box center [263, 14] width 23 height 23
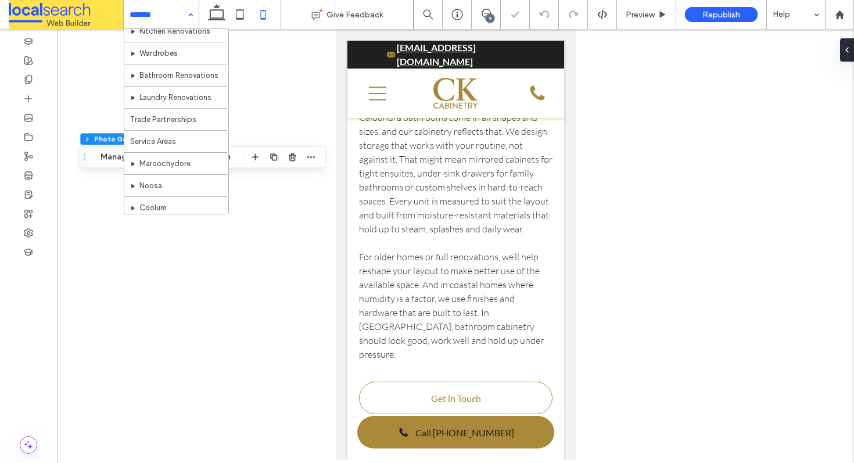
scroll to position [167, 0]
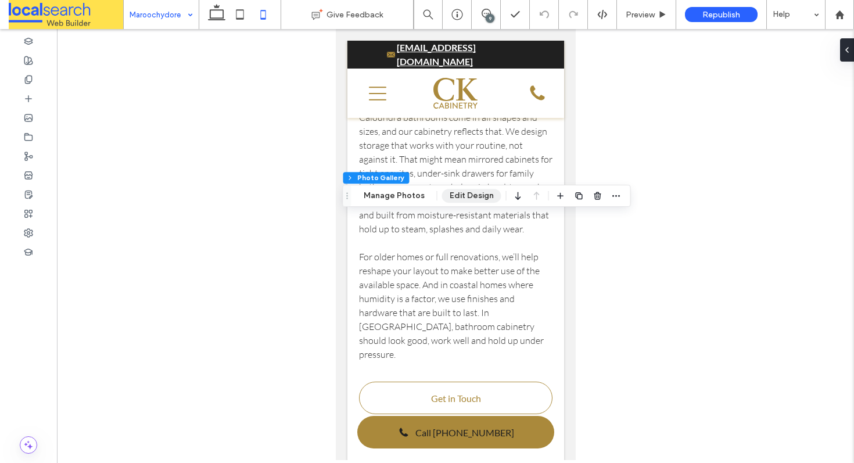
drag, startPoint x: 450, startPoint y: 192, endPoint x: 446, endPoint y: 199, distance: 7.8
click at [446, 199] on button "Edit Design" at bounding box center [471, 196] width 59 height 14
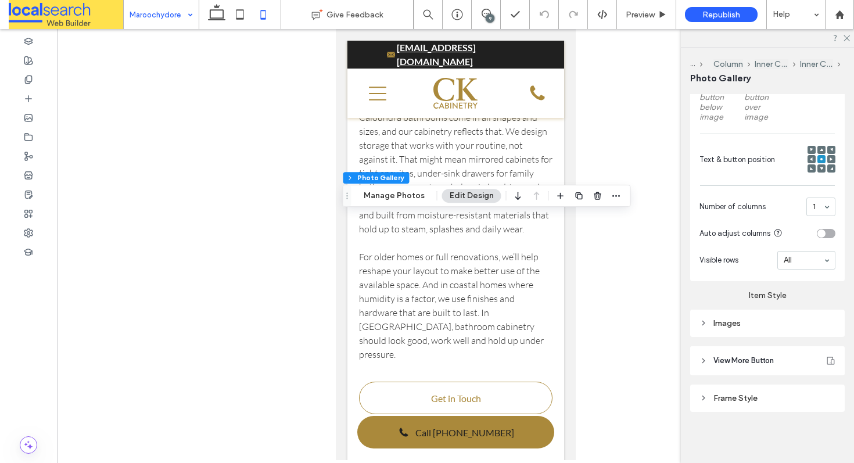
click at [748, 328] on div "Images" at bounding box center [767, 323] width 136 height 16
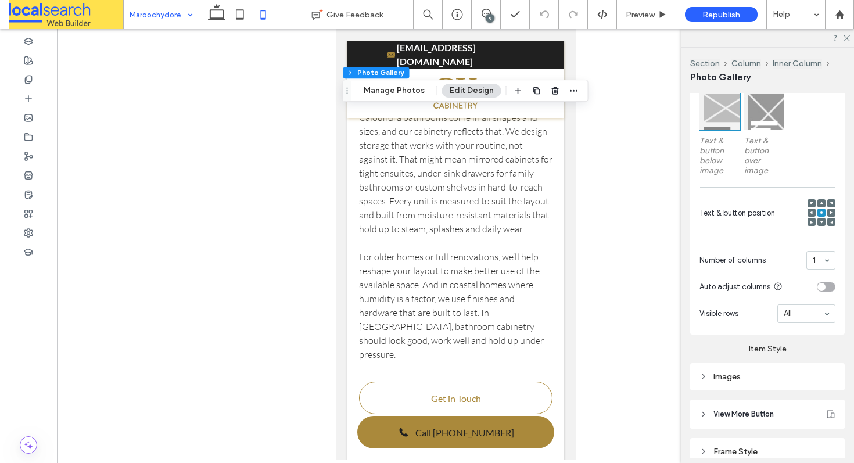
scroll to position [419, 0]
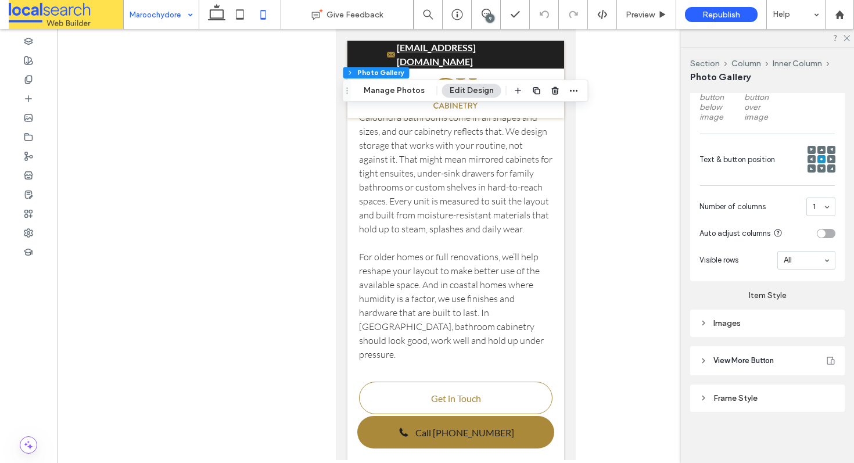
click at [734, 325] on div "Images" at bounding box center [767, 323] width 136 height 10
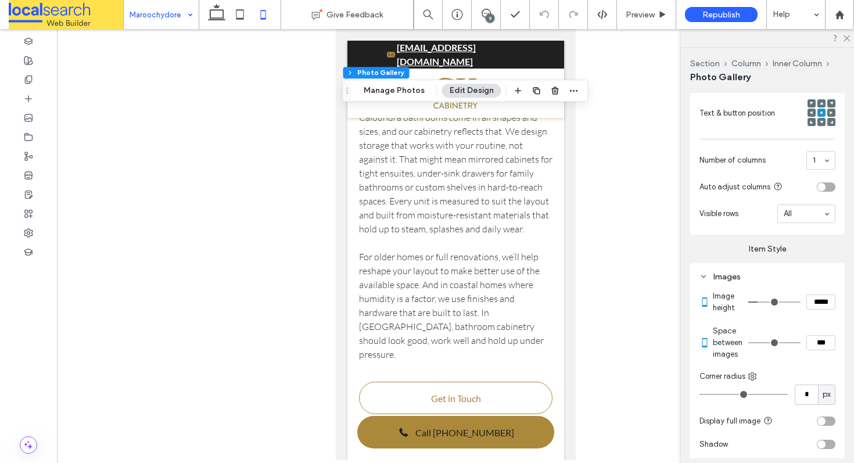
scroll to position [558, 0]
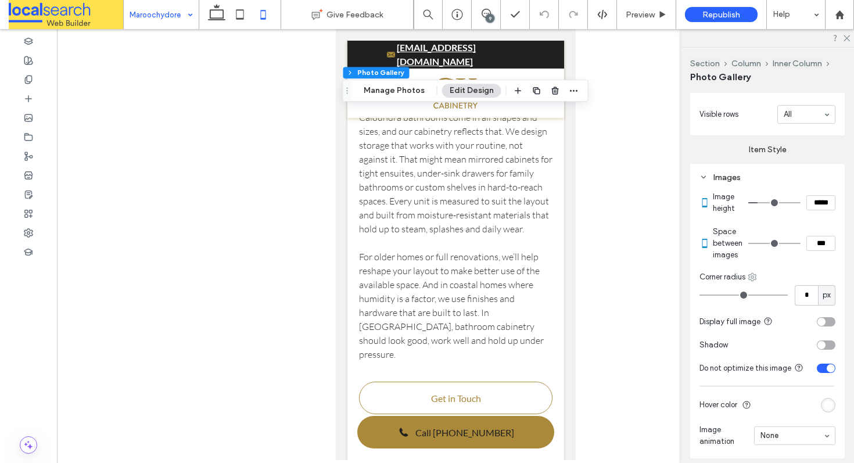
click at [753, 282] on icon at bounding box center [752, 276] width 9 height 9
click at [777, 353] on span "Top right" at bounding box center [787, 355] width 31 height 12
type input "**"
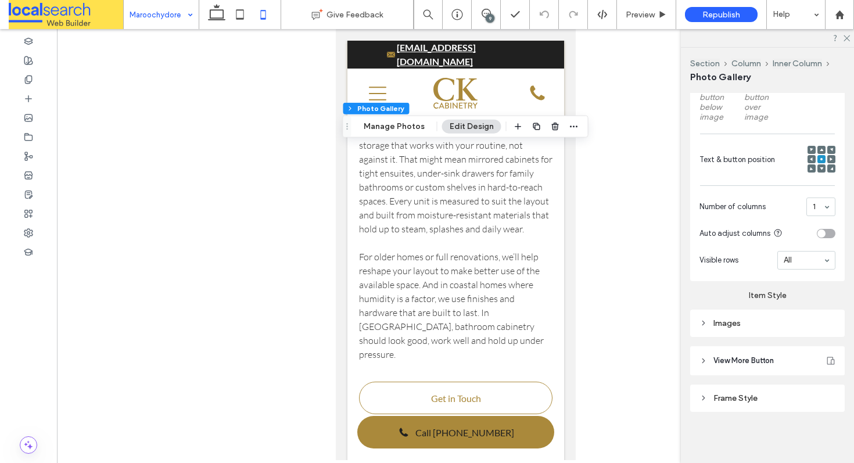
click at [734, 324] on div "Images" at bounding box center [767, 323] width 136 height 10
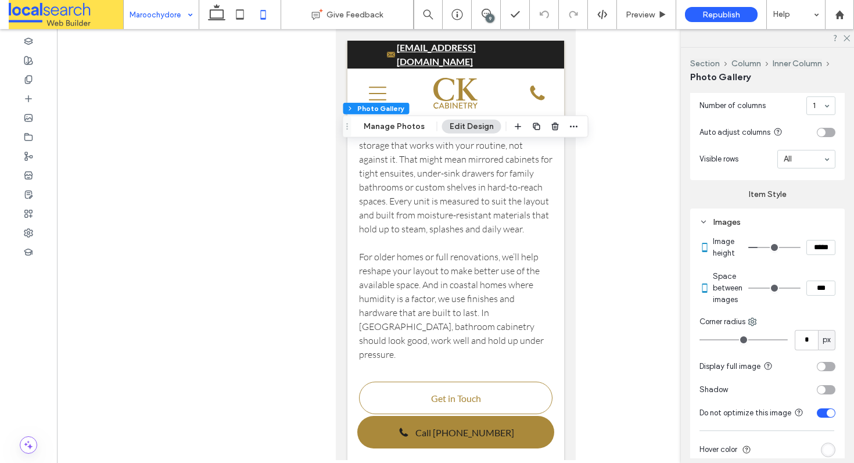
scroll to position [527, 0]
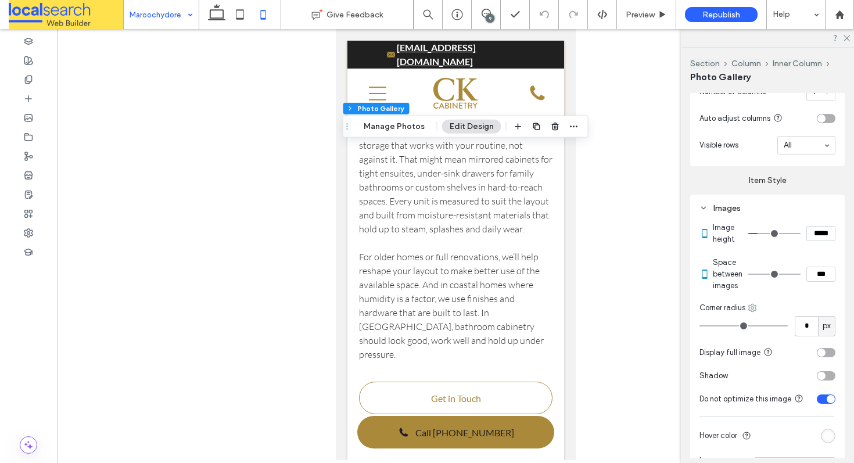
click at [752, 313] on icon at bounding box center [752, 307] width 9 height 9
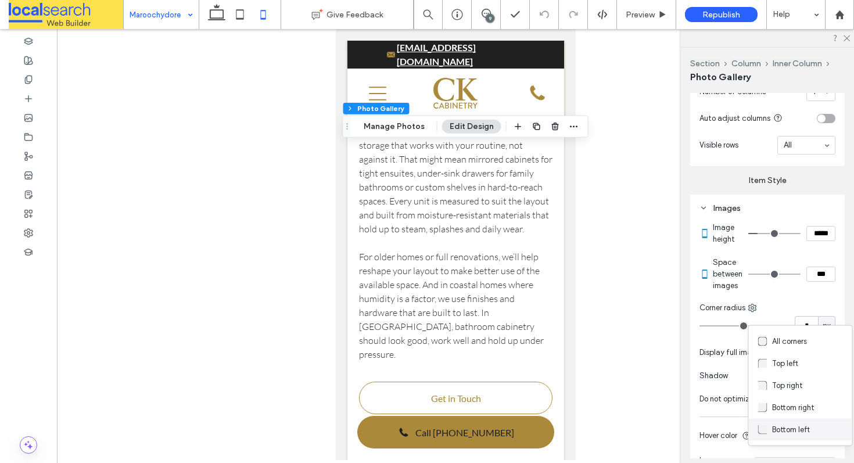
click at [781, 422] on div "Bottom left" at bounding box center [800, 430] width 103 height 22
type input "**"
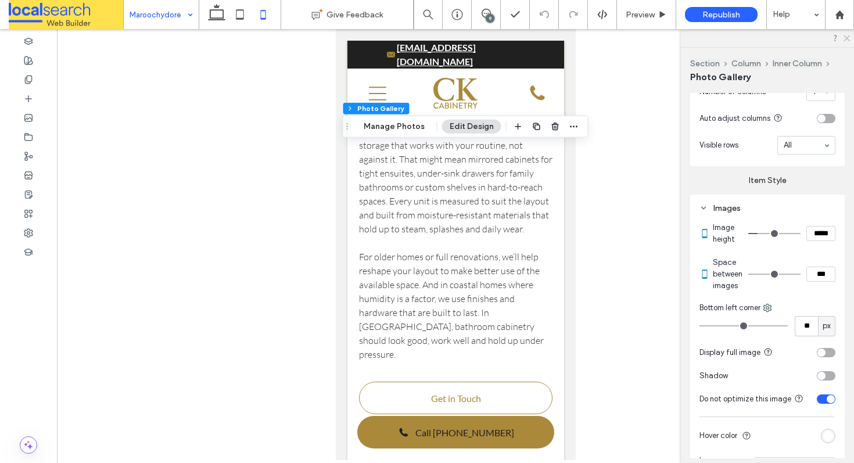
click at [843, 40] on icon at bounding box center [846, 38] width 8 height 8
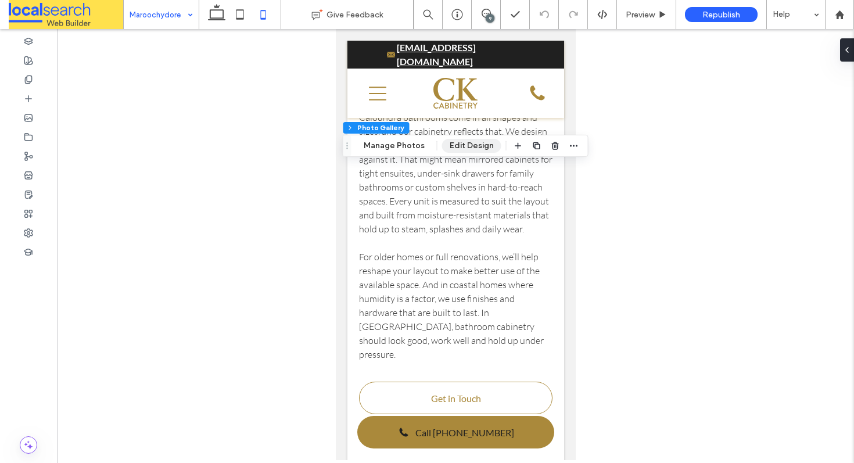
click at [472, 143] on button "Edit Design" at bounding box center [471, 146] width 59 height 14
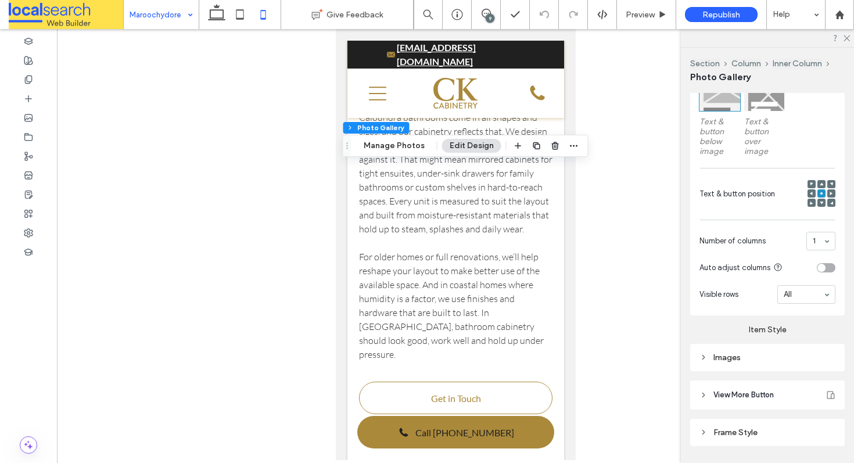
scroll to position [419, 0]
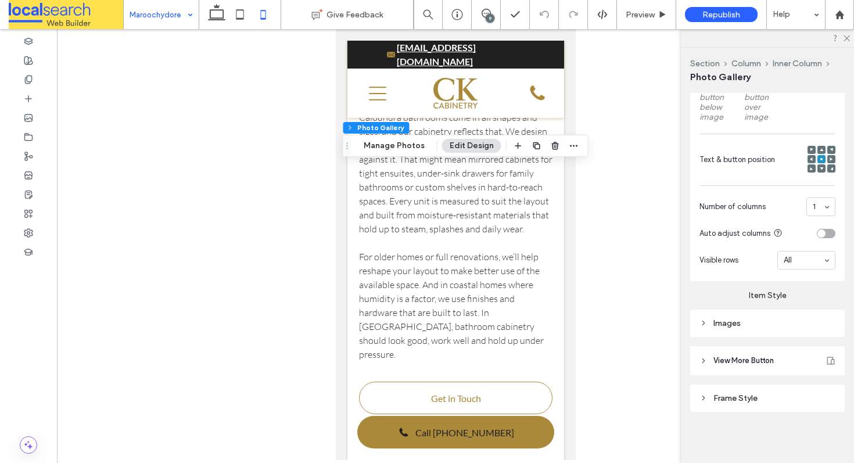
click at [750, 316] on div "Images" at bounding box center [767, 323] width 136 height 16
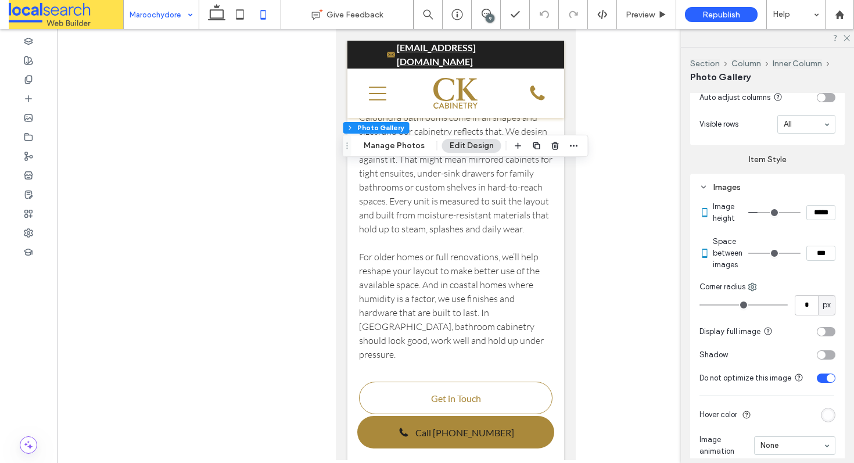
scroll to position [582, 0]
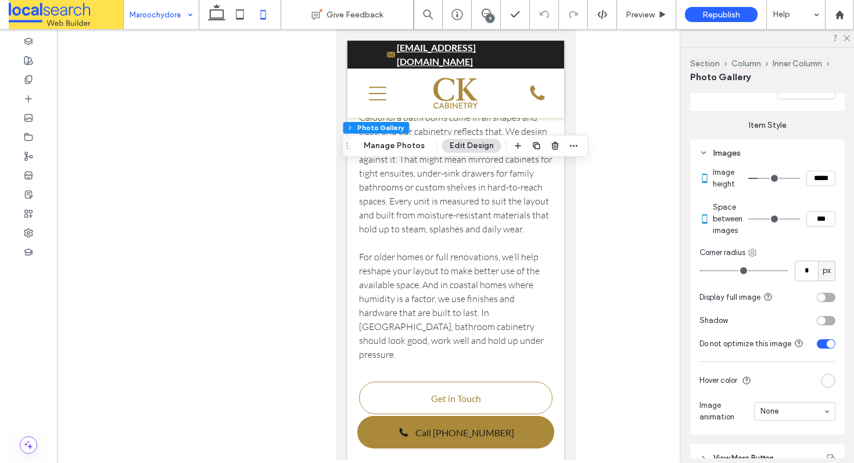
click at [749, 256] on use at bounding box center [753, 253] width 8 height 8
click at [769, 330] on span at bounding box center [765, 330] width 14 height 13
type input "**"
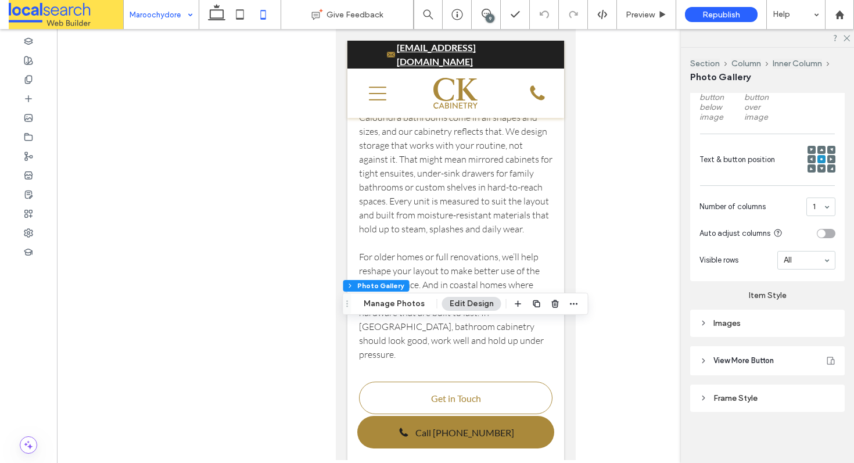
click at [755, 322] on div "Images" at bounding box center [767, 323] width 136 height 10
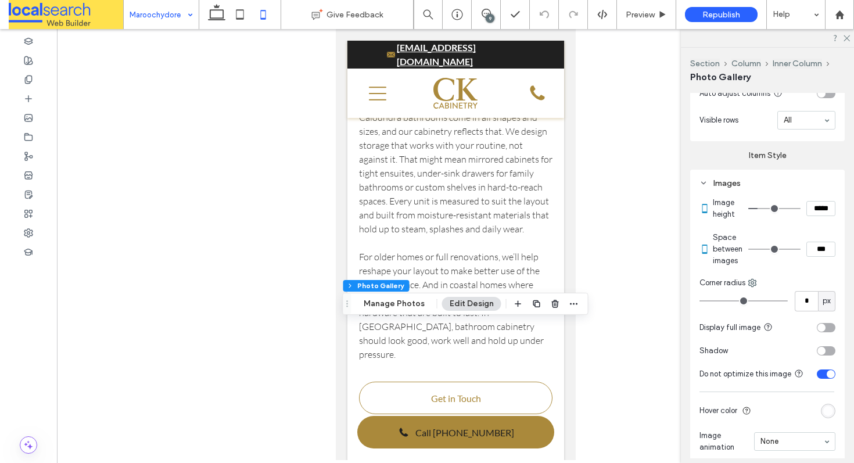
scroll to position [587, 0]
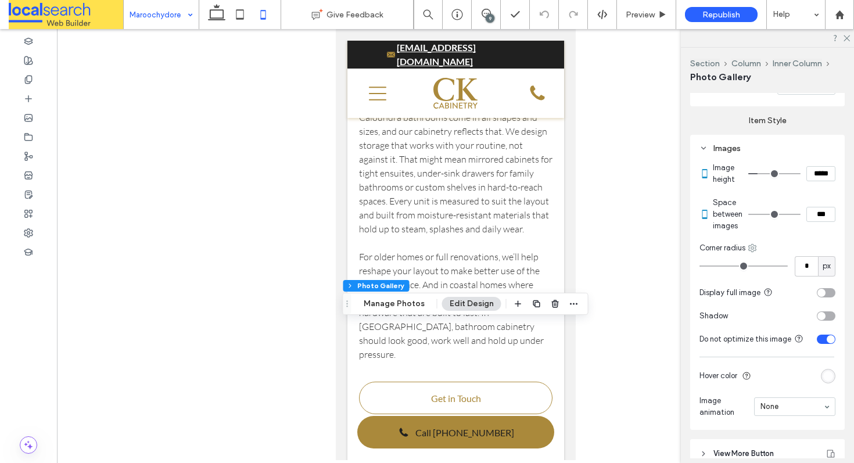
click at [753, 252] on use at bounding box center [753, 248] width 8 height 8
click at [779, 368] on span "Bottom left" at bounding box center [791, 370] width 38 height 12
type input "**"
click at [844, 38] on icon at bounding box center [846, 38] width 8 height 8
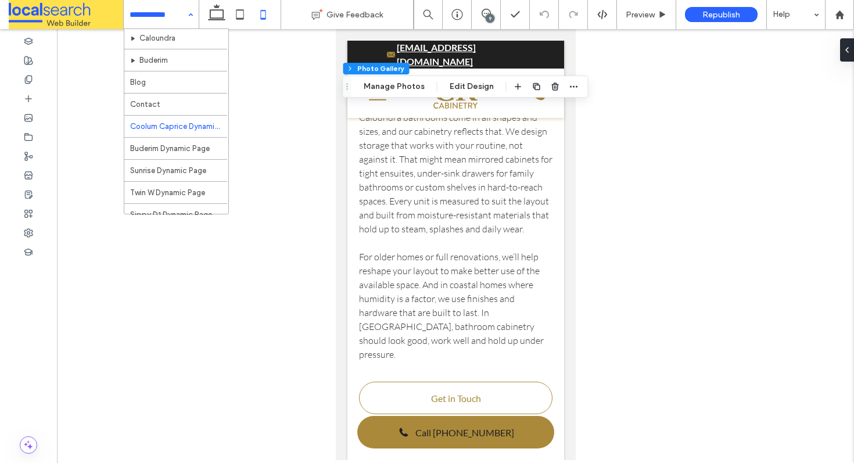
scroll to position [254, 0]
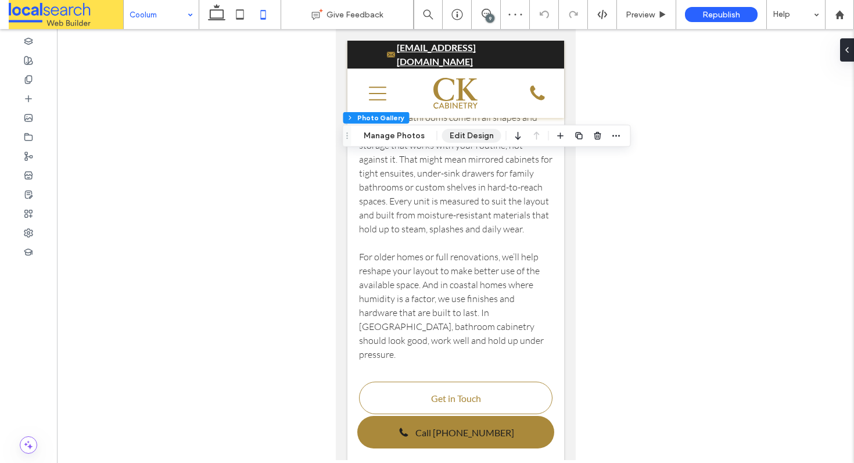
click at [451, 131] on button "Edit Design" at bounding box center [471, 136] width 59 height 14
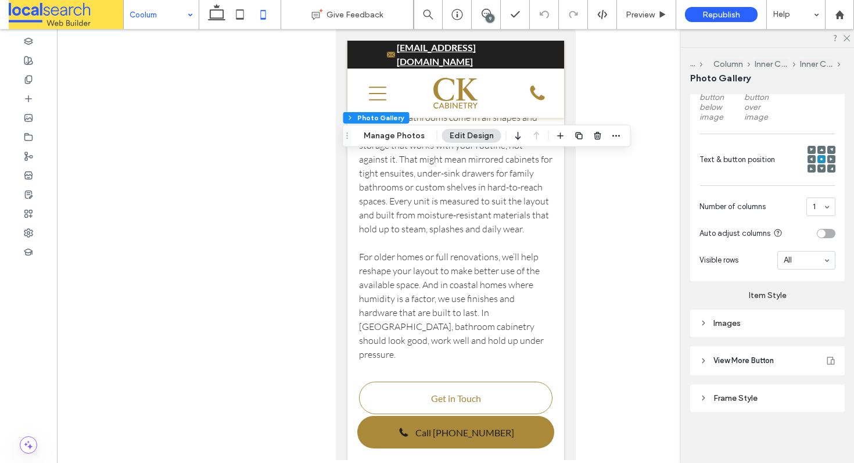
click at [749, 321] on div "Images" at bounding box center [767, 323] width 136 height 10
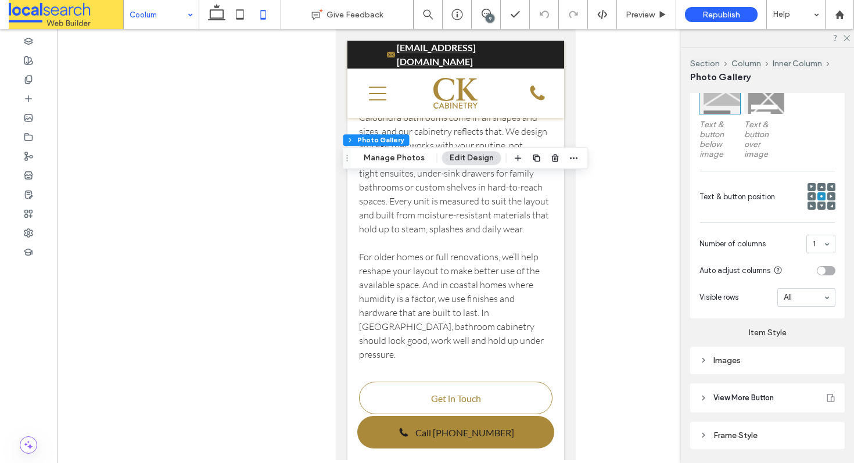
scroll to position [419, 0]
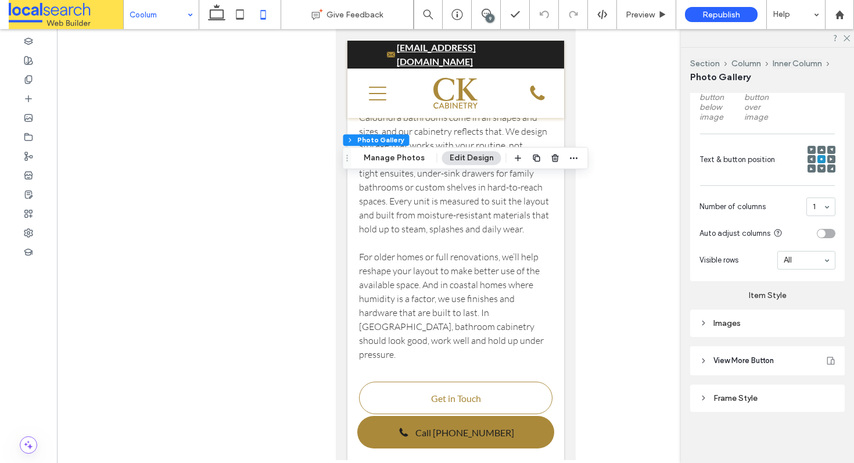
click at [741, 331] on div "Images" at bounding box center [767, 323] width 155 height 27
click at [739, 325] on div "Images" at bounding box center [767, 323] width 136 height 10
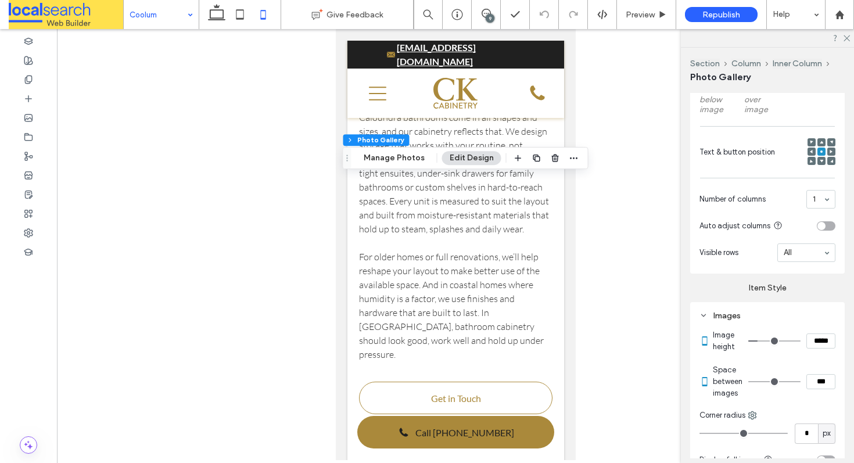
scroll to position [555, 0]
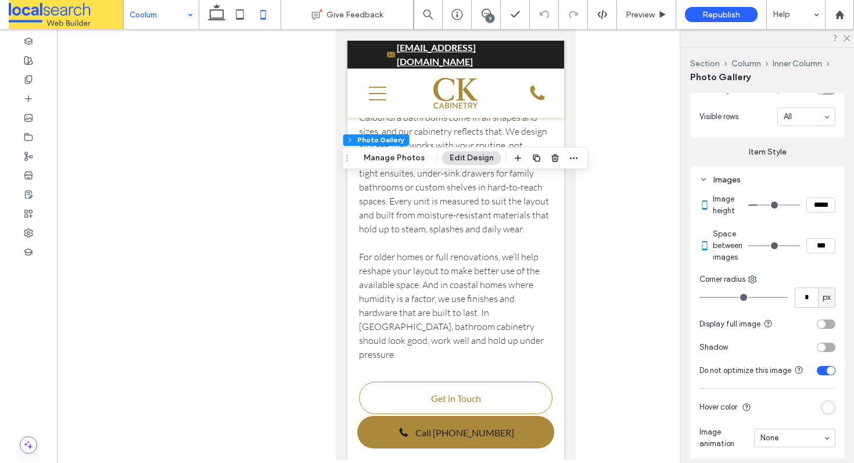
click at [746, 285] on div "Corner radius" at bounding box center [767, 280] width 136 height 12
click at [753, 283] on use at bounding box center [753, 279] width 8 height 8
click at [767, 356] on use at bounding box center [762, 357] width 9 height 9
type input "**"
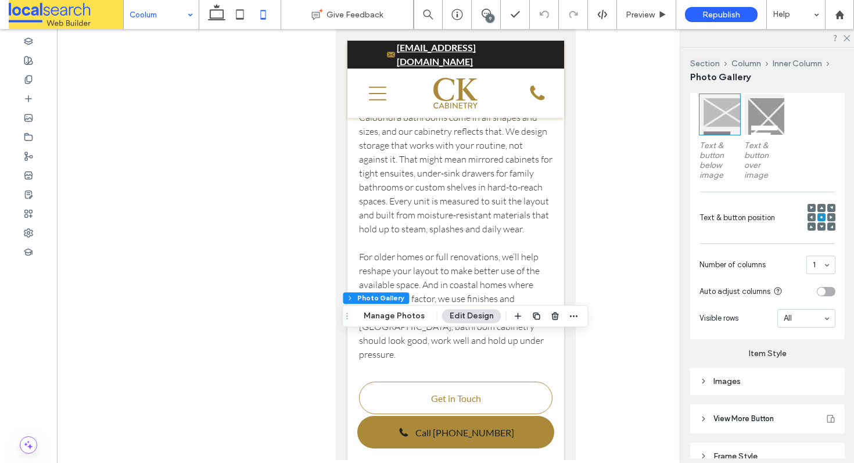
click at [741, 395] on div "Images" at bounding box center [767, 381] width 155 height 27
click at [741, 386] on div "Images" at bounding box center [767, 381] width 136 height 10
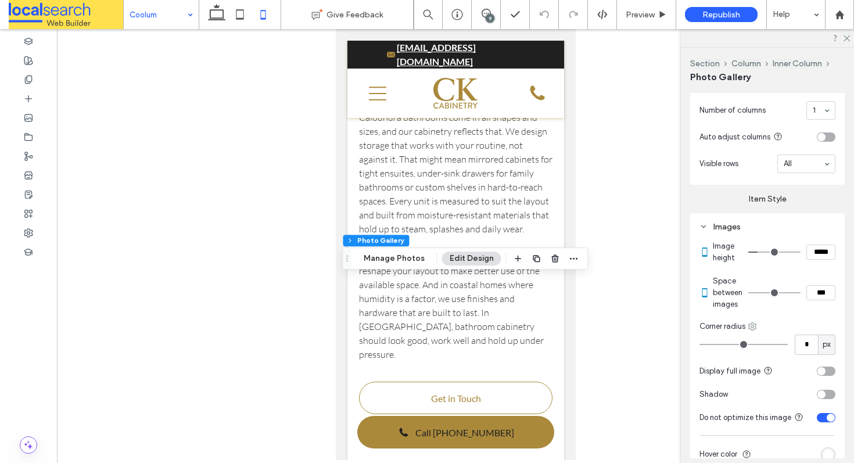
click at [751, 331] on icon at bounding box center [752, 326] width 9 height 9
click at [769, 308] on span at bounding box center [765, 309] width 14 height 13
type input "**"
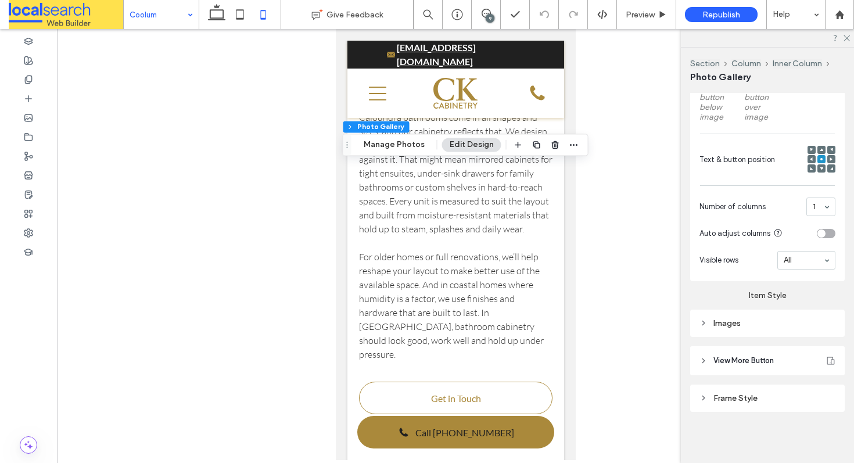
click at [739, 323] on div "Images" at bounding box center [767, 323] width 136 height 10
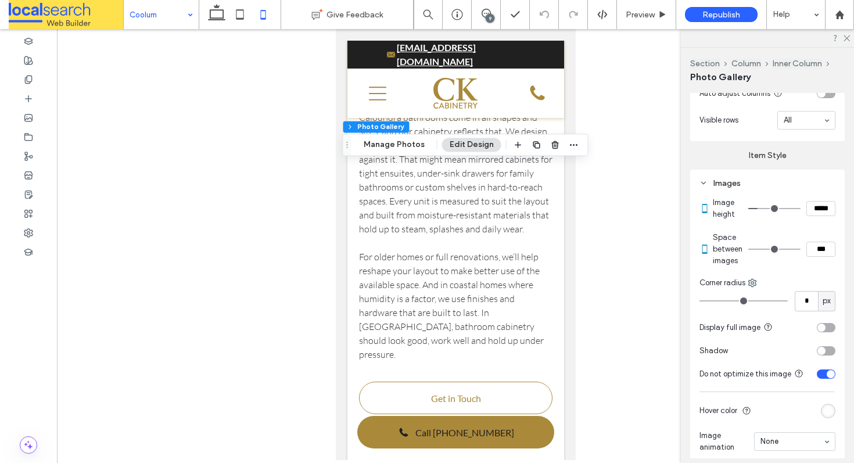
scroll to position [606, 0]
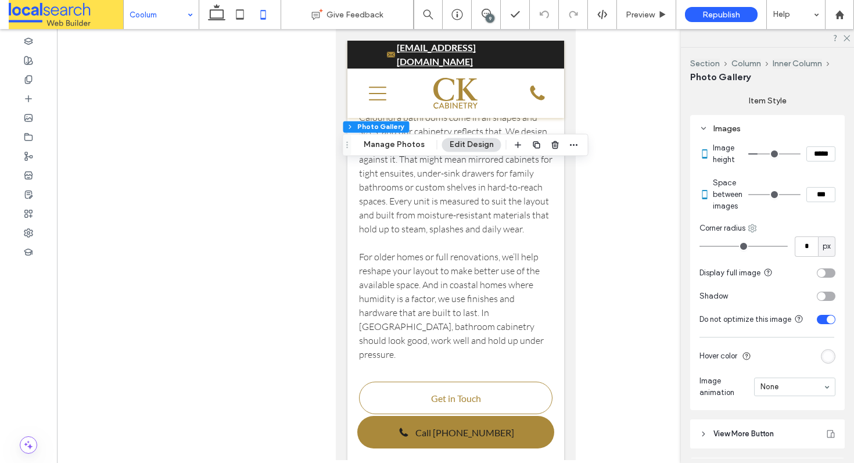
click at [752, 233] on icon at bounding box center [752, 228] width 9 height 9
click at [773, 303] on span "Top right" at bounding box center [787, 306] width 31 height 12
type input "**"
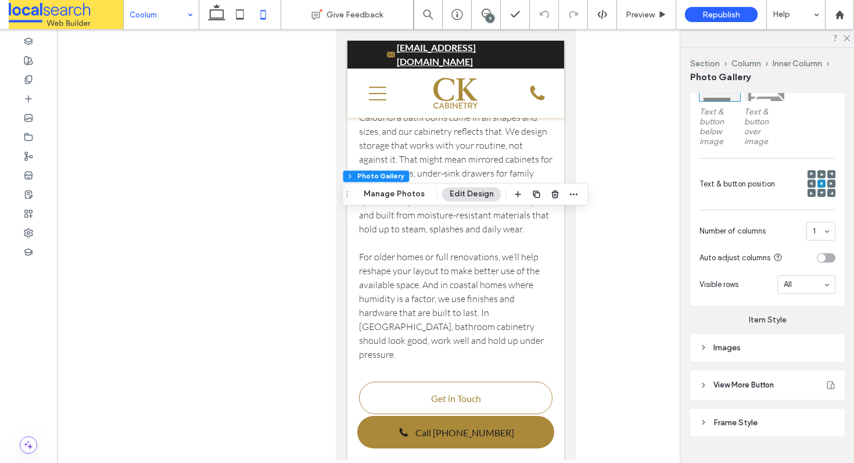
scroll to position [419, 0]
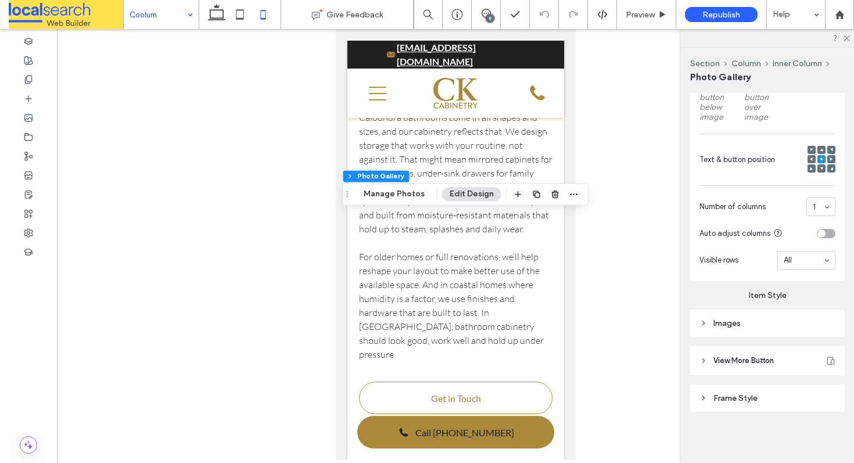
click at [739, 319] on div "Images" at bounding box center [767, 323] width 136 height 10
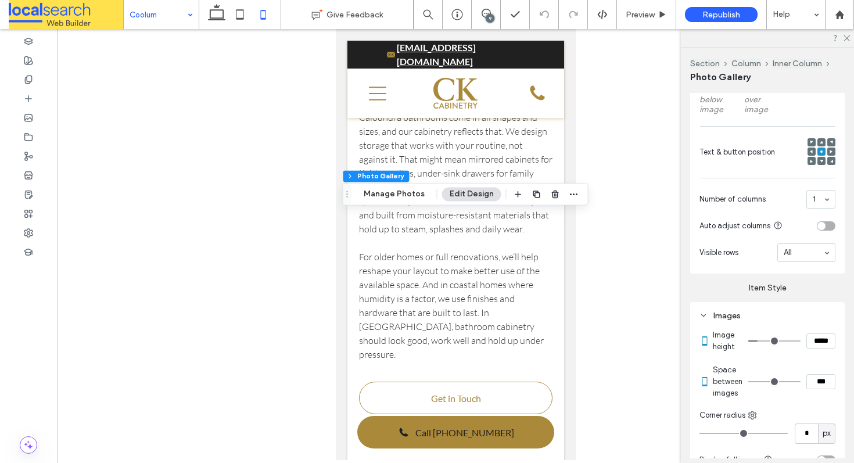
scroll to position [562, 0]
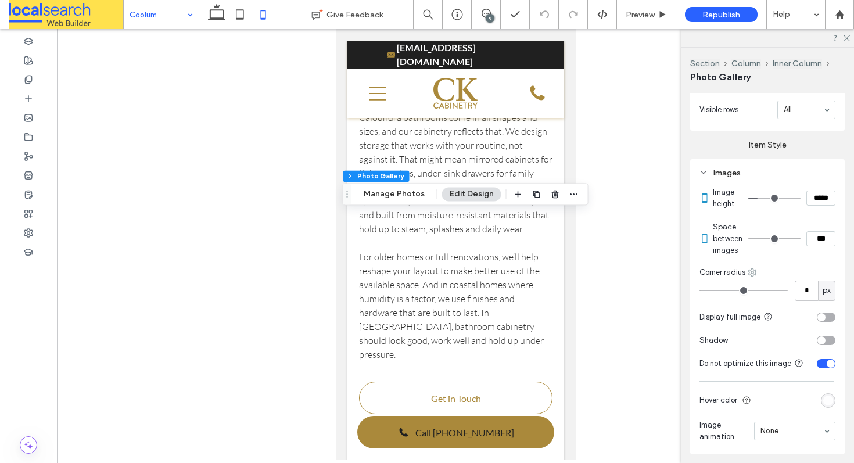
click at [748, 277] on icon at bounding box center [752, 272] width 9 height 9
click at [771, 397] on span at bounding box center [765, 394] width 14 height 13
type input "**"
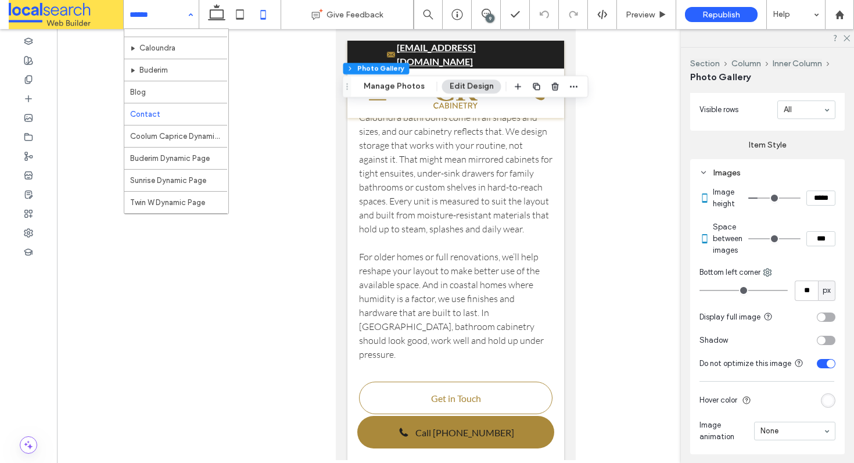
scroll to position [261, 0]
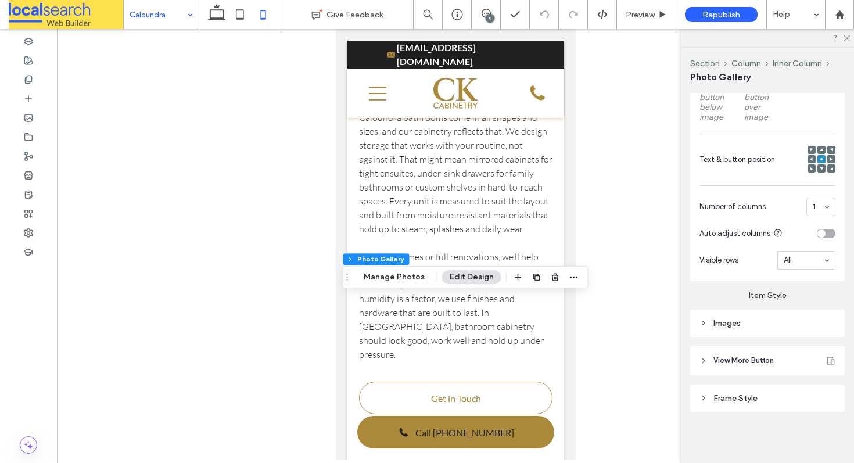
click at [739, 324] on div "Images" at bounding box center [767, 323] width 136 height 10
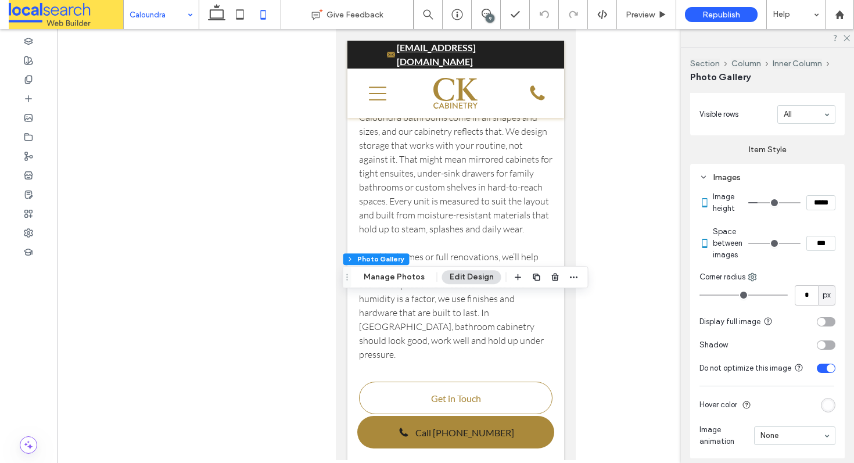
scroll to position [585, 0]
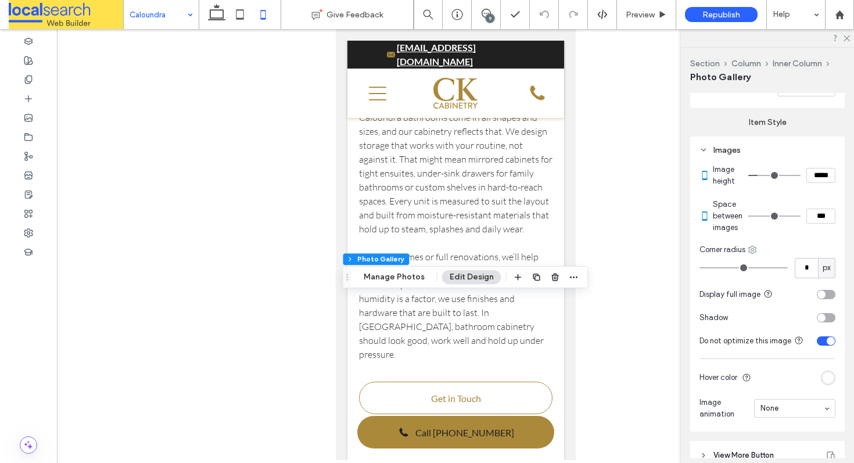
click at [755, 253] on icon at bounding box center [752, 249] width 9 height 9
click at [774, 322] on span "Top right" at bounding box center [787, 327] width 31 height 12
type input "**"
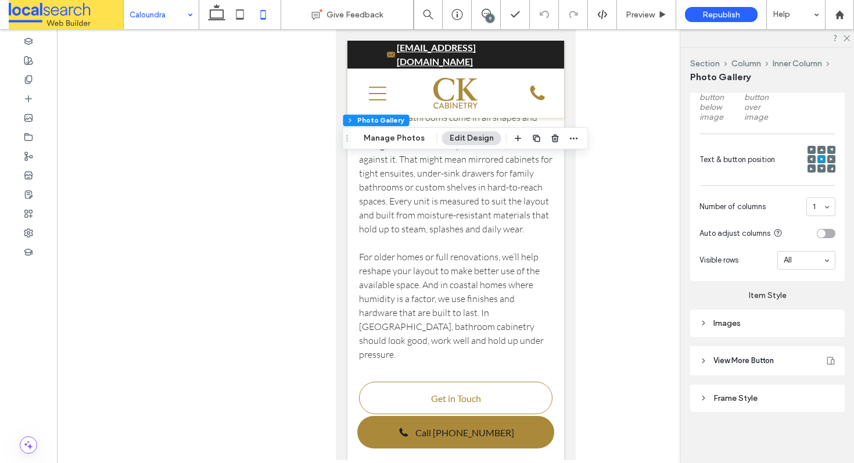
click at [755, 323] on div "Images" at bounding box center [767, 323] width 136 height 10
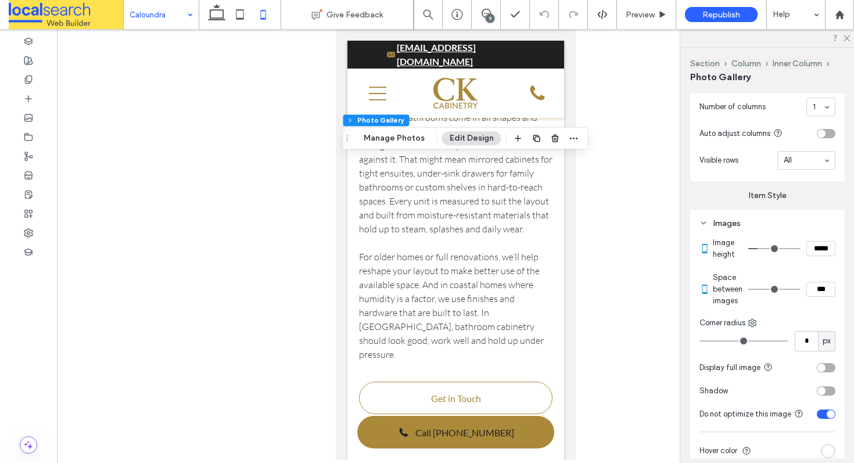
scroll to position [571, 0]
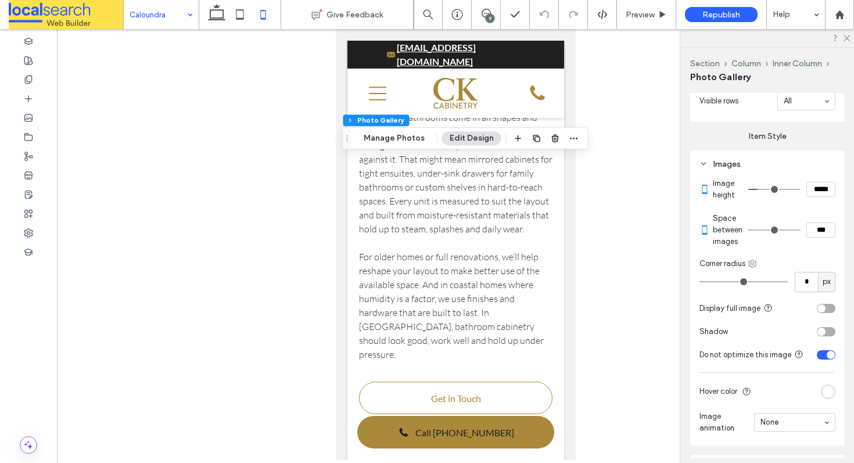
click at [753, 267] on use at bounding box center [753, 264] width 8 height 8
click at [764, 378] on div "Bottom left" at bounding box center [800, 386] width 103 height 22
type input "**"
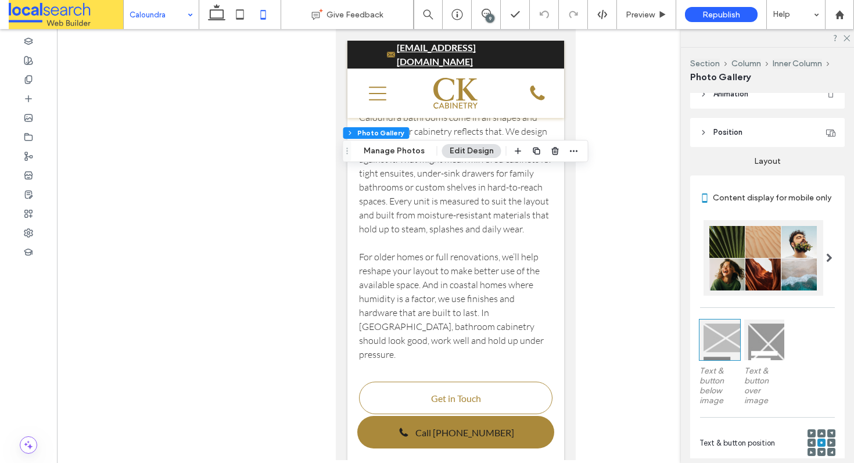
scroll to position [419, 0]
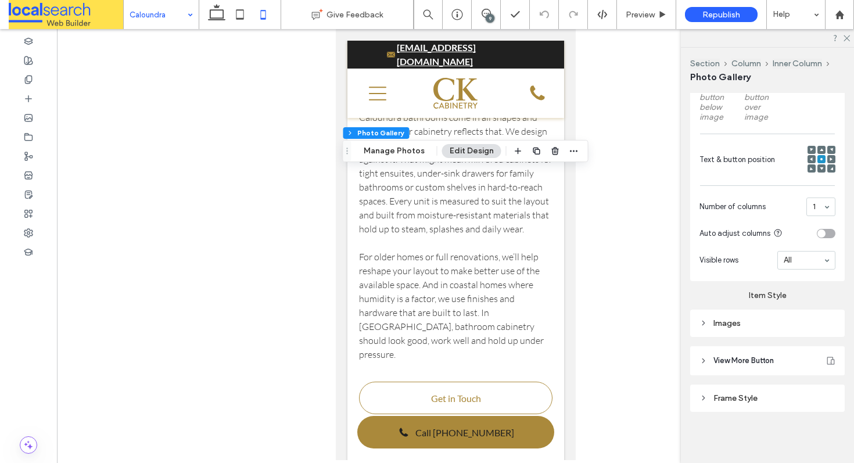
click at [739, 328] on div "Images" at bounding box center [767, 323] width 136 height 10
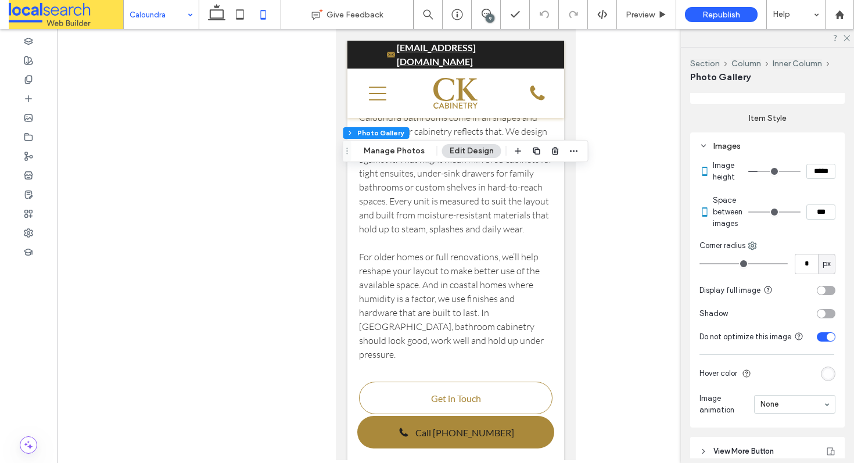
scroll to position [597, 0]
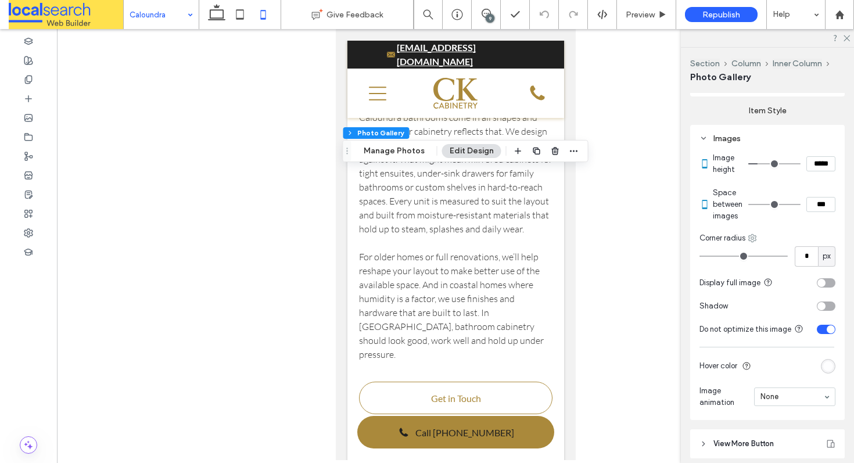
click at [755, 243] on icon at bounding box center [752, 238] width 9 height 9
click at [770, 314] on span at bounding box center [765, 316] width 14 height 13
type input "**"
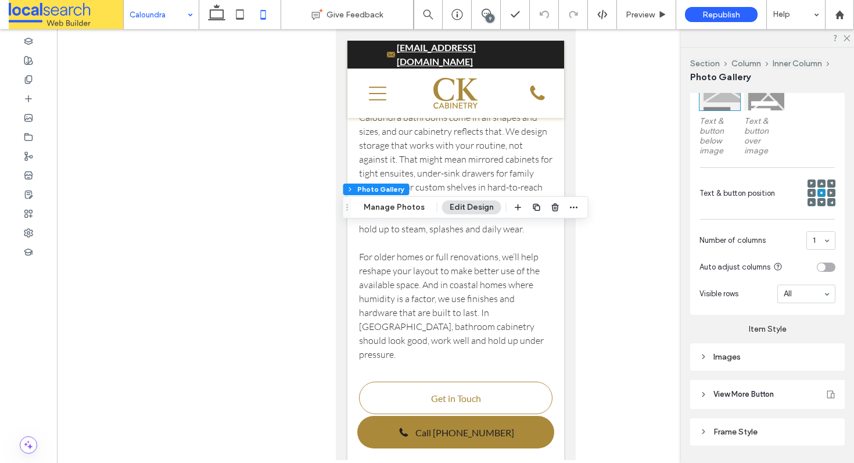
click at [736, 362] on div "Images" at bounding box center [767, 357] width 136 height 10
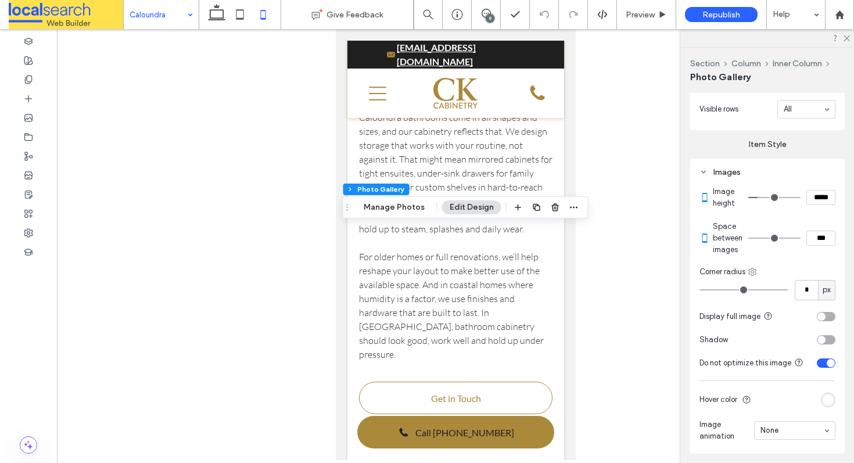
click at [748, 277] on icon at bounding box center [752, 271] width 9 height 9
click at [776, 389] on span "Bottom left" at bounding box center [791, 393] width 38 height 12
type input "**"
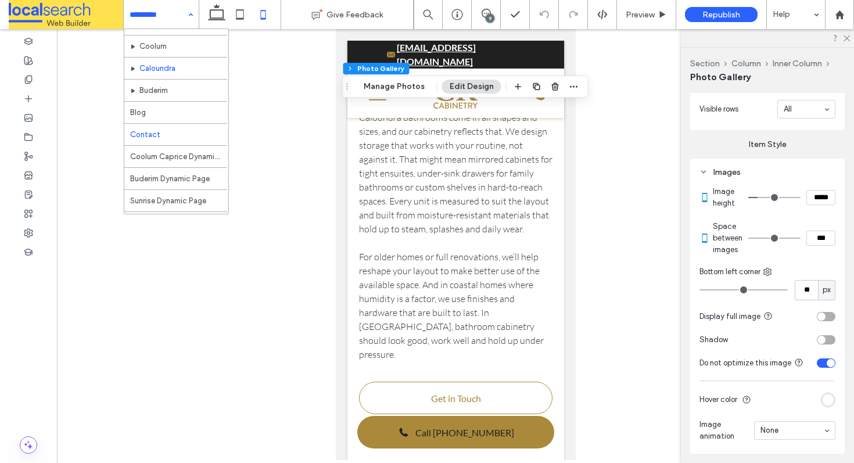
scroll to position [275, 0]
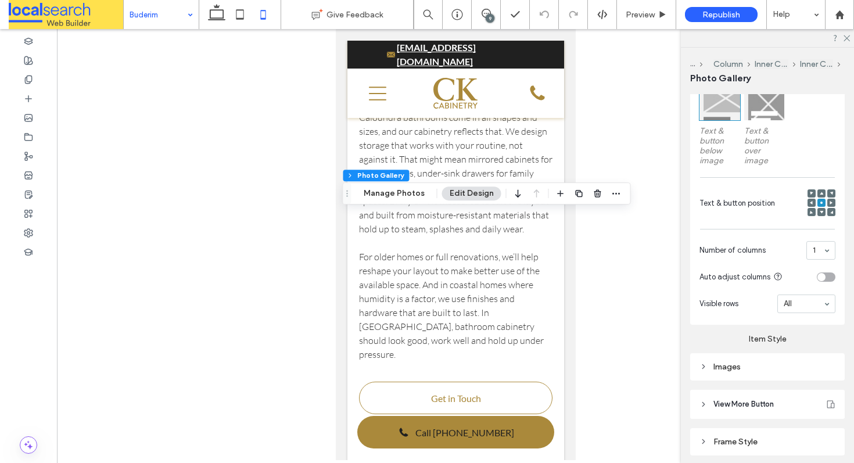
scroll to position [385, 0]
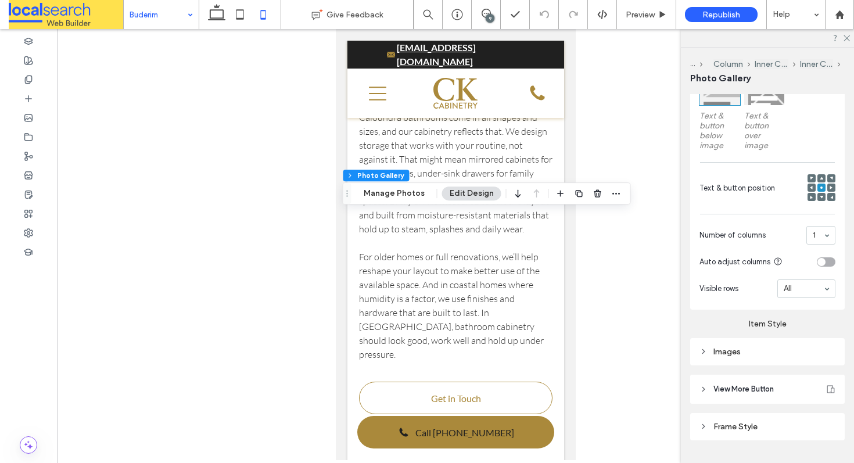
click at [728, 357] on div "Images" at bounding box center [767, 352] width 136 height 10
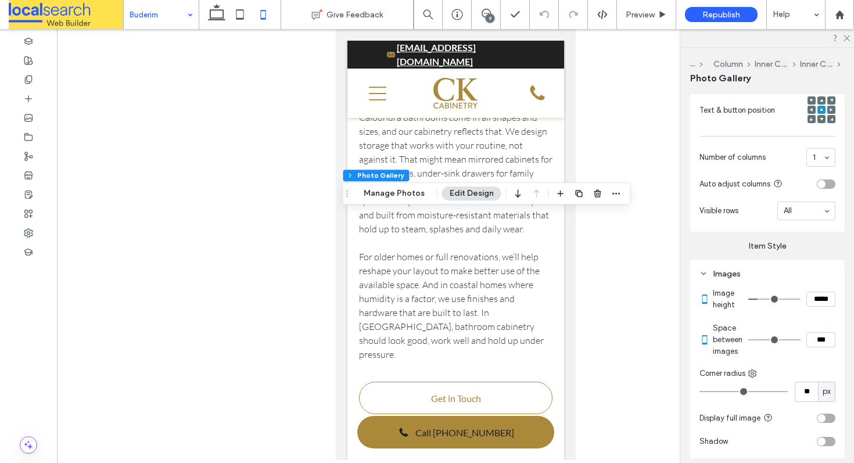
scroll to position [490, 0]
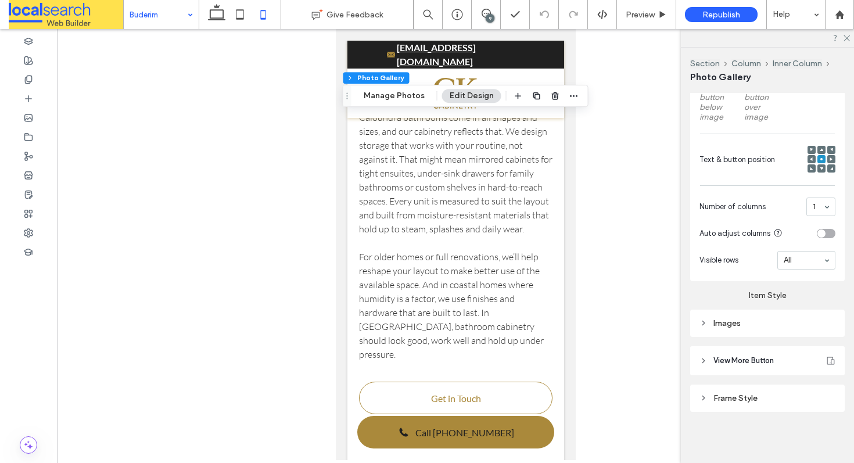
click at [746, 322] on div "Images" at bounding box center [767, 323] width 136 height 10
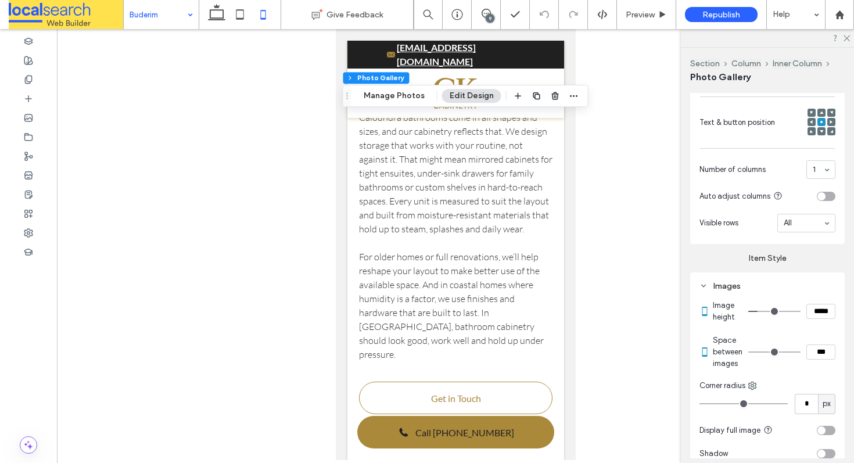
scroll to position [563, 0]
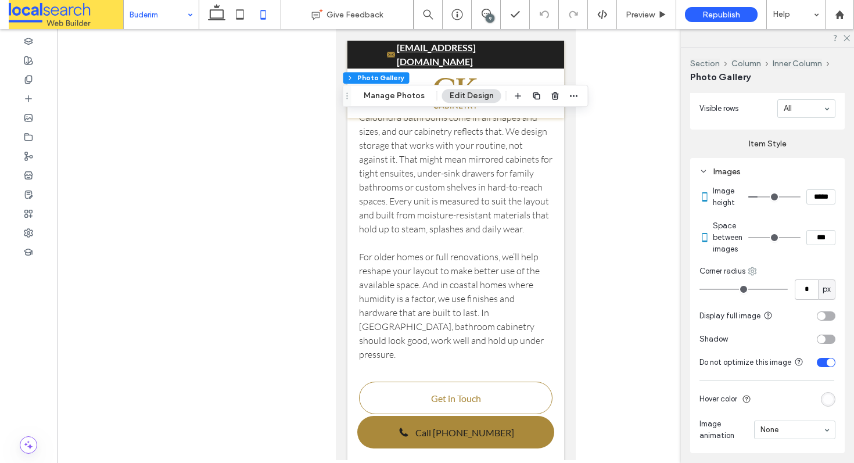
click at [753, 275] on use at bounding box center [753, 271] width 8 height 8
click at [773, 350] on span "Top right" at bounding box center [787, 349] width 31 height 12
type input "**"
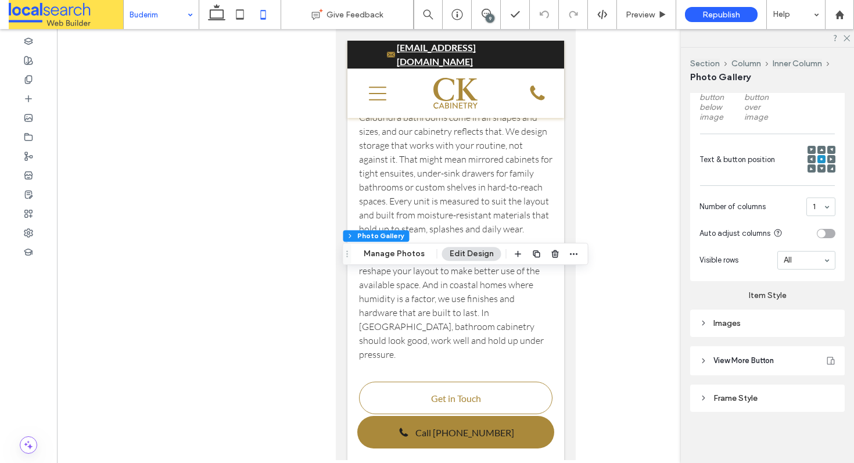
scroll to position [419, 0]
click at [748, 317] on div "Images" at bounding box center [767, 323] width 136 height 16
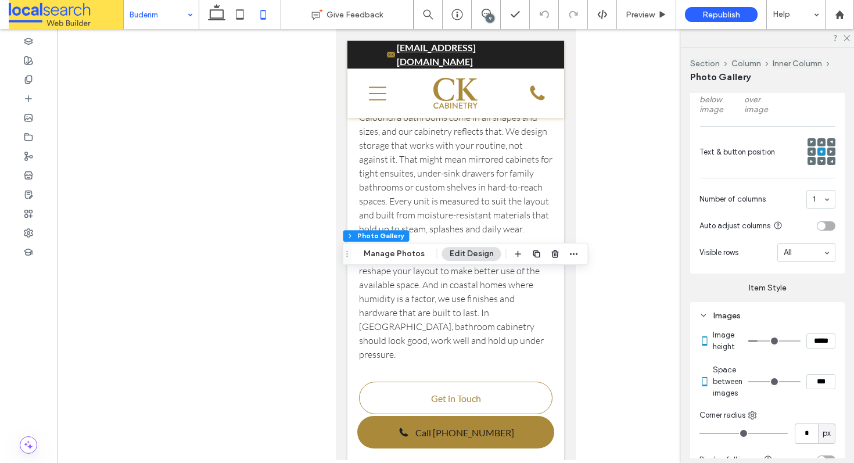
scroll to position [576, 0]
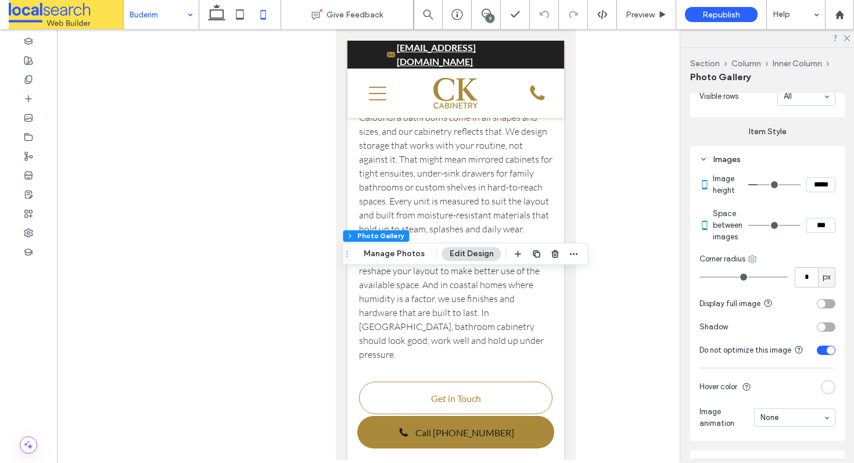
click at [751, 262] on div "Corner radius" at bounding box center [767, 259] width 136 height 12
click at [752, 263] on use at bounding box center [753, 259] width 8 height 8
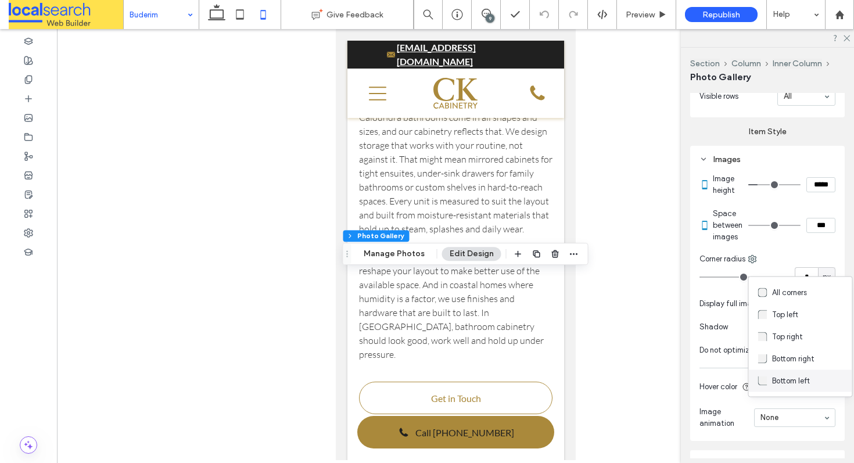
click at [771, 383] on span at bounding box center [765, 381] width 14 height 13
type input "**"
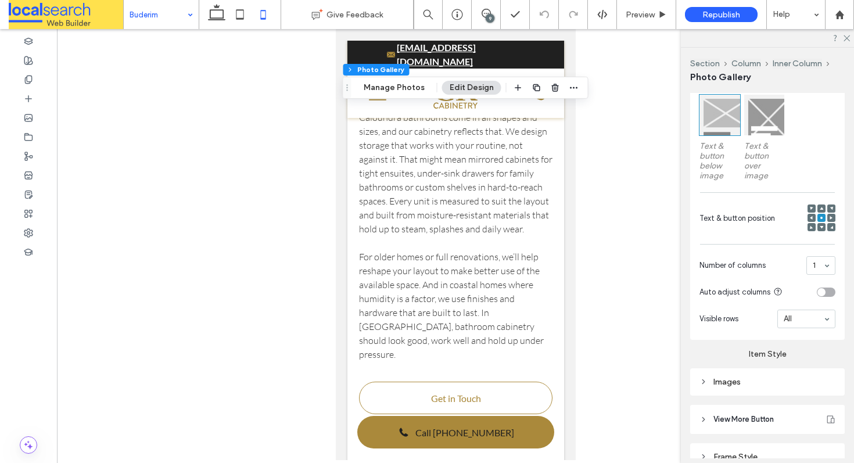
scroll to position [419, 0]
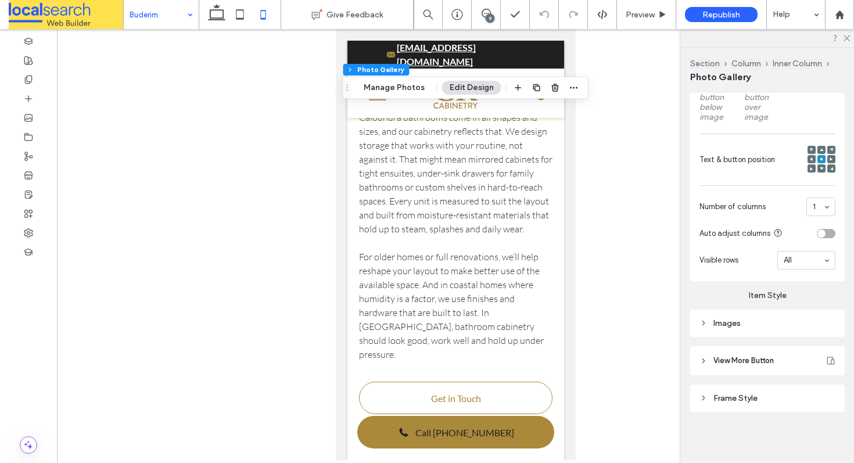
click at [734, 321] on div "Images" at bounding box center [767, 323] width 136 height 10
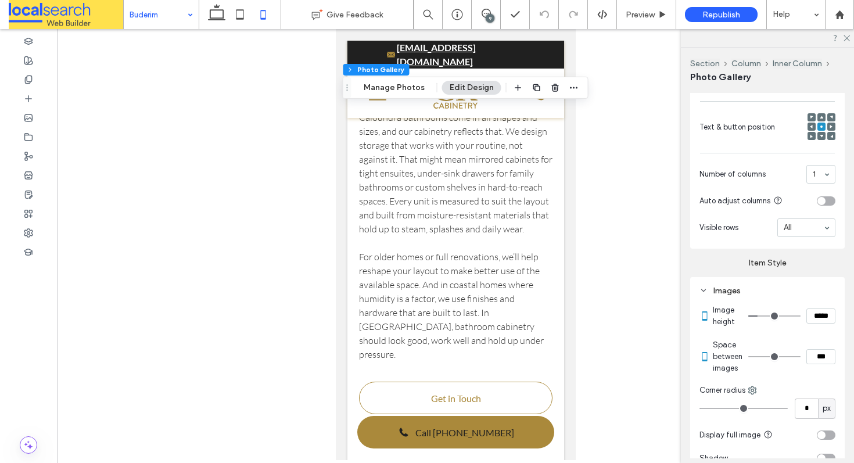
scroll to position [550, 0]
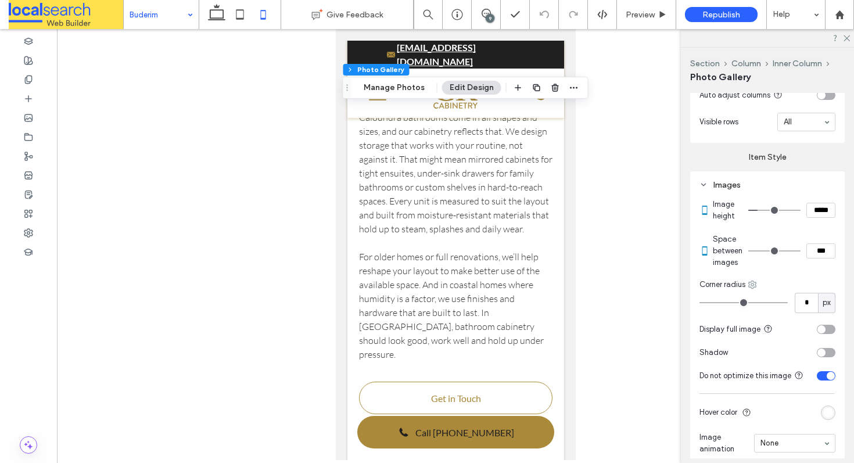
click at [753, 288] on use at bounding box center [753, 285] width 8 height 8
click at [779, 361] on span "Top right" at bounding box center [787, 363] width 31 height 12
type input "**"
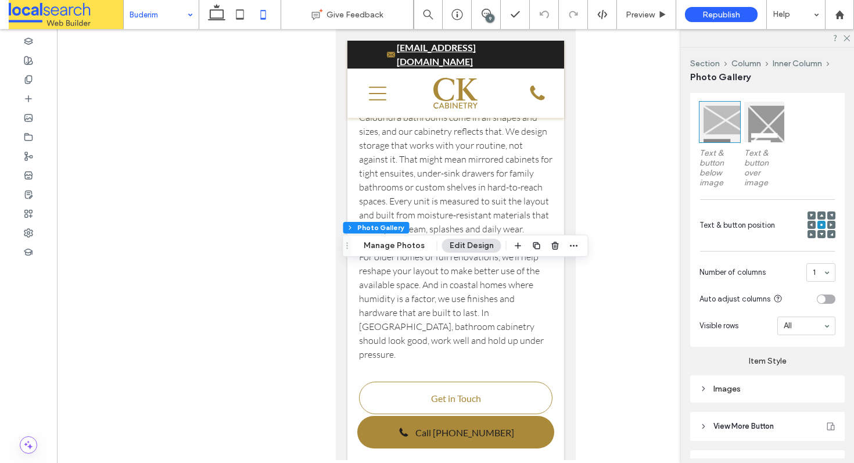
scroll to position [369, 0]
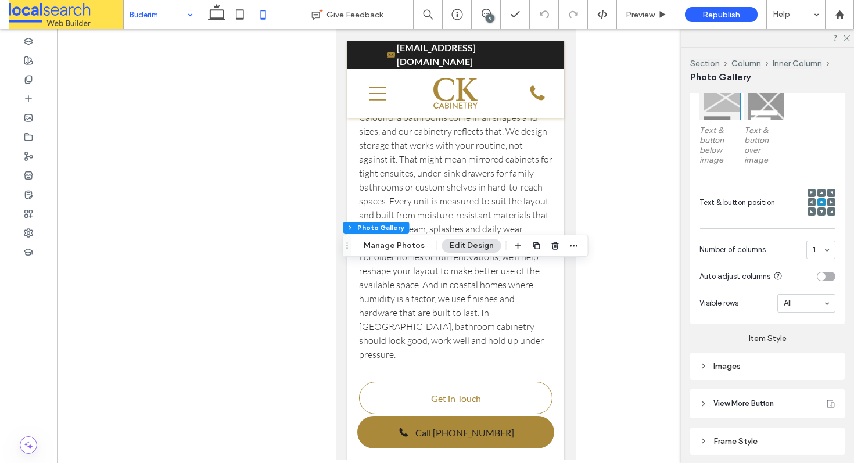
click at [742, 371] on div "Images" at bounding box center [767, 366] width 136 height 10
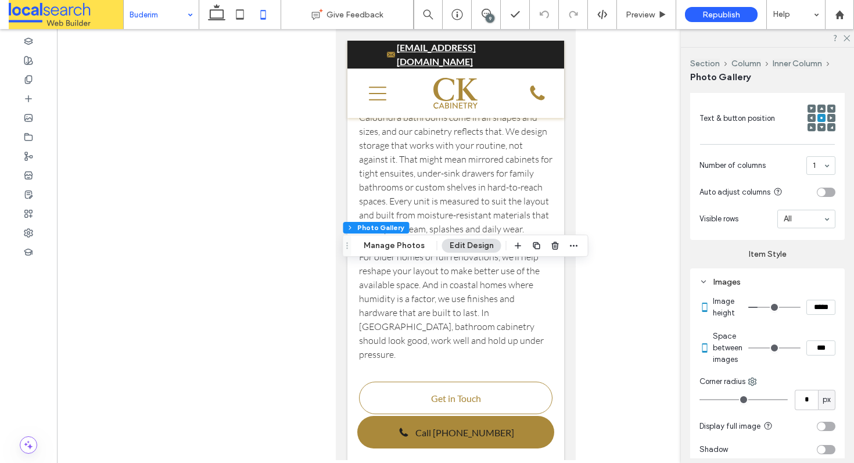
scroll to position [520, 0]
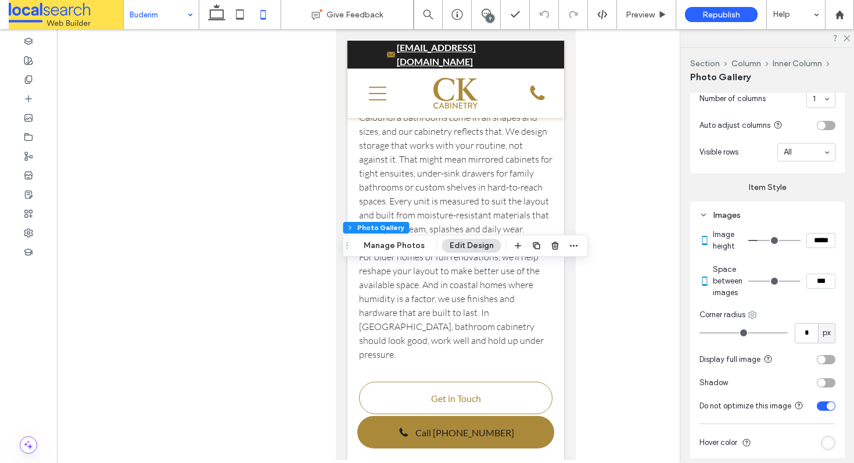
click at [749, 318] on use at bounding box center [753, 315] width 8 height 8
click at [781, 432] on span "Bottom left" at bounding box center [791, 436] width 38 height 12
type input "**"
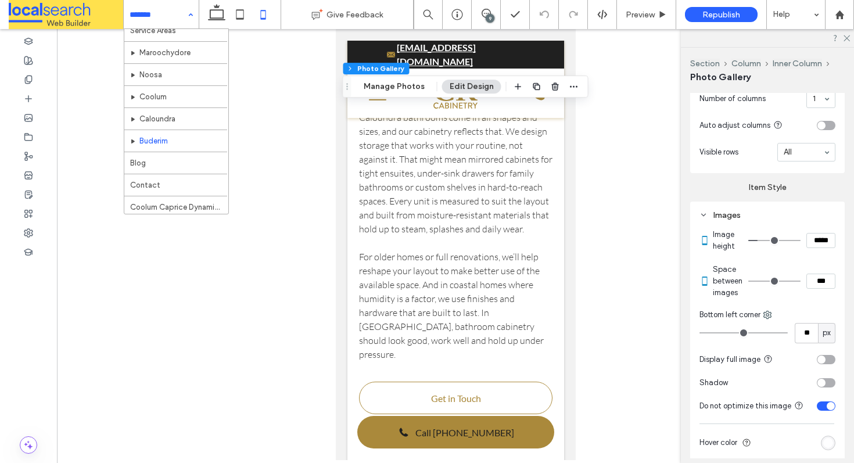
scroll to position [207, 0]
click at [190, 18] on div "Home About Portfolio Services Kitchen Renovations Wardrobes Bathroom Renovation…" at bounding box center [161, 14] width 75 height 29
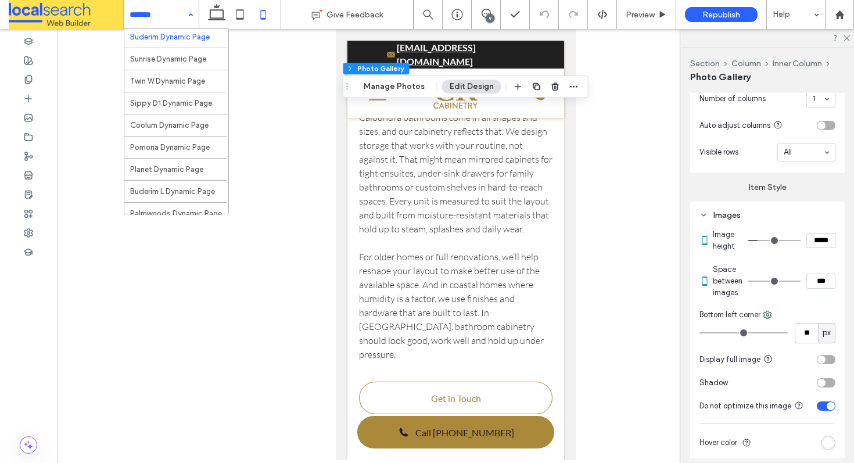
scroll to position [448, 0]
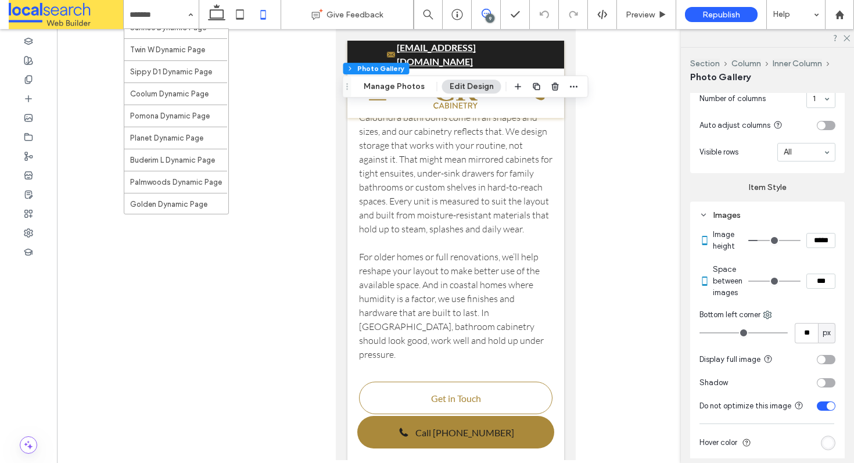
click at [483, 15] on icon at bounding box center [486, 13] width 9 height 9
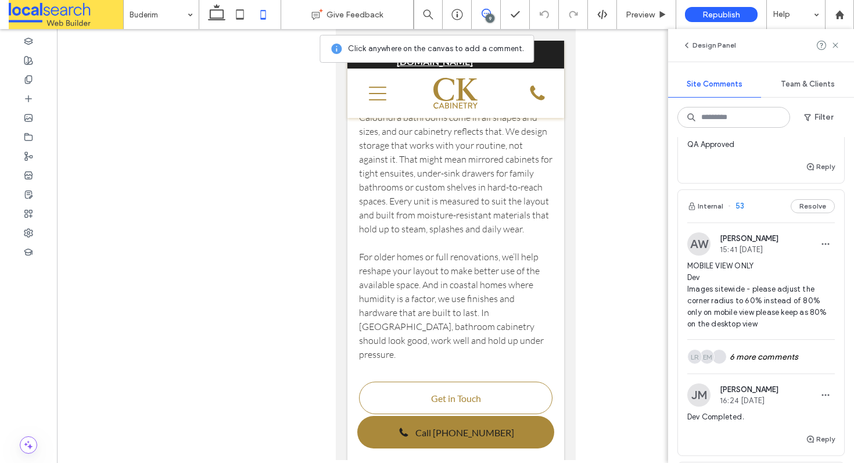
scroll to position [430, 0]
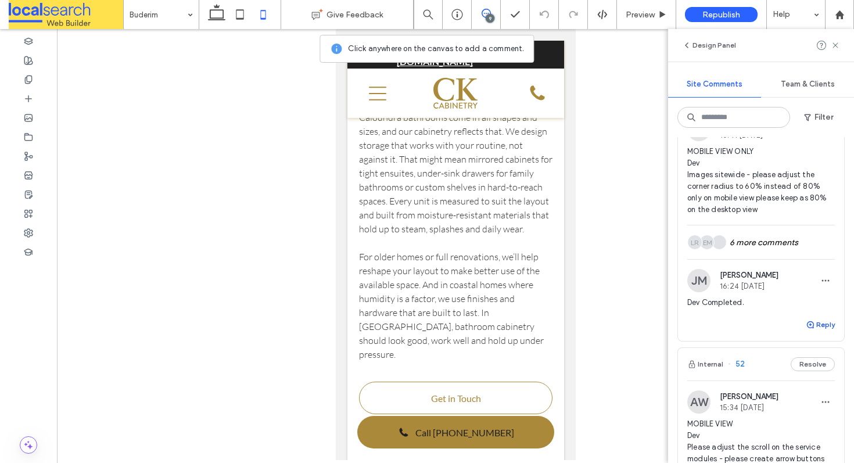
click at [814, 322] on button "Reply" at bounding box center [820, 325] width 29 height 14
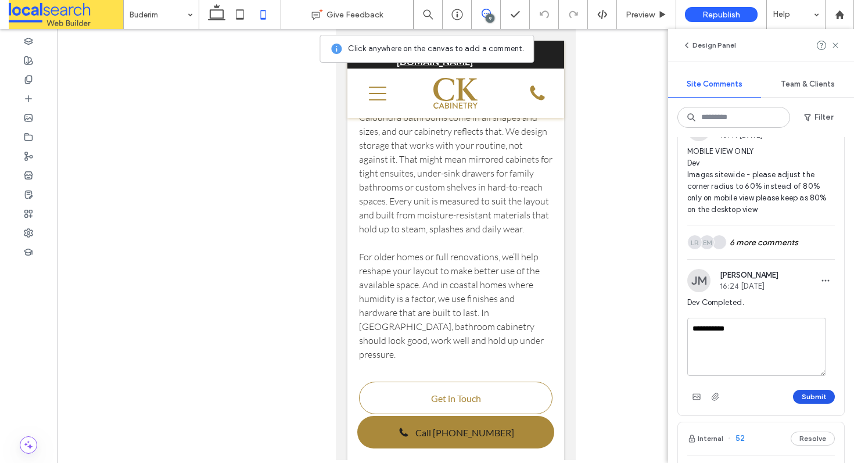
type textarea "**********"
click at [802, 398] on button "Submit" at bounding box center [814, 397] width 42 height 14
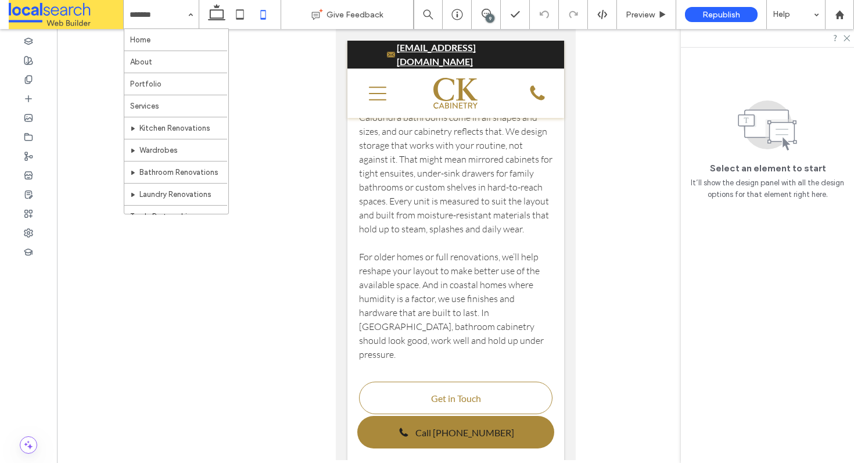
scroll to position [0, 0]
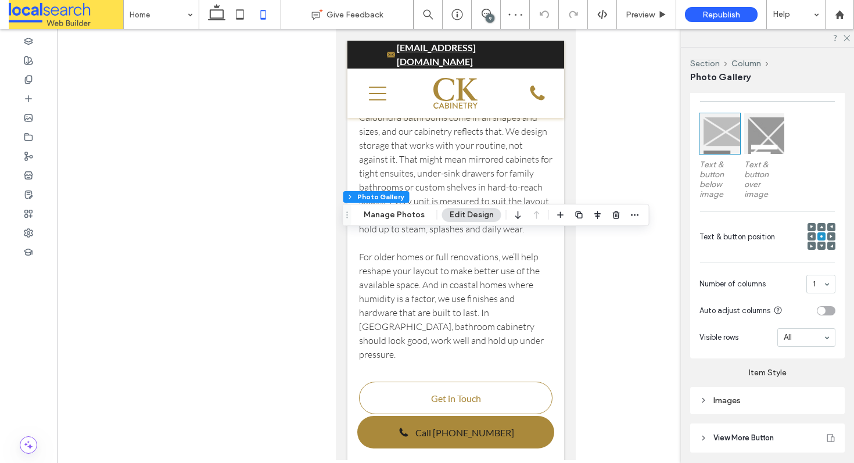
scroll to position [419, 0]
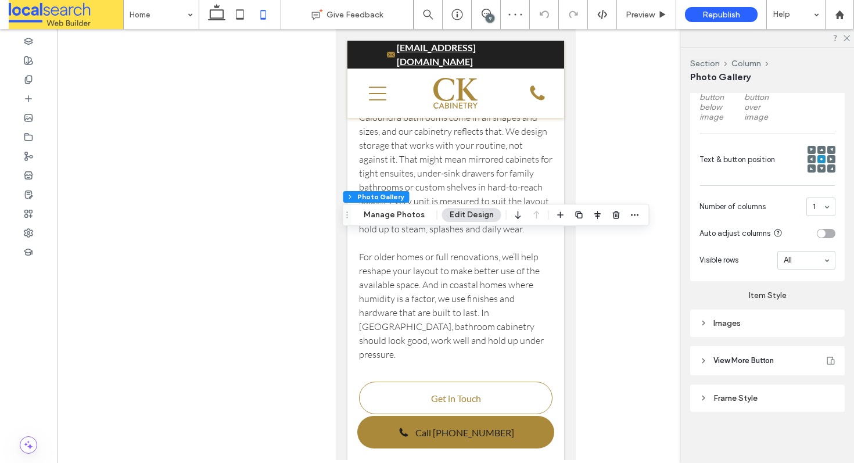
click at [738, 321] on div "Images" at bounding box center [767, 323] width 136 height 10
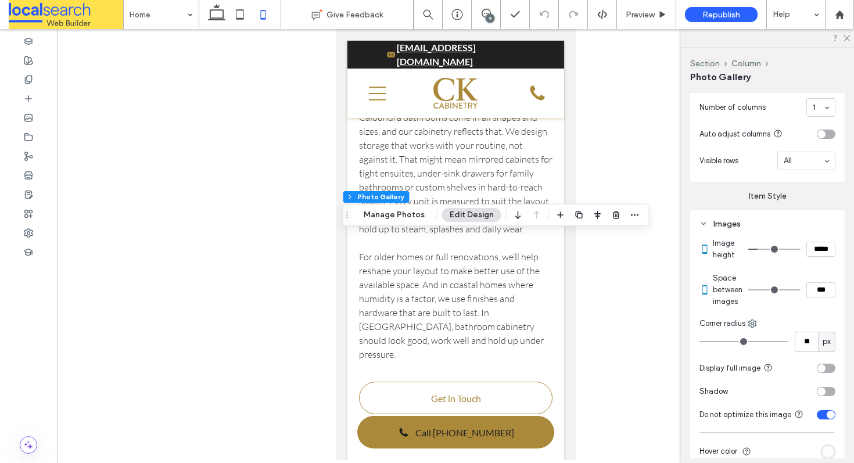
scroll to position [571, 0]
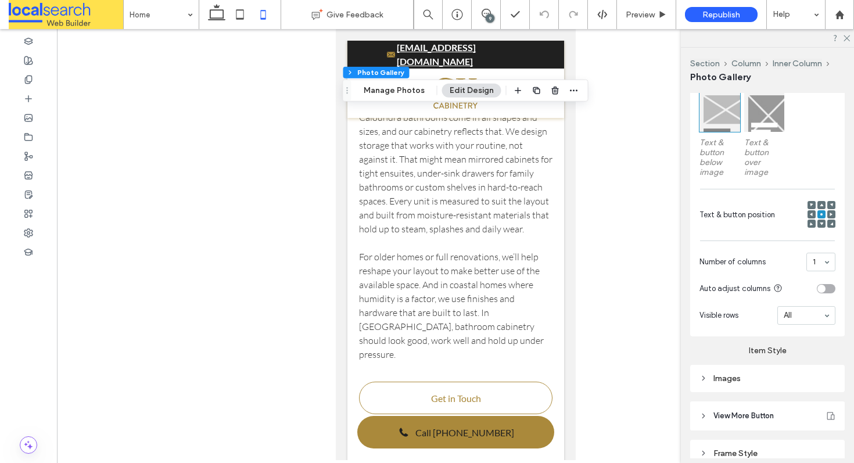
click at [748, 382] on div "Images" at bounding box center [767, 379] width 136 height 10
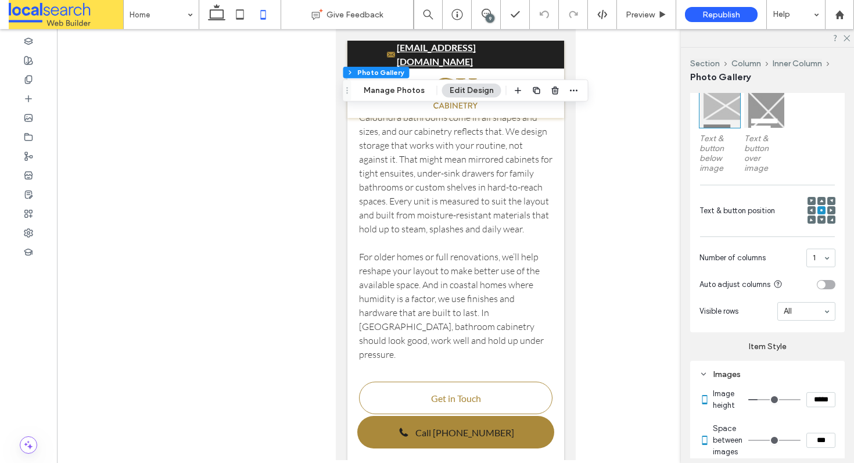
scroll to position [483, 0]
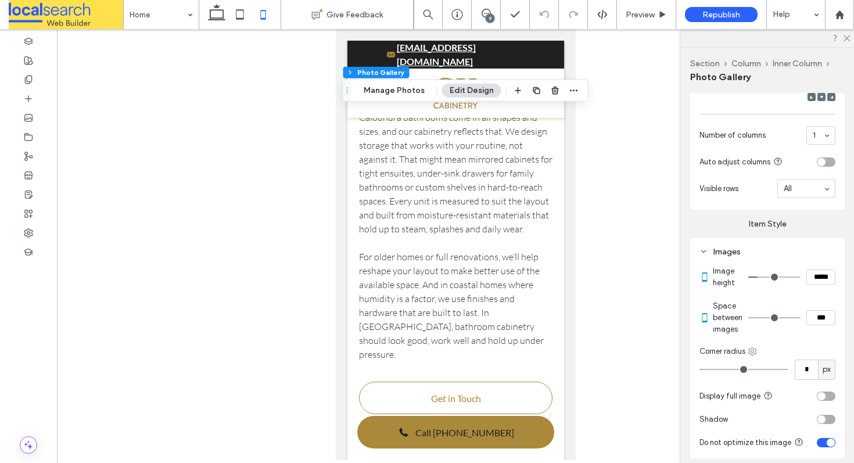
click at [753, 355] on use at bounding box center [753, 351] width 8 height 8
click at [781, 311] on span "Bottom right" at bounding box center [793, 312] width 42 height 12
type input "**"
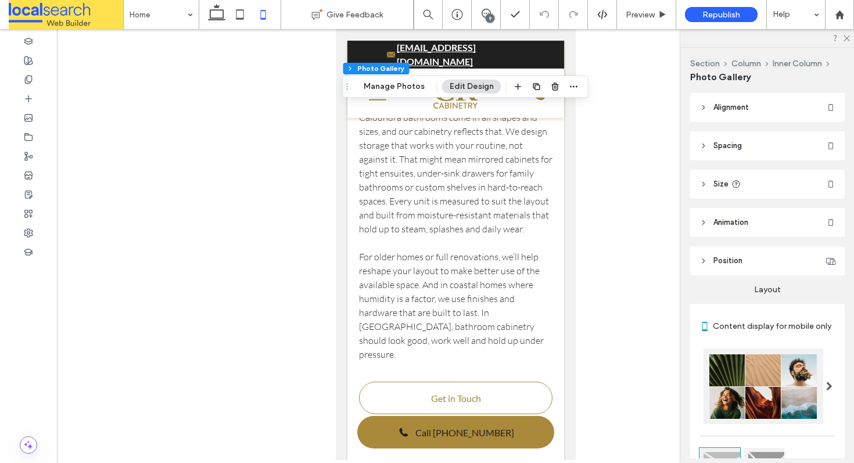
scroll to position [373, 0]
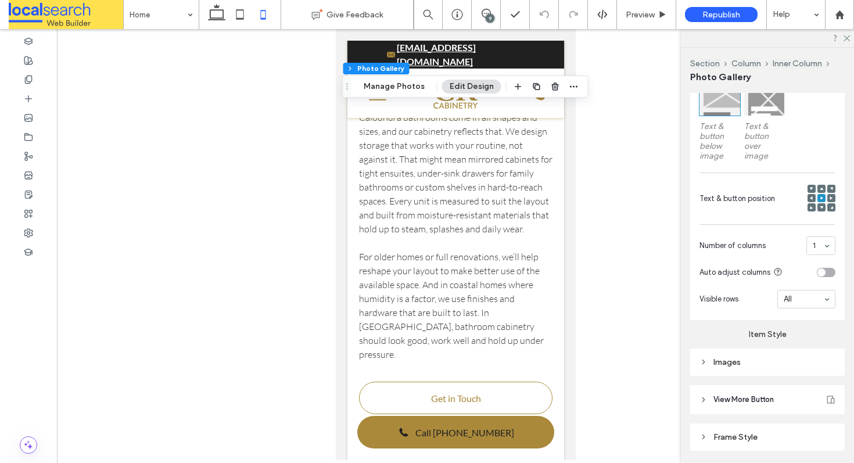
click at [752, 367] on div "Images" at bounding box center [767, 362] width 136 height 10
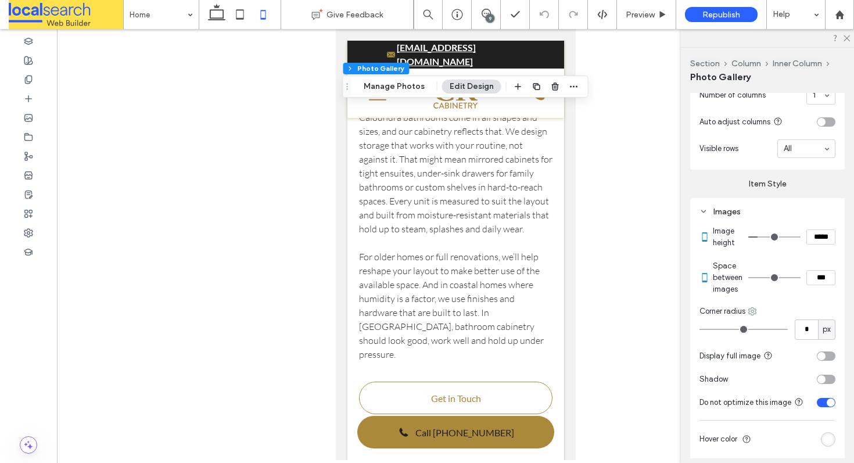
click at [749, 315] on use at bounding box center [753, 311] width 8 height 8
click at [783, 406] on span "Bottom right" at bounding box center [793, 411] width 42 height 12
type input "**"
click at [214, 13] on icon at bounding box center [216, 14] width 23 height 23
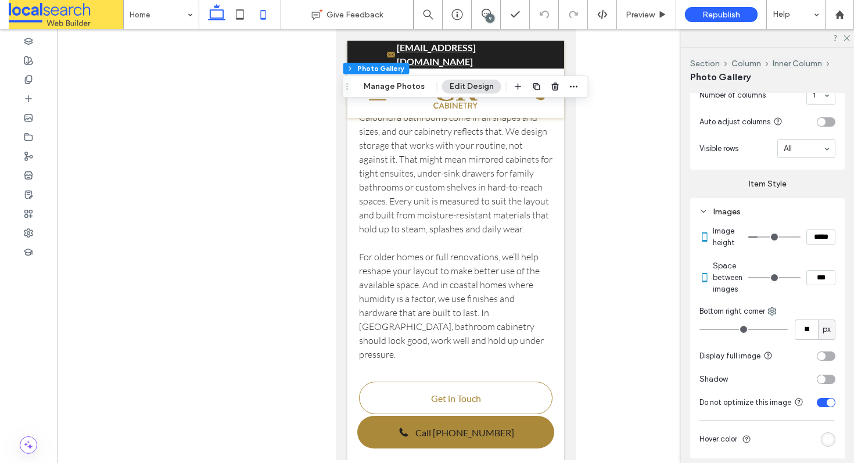
type input "***"
type input "*****"
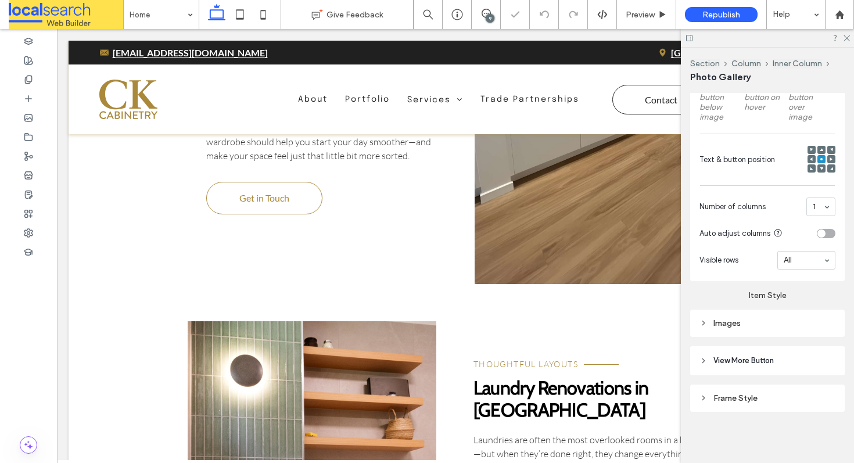
scroll to position [419, 0]
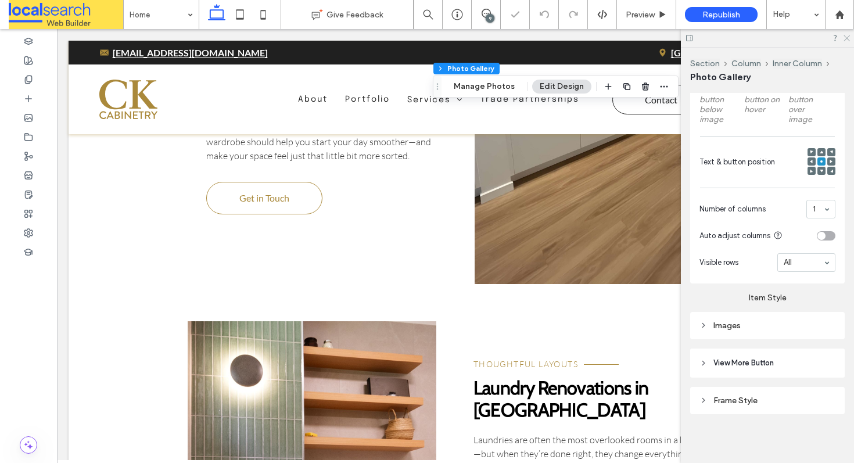
click at [844, 38] on icon at bounding box center [846, 38] width 8 height 8
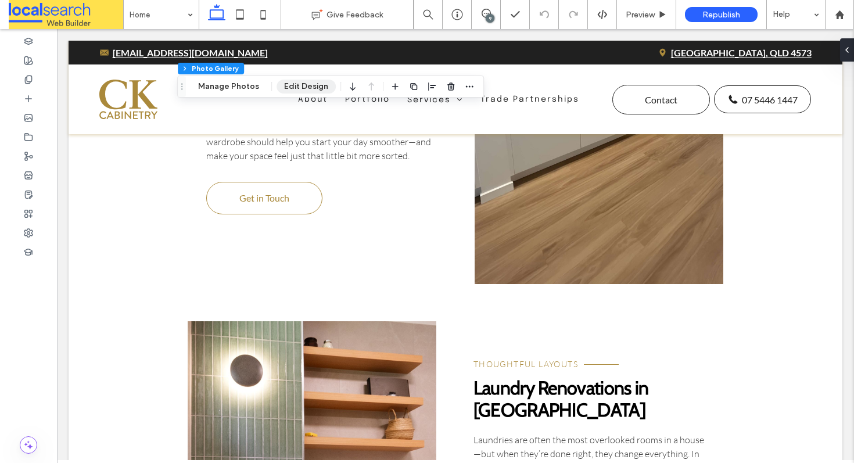
click at [307, 89] on button "Edit Design" at bounding box center [306, 87] width 59 height 14
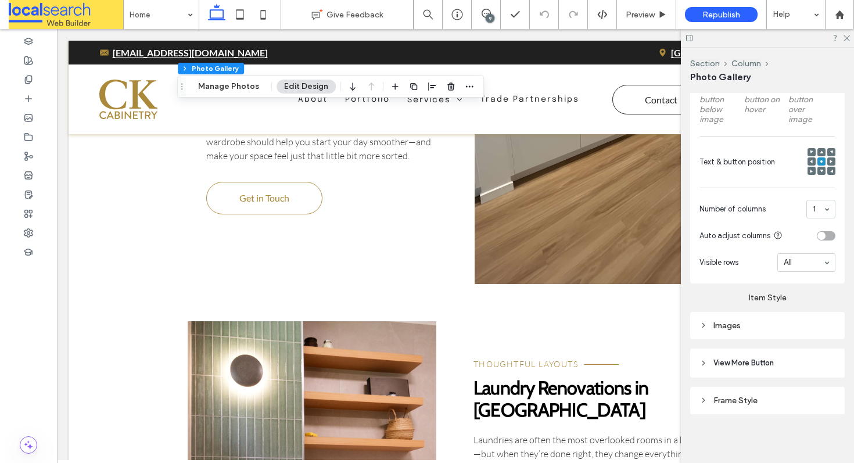
click at [738, 328] on div "Images" at bounding box center [767, 326] width 136 height 10
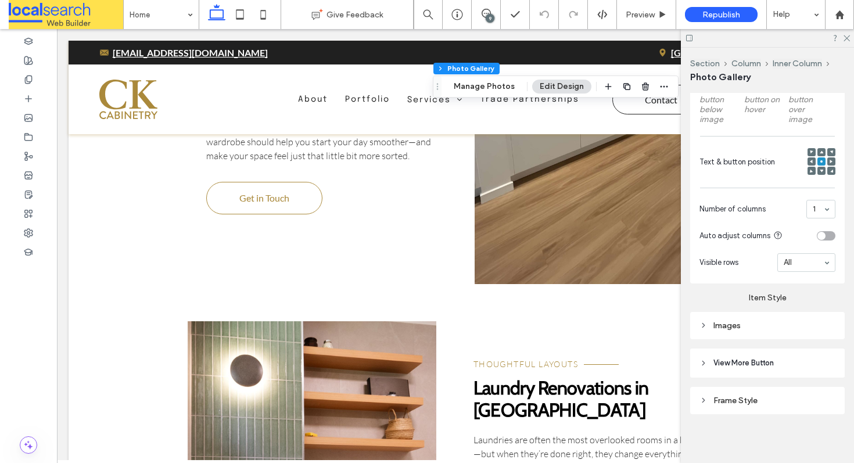
click at [739, 318] on div "Images" at bounding box center [767, 326] width 136 height 16
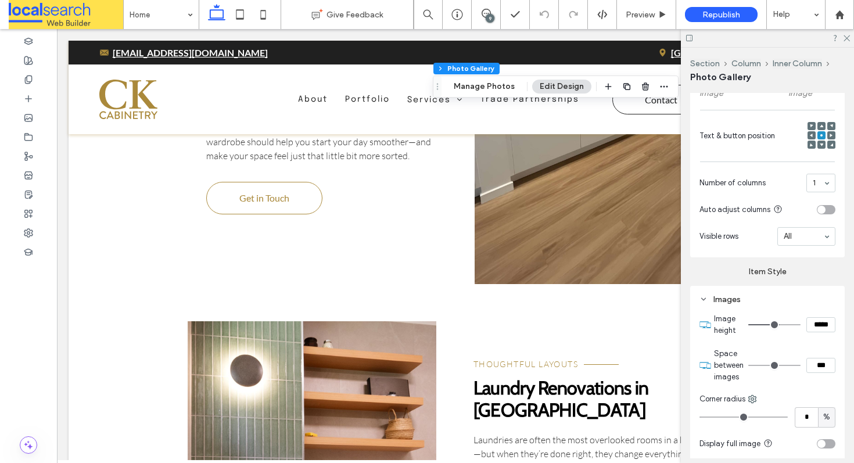
scroll to position [544, 0]
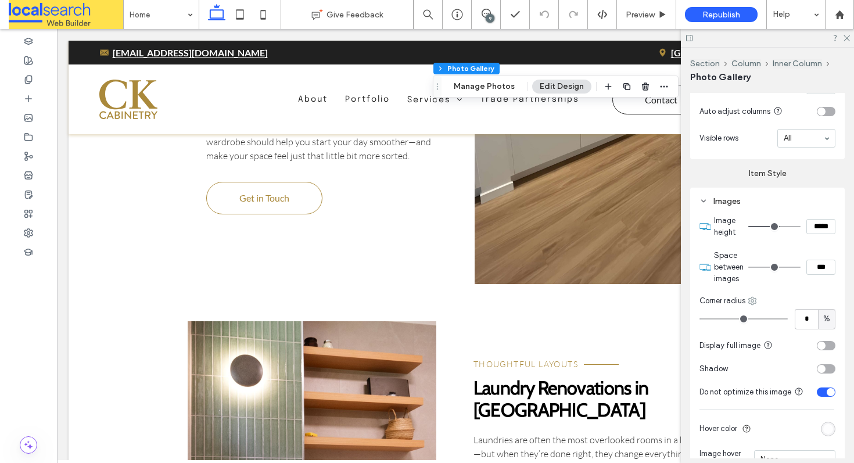
click at [755, 297] on icon at bounding box center [752, 300] width 9 height 9
click at [769, 387] on span at bounding box center [765, 390] width 14 height 13
type input "**"
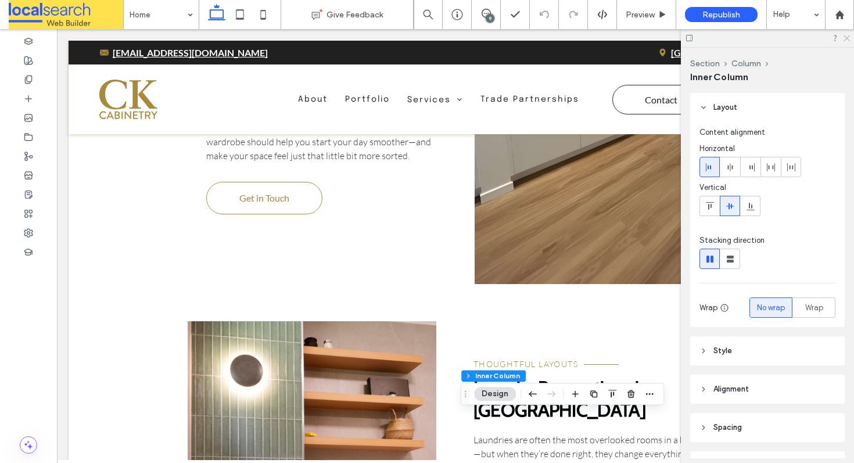
click at [842, 37] on icon at bounding box center [846, 38] width 8 height 8
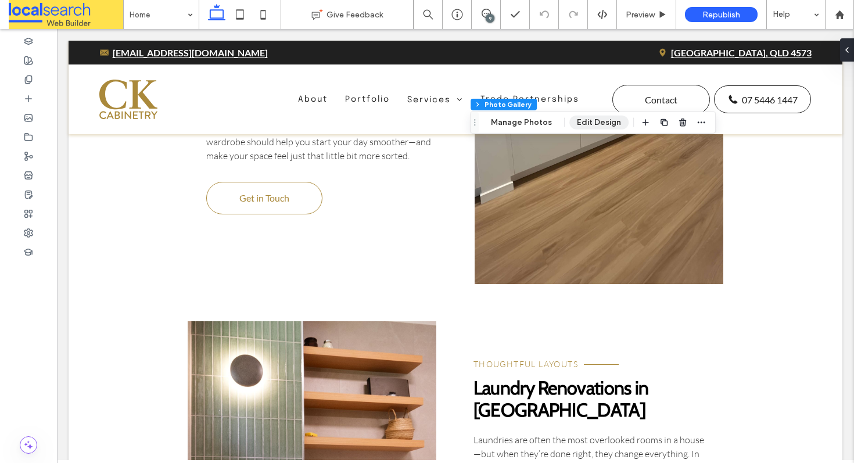
click at [600, 120] on button "Edit Design" at bounding box center [598, 123] width 59 height 14
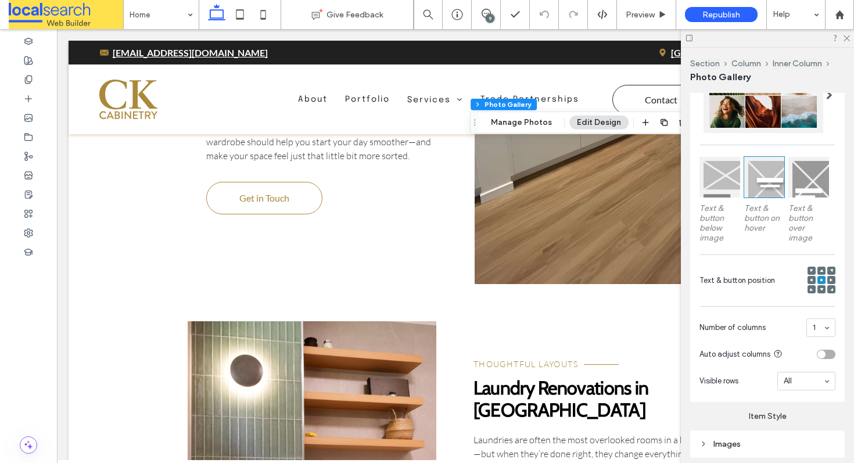
scroll to position [400, 0]
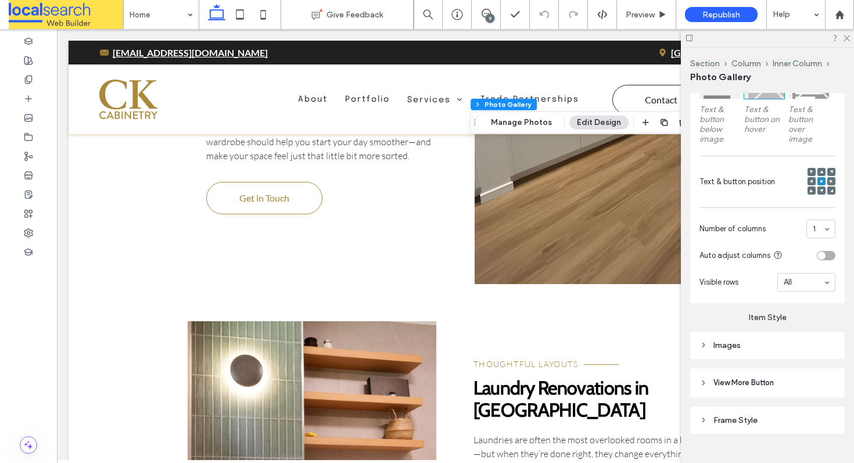
click at [745, 342] on div "Images" at bounding box center [767, 345] width 136 height 10
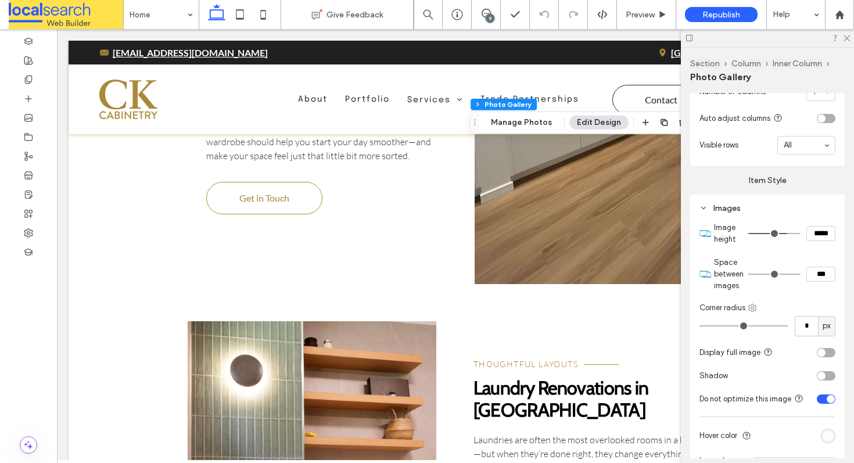
click at [753, 306] on use at bounding box center [753, 308] width 8 height 8
click at [773, 375] on span "Top right" at bounding box center [787, 375] width 31 height 12
type input "**"
click at [846, 38] on use at bounding box center [846, 38] width 6 height 6
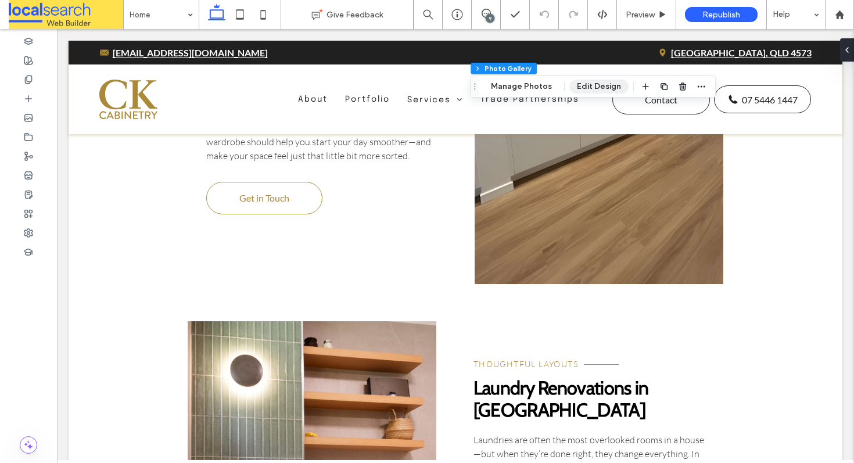
click at [586, 89] on button "Edit Design" at bounding box center [598, 87] width 59 height 14
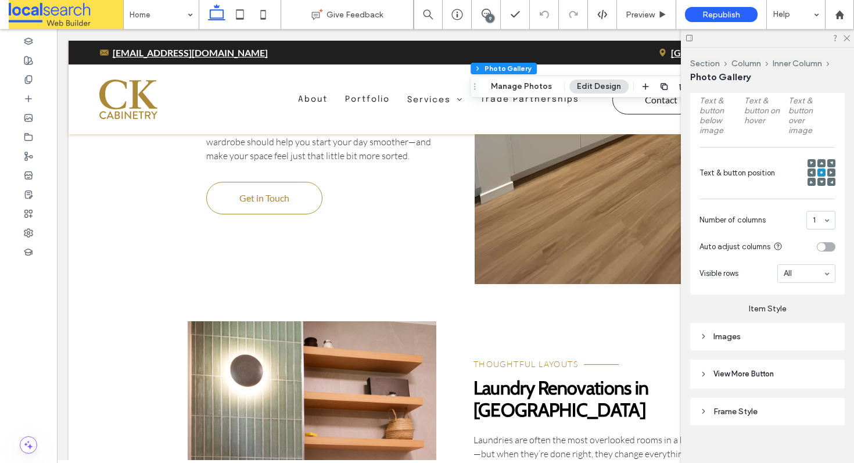
click at [735, 332] on div "Images" at bounding box center [767, 337] width 136 height 10
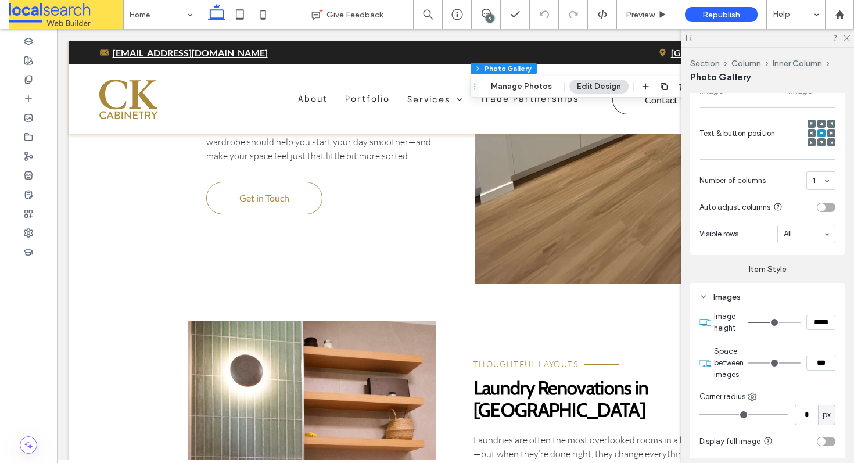
scroll to position [547, 0]
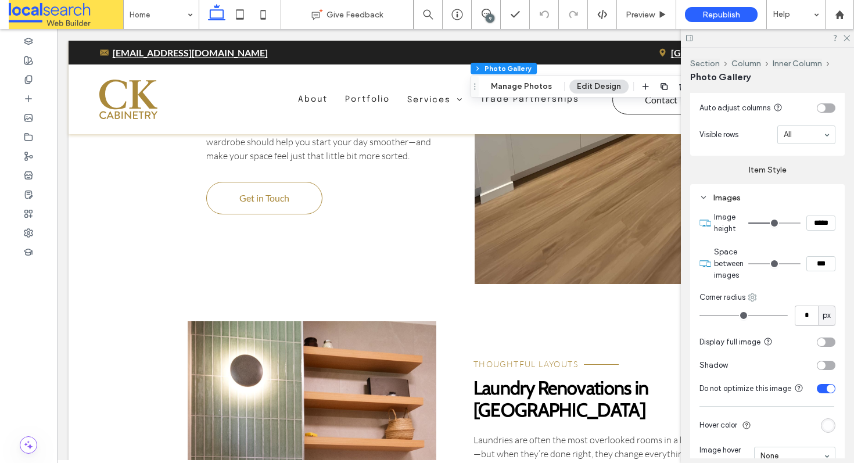
click at [753, 293] on icon at bounding box center [752, 297] width 9 height 9
click at [771, 387] on span at bounding box center [765, 387] width 14 height 13
type input "**"
click at [847, 41] on icon at bounding box center [846, 38] width 8 height 8
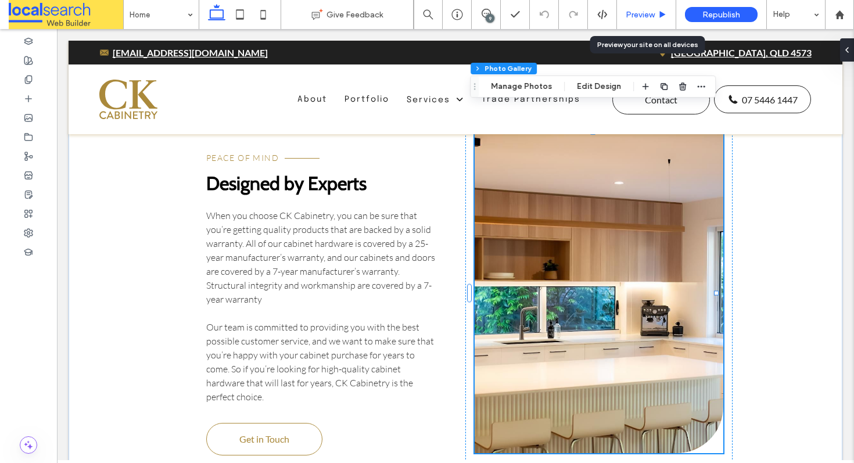
click at [645, 16] on span "Preview" at bounding box center [640, 15] width 29 height 10
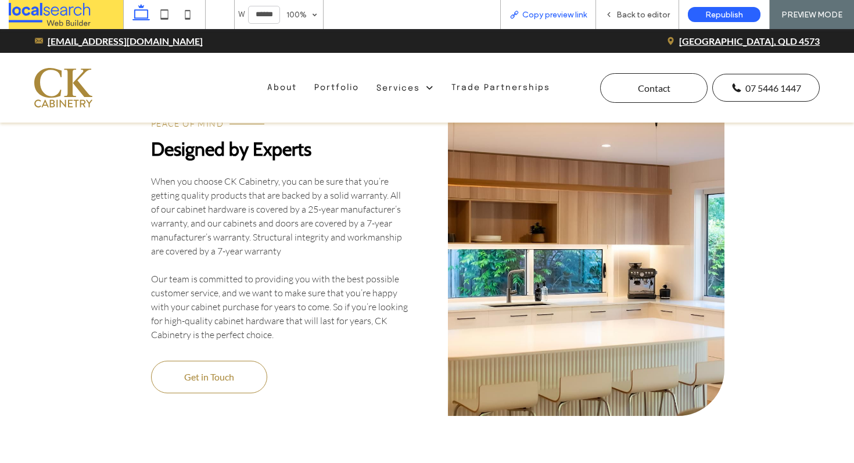
scroll to position [3980, 0]
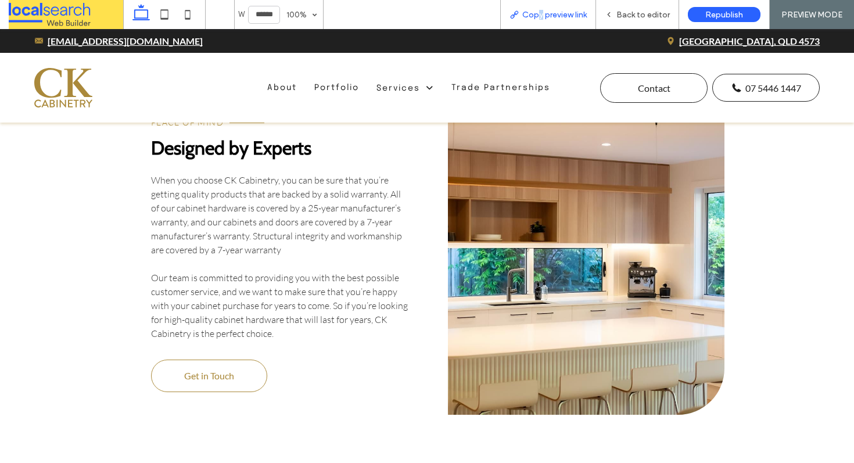
click at [540, 10] on span "Copy preview link" at bounding box center [554, 15] width 64 height 10
click at [633, 7] on div "Back to editor" at bounding box center [637, 14] width 83 height 29
click at [654, 12] on span "Back to editor" at bounding box center [642, 15] width 53 height 10
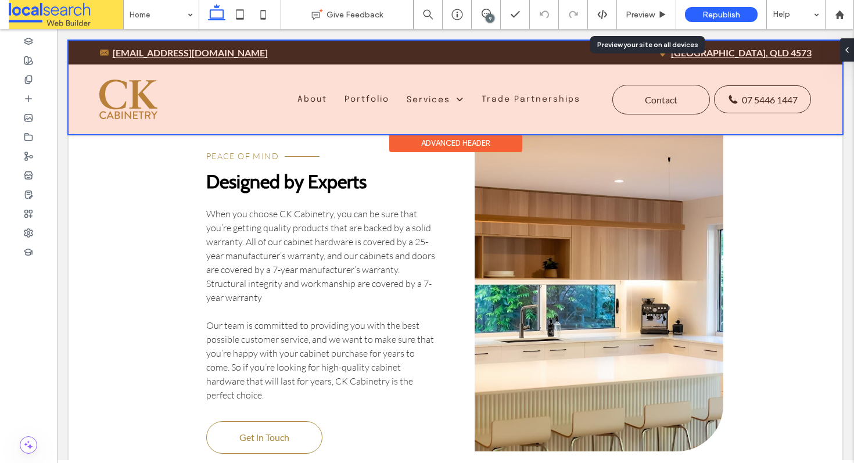
scroll to position [3987, 0]
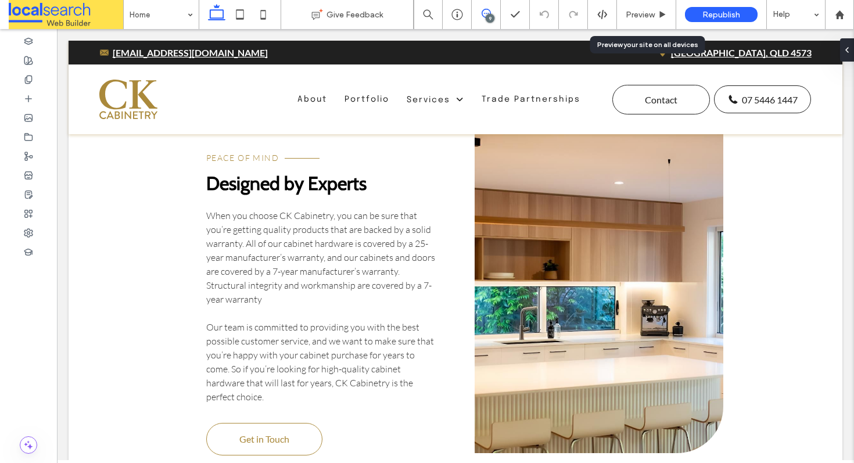
click at [485, 15] on icon at bounding box center [486, 13] width 9 height 9
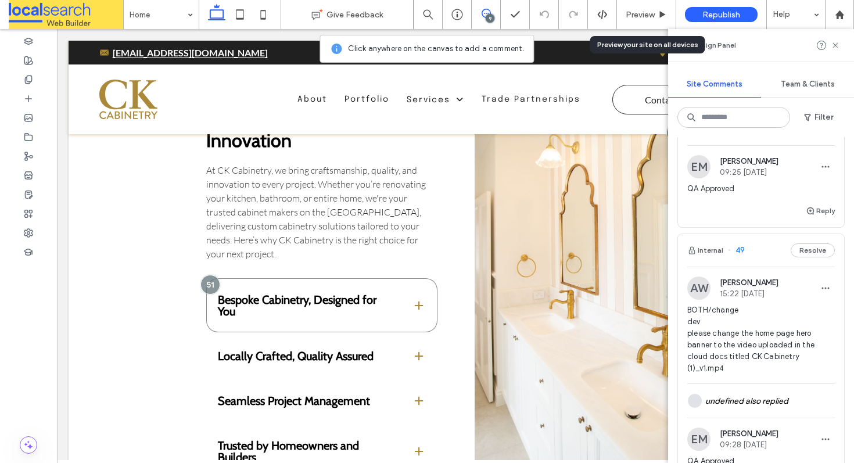
scroll to position [2966, 0]
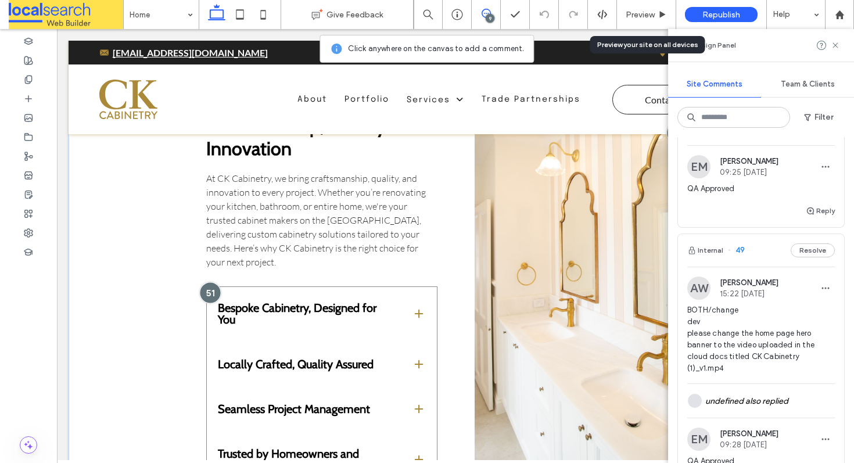
click at [206, 282] on div at bounding box center [209, 292] width 21 height 21
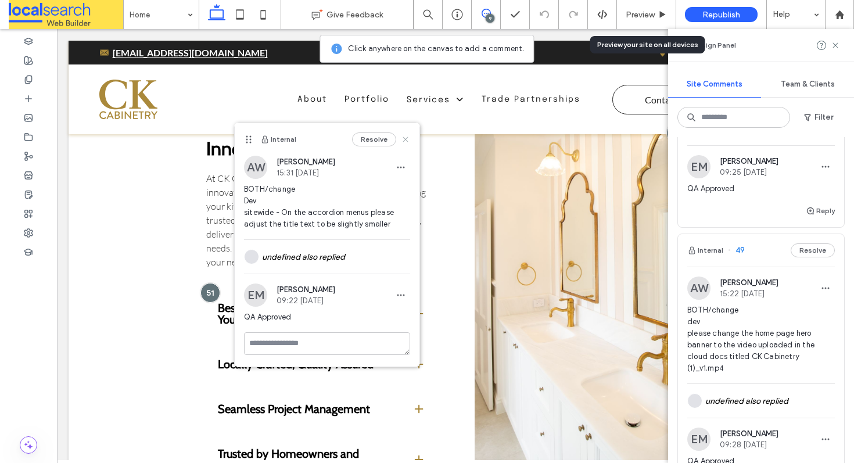
click at [404, 138] on use at bounding box center [405, 139] width 5 height 5
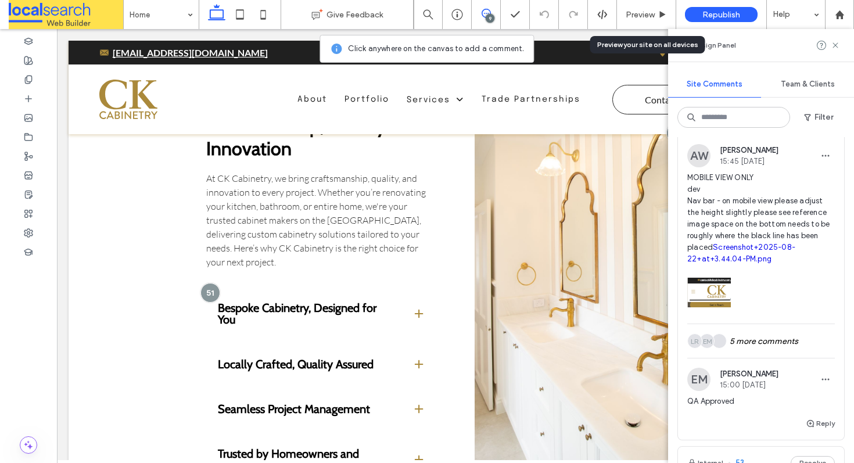
scroll to position [0, 0]
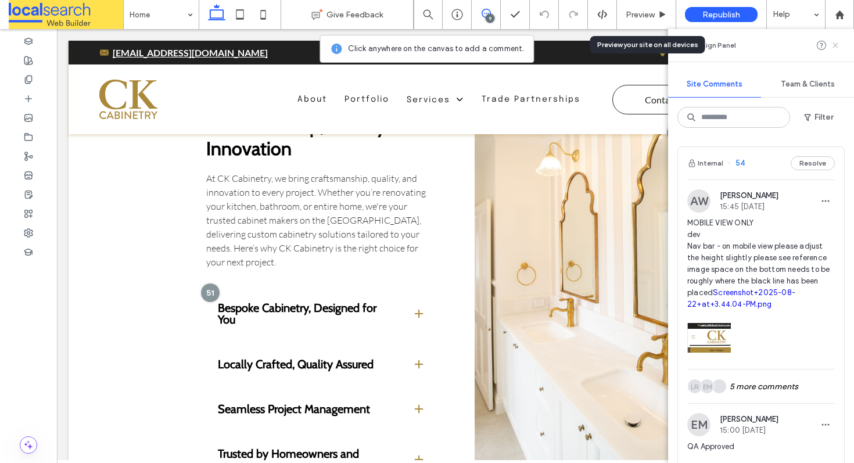
click at [832, 44] on icon at bounding box center [835, 45] width 9 height 9
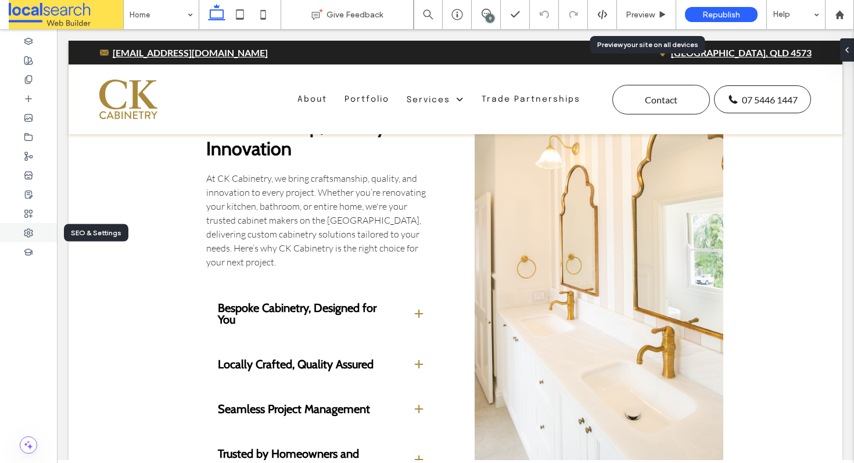
click at [17, 240] on div at bounding box center [28, 232] width 57 height 19
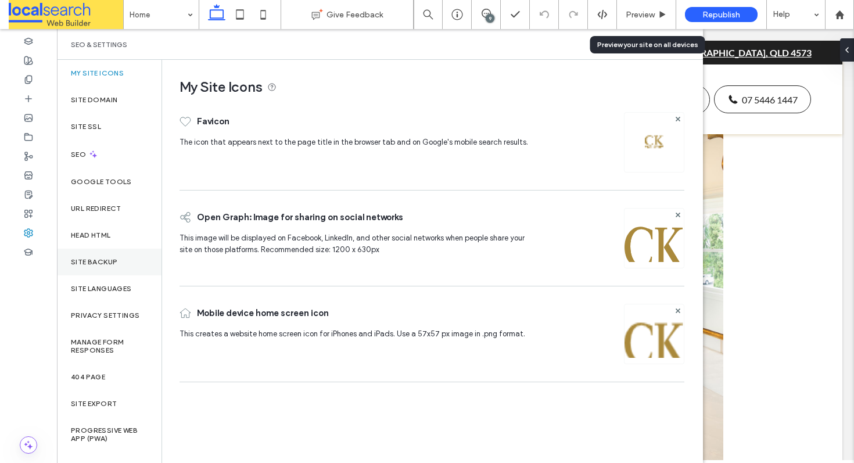
click at [99, 261] on label "Site Backup" at bounding box center [94, 262] width 46 height 8
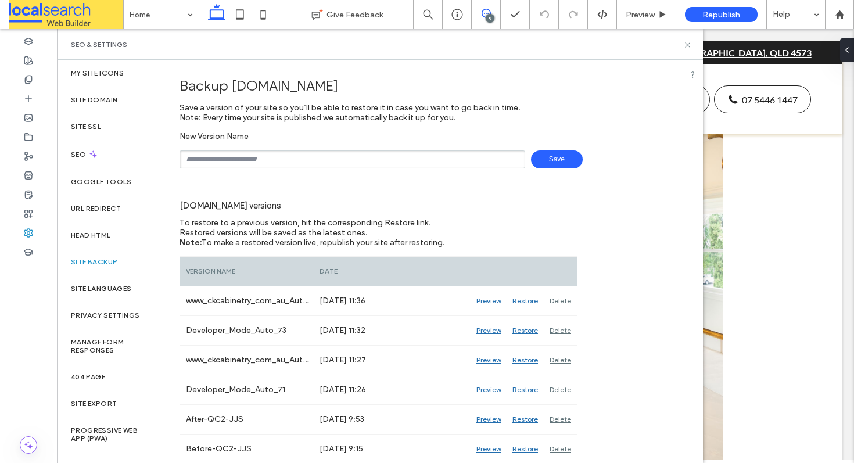
click at [484, 13] on icon at bounding box center [486, 13] width 9 height 9
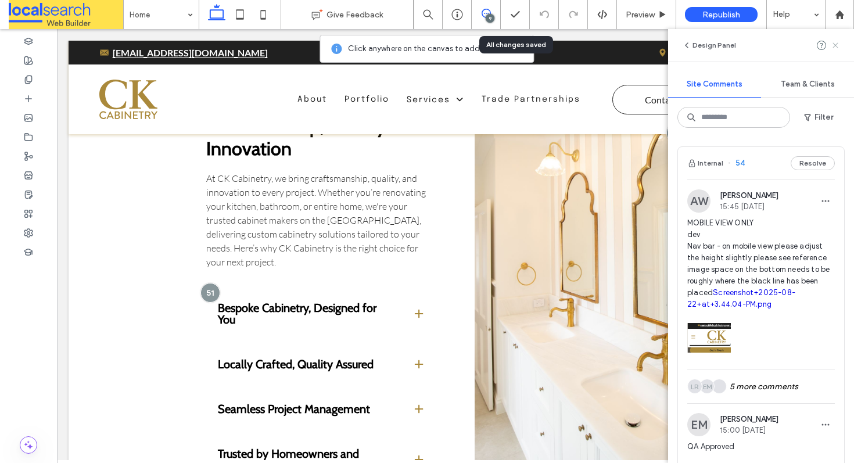
click at [835, 45] on use at bounding box center [834, 44] width 5 height 5
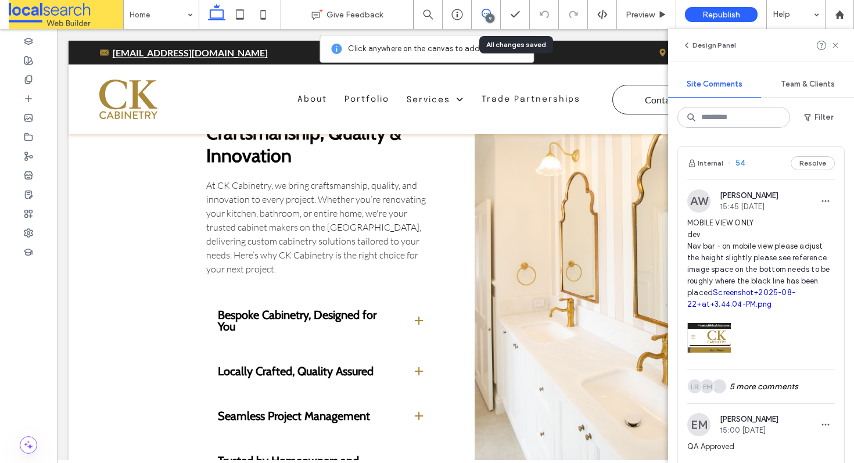
scroll to position [2973, 0]
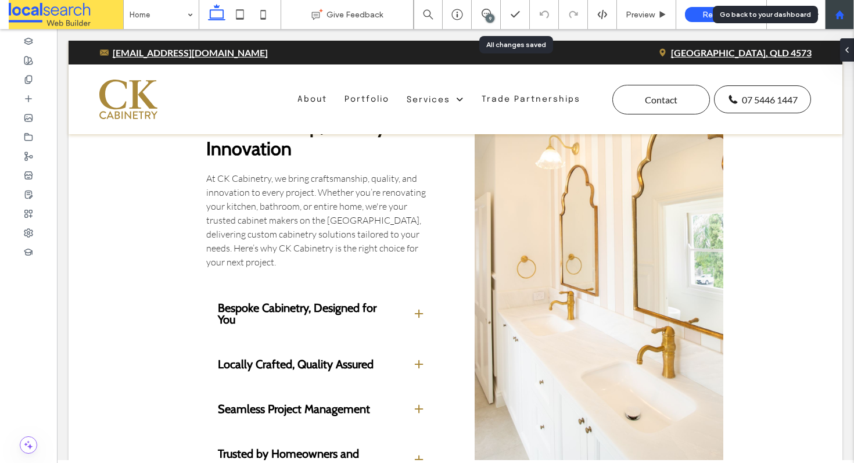
click at [833, 21] on div at bounding box center [839, 14] width 29 height 29
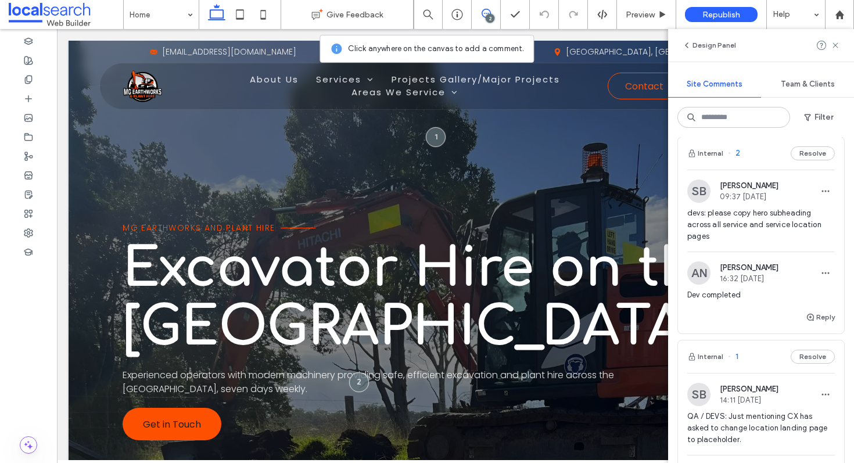
scroll to position [24, 0]
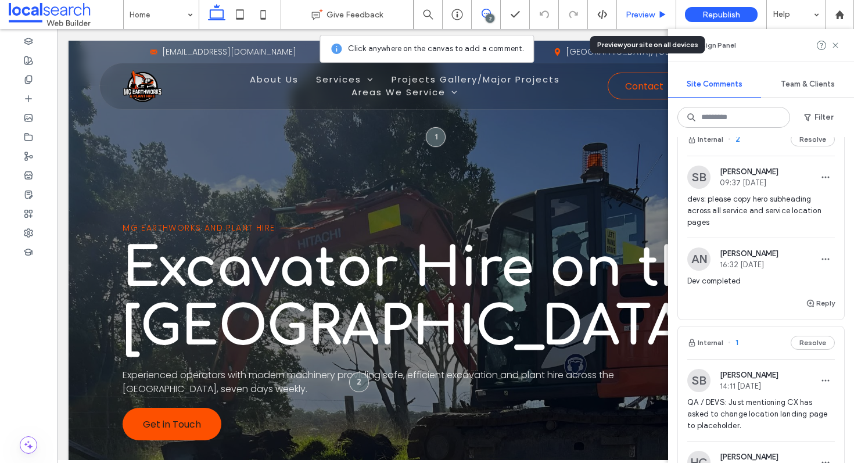
click at [636, 10] on span "Preview" at bounding box center [640, 15] width 29 height 10
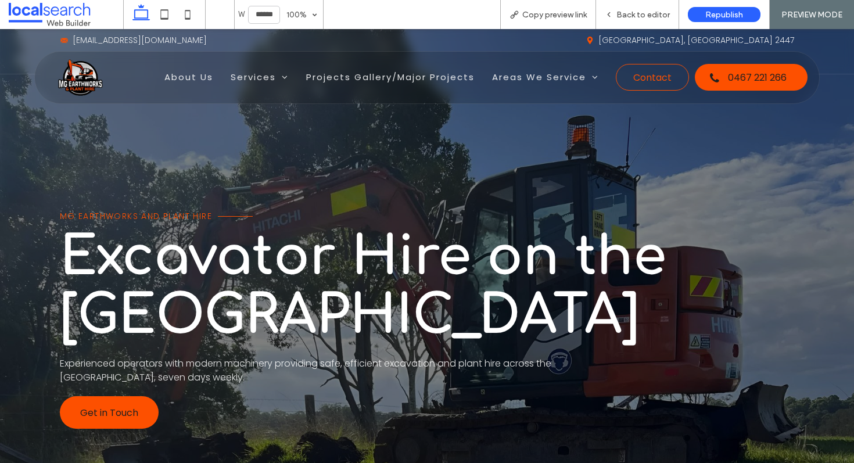
click at [568, 15] on span "Copy preview link" at bounding box center [554, 15] width 64 height 10
click at [622, 17] on span "Back to editor" at bounding box center [642, 15] width 53 height 10
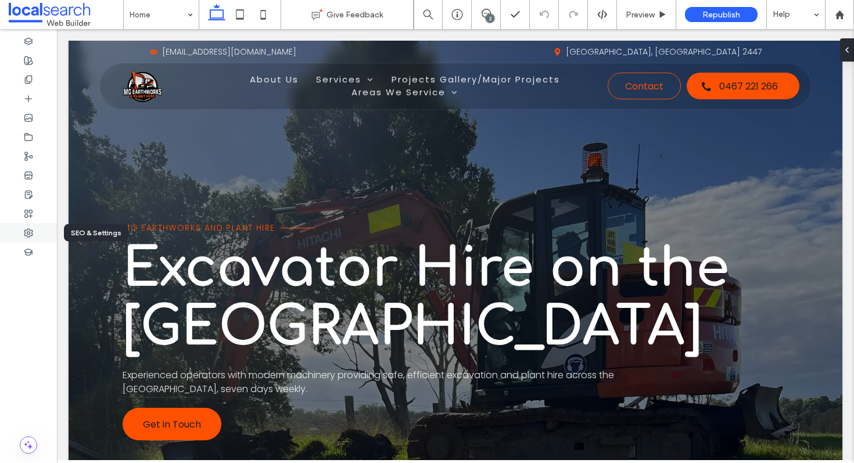
click at [28, 232] on icon at bounding box center [28, 232] width 9 height 9
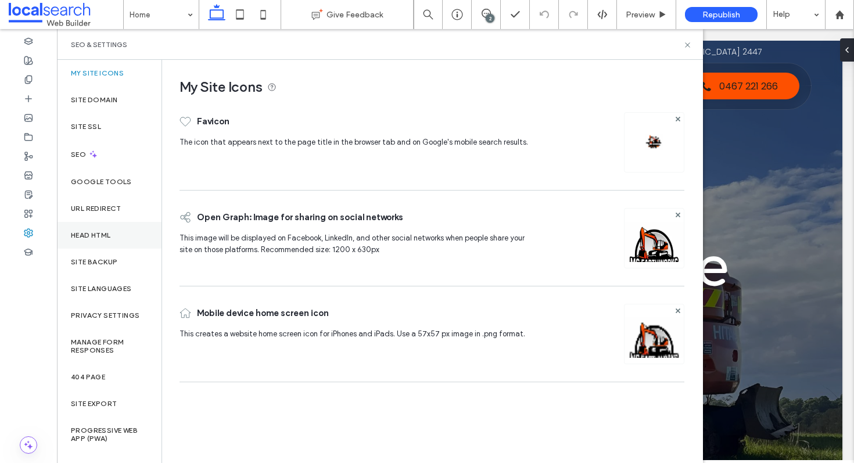
click at [124, 234] on div "Head HTML" at bounding box center [109, 235] width 105 height 27
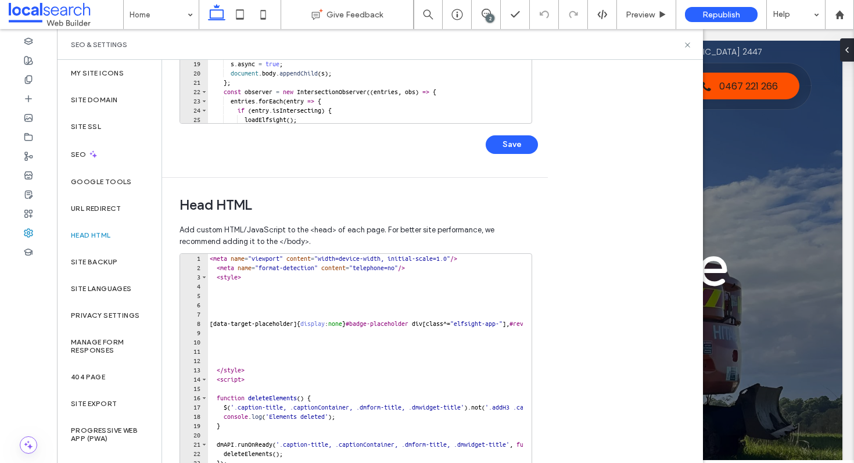
scroll to position [333, 0]
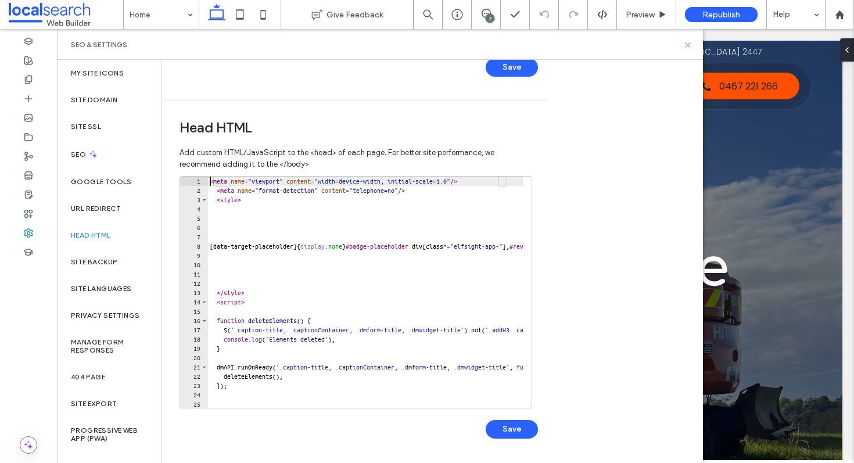
click at [210, 180] on div "< meta name = "viewport" content = "width=device-width, initial-scale=1.0" /> <…" at bounding box center [529, 297] width 645 height 241
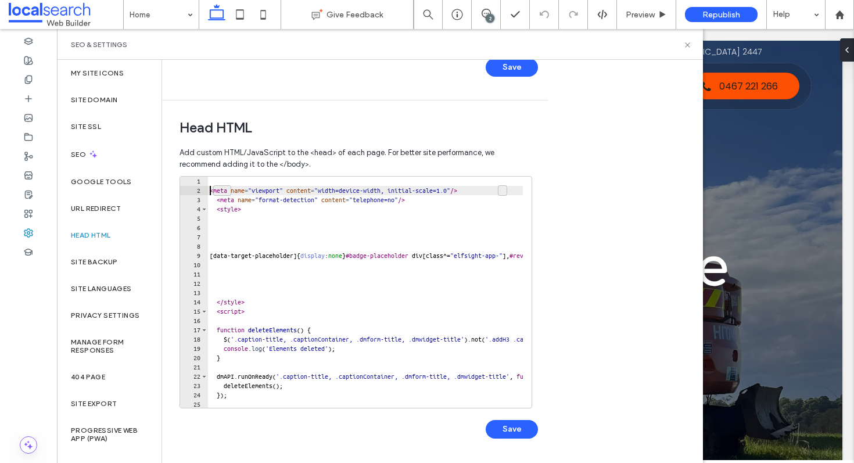
type textarea "**********"
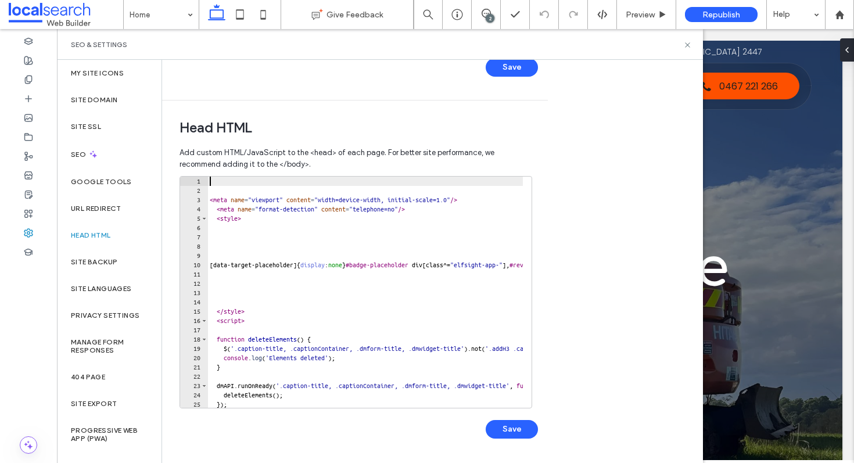
paste textarea "**********"
type textarea "**********"
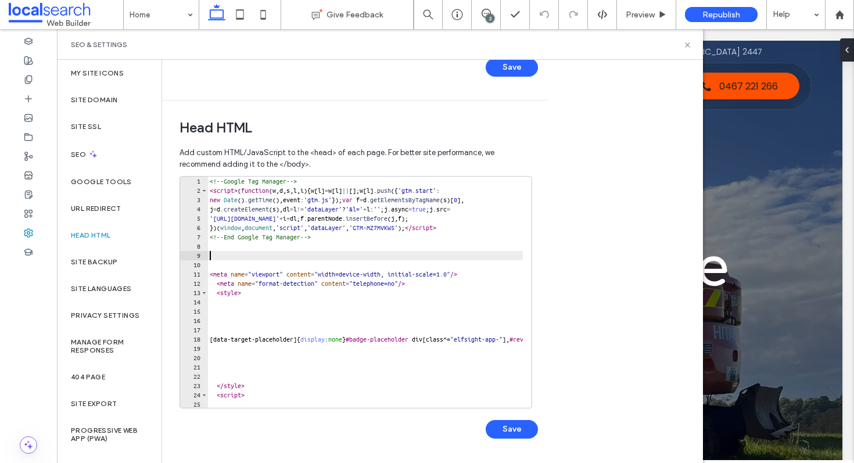
paste textarea "**********"
type textarea "**********"
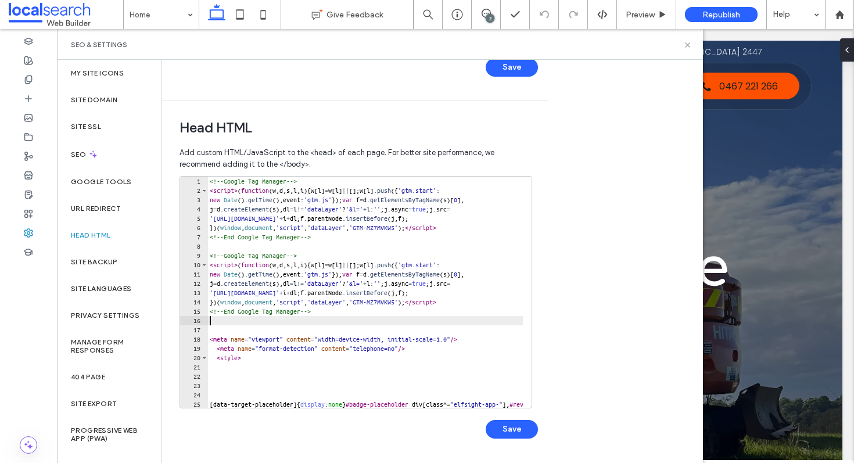
paste textarea "**********"
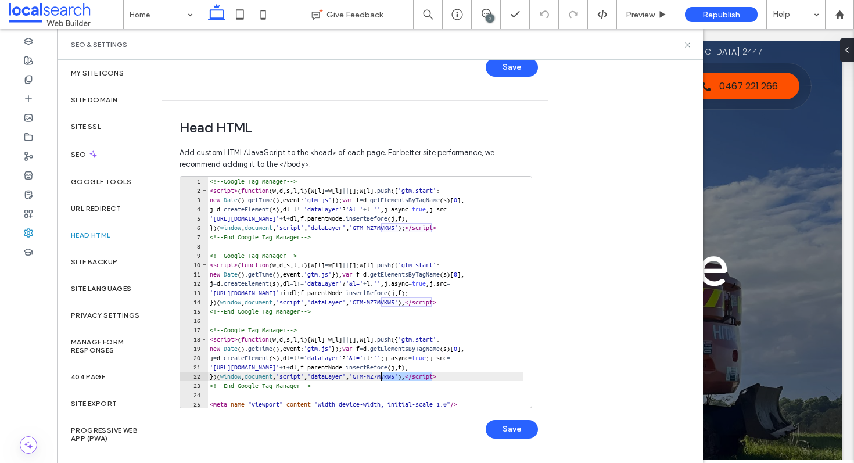
drag, startPoint x: 431, startPoint y: 376, endPoint x: 380, endPoint y: 375, distance: 50.6
click at [380, 375] on div "<!-- Google Tag Manager --> < script > ( function ( w , d , s , l , i ) { w [ l…" at bounding box center [529, 297] width 645 height 241
paste textarea "Cursor at row 22"
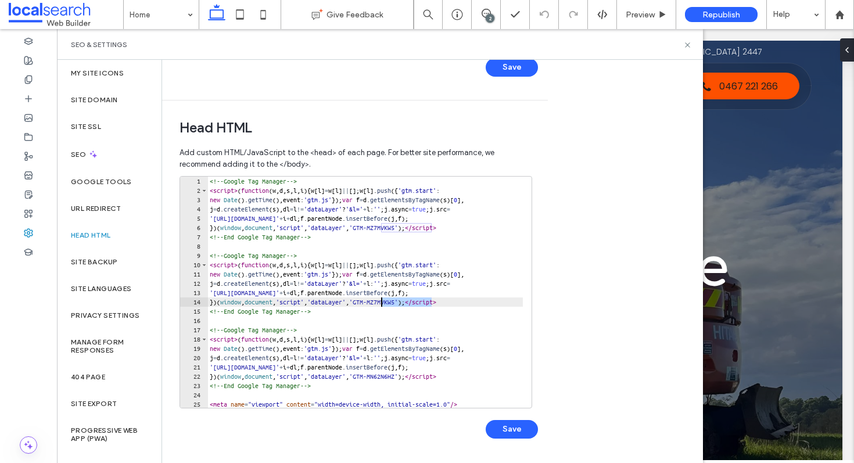
drag, startPoint x: 432, startPoint y: 300, endPoint x: 383, endPoint y: 303, distance: 48.9
click at [383, 303] on div "<!-- Google Tag Manager --> < script > ( function ( w , d , s , l , i ) { w [ l…" at bounding box center [529, 297] width 645 height 241
paste textarea "Cursor at row 14"
type textarea "**********"
click at [502, 423] on button "Save" at bounding box center [512, 429] width 52 height 19
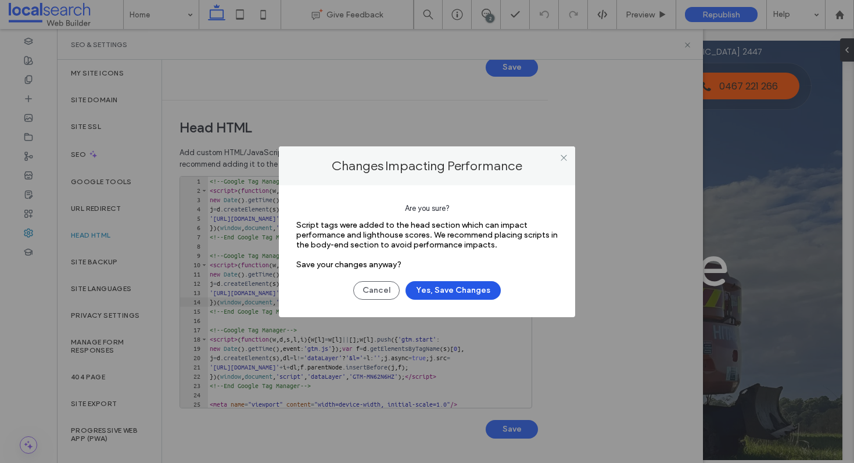
click at [469, 295] on button "Yes, Save Changes" at bounding box center [452, 290] width 95 height 19
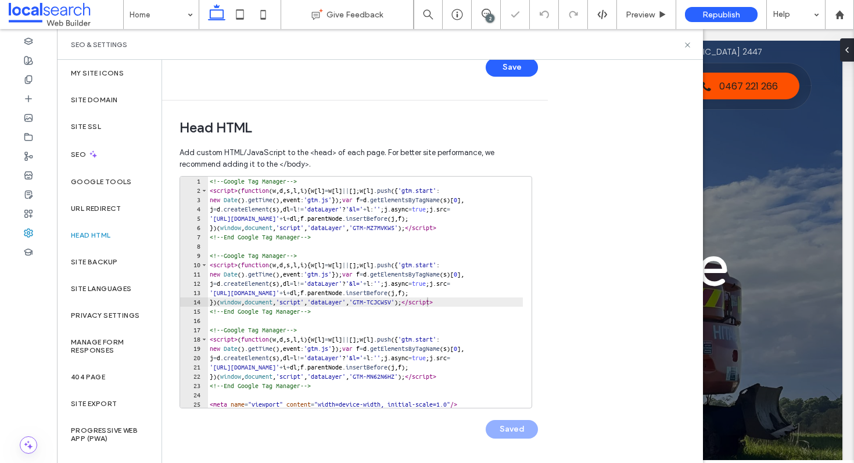
click at [469, 295] on button "Yes, Save Changes" at bounding box center [452, 290] width 95 height 19
click at [687, 42] on icon at bounding box center [687, 45] width 9 height 9
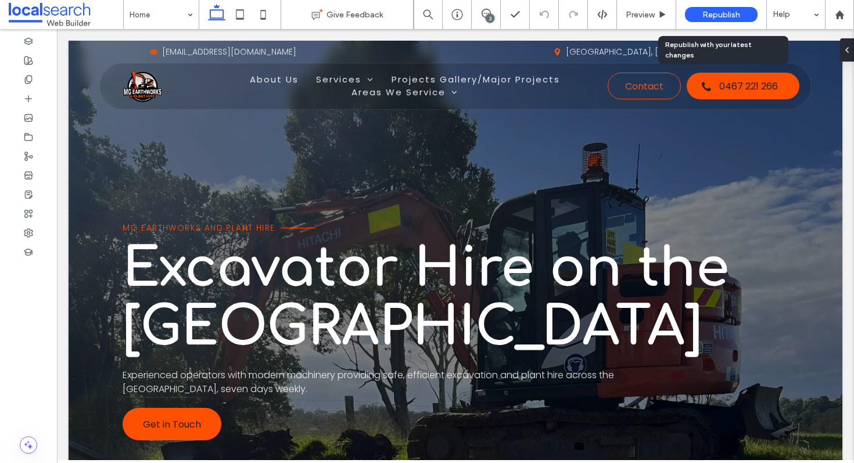
click at [712, 16] on span "Republish" at bounding box center [721, 15] width 38 height 10
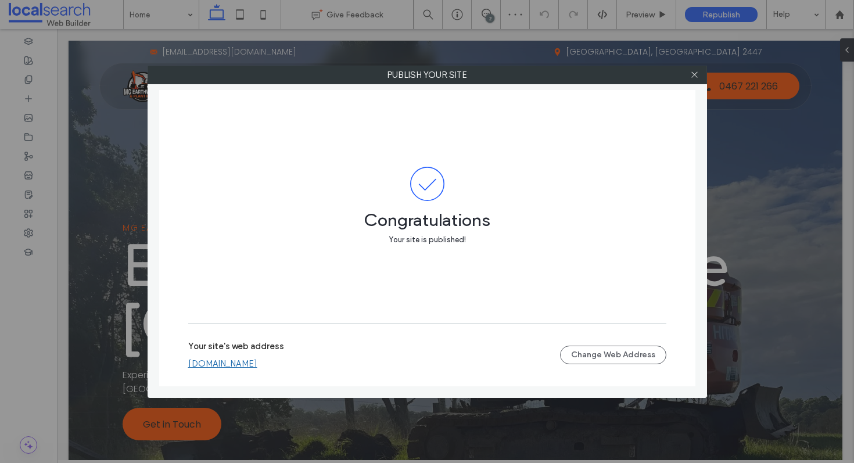
click at [220, 361] on link "[DOMAIN_NAME]" at bounding box center [222, 363] width 69 height 10
click at [694, 75] on use at bounding box center [694, 75] width 6 height 6
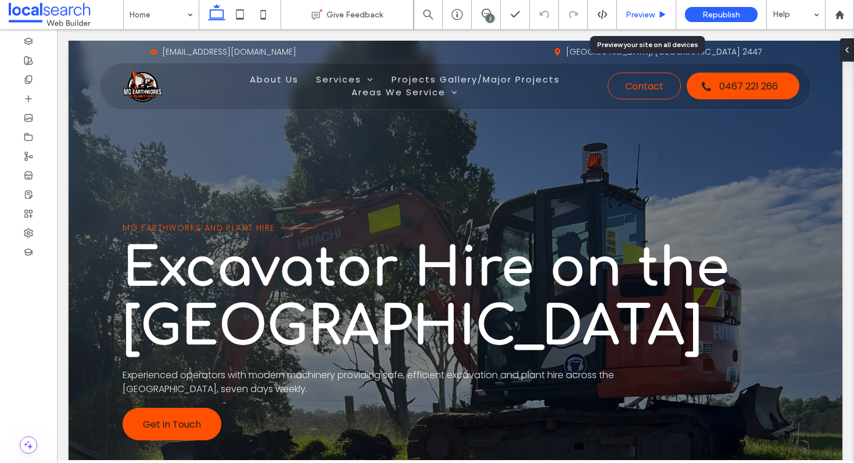
click at [646, 17] on span "Preview" at bounding box center [640, 15] width 29 height 10
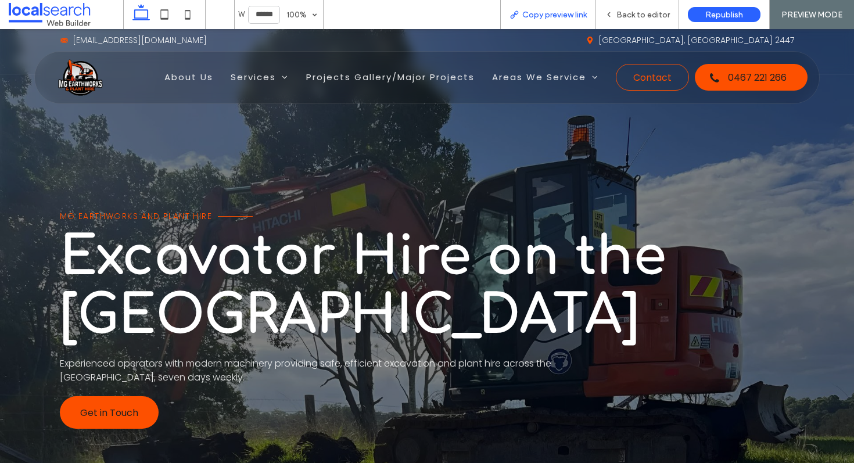
click at [555, 13] on span "Copy preview link" at bounding box center [554, 15] width 64 height 10
click at [631, 16] on span "Back to editor" at bounding box center [642, 15] width 53 height 10
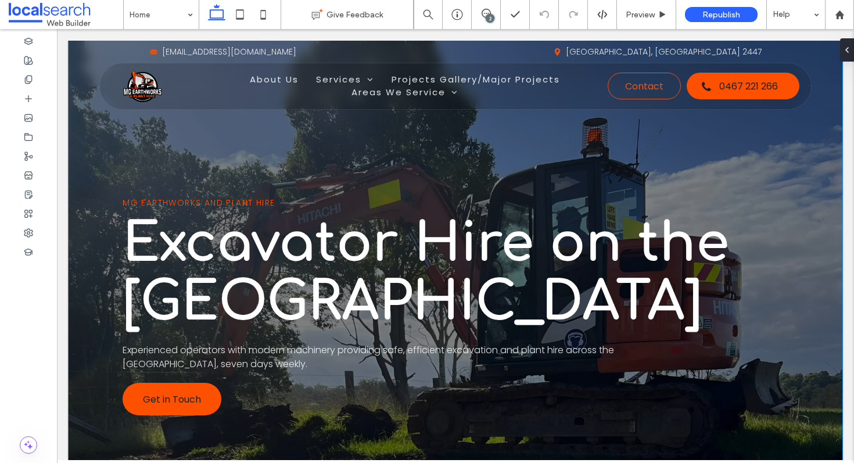
scroll to position [43, 0]
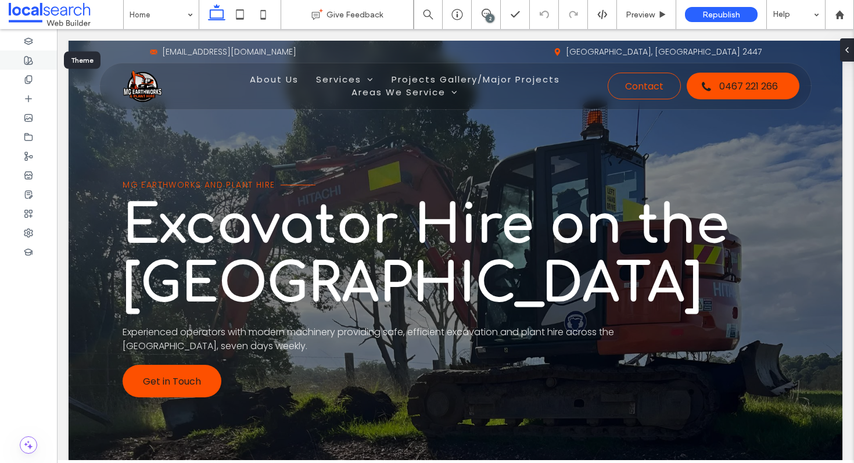
click at [32, 64] on span at bounding box center [28, 60] width 9 height 10
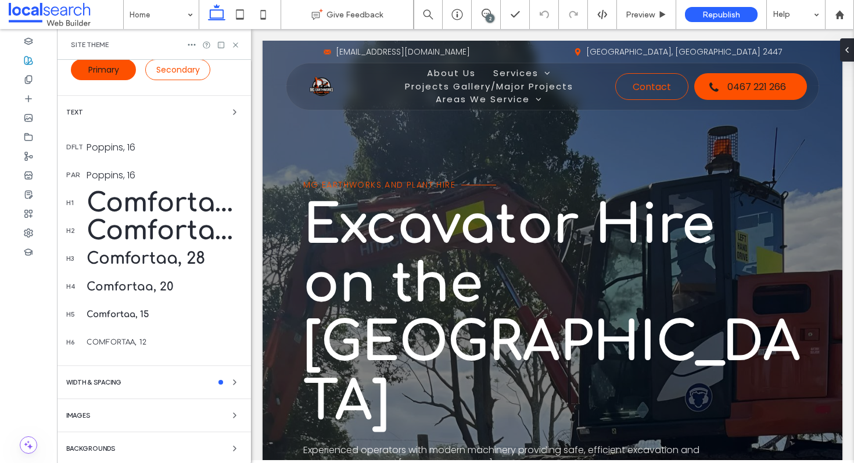
scroll to position [135, 0]
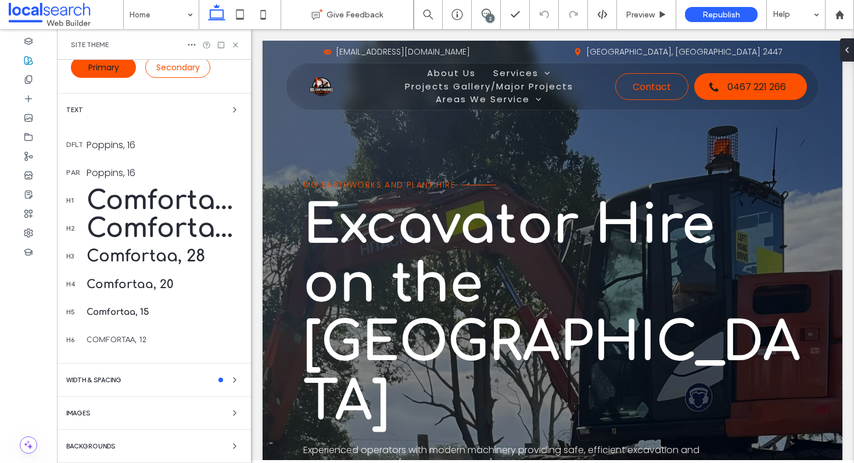
click at [134, 199] on div "Comfortaa, 92" at bounding box center [164, 201] width 155 height 30
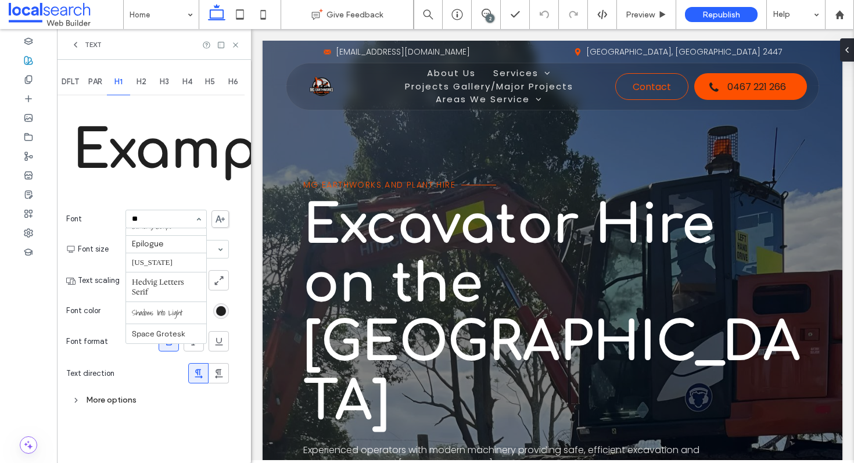
scroll to position [0, 0]
type input "****"
click at [153, 183] on div "H1 Example Font No results Font size 92 Text scaling Font color Font format Tex…" at bounding box center [147, 254] width 163 height 313
type input "****"
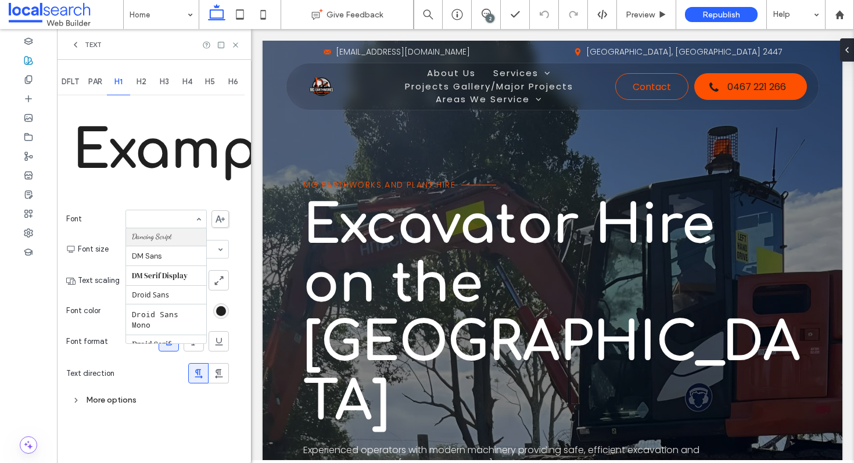
click at [120, 195] on div "H1 Example Font Aboreto Abril Fatface [PERSON_NAME] Alegreya Amiri Arapey [PERS…" at bounding box center [147, 254] width 163 height 313
click at [73, 43] on icon at bounding box center [75, 44] width 9 height 9
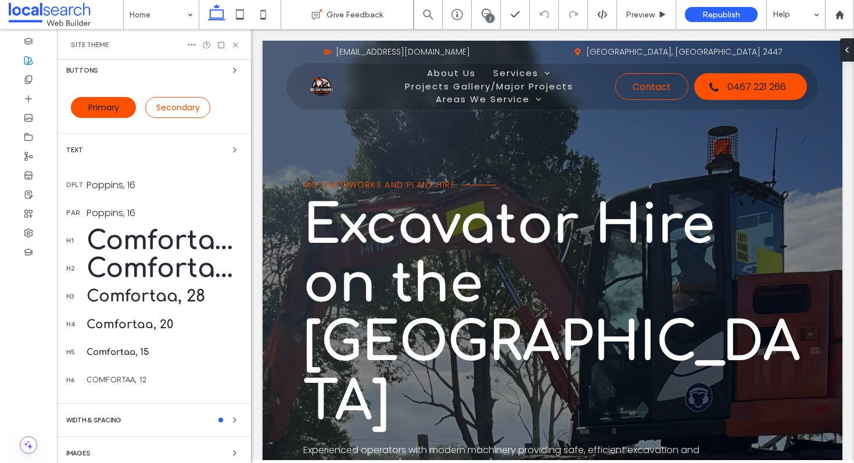
scroll to position [97, 0]
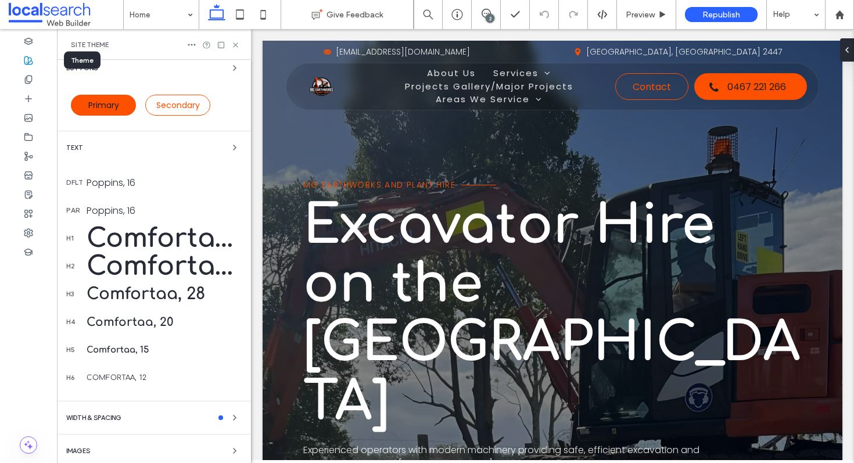
click at [33, 62] on icon at bounding box center [28, 60] width 9 height 9
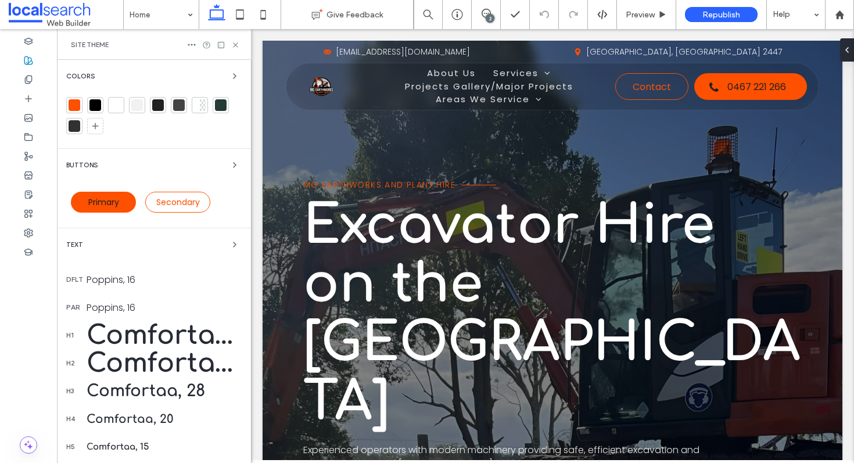
click at [74, 99] on div at bounding box center [74, 105] width 16 height 16
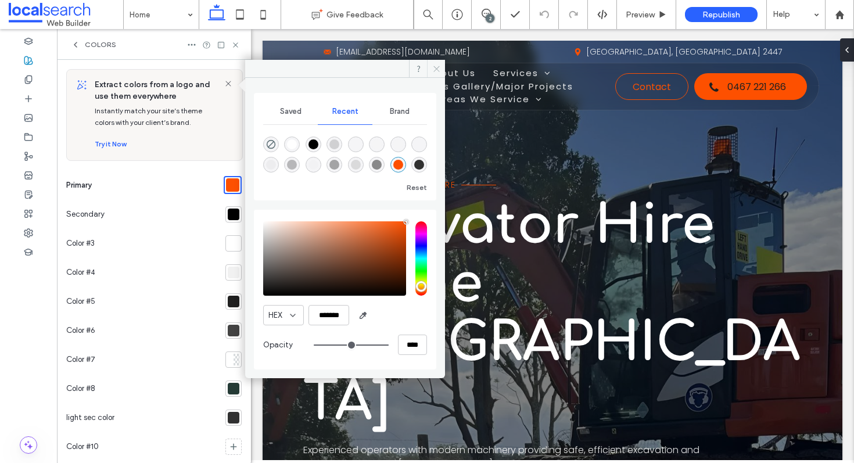
click at [436, 69] on use at bounding box center [436, 69] width 6 height 6
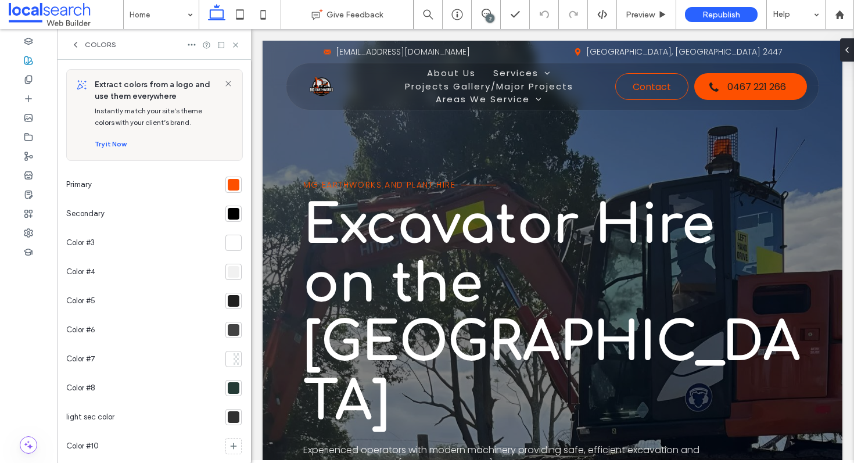
click at [228, 183] on div at bounding box center [234, 185] width 12 height 12
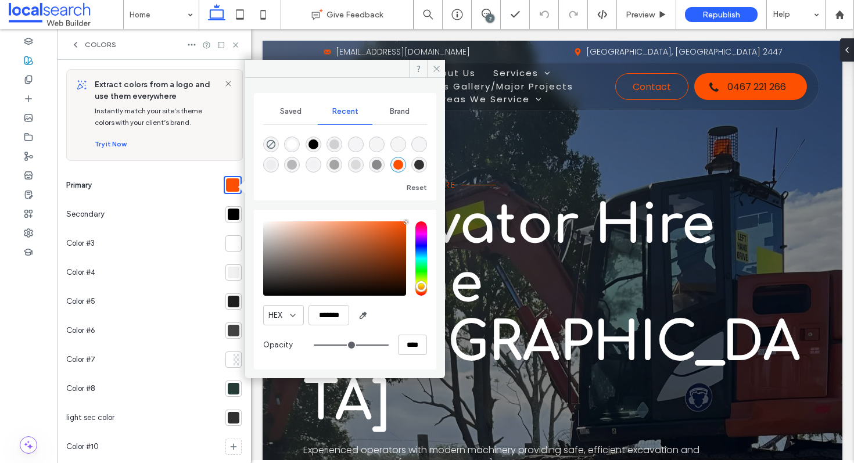
click at [225, 209] on div at bounding box center [233, 214] width 16 height 16
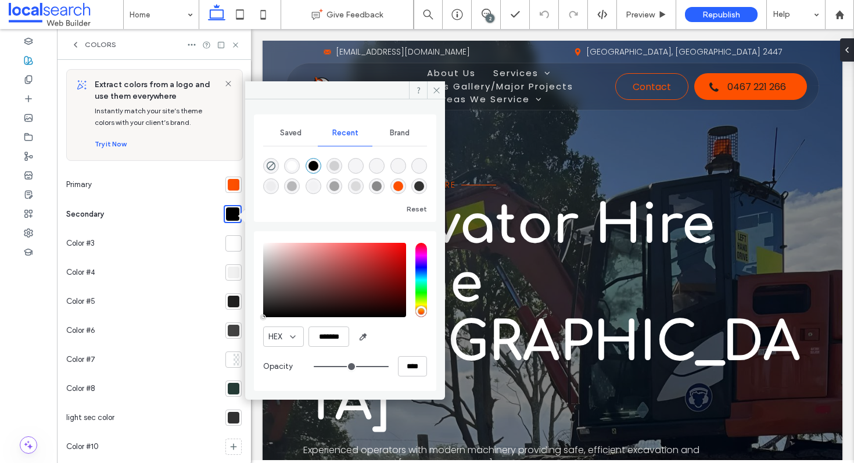
click at [228, 247] on div at bounding box center [234, 244] width 12 height 12
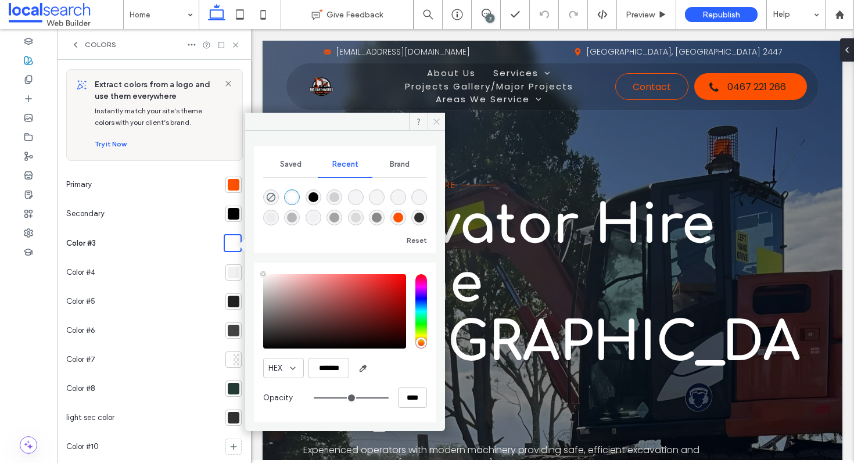
click at [435, 123] on use at bounding box center [436, 122] width 6 height 6
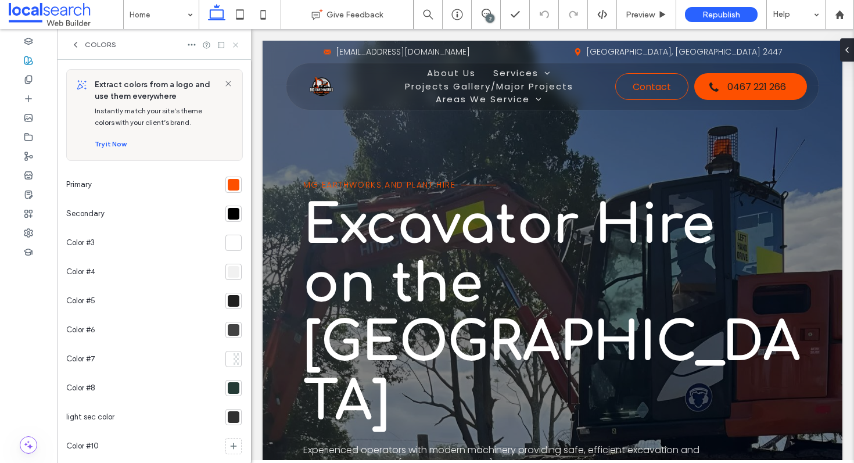
click at [237, 42] on icon at bounding box center [235, 45] width 9 height 9
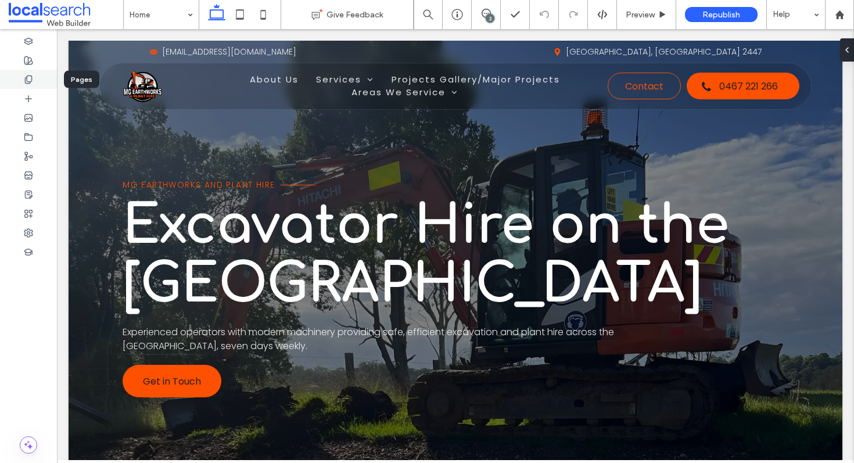
click at [38, 80] on div at bounding box center [28, 79] width 57 height 19
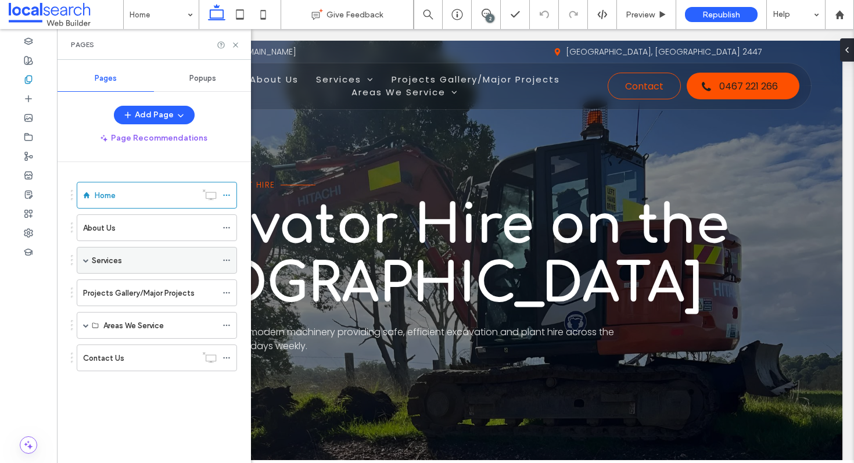
click at [81, 259] on div "Services" at bounding box center [157, 260] width 160 height 27
click at [86, 259] on span at bounding box center [86, 260] width 6 height 6
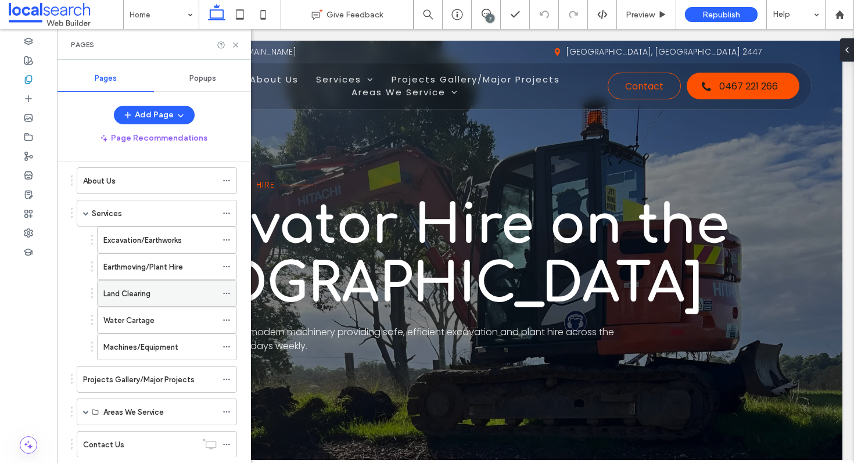
scroll to position [77, 0]
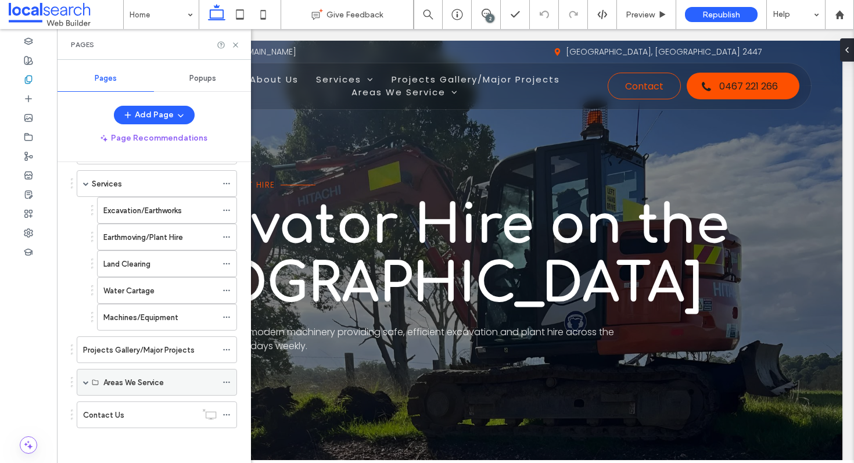
click at [84, 381] on span at bounding box center [86, 382] width 6 height 6
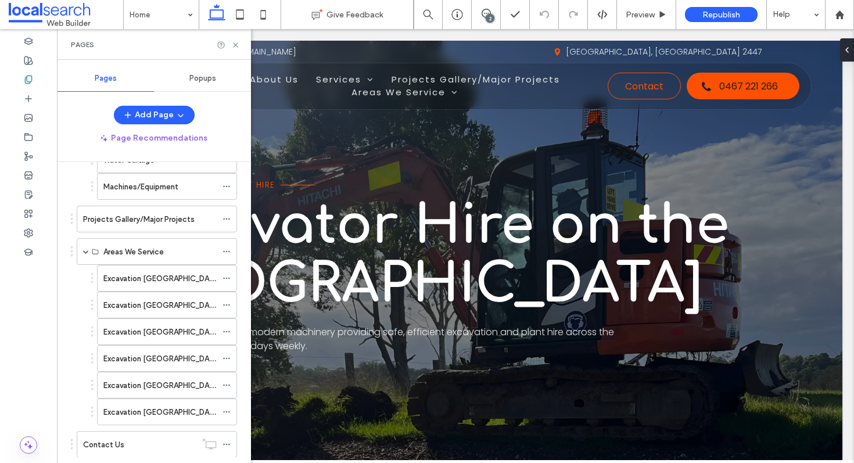
scroll to position [237, 0]
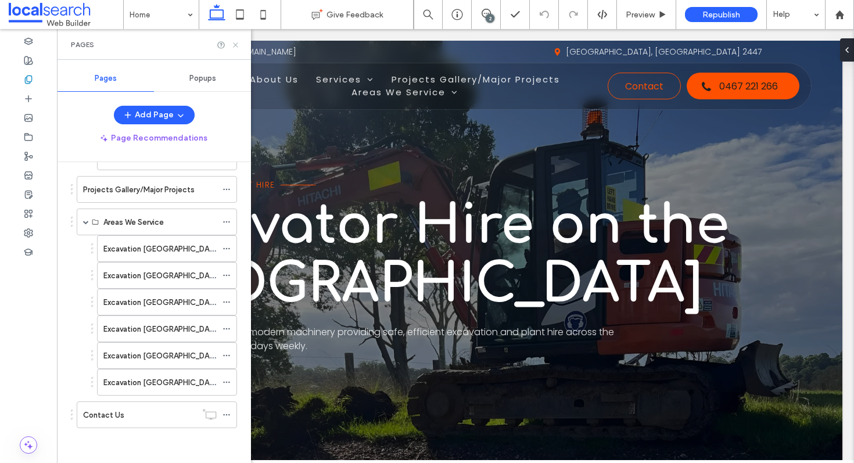
click at [235, 44] on icon at bounding box center [235, 45] width 9 height 9
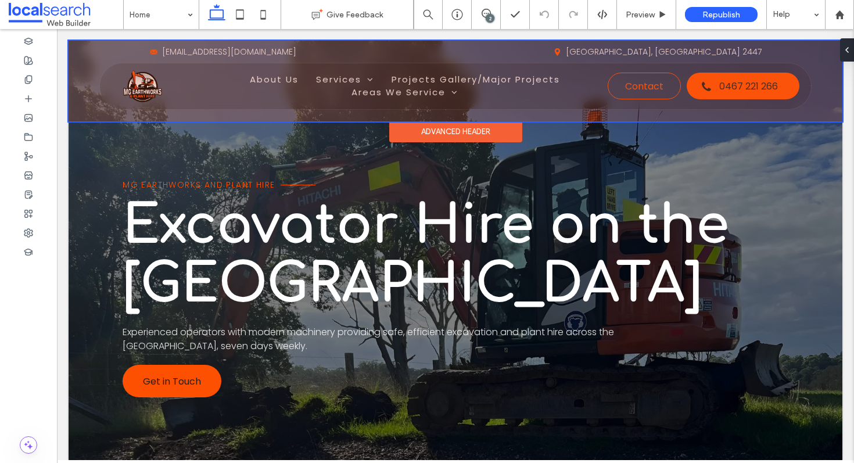
click at [137, 84] on div at bounding box center [456, 81] width 774 height 81
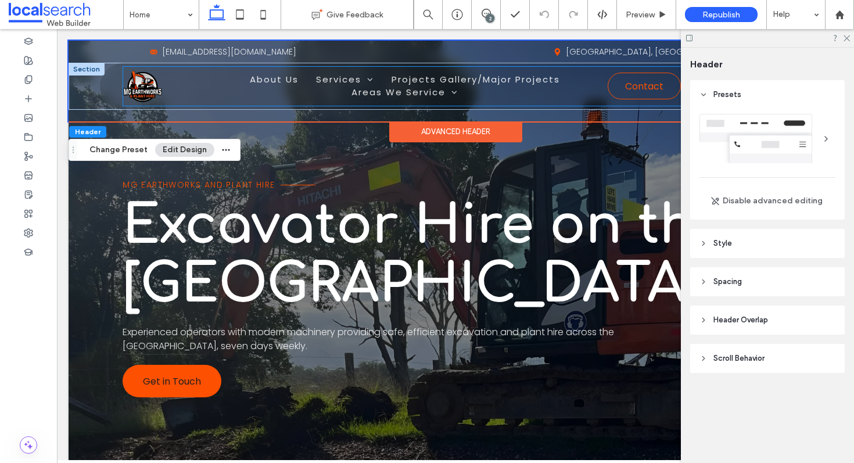
click at [146, 80] on img at bounding box center [142, 86] width 38 height 38
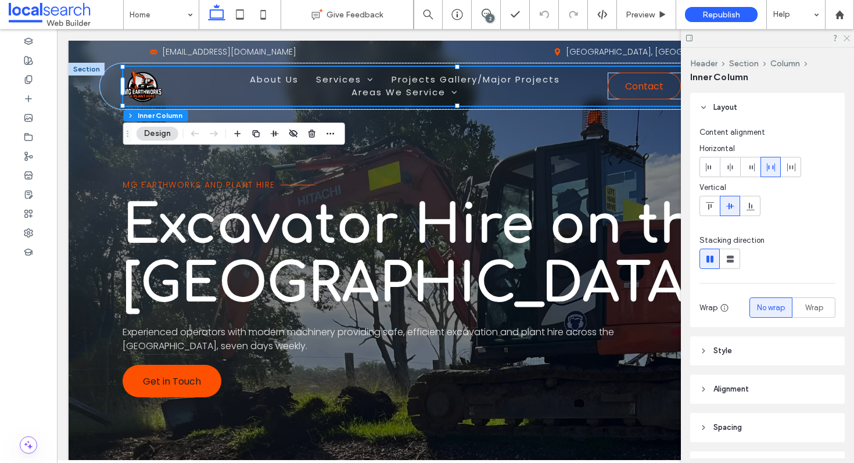
click at [843, 37] on icon at bounding box center [846, 38] width 8 height 8
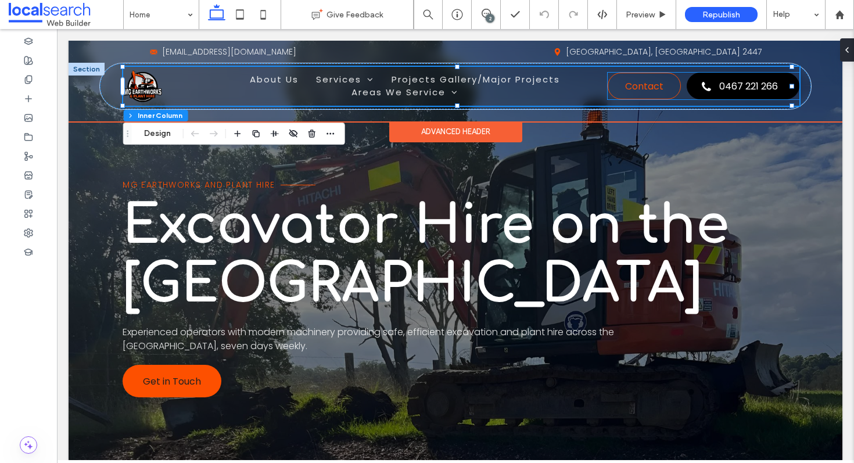
click at [719, 82] on span "0467 221 266" at bounding box center [748, 86] width 59 height 26
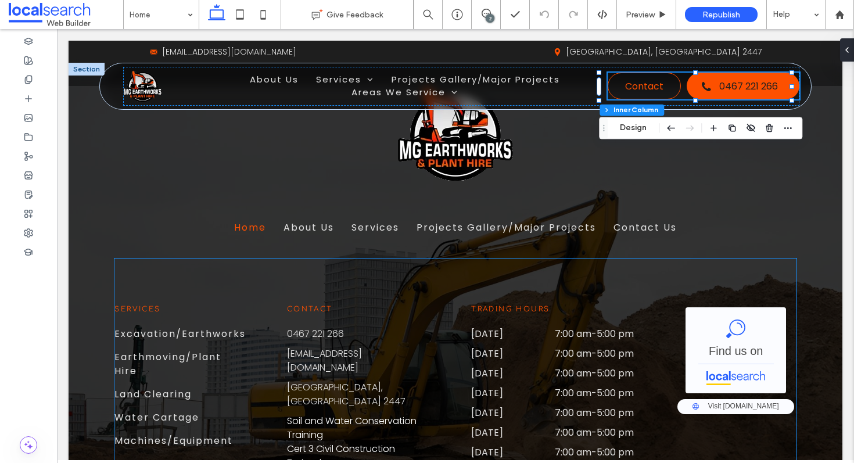
scroll to position [3358, 0]
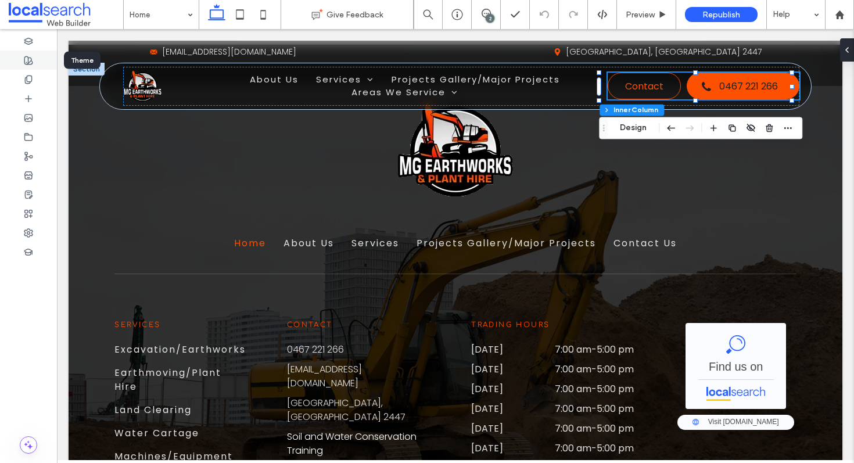
click at [35, 65] on div at bounding box center [28, 60] width 57 height 19
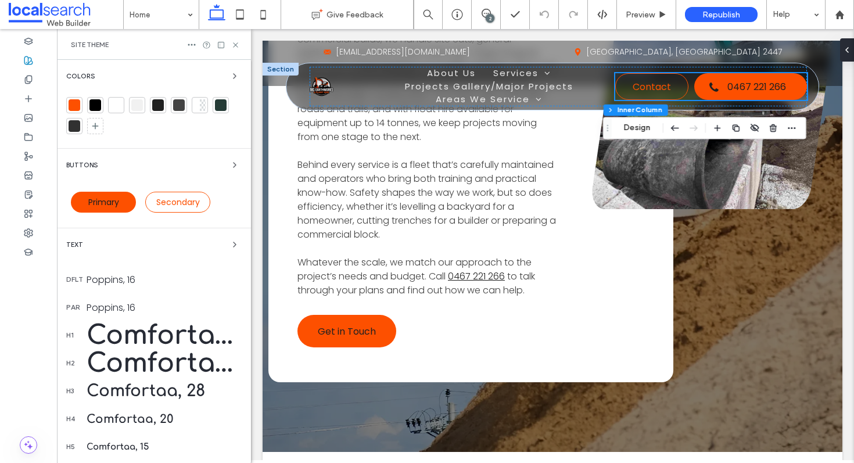
scroll to position [3781, 0]
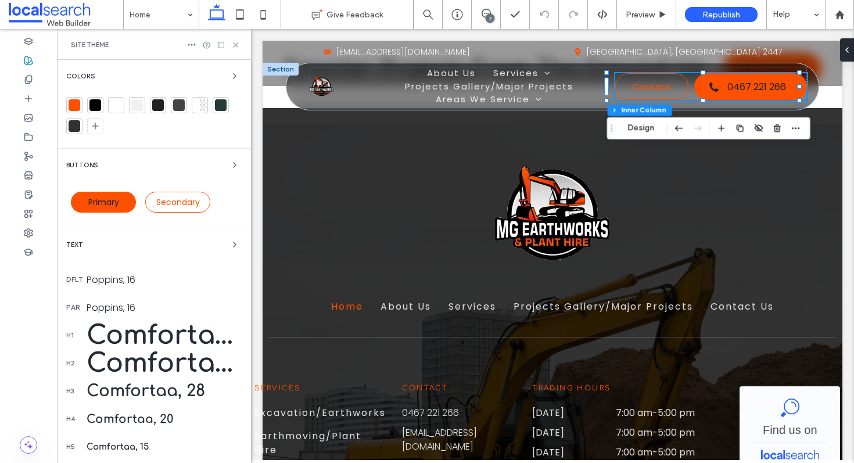
click at [76, 102] on div at bounding box center [75, 105] width 12 height 12
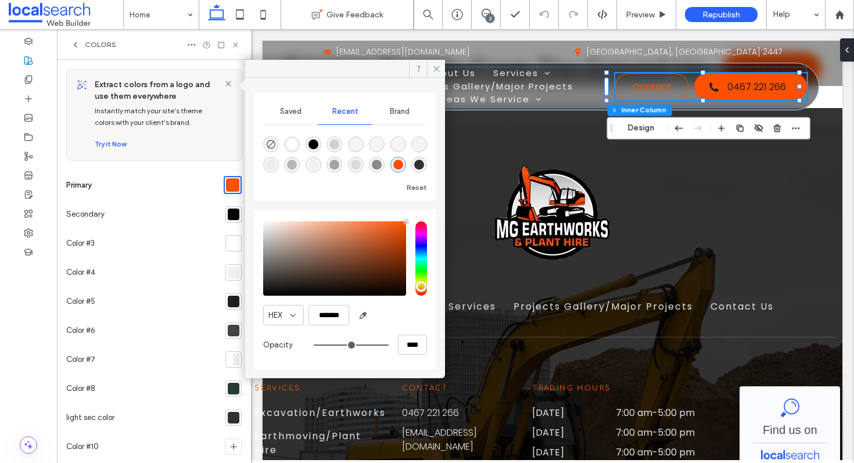
click at [228, 217] on div at bounding box center [234, 215] width 12 height 12
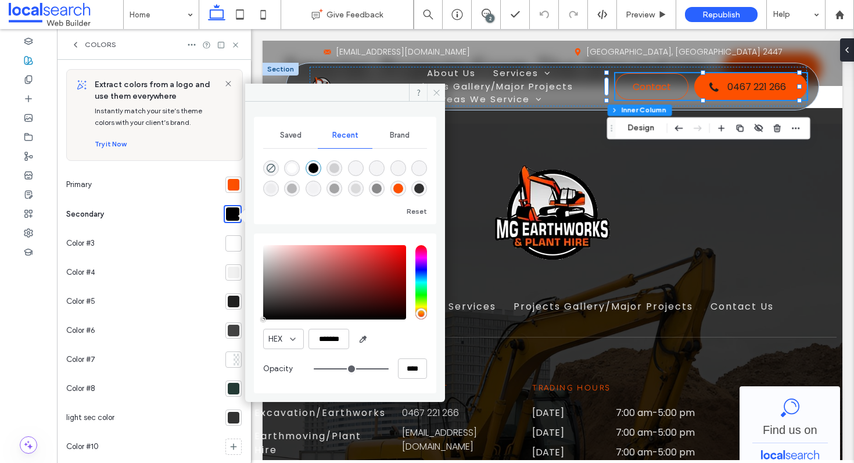
drag, startPoint x: 436, startPoint y: 91, endPoint x: 43, endPoint y: 64, distance: 393.6
click at [436, 91] on icon at bounding box center [436, 92] width 9 height 9
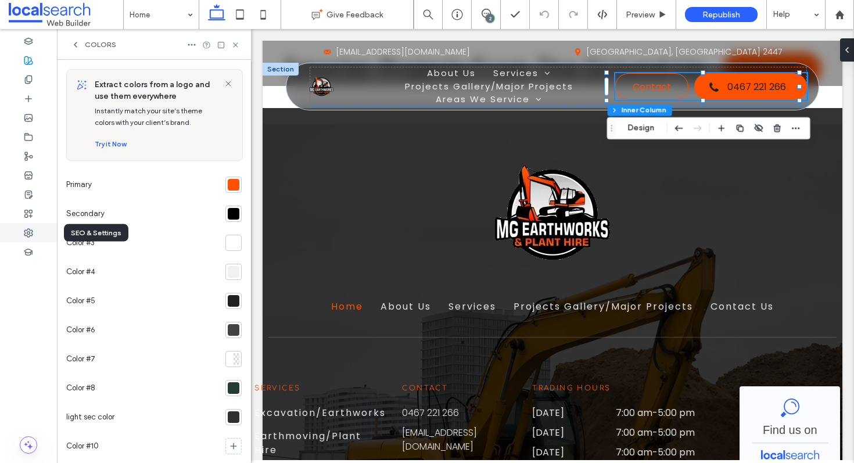
click at [21, 239] on div at bounding box center [28, 232] width 57 height 19
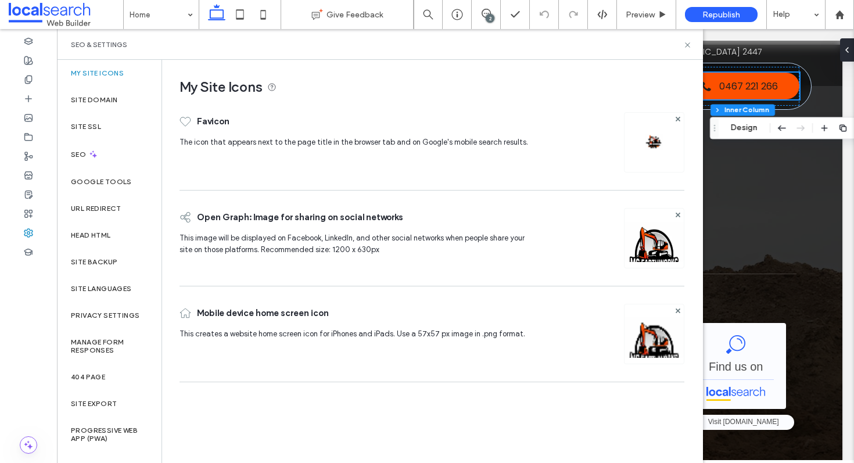
scroll to position [3358, 0]
click at [102, 209] on label "URL Redirect" at bounding box center [96, 208] width 51 height 8
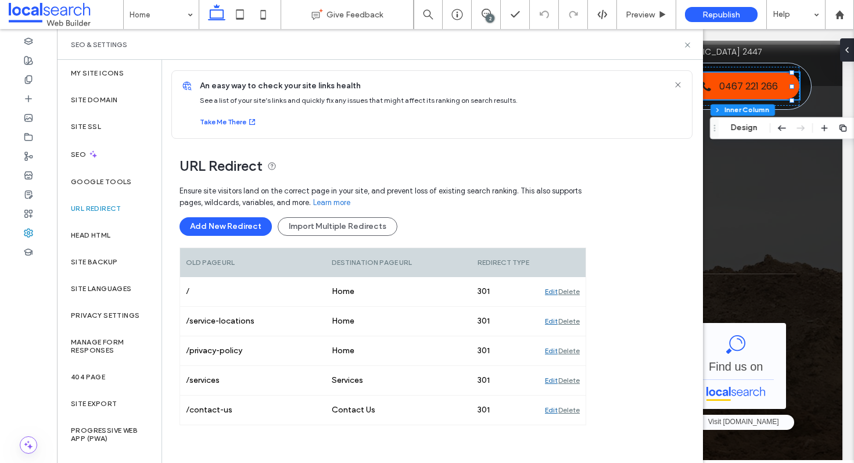
click at [615, 263] on div "URL Redirect Ensure site visitors land on the correct page in your site, and pr…" at bounding box center [427, 333] width 531 height 389
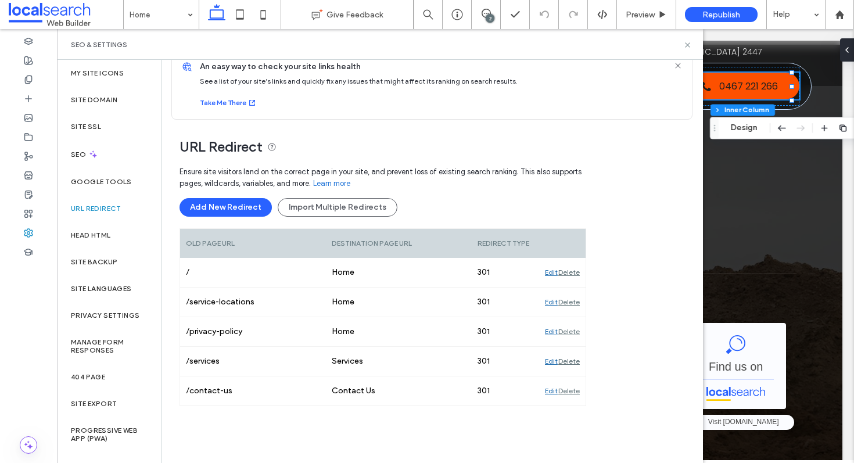
scroll to position [33, 0]
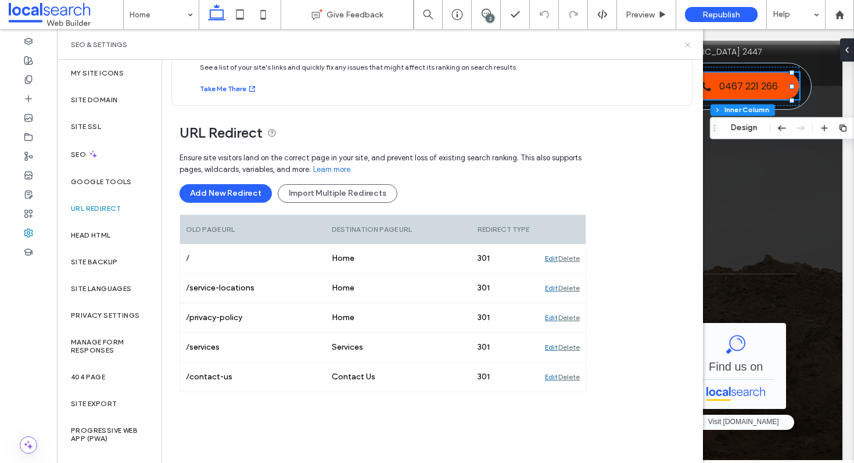
click at [688, 43] on icon at bounding box center [687, 45] width 9 height 9
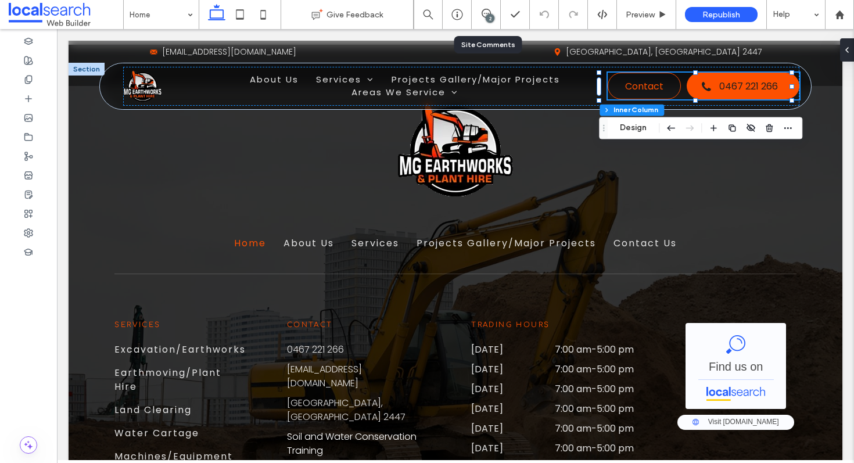
click at [486, 17] on div "2" at bounding box center [490, 18] width 9 height 9
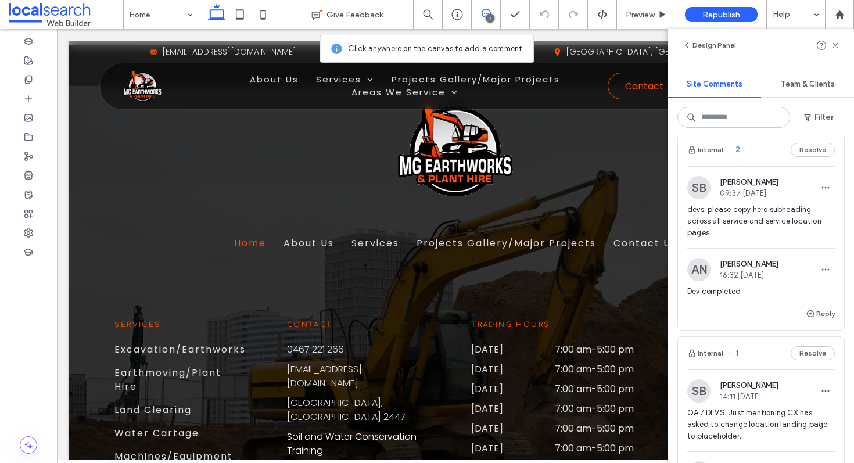
scroll to position [0, 0]
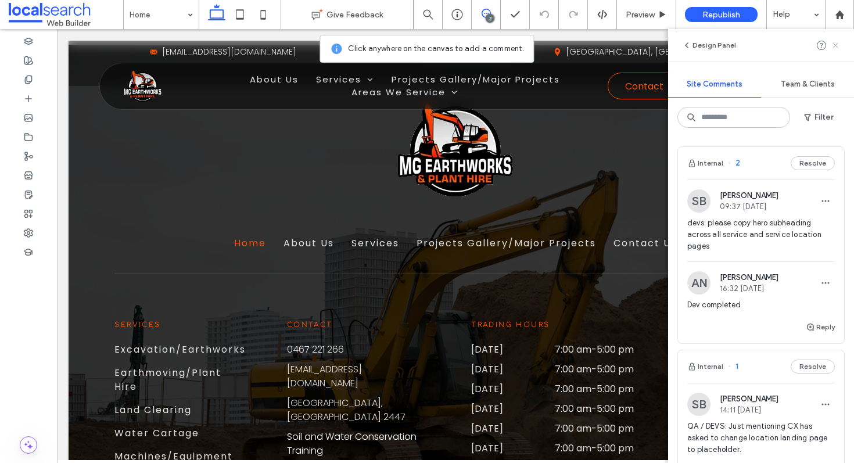
click at [834, 41] on icon at bounding box center [835, 45] width 9 height 9
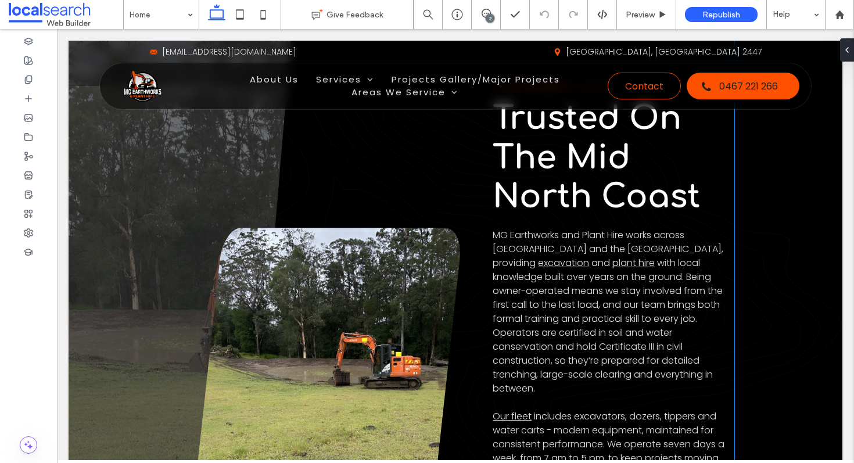
scroll to position [609, 0]
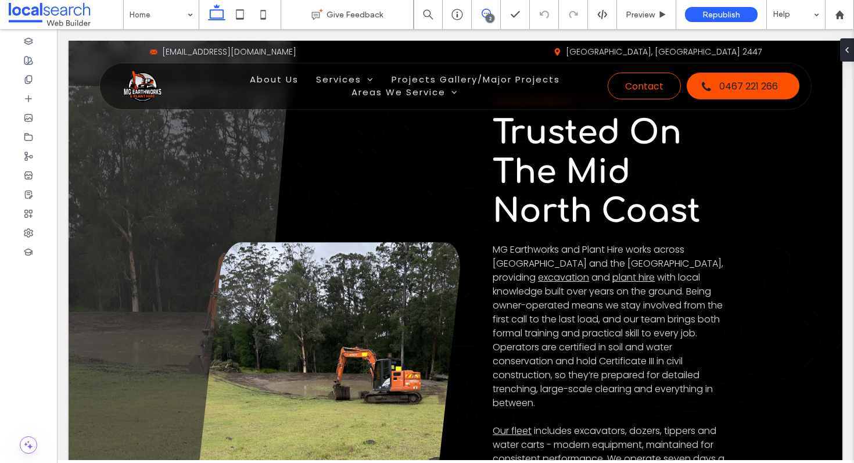
click at [484, 13] on icon at bounding box center [486, 13] width 9 height 9
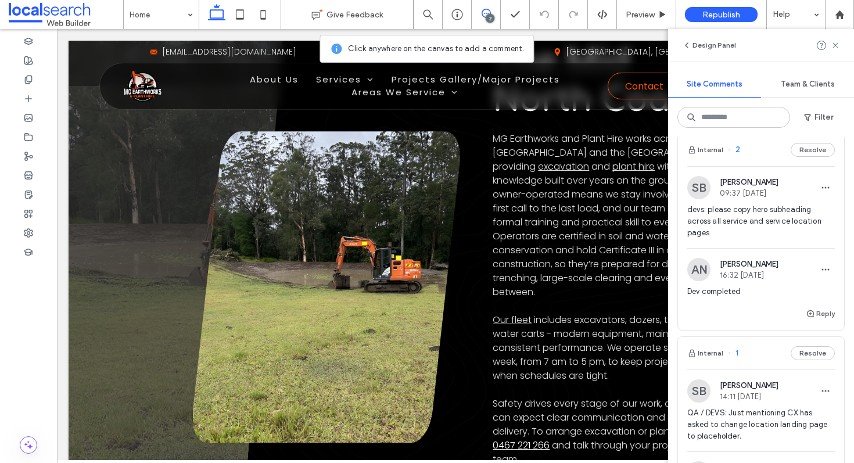
scroll to position [0, 0]
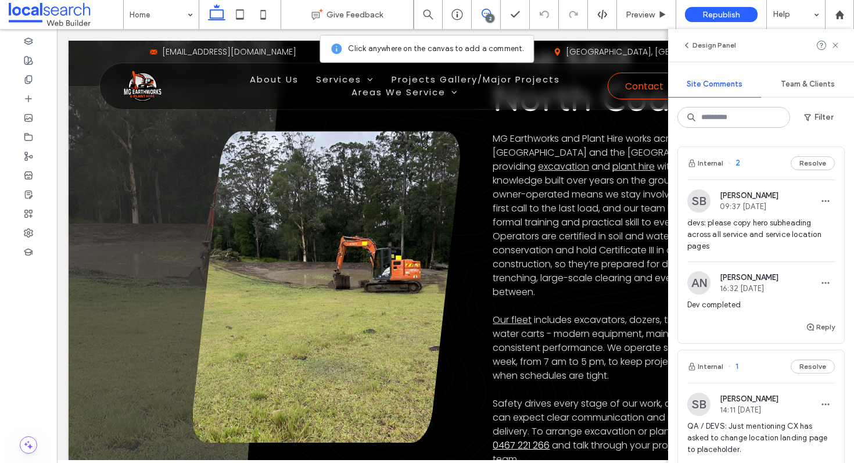
click at [765, 194] on span "Samuel Bergmark" at bounding box center [749, 195] width 59 height 9
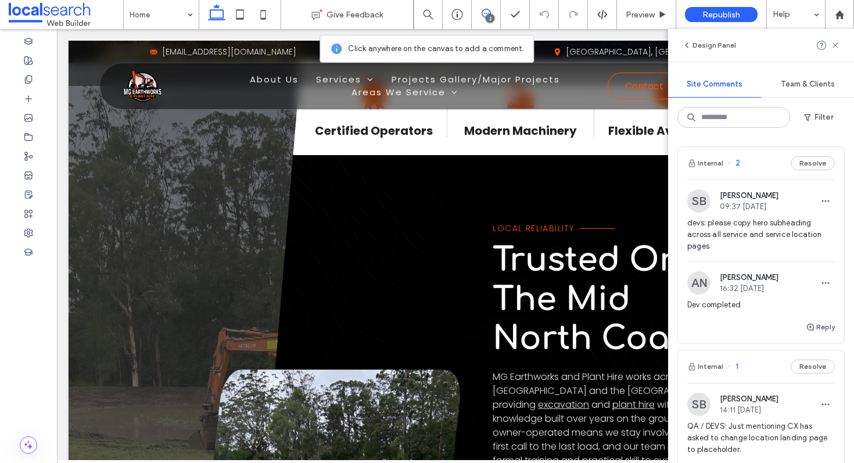
scroll to position [109, 0]
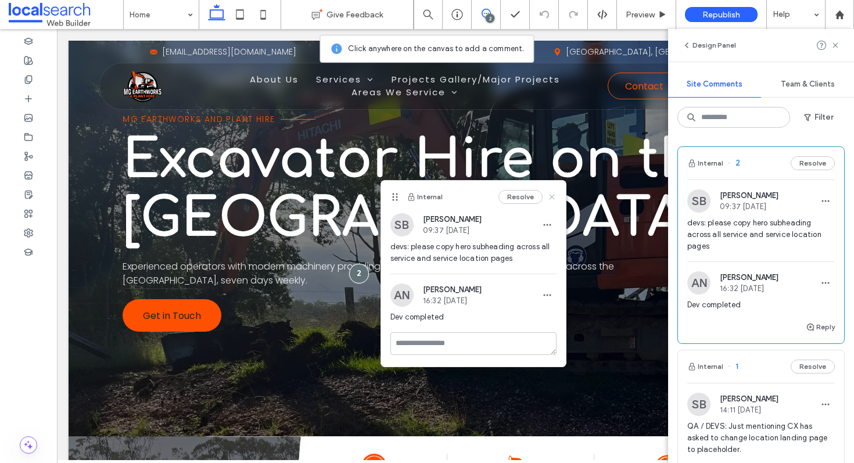
click at [548, 194] on icon at bounding box center [551, 196] width 9 height 9
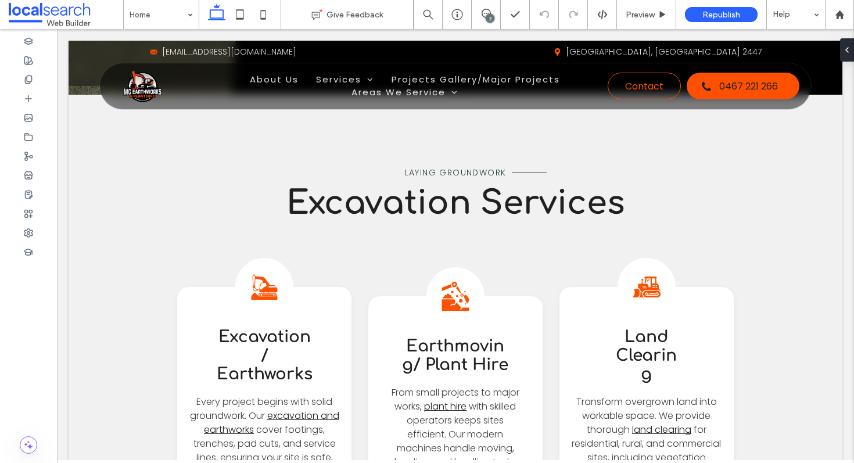
scroll to position [1283, 0]
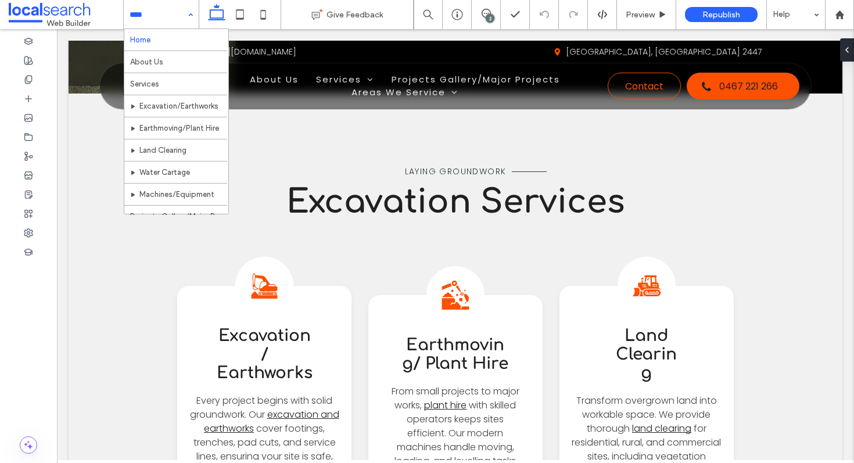
click at [158, 19] on input at bounding box center [159, 14] width 58 height 29
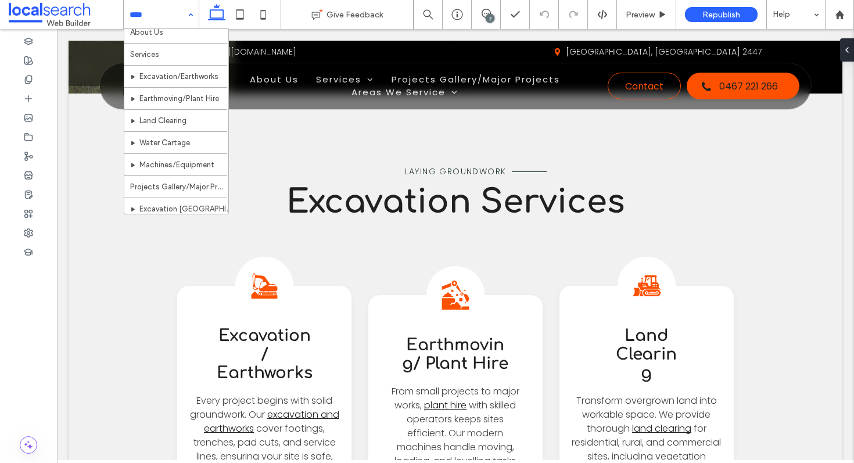
scroll to position [11, 0]
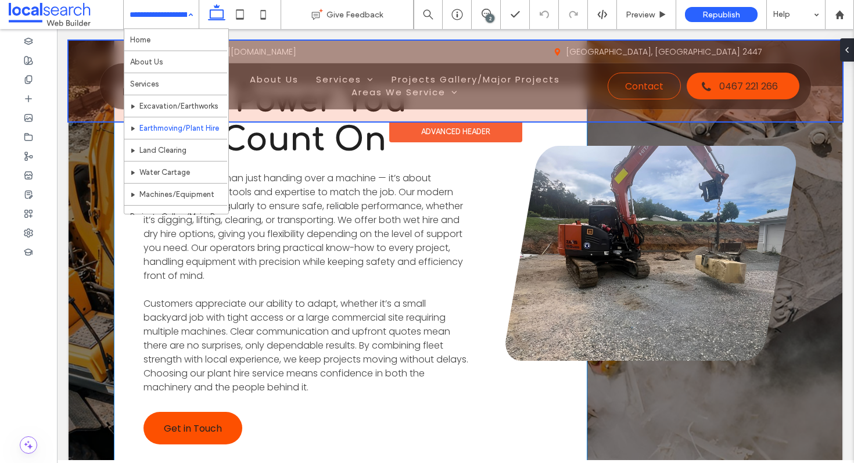
scroll to position [1930, 0]
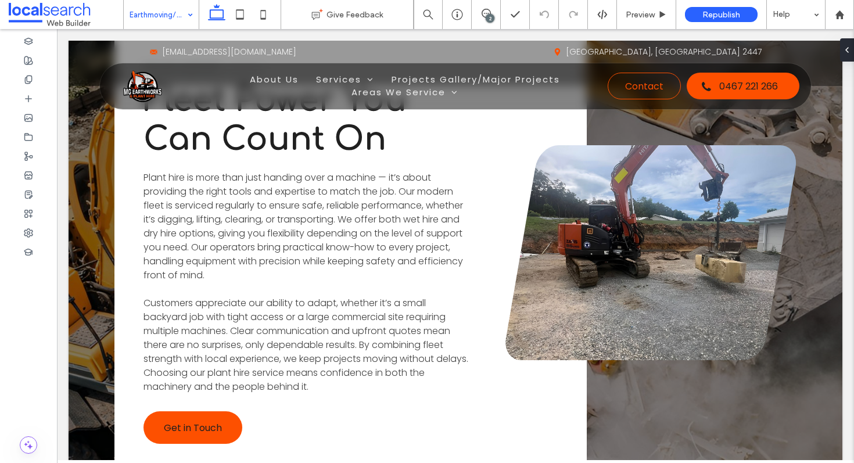
click at [186, 16] on div "Earthmoving/Plant Hire" at bounding box center [161, 14] width 75 height 29
click at [490, 9] on span at bounding box center [486, 13] width 28 height 9
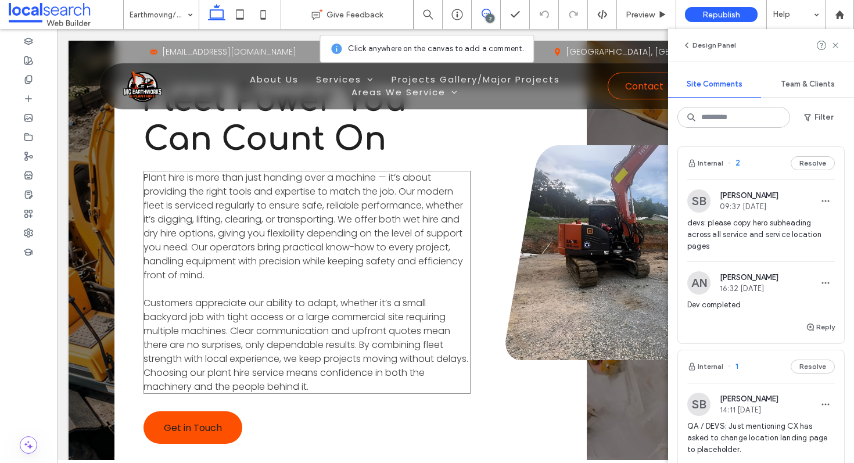
drag, startPoint x: 326, startPoint y: 217, endPoint x: 339, endPoint y: 232, distance: 20.2
click at [327, 217] on span "Plant hire is more than just handing over a machine — it’s about providing the …" at bounding box center [303, 226] width 320 height 111
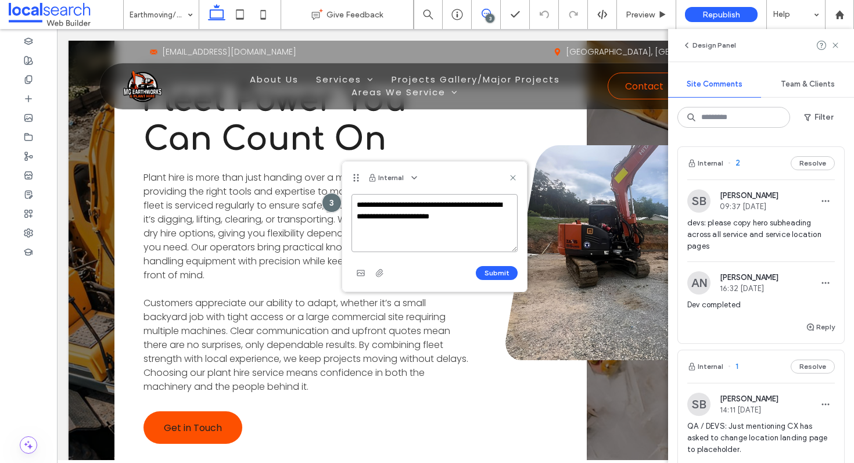
click at [497, 218] on textarea "**********" at bounding box center [434, 223] width 166 height 58
drag, startPoint x: 411, startPoint y: 228, endPoint x: 393, endPoint y: 203, distance: 30.8
click at [393, 203] on textarea "**********" at bounding box center [434, 223] width 166 height 58
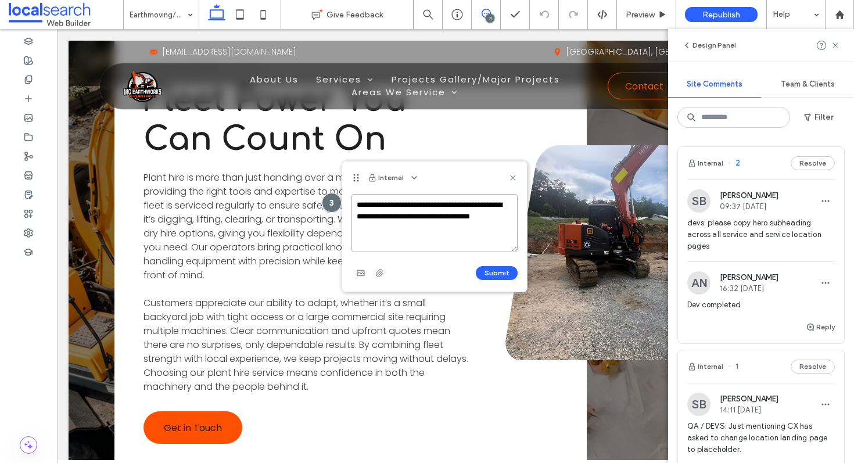
click at [403, 233] on textarea "**********" at bounding box center [434, 223] width 166 height 58
drag, startPoint x: 432, startPoint y: 229, endPoint x: 394, endPoint y: 205, distance: 44.2
click at [394, 205] on textarea "**********" at bounding box center [434, 223] width 166 height 58
type textarea "**********"
click at [501, 274] on button "Submit" at bounding box center [497, 273] width 42 height 14
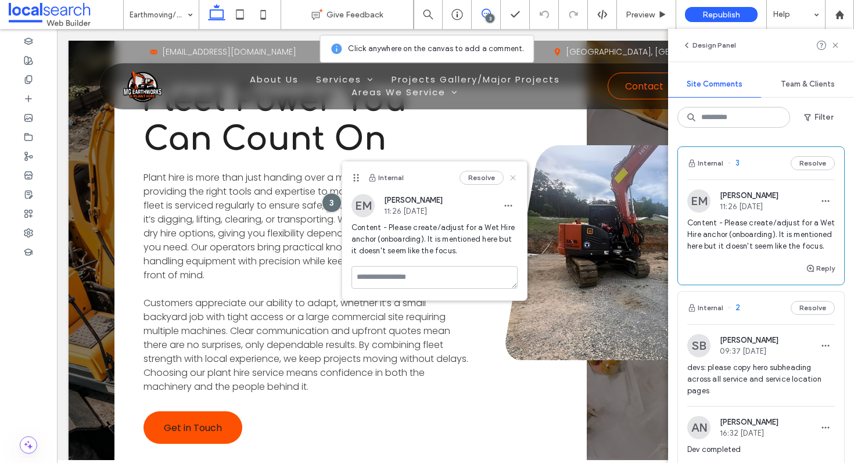
click at [512, 175] on icon at bounding box center [512, 177] width 9 height 9
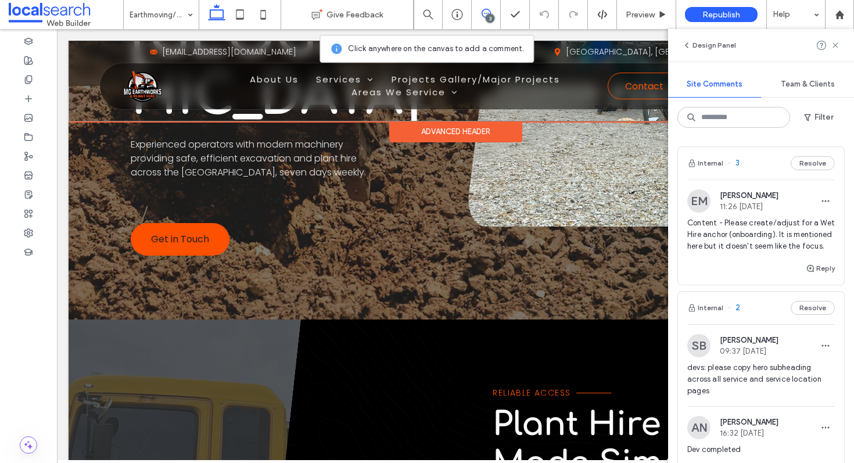
scroll to position [320, 0]
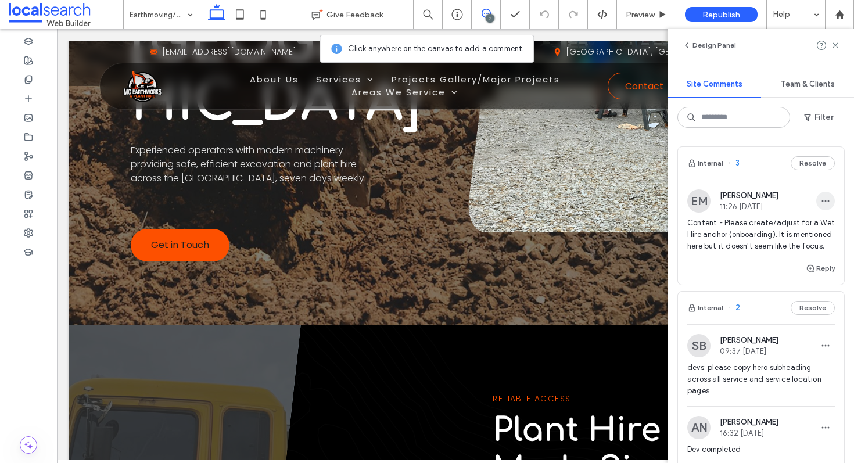
click at [816, 200] on span "button" at bounding box center [825, 201] width 19 height 19
click at [788, 228] on div "Edit" at bounding box center [773, 231] width 103 height 22
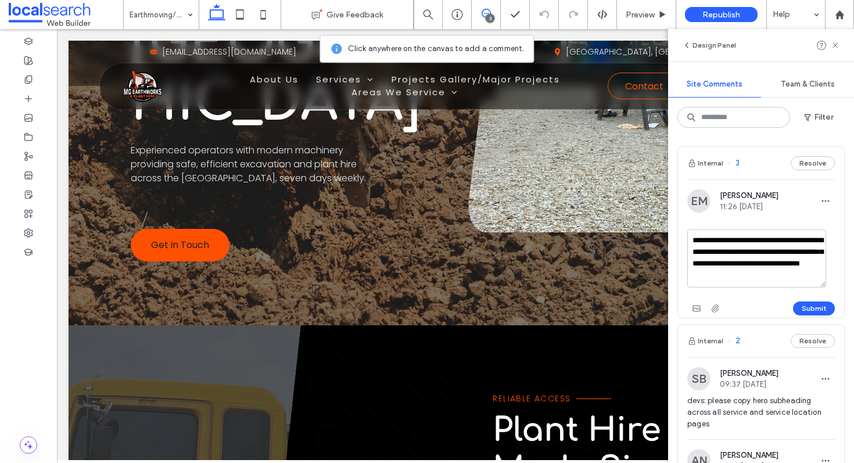
click at [760, 277] on textarea "**********" at bounding box center [756, 258] width 139 height 58
type textarea "**********"
click at [804, 310] on button "Submit" at bounding box center [814, 308] width 42 height 14
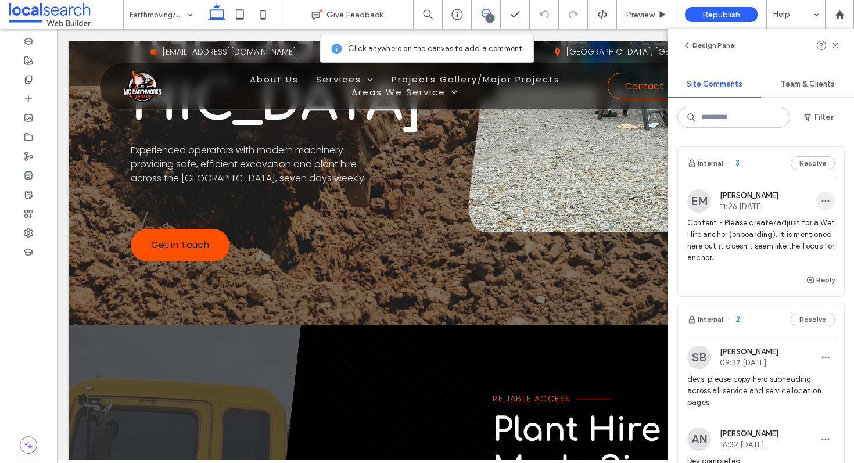
click at [821, 202] on icon "button" at bounding box center [825, 200] width 9 height 9
click at [802, 231] on div "Edit" at bounding box center [773, 231] width 103 height 22
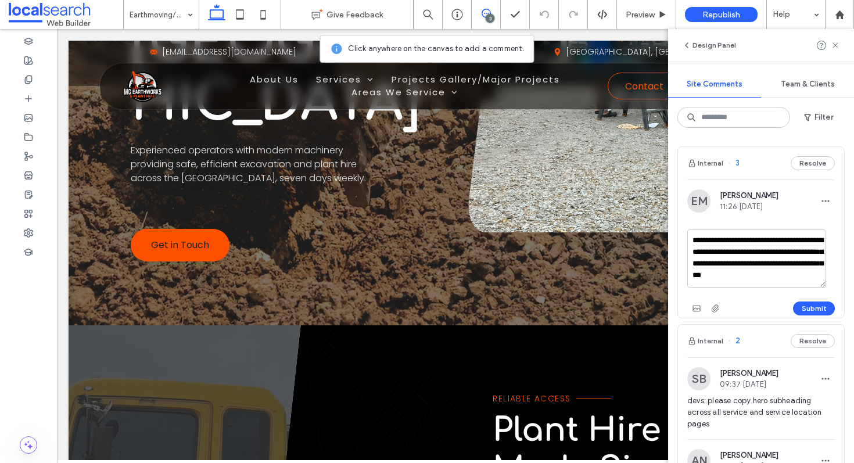
click at [801, 279] on textarea "**********" at bounding box center [756, 258] width 139 height 58
type textarea "**********"
click at [819, 313] on button "Submit" at bounding box center [814, 308] width 42 height 14
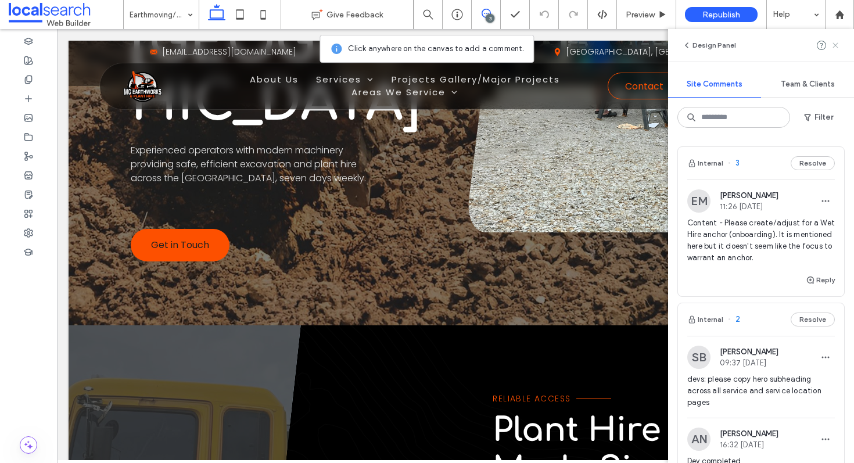
click at [836, 45] on use at bounding box center [834, 44] width 5 height 5
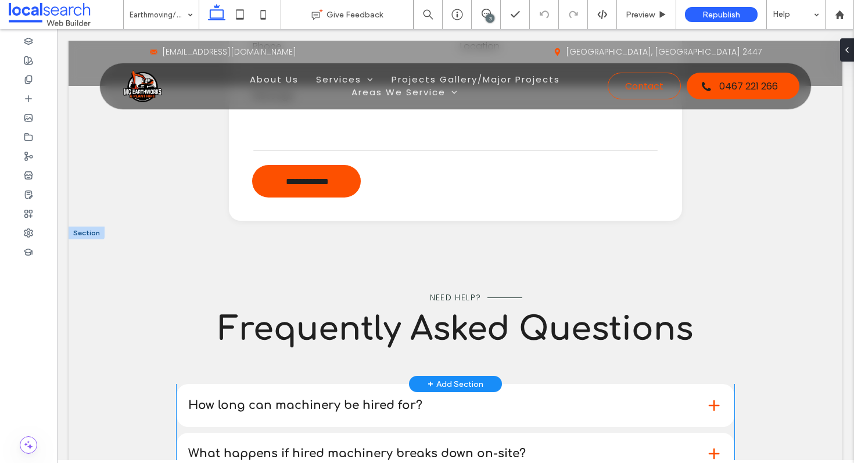
scroll to position [1294, 0]
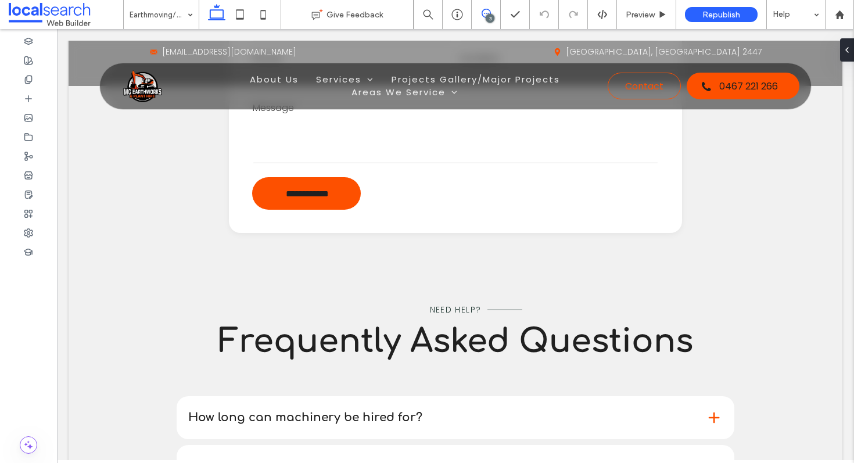
click at [484, 15] on icon at bounding box center [486, 13] width 9 height 9
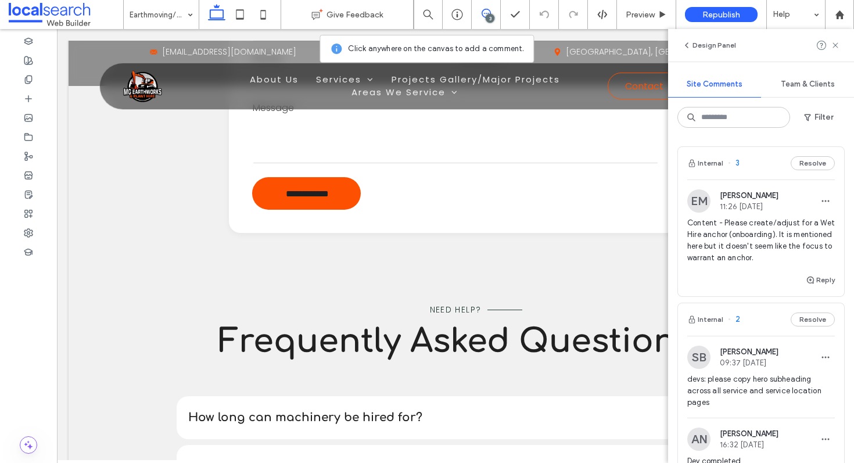
click at [758, 167] on div "Internal 3 Resolve" at bounding box center [761, 163] width 166 height 33
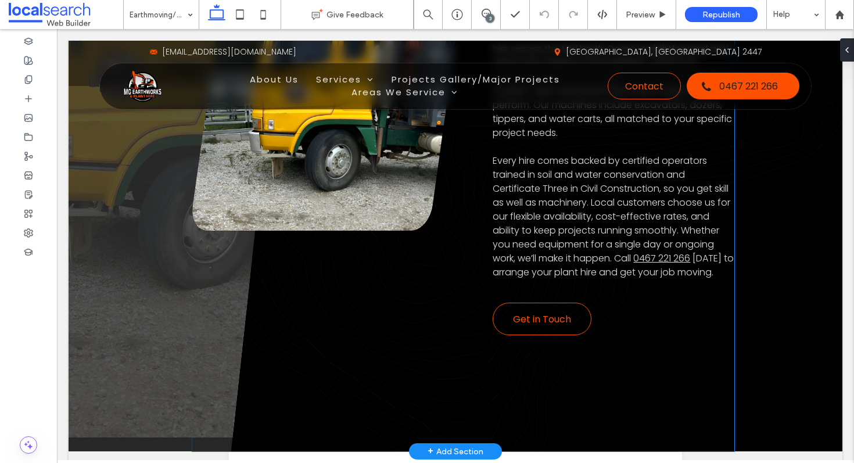
scroll to position [0, 0]
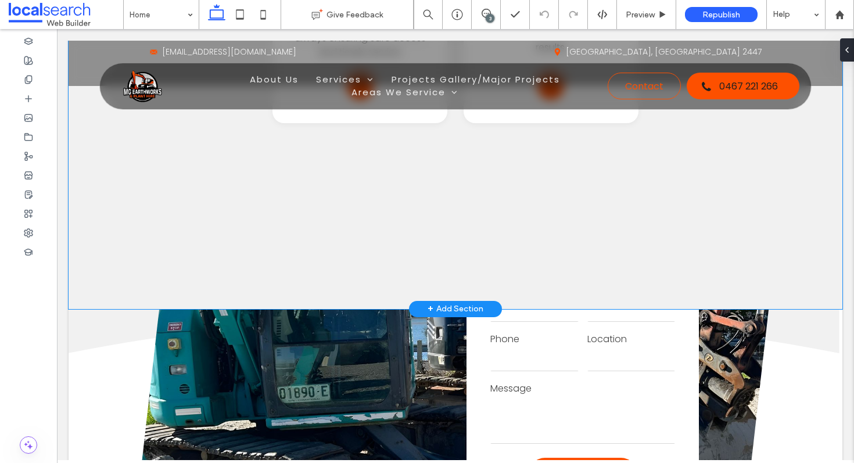
scroll to position [2117, 0]
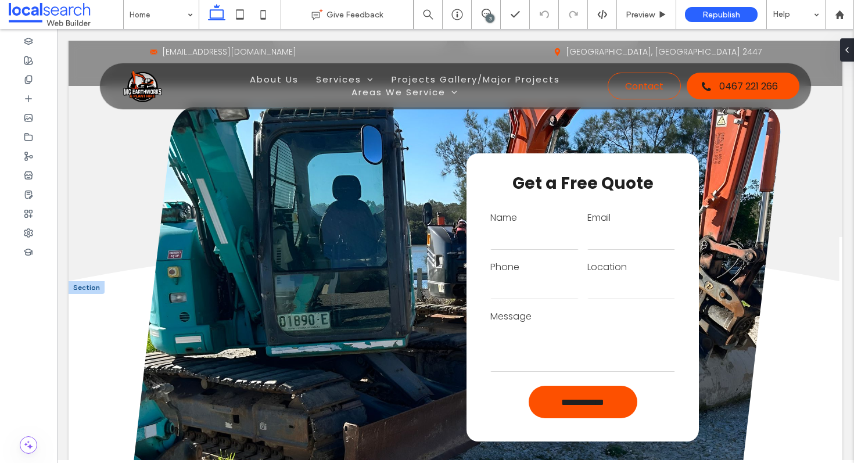
click at [569, 260] on label "Phone" at bounding box center [534, 267] width 88 height 14
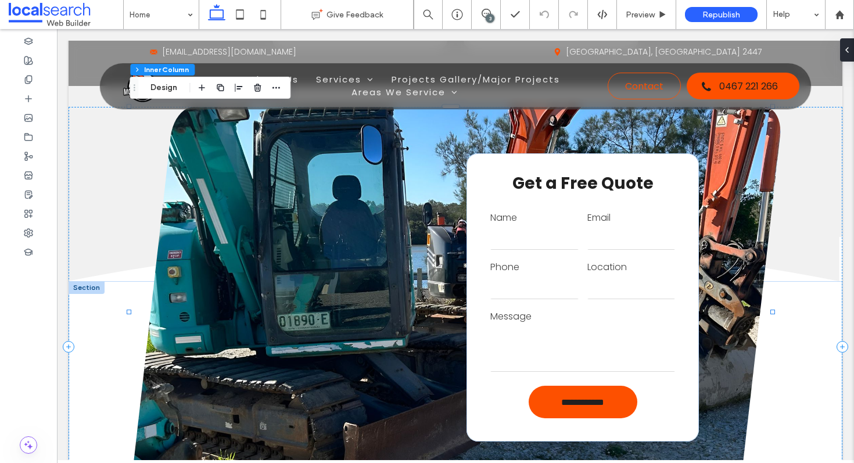
click at [569, 260] on label "Phone" at bounding box center [534, 267] width 88 height 14
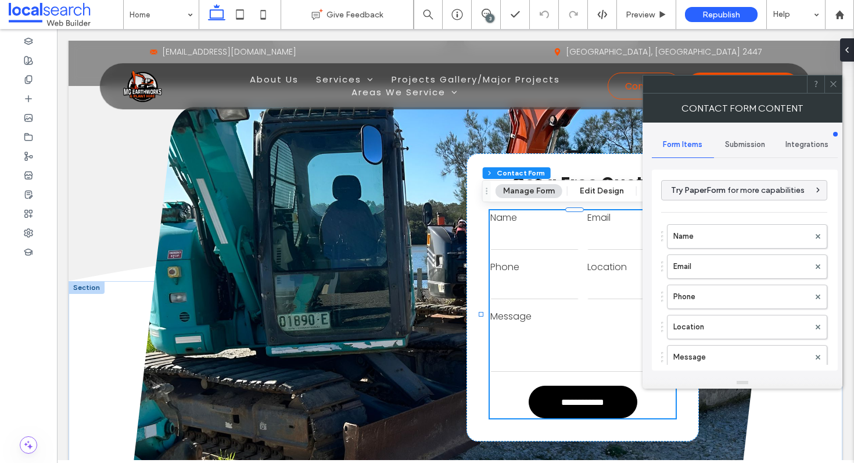
type input "**********"
type input "*"
type input "***"
type input "*"
type input "***"
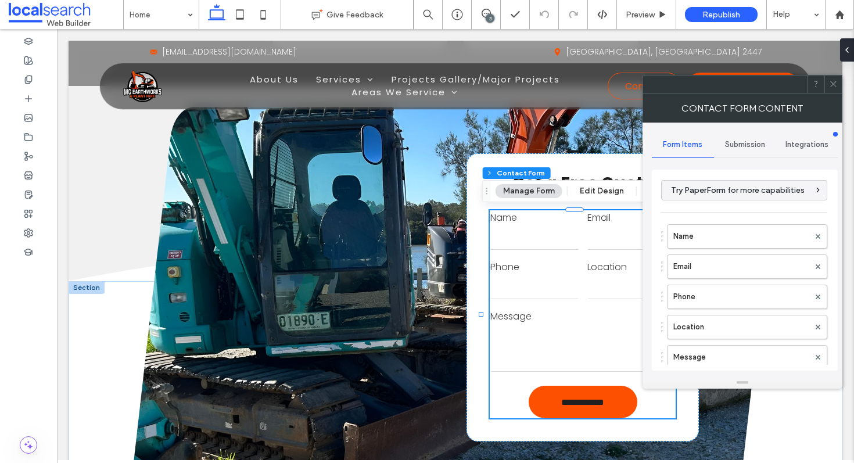
click at [719, 149] on div "Submission" at bounding box center [745, 145] width 62 height 26
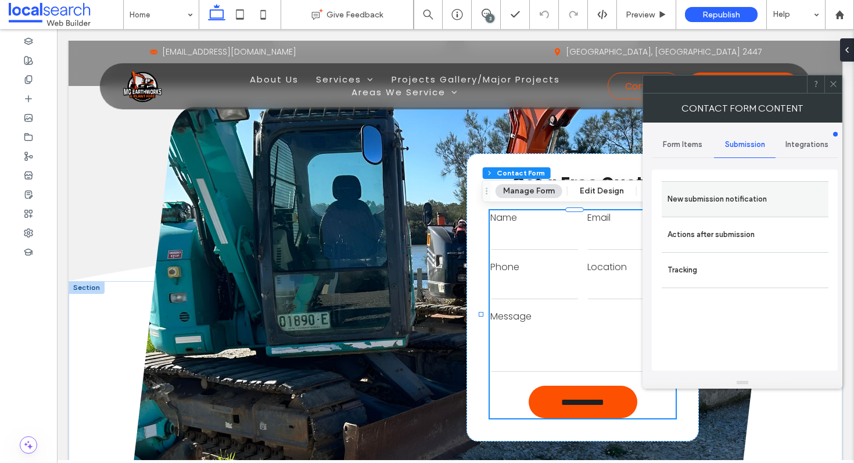
click at [725, 206] on label "New submission notification" at bounding box center [744, 199] width 155 height 23
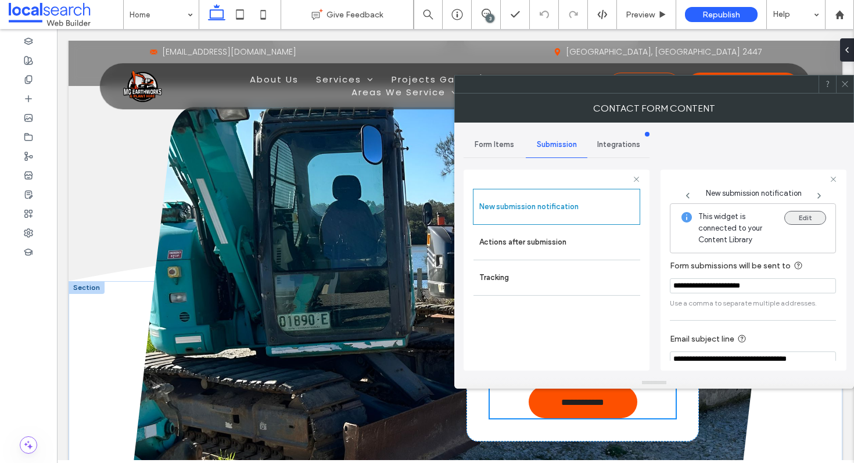
click at [792, 216] on button "Edit" at bounding box center [805, 218] width 42 height 14
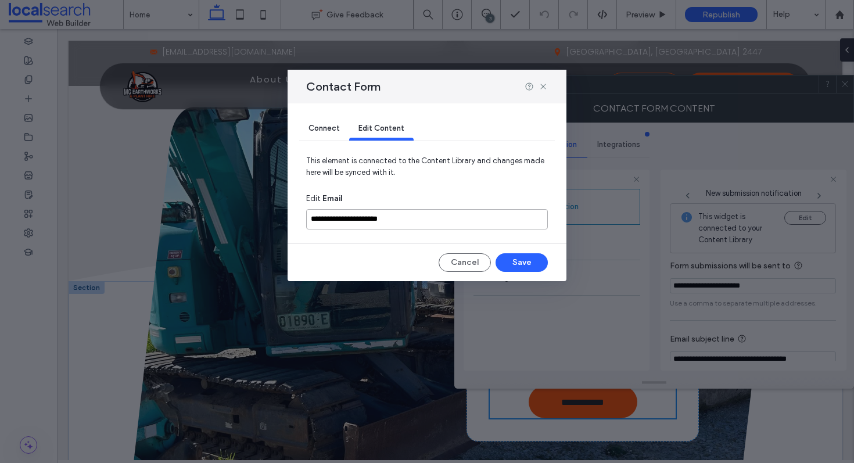
drag, startPoint x: 458, startPoint y: 220, endPoint x: 295, endPoint y: 208, distance: 164.3
click at [295, 208] on div "**********" at bounding box center [427, 192] width 279 height 178
click at [447, 214] on input "**********" at bounding box center [427, 219] width 242 height 20
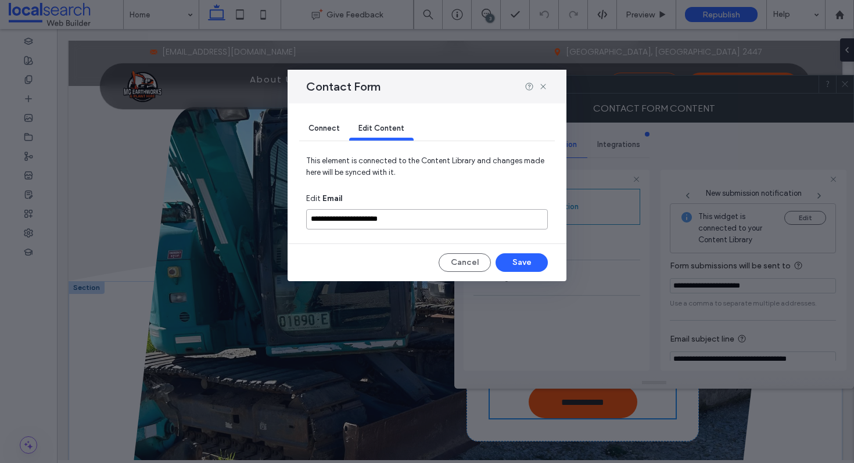
click at [447, 214] on input "**********" at bounding box center [427, 219] width 242 height 20
paste input "******"
type input "**********"
click at [509, 263] on button "Save" at bounding box center [522, 262] width 52 height 19
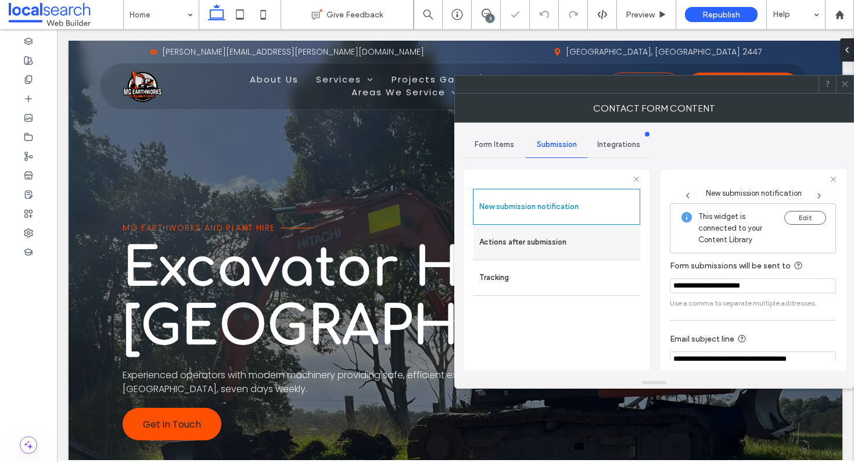
scroll to position [0, 0]
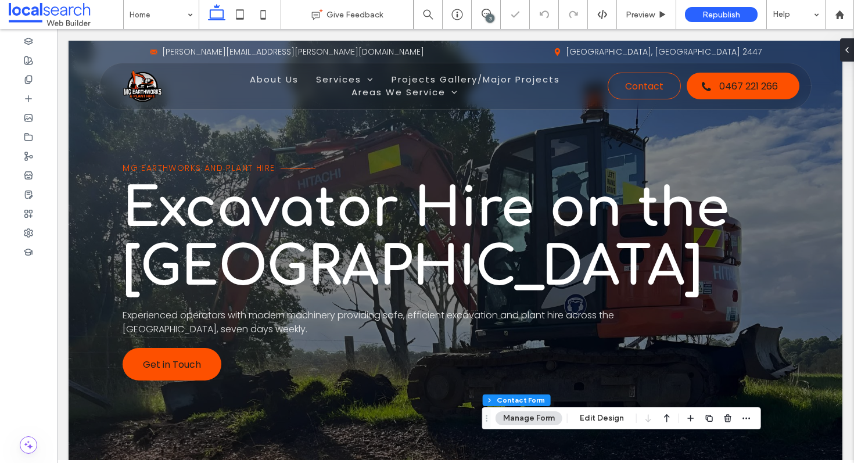
type input "*"
type input "***"
type input "*"
type input "***"
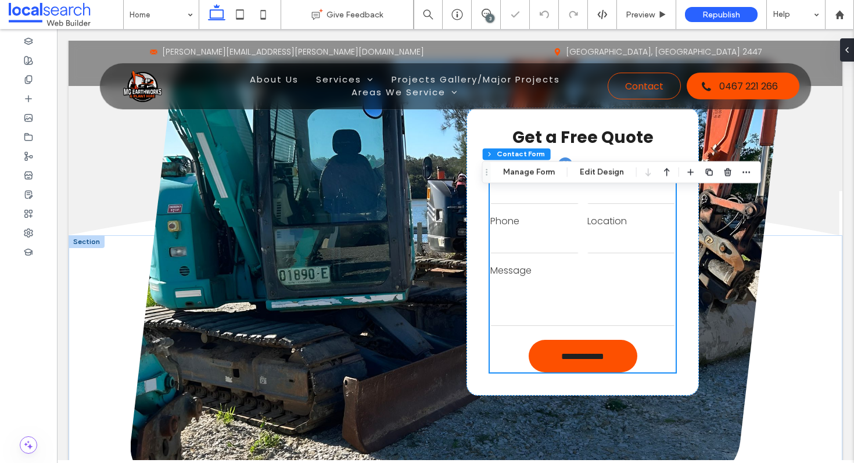
scroll to position [2187, 0]
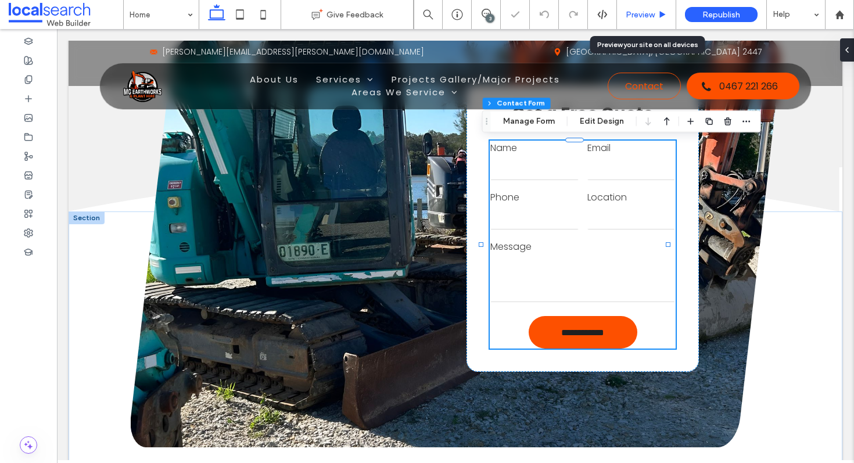
click at [648, 13] on span "Preview" at bounding box center [640, 15] width 29 height 10
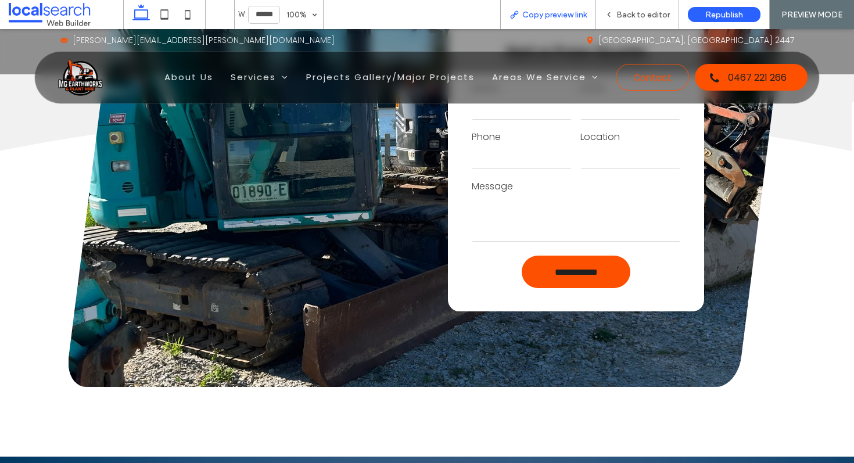
scroll to position [2148, 0]
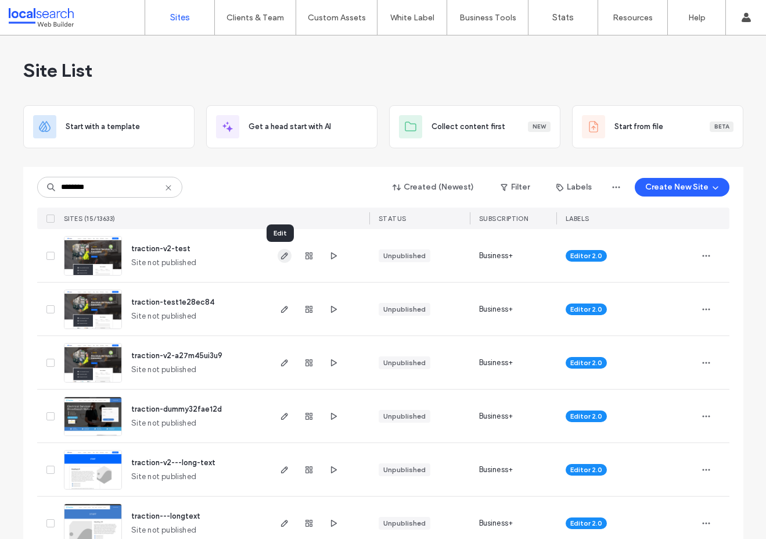
type input "********"
click at [282, 257] on icon "button" at bounding box center [284, 255] width 9 height 9
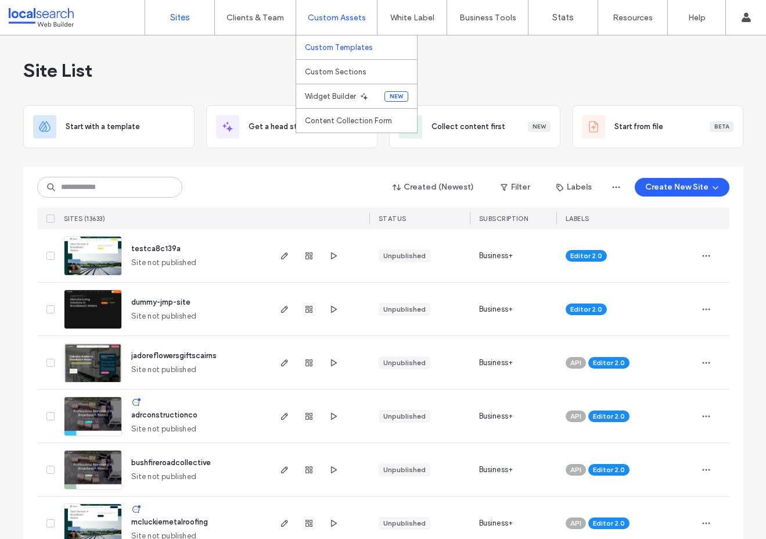
click at [324, 51] on label "Custom Templates" at bounding box center [339, 47] width 68 height 9
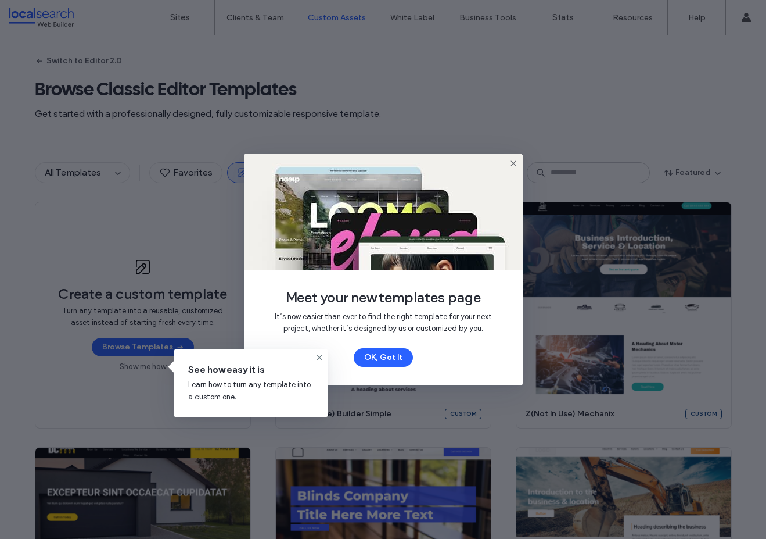
click at [519, 159] on img at bounding box center [383, 212] width 279 height 116
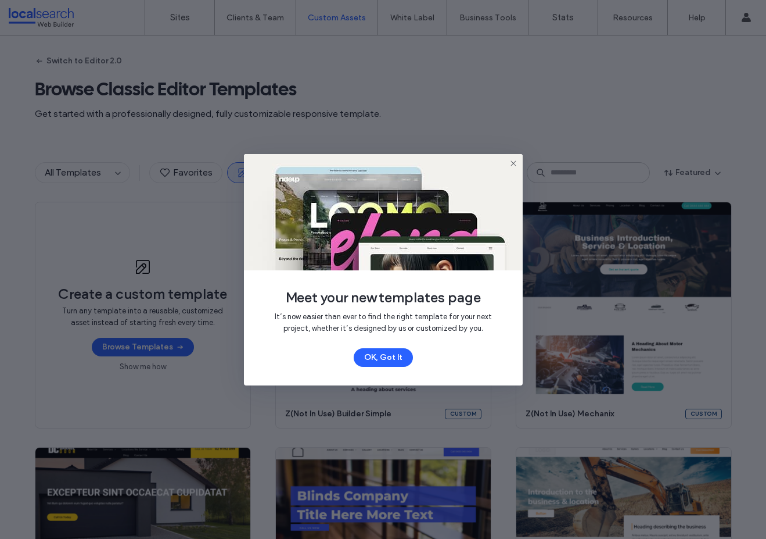
click at [511, 160] on icon at bounding box center [513, 163] width 9 height 9
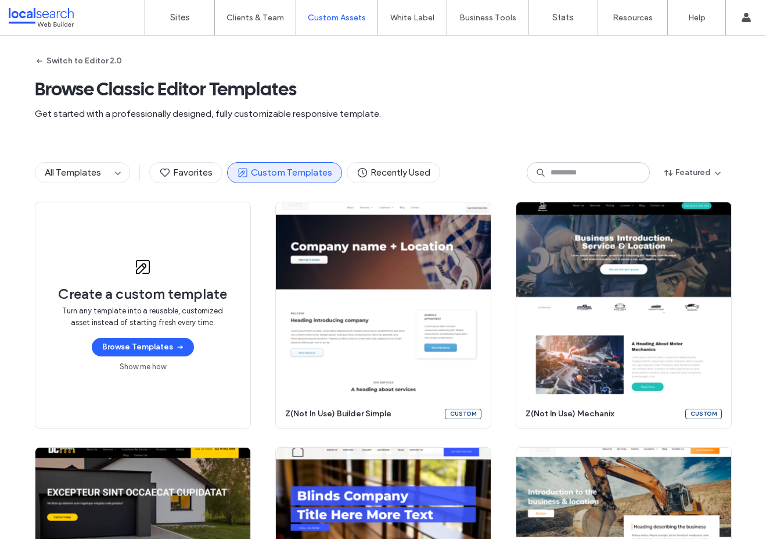
scroll to position [2, 0]
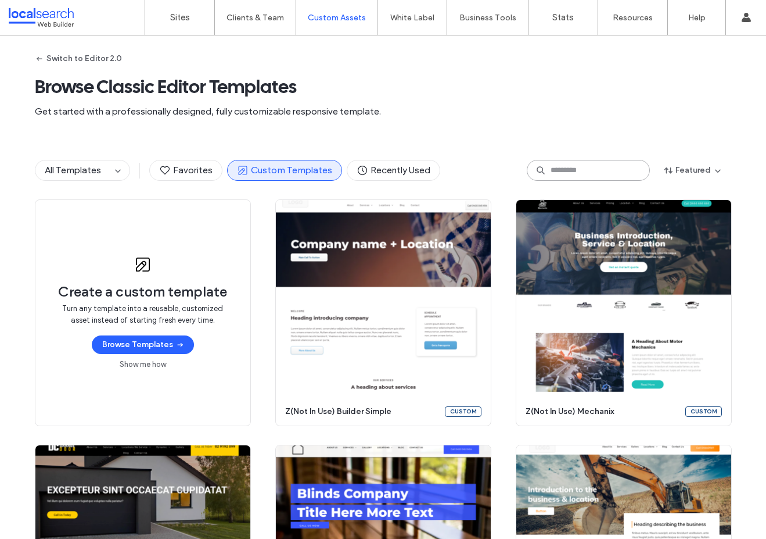
click at [566, 167] on input at bounding box center [588, 170] width 123 height 21
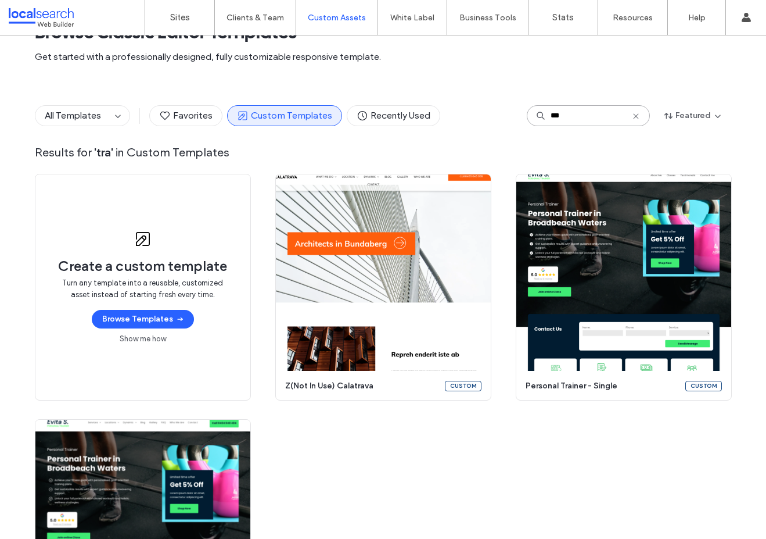
scroll to position [0, 0]
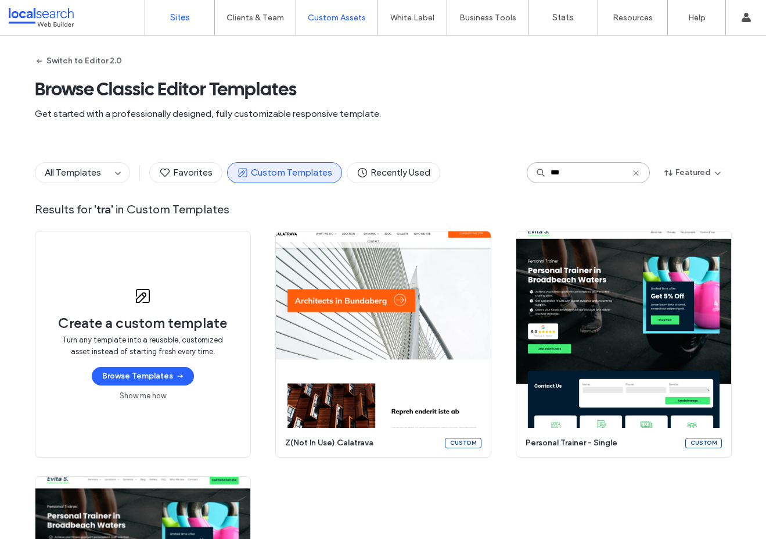
type input "***"
click at [179, 13] on label "Sites" at bounding box center [180, 17] width 20 height 10
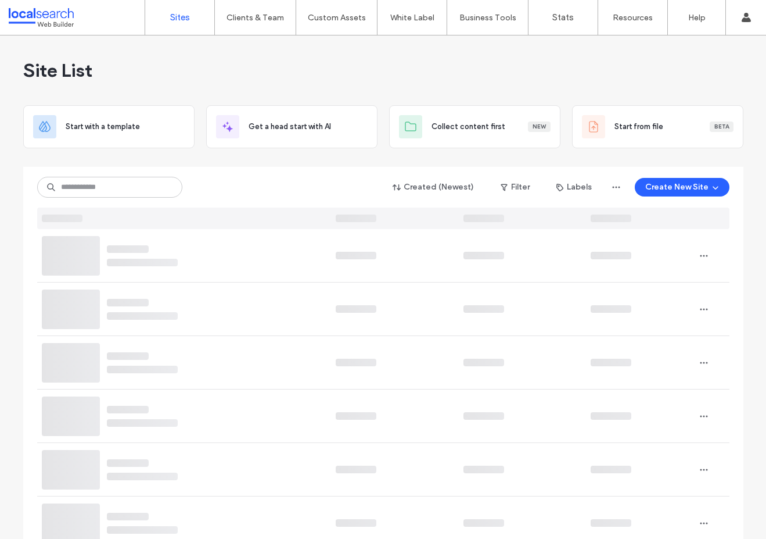
click at [278, 78] on div "Site List" at bounding box center [383, 70] width 720 height 70
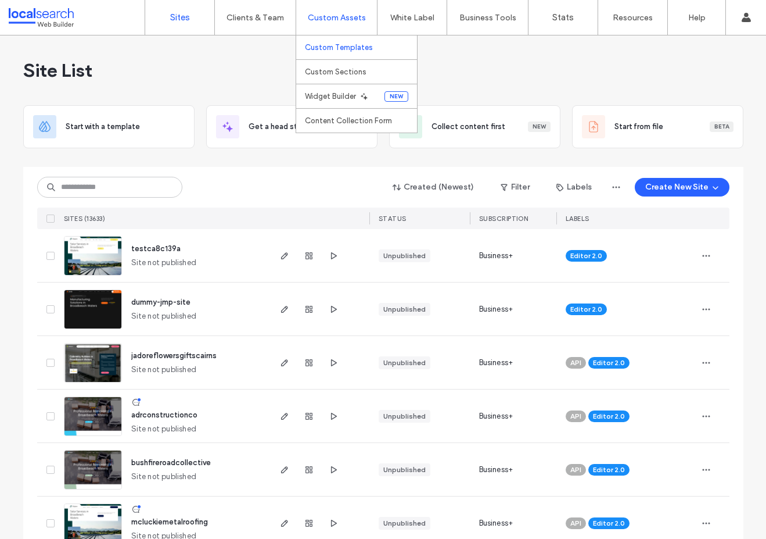
click at [350, 43] on label "Custom Templates" at bounding box center [339, 47] width 68 height 9
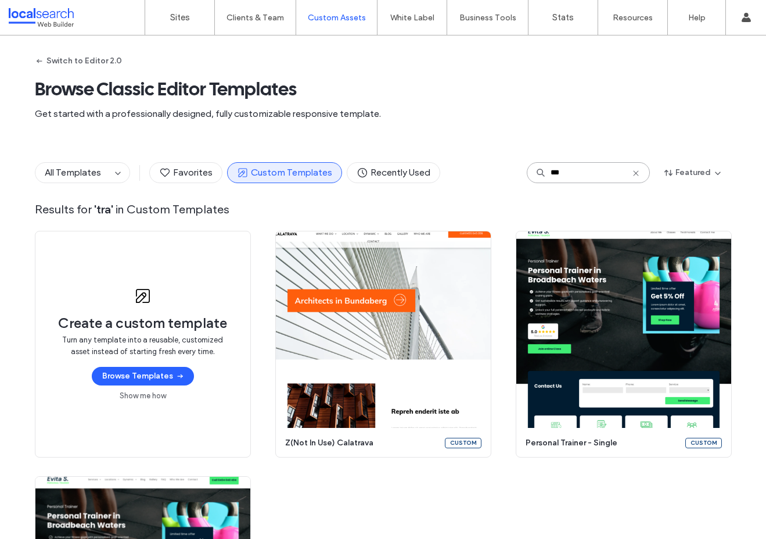
click at [586, 171] on input "***" at bounding box center [588, 172] width 123 height 21
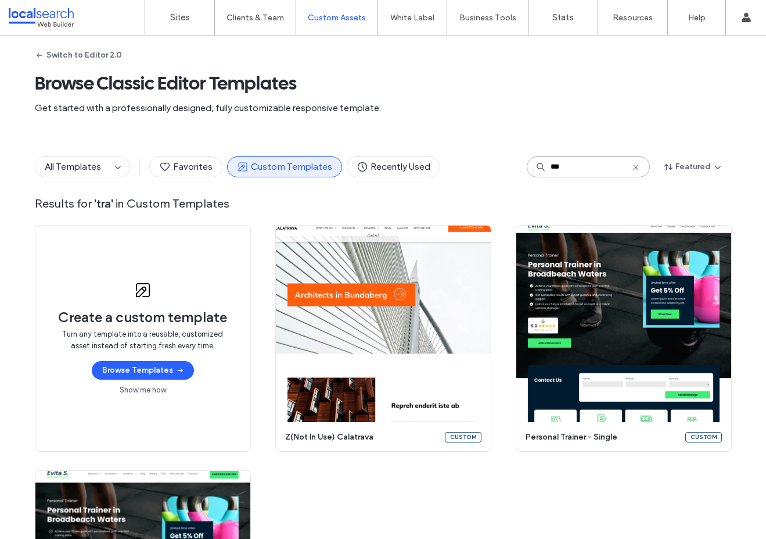
scroll to position [7, 0]
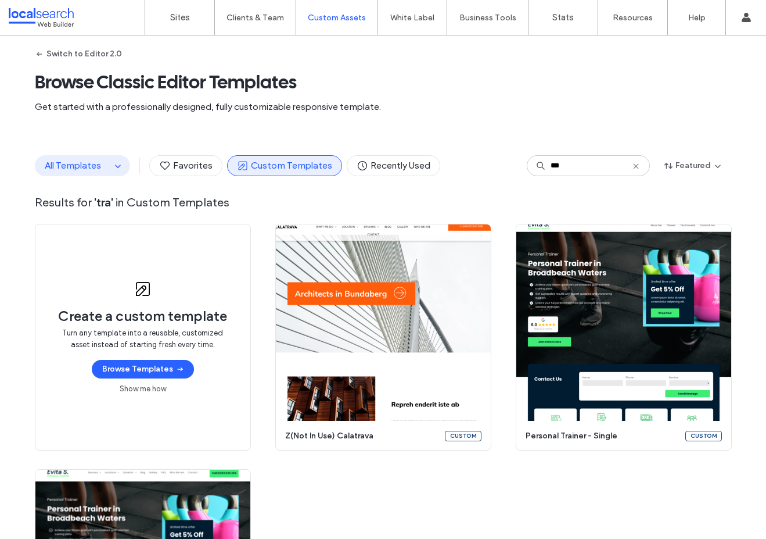
click at [58, 163] on span "All Templates" at bounding box center [73, 165] width 56 height 11
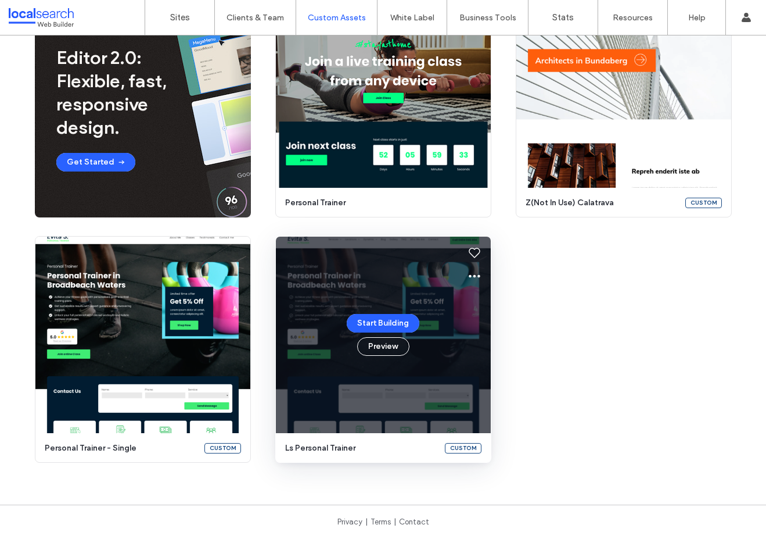
scroll to position [53, 0]
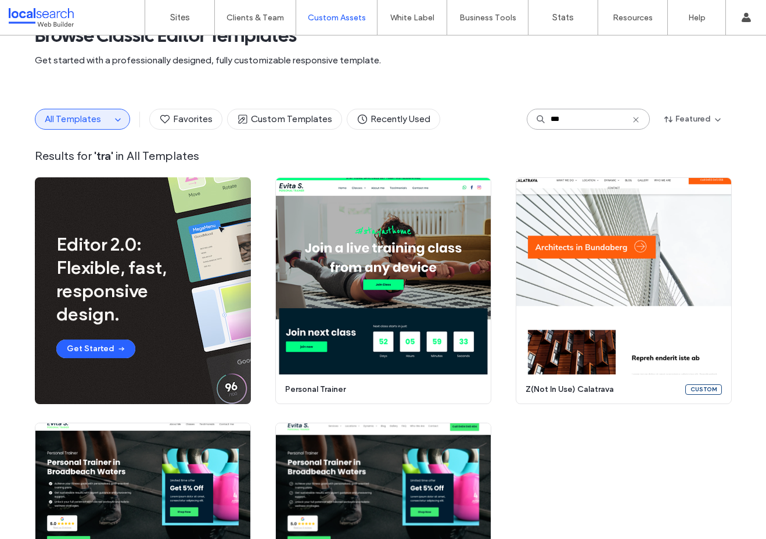
click at [580, 120] on input "***" at bounding box center [588, 119] width 123 height 21
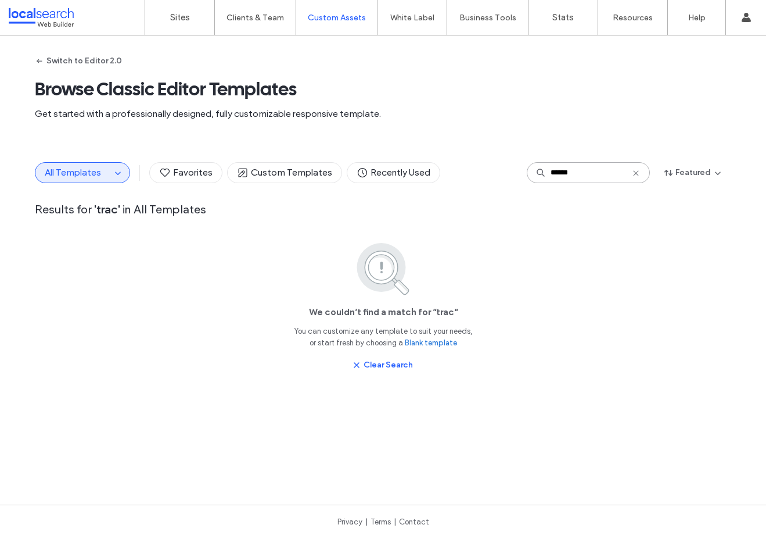
type input "*******"
drag, startPoint x: 583, startPoint y: 175, endPoint x: 469, endPoint y: 166, distance: 114.8
click at [469, 166] on div "All Templates Favorites Custom Templates Recently Used ******* Featured" at bounding box center [383, 172] width 697 height 21
type input "****"
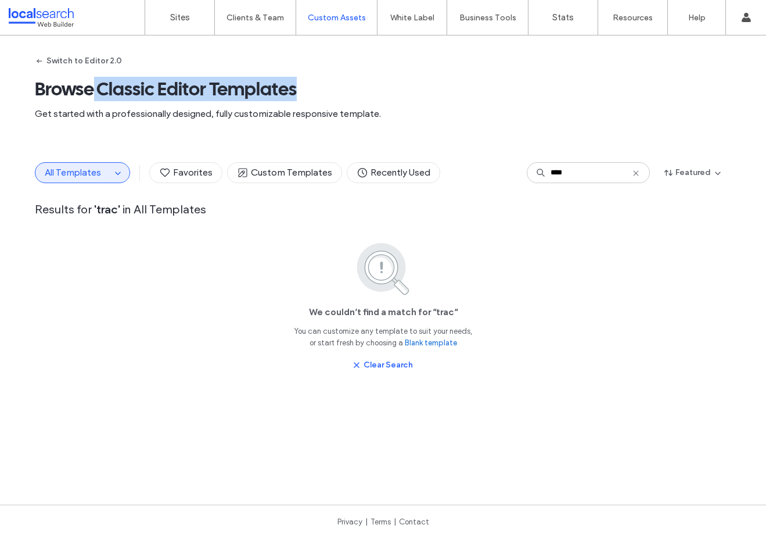
drag, startPoint x: 88, startPoint y: 88, endPoint x: 301, endPoint y: 96, distance: 212.8
click at [301, 96] on span "Browse Classic Editor Templates" at bounding box center [383, 88] width 697 height 23
click at [52, 65] on button "Switch to Editor 2.0" at bounding box center [78, 61] width 87 height 19
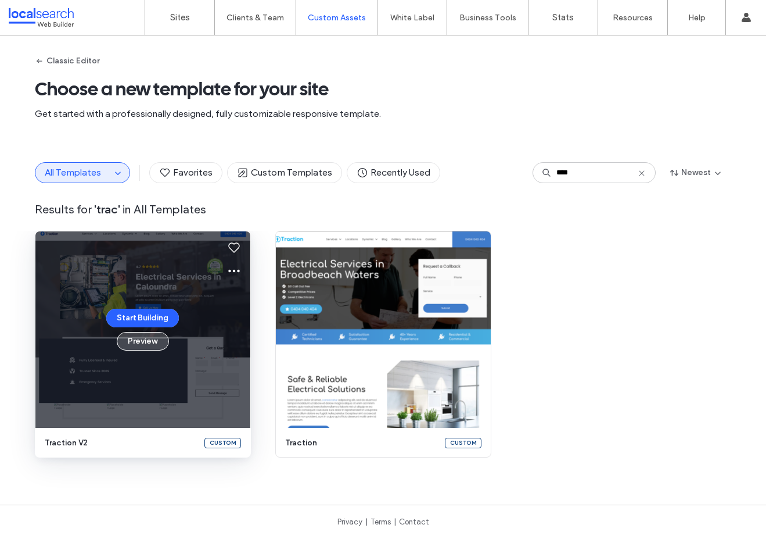
click at [134, 342] on button "Preview" at bounding box center [143, 341] width 52 height 19
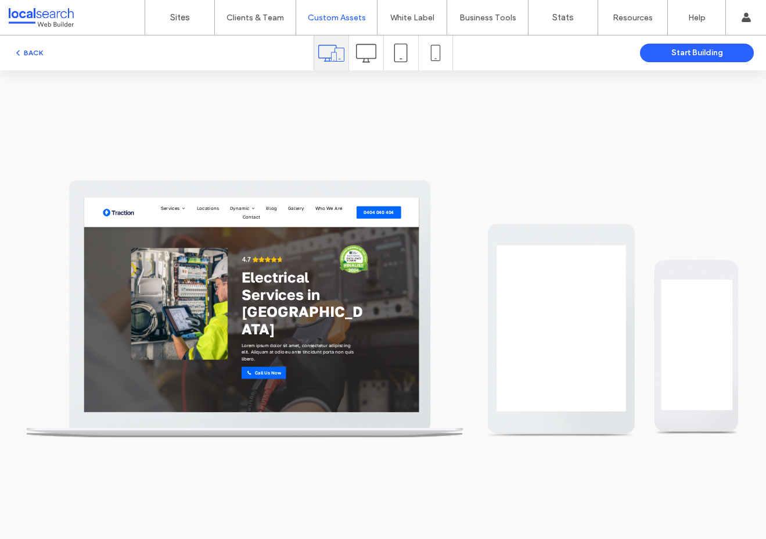
click at [31, 51] on button "BACK" at bounding box center [28, 53] width 30 height 14
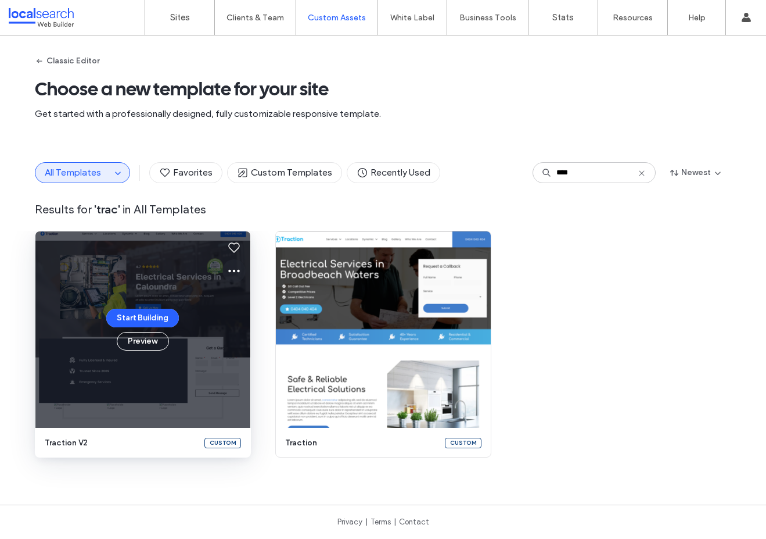
click at [229, 272] on icon at bounding box center [234, 271] width 14 height 14
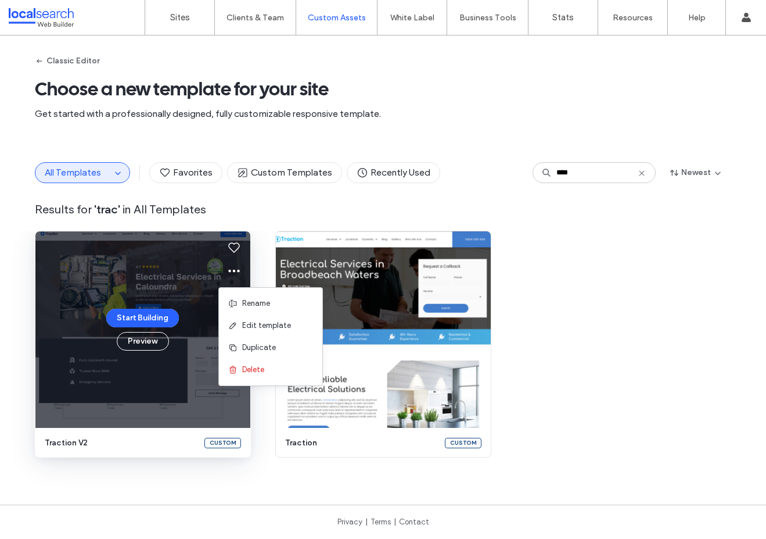
click at [250, 203] on span "Results for ' trac ' in All Templates" at bounding box center [383, 209] width 697 height 15
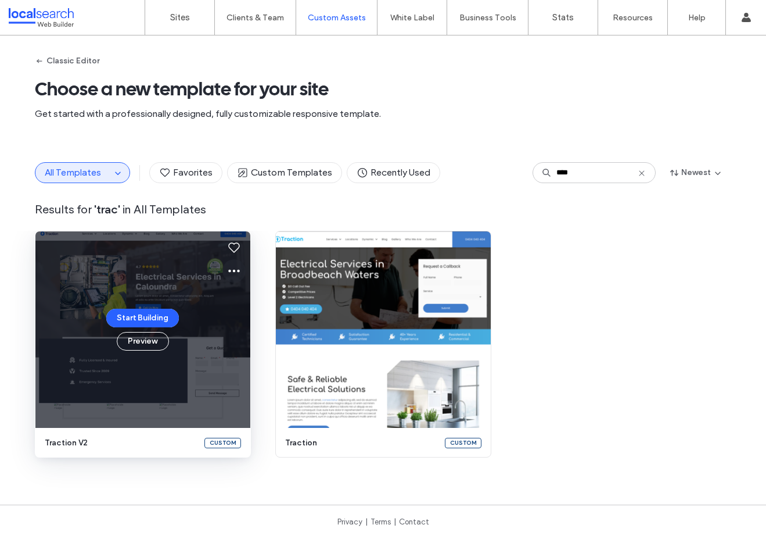
click at [236, 267] on icon at bounding box center [234, 271] width 14 height 14
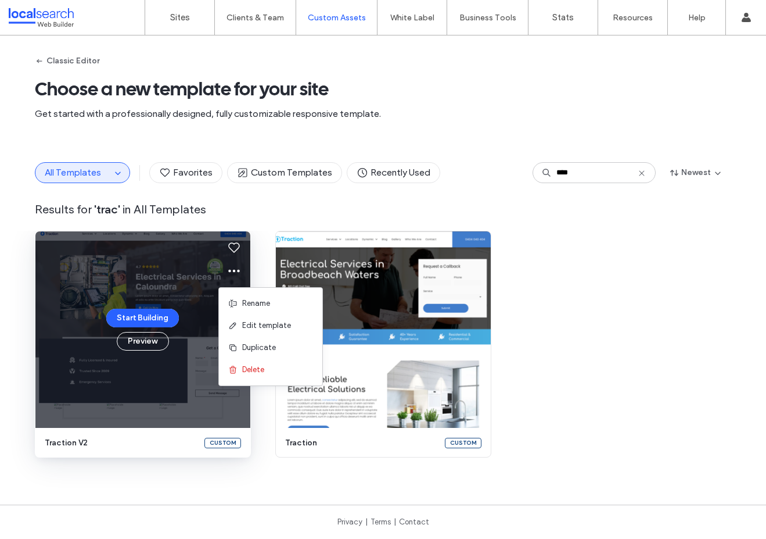
click at [270, 198] on div "All Templates Favorites Custom Templates Recently Used **** Newest Results for …" at bounding box center [383, 186] width 697 height 87
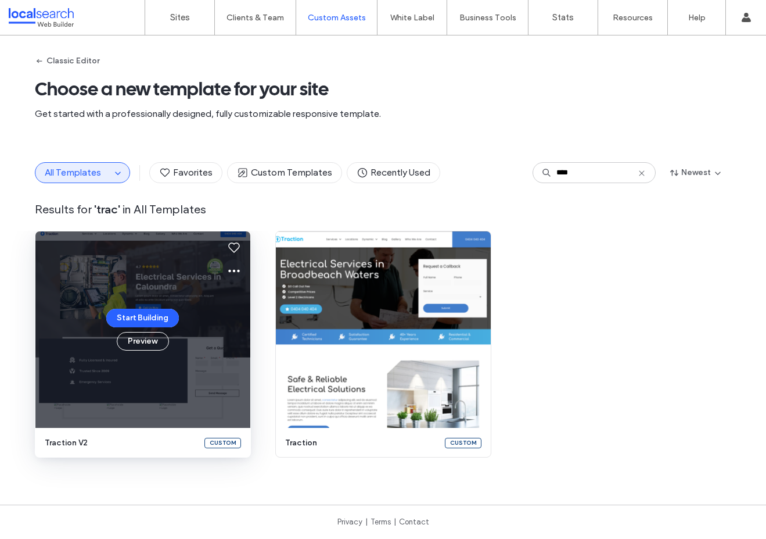
click at [235, 272] on icon at bounding box center [234, 271] width 14 height 14
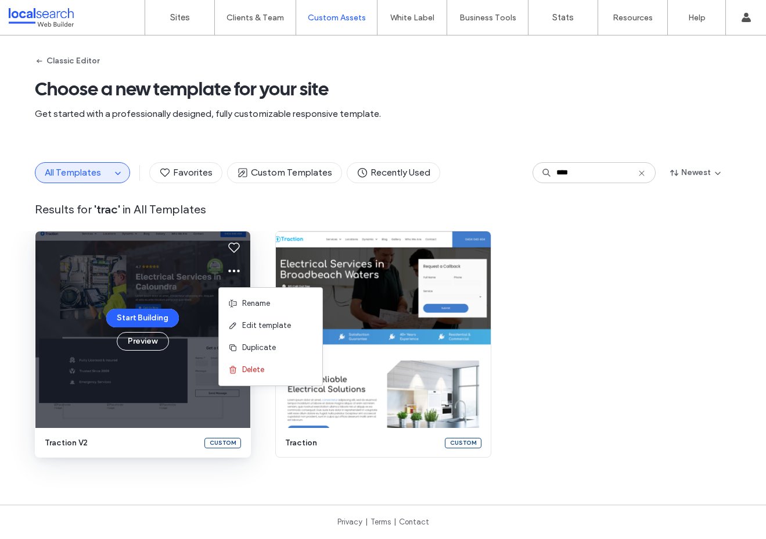
click at [263, 222] on div "All Templates Favorites Custom Templates Recently Used **** Newest Results for …" at bounding box center [383, 186] width 697 height 87
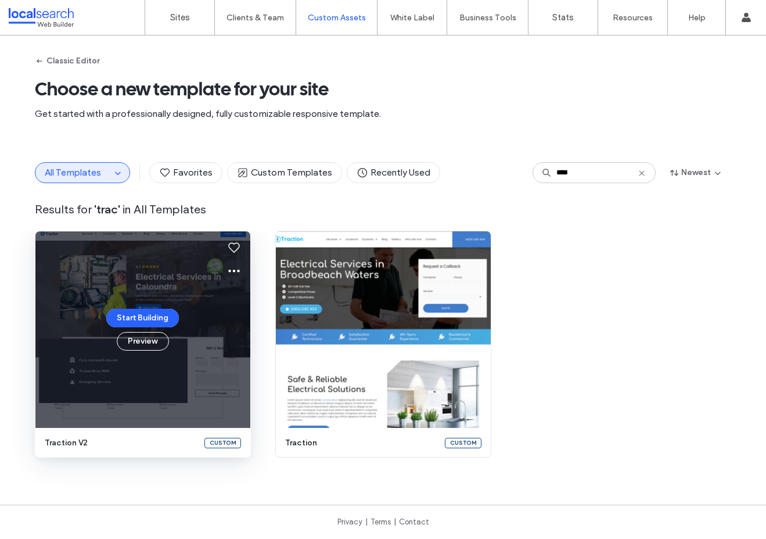
click at [227, 269] on icon at bounding box center [234, 271] width 14 height 14
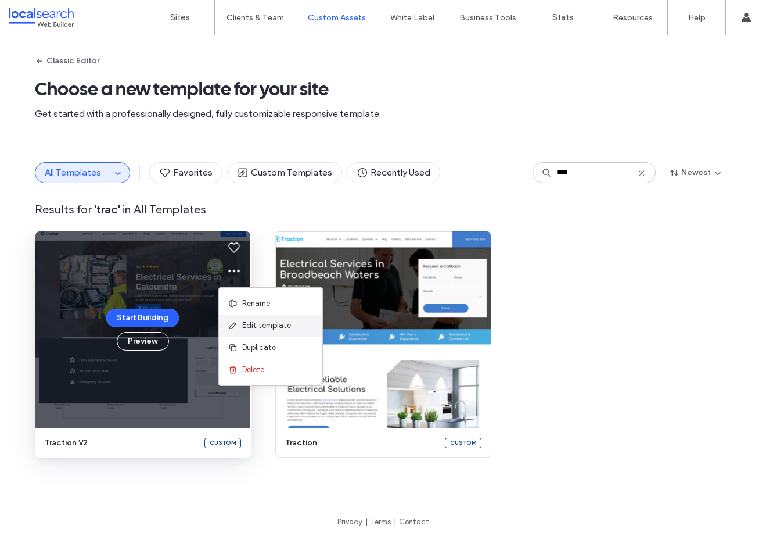
click at [281, 331] on span "Edit template" at bounding box center [266, 326] width 49 height 12
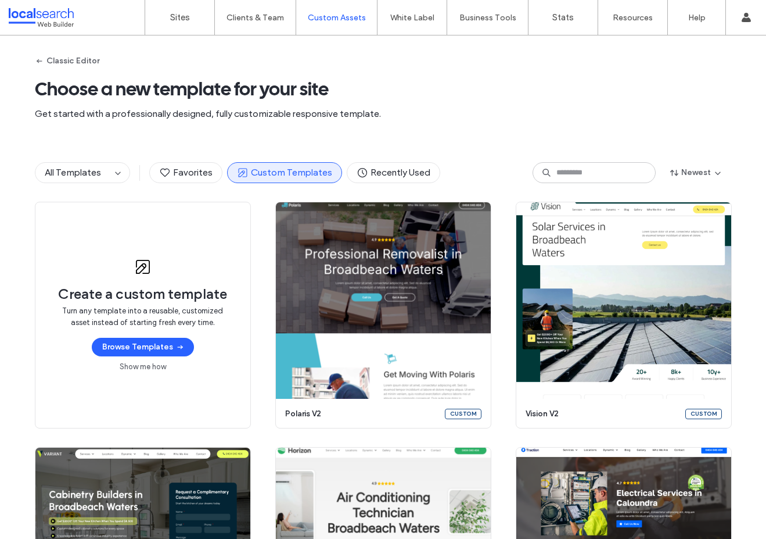
click at [390, 113] on span "Get started with a professionally designed, fully customizable responsive templ…" at bounding box center [383, 113] width 697 height 13
click at [207, 120] on span "Get started with a professionally designed, fully customizable responsive templ…" at bounding box center [383, 113] width 697 height 13
click at [333, 46] on label "Custom Templates" at bounding box center [339, 47] width 68 height 9
click at [173, 16] on label "Sites" at bounding box center [180, 17] width 20 height 10
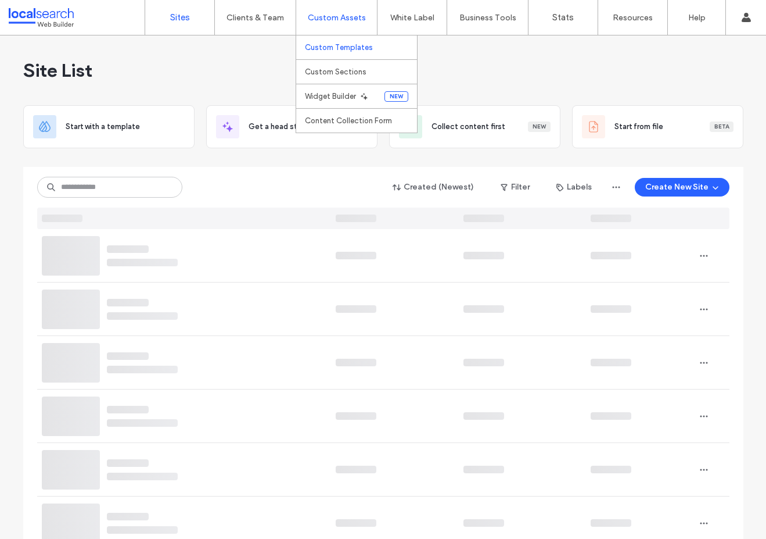
click at [328, 38] on link "Custom Templates" at bounding box center [361, 47] width 112 height 24
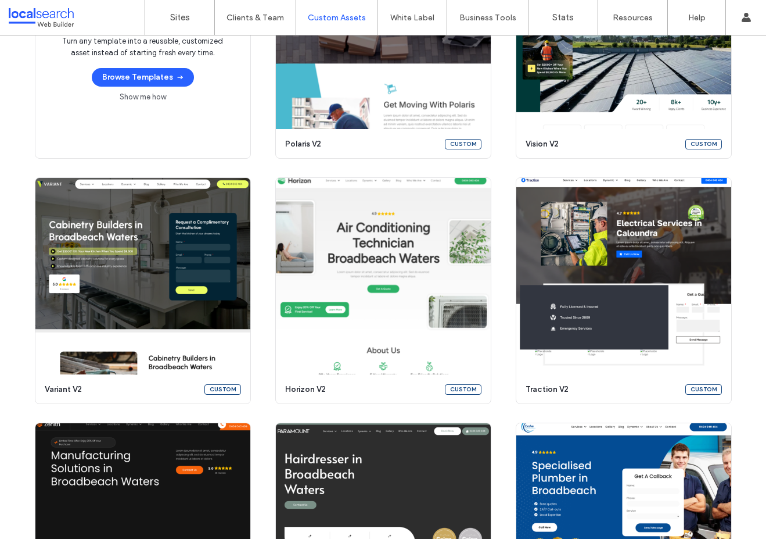
scroll to position [243, 0]
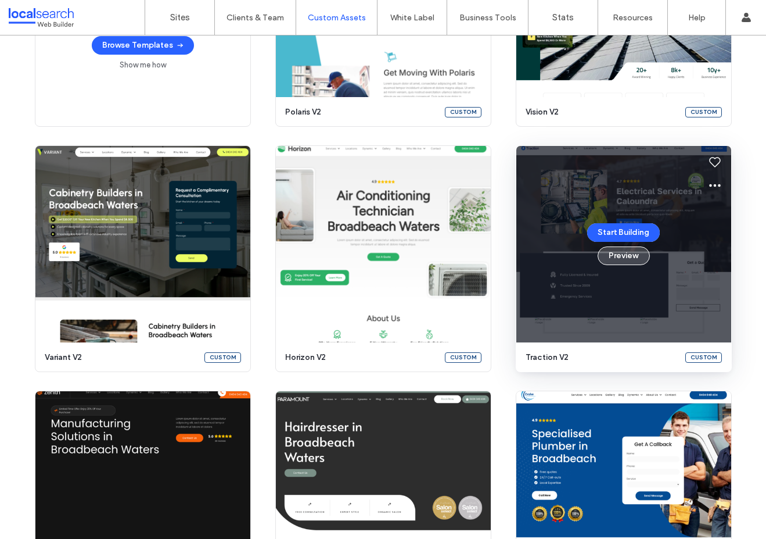
click at [622, 252] on button "Preview" at bounding box center [624, 255] width 52 height 19
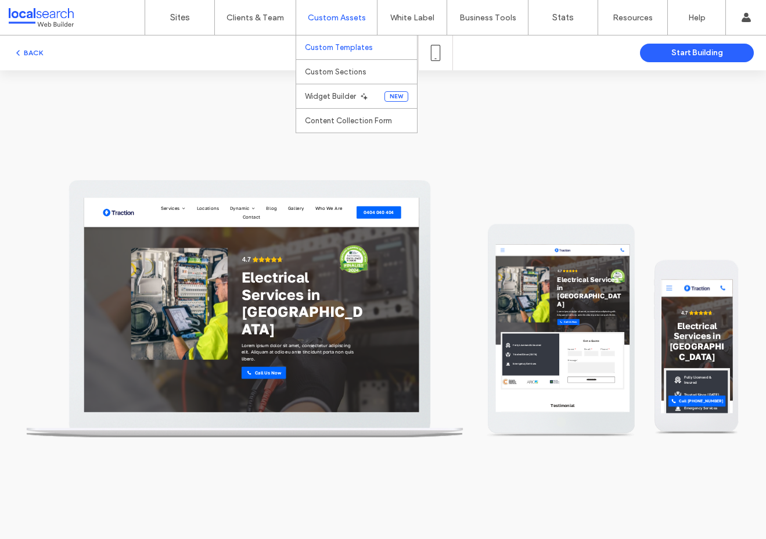
scroll to position [0, 0]
click at [326, 45] on label "Custom Templates" at bounding box center [339, 47] width 68 height 9
click at [324, 16] on label "Custom Assets" at bounding box center [337, 18] width 58 height 10
click at [327, 43] on label "Custom Templates" at bounding box center [339, 47] width 68 height 9
click at [502, 88] on div at bounding box center [383, 304] width 766 height 468
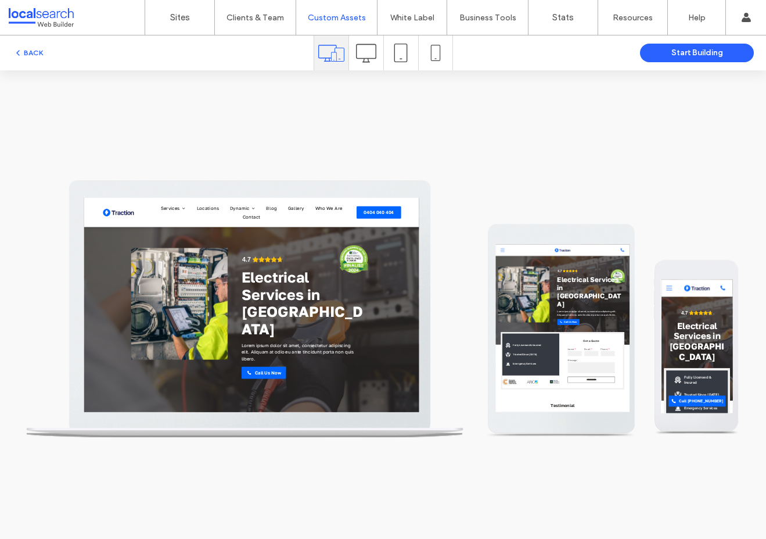
click at [46, 53] on div "BACK" at bounding box center [157, 53] width 314 height 14
click at [24, 52] on button "BACK" at bounding box center [28, 53] width 30 height 14
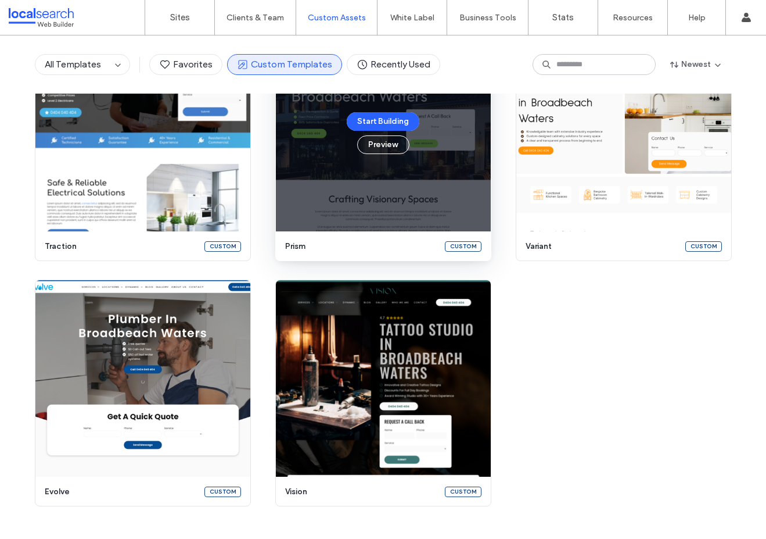
scroll to position [1607, 0]
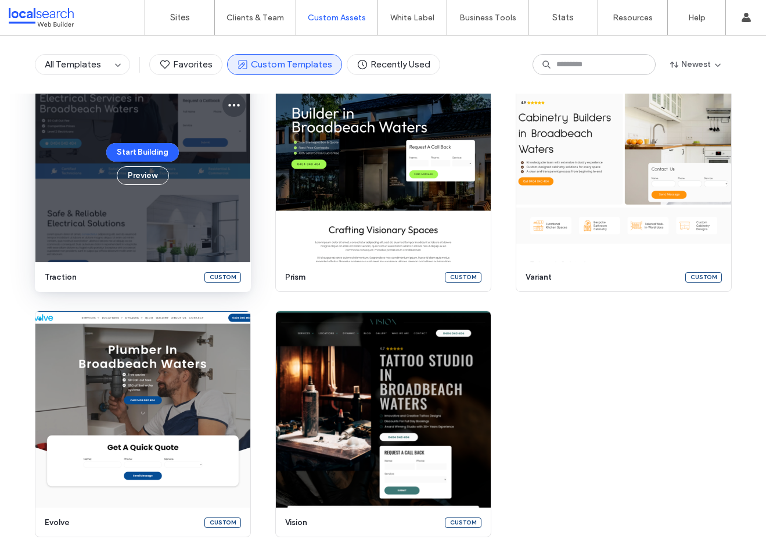
click at [228, 107] on icon at bounding box center [234, 105] width 14 height 14
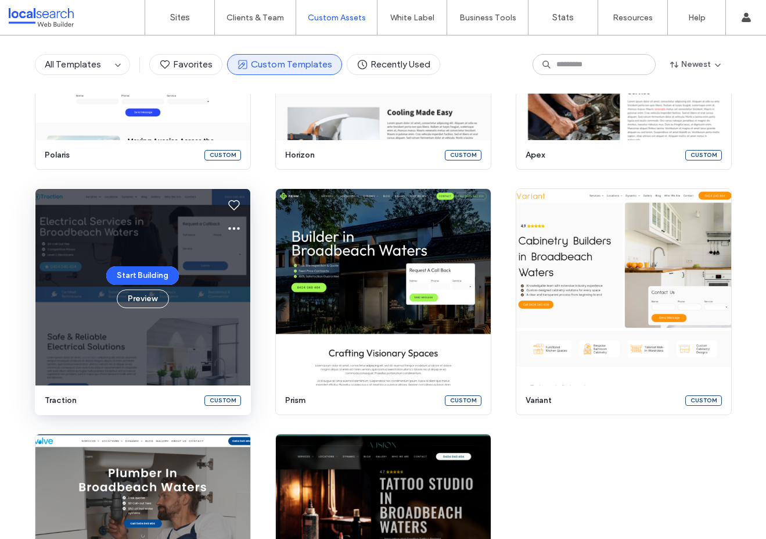
scroll to position [1480, 0]
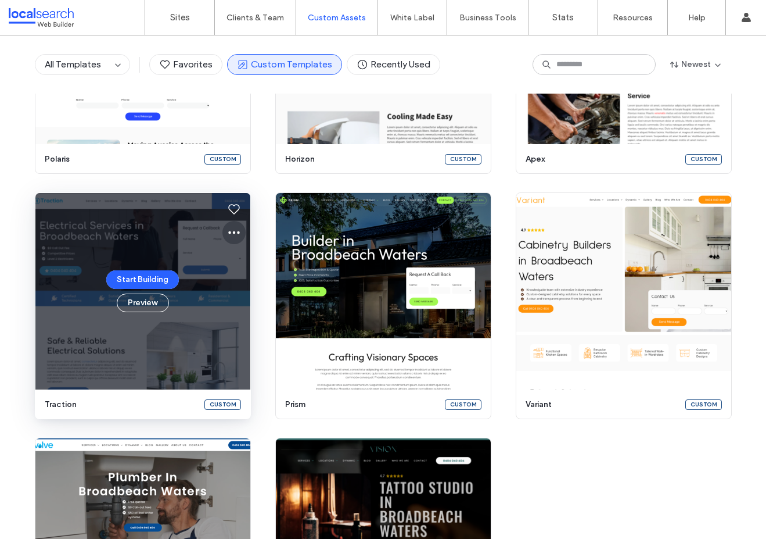
click at [227, 227] on icon at bounding box center [234, 232] width 14 height 14
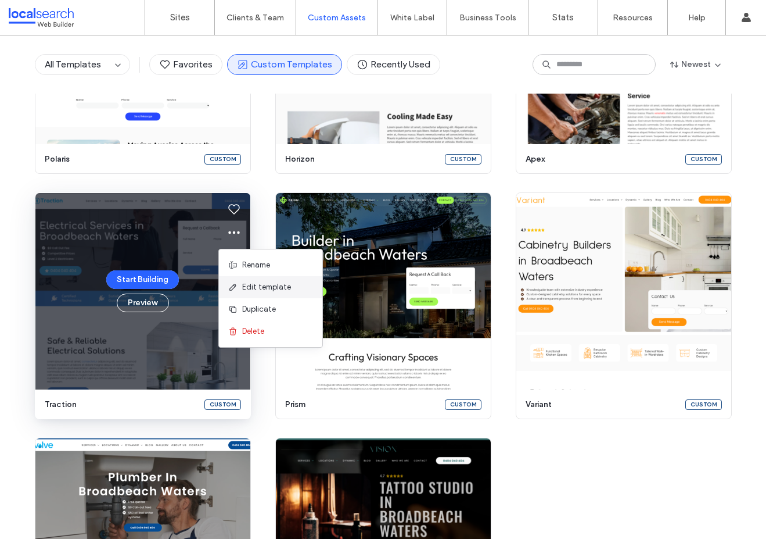
click at [259, 285] on span "Edit template" at bounding box center [266, 287] width 49 height 12
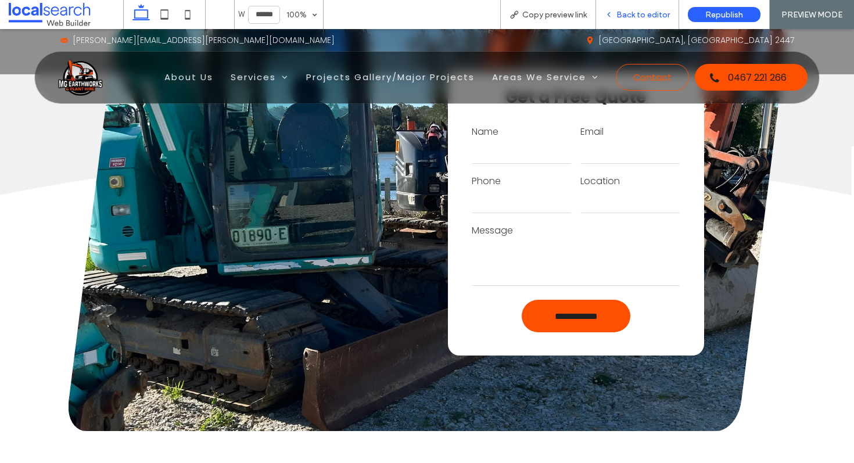
click at [624, 16] on span "Back to editor" at bounding box center [642, 15] width 53 height 10
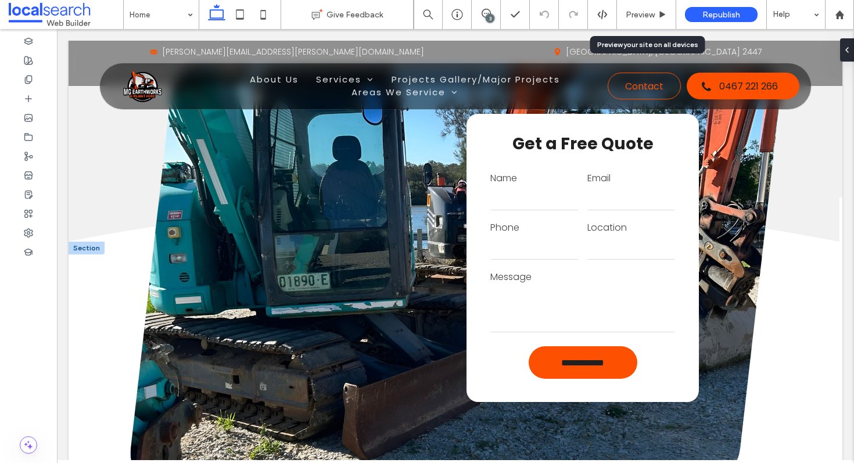
click at [563, 223] on label "Phone" at bounding box center [534, 228] width 88 height 14
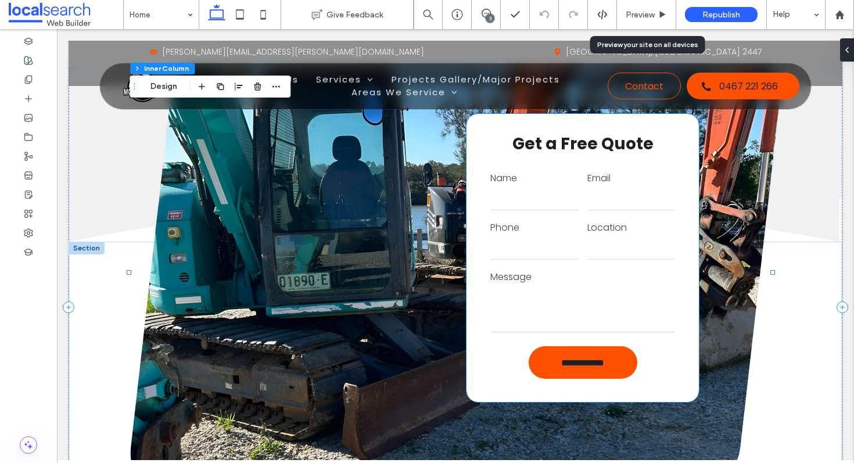
click at [565, 238] on input "tel" at bounding box center [534, 247] width 88 height 23
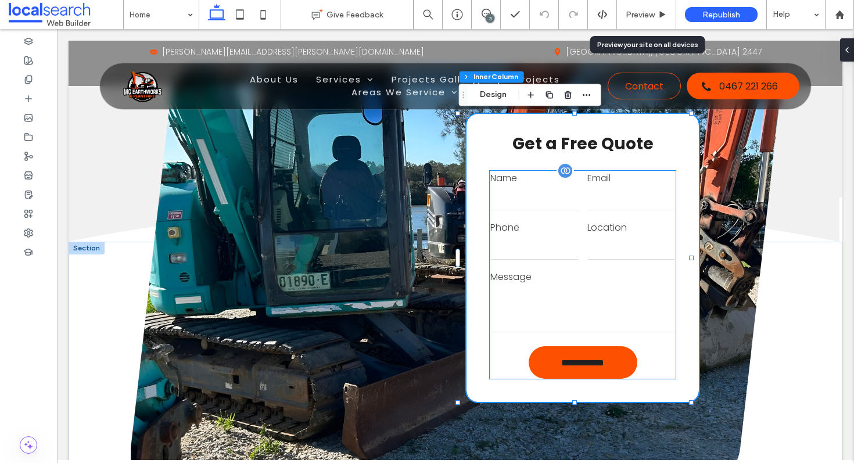
click at [567, 221] on label "Phone" at bounding box center [534, 228] width 88 height 14
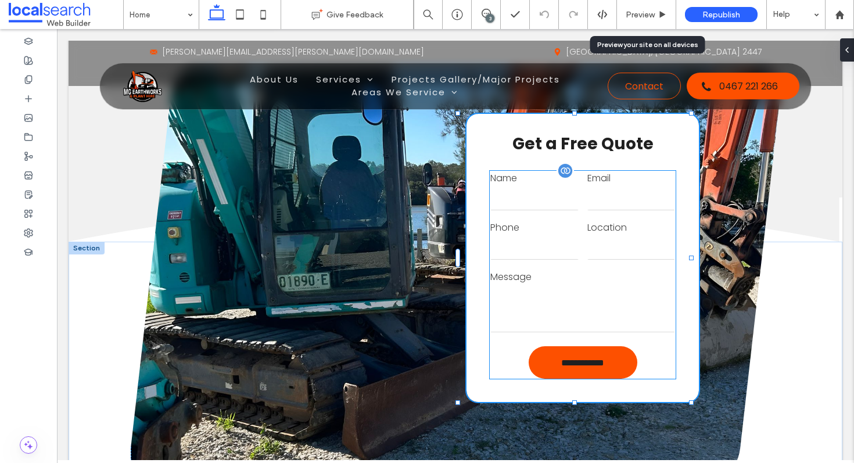
type input "*"
type input "***"
type input "*"
type input "***"
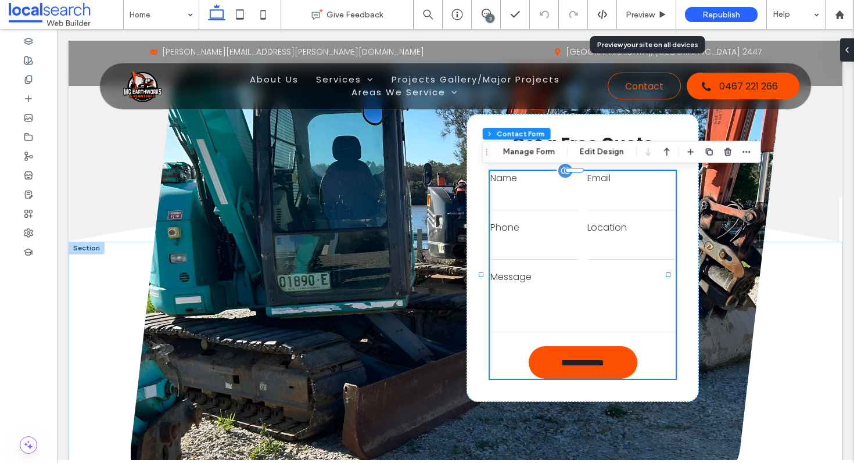
click at [566, 215] on div "Name" at bounding box center [534, 191] width 97 height 49
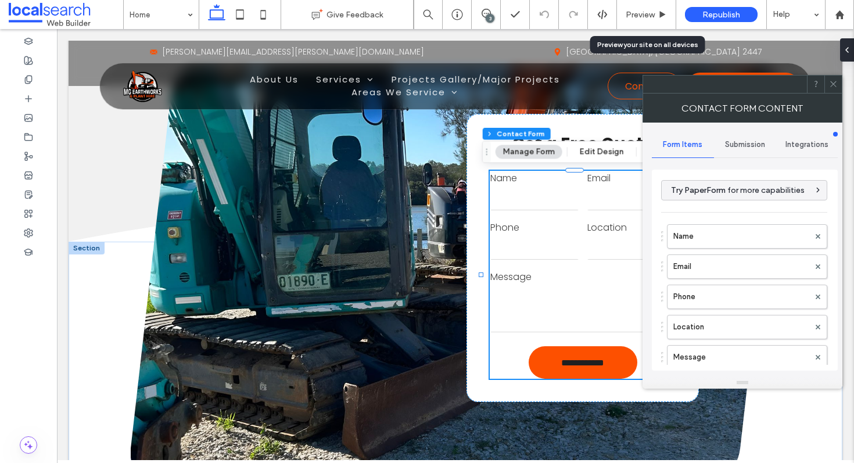
click at [746, 122] on div "Contact Form Content" at bounding box center [742, 108] width 200 height 29
click at [739, 139] on div "Submission" at bounding box center [745, 145] width 62 height 26
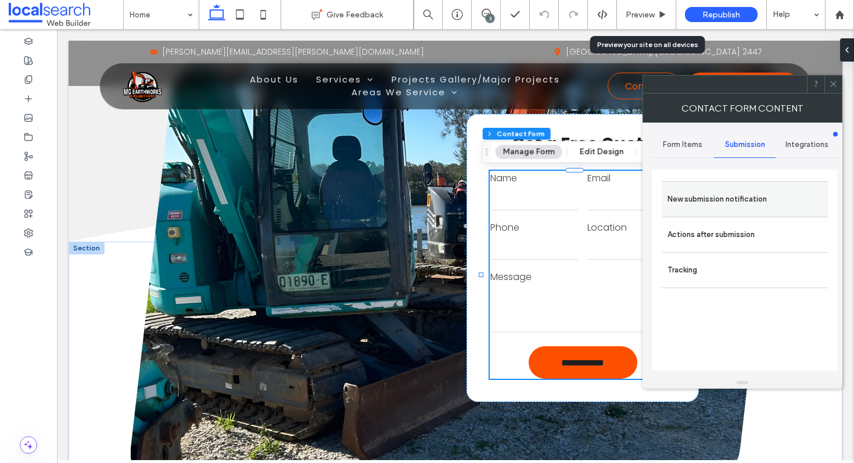
click at [717, 199] on label "New submission notification" at bounding box center [744, 199] width 155 height 23
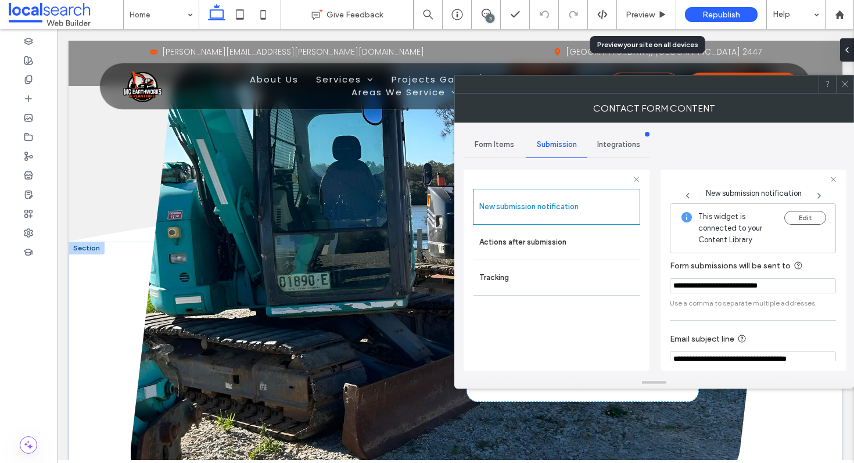
click at [842, 82] on icon at bounding box center [845, 84] width 9 height 9
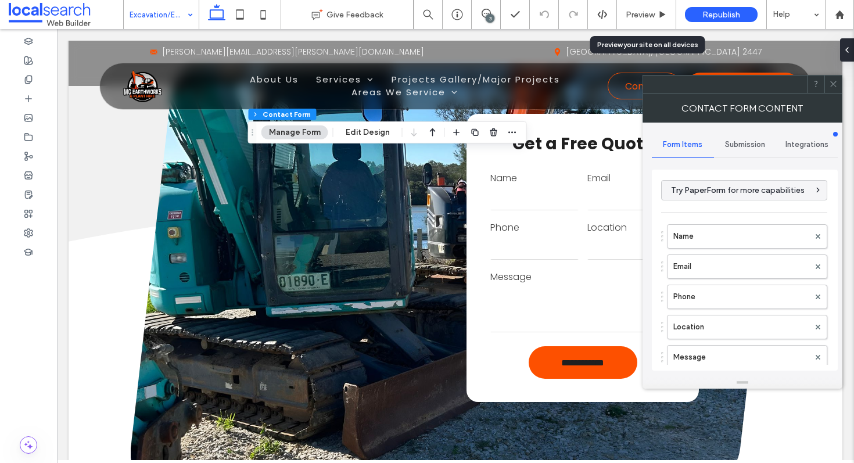
click at [769, 149] on div "Submission" at bounding box center [745, 145] width 62 height 26
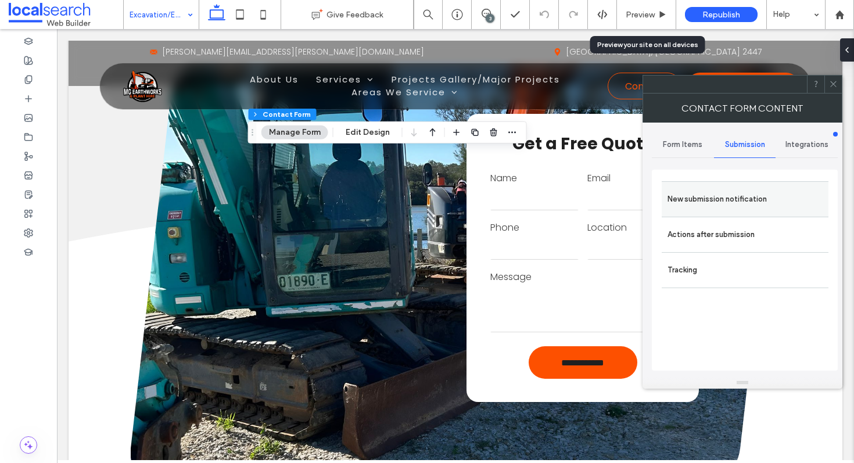
click at [732, 194] on label "New submission notification" at bounding box center [744, 199] width 155 height 23
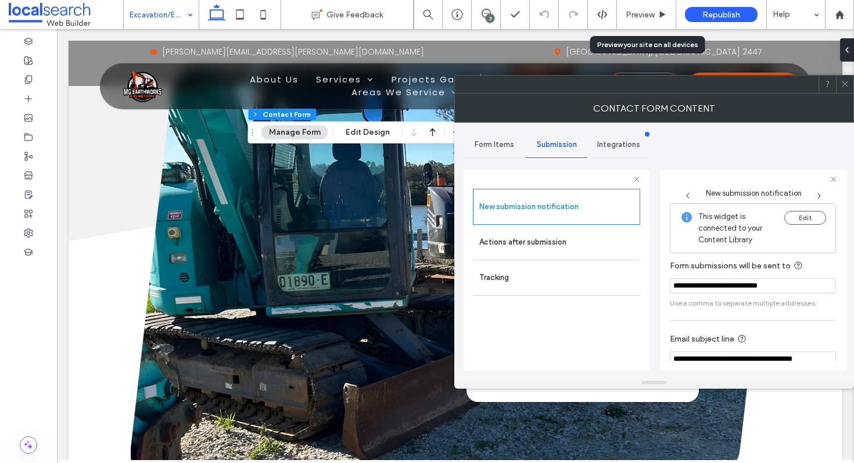
click at [847, 80] on icon at bounding box center [845, 84] width 9 height 9
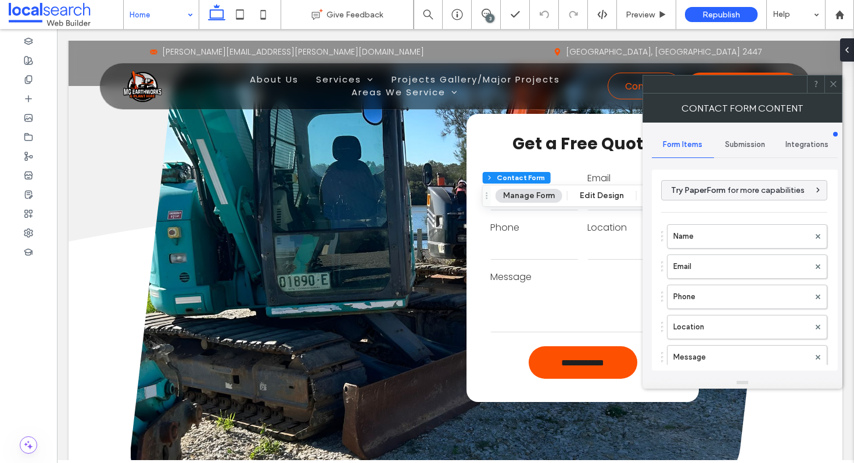
click at [734, 143] on span "Submission" at bounding box center [745, 144] width 40 height 9
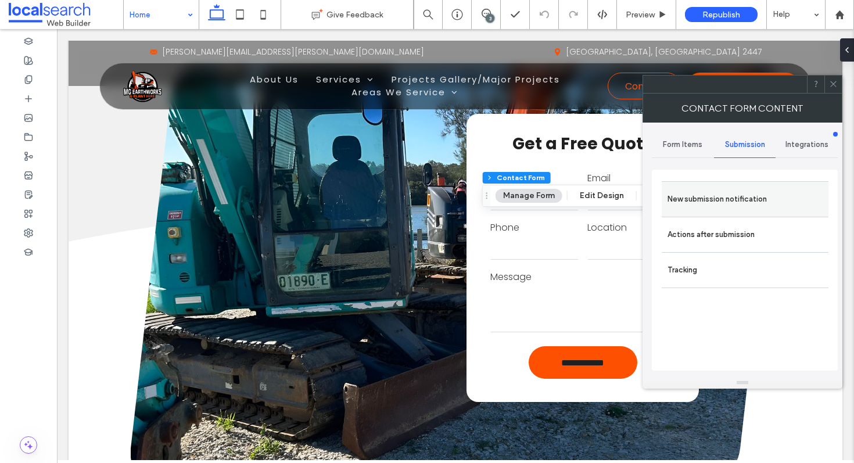
click at [717, 206] on label "New submission notification" at bounding box center [744, 199] width 155 height 23
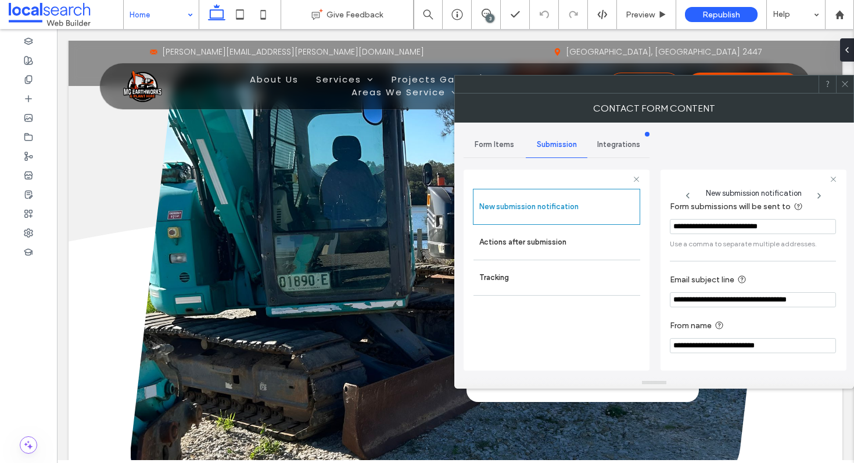
scroll to position [62, 0]
click at [708, 295] on input "**********" at bounding box center [753, 299] width 166 height 15
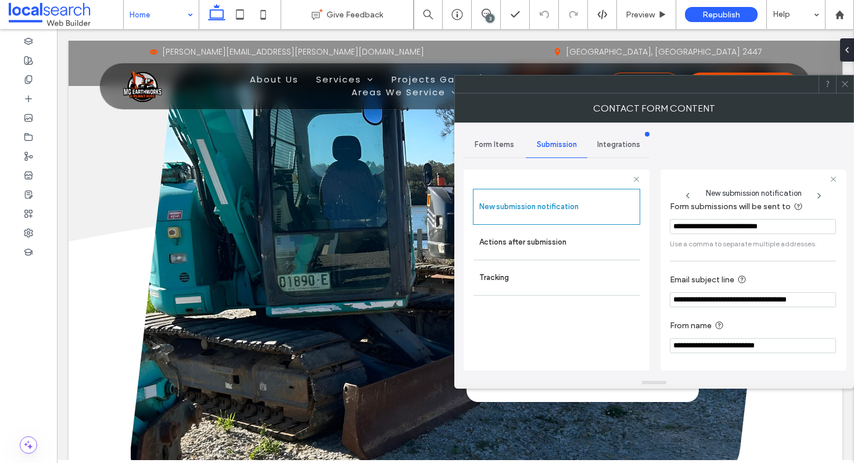
paste input "**"
drag, startPoint x: 748, startPoint y: 299, endPoint x: 656, endPoint y: 293, distance: 92.5
click at [656, 293] on div "**********" at bounding box center [654, 250] width 381 height 254
click at [755, 295] on input "**********" at bounding box center [750, 299] width 160 height 16
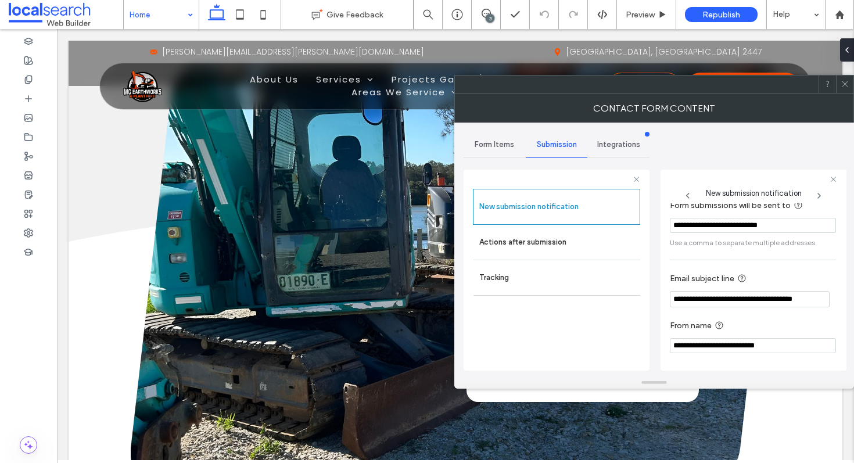
scroll to position [0, 2]
drag, startPoint x: 708, startPoint y: 299, endPoint x: 834, endPoint y: 293, distance: 126.2
click at [834, 293] on div "**********" at bounding box center [753, 281] width 167 height 157
type input "**********"
click at [789, 281] on label "Email subject line" at bounding box center [750, 279] width 161 height 15
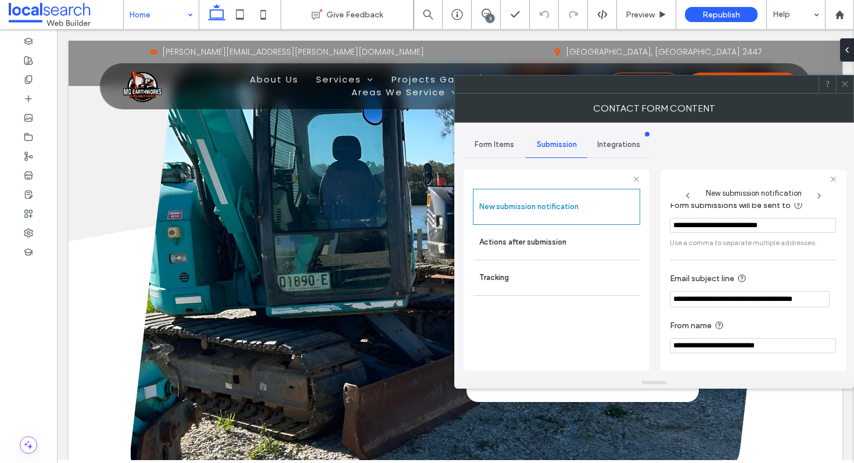
scroll to position [0, 0]
click at [780, 300] on input "**********" at bounding box center [750, 299] width 160 height 16
click at [669, 300] on div "**********" at bounding box center [753, 270] width 186 height 201
click at [673, 300] on input "**********" at bounding box center [750, 299] width 160 height 16
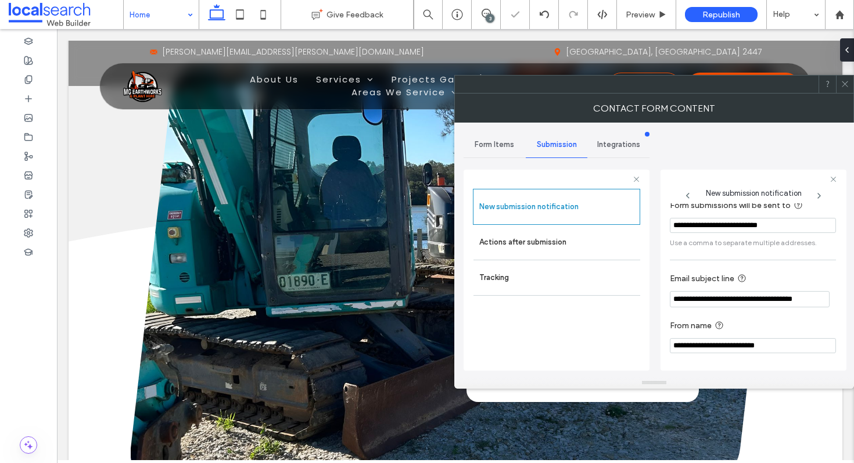
click at [844, 84] on icon at bounding box center [845, 84] width 9 height 9
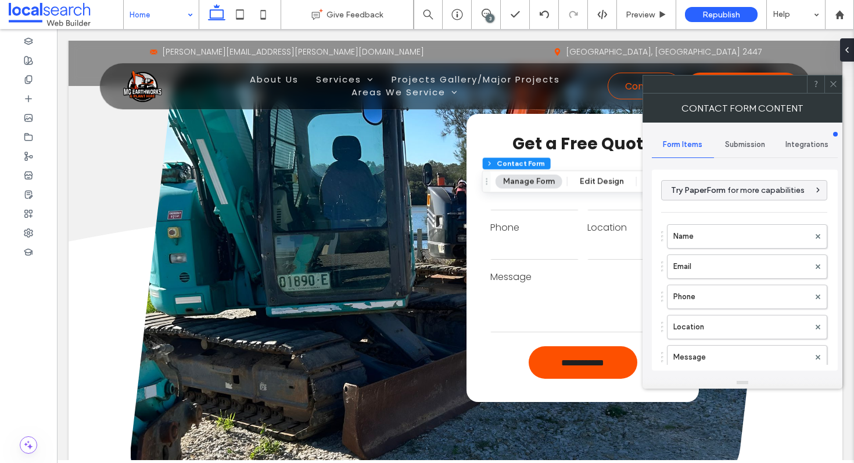
click at [743, 150] on div "Submission" at bounding box center [745, 145] width 62 height 26
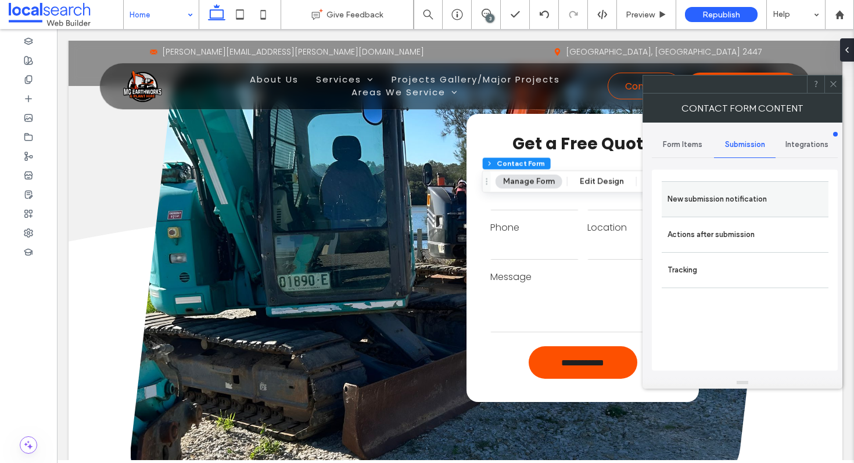
click at [732, 203] on label "New submission notification" at bounding box center [744, 199] width 155 height 23
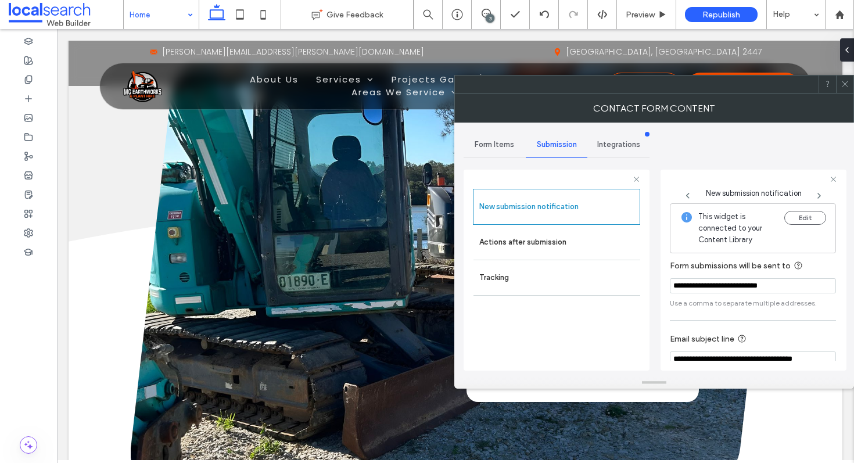
click at [851, 85] on div at bounding box center [844, 84] width 17 height 17
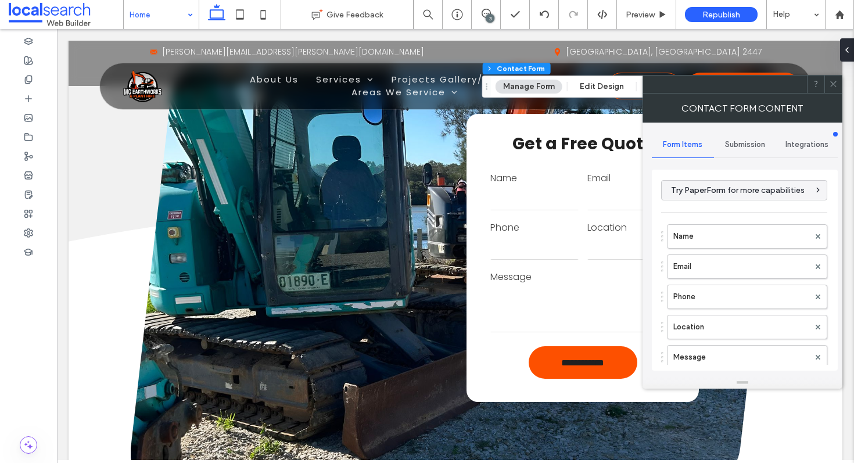
click at [738, 132] on div "Submission" at bounding box center [745, 145] width 62 height 26
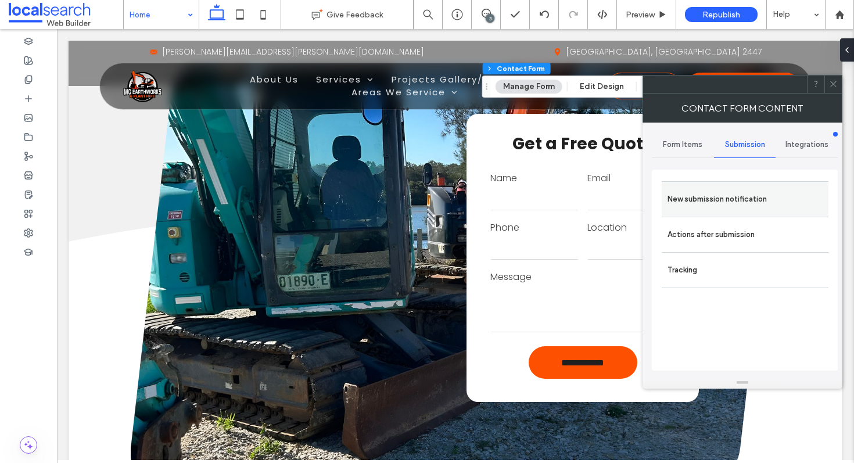
click at [728, 188] on label "New submission notification" at bounding box center [744, 199] width 155 height 23
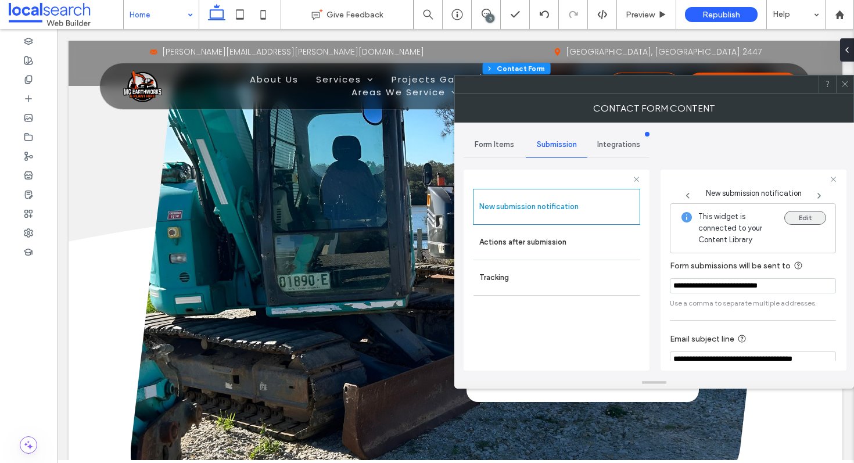
click at [802, 217] on button "Edit" at bounding box center [805, 218] width 42 height 14
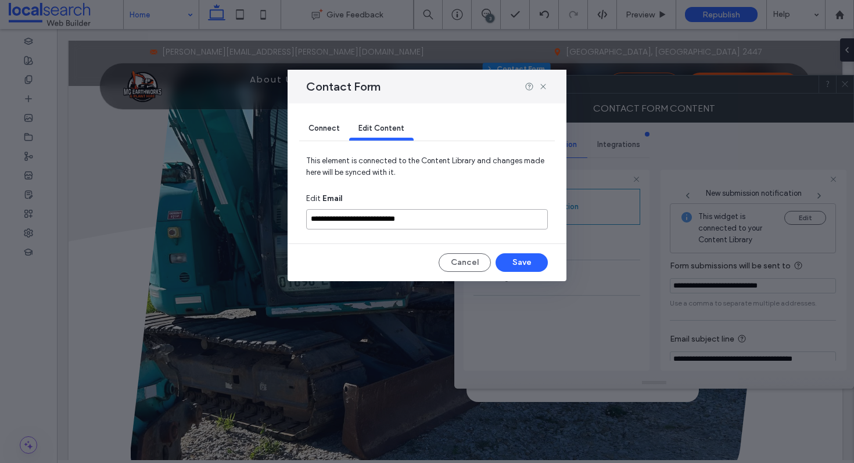
drag, startPoint x: 483, startPoint y: 217, endPoint x: 254, endPoint y: 217, distance: 228.3
click at [254, 217] on div "**********" at bounding box center [427, 231] width 854 height 463
click at [450, 225] on input "**********" at bounding box center [427, 219] width 242 height 20
drag, startPoint x: 457, startPoint y: 217, endPoint x: 269, endPoint y: 211, distance: 188.3
click at [269, 211] on div "**********" at bounding box center [427, 231] width 854 height 463
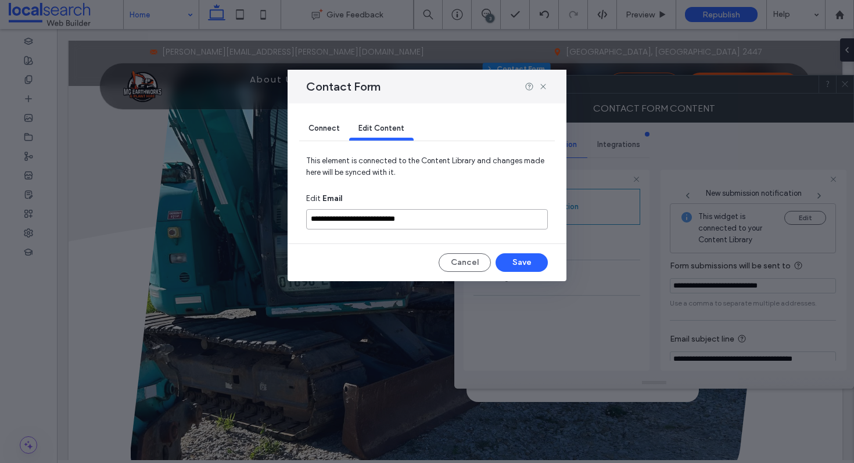
paste input
type input "**********"
click at [537, 260] on button "Save" at bounding box center [522, 262] width 52 height 19
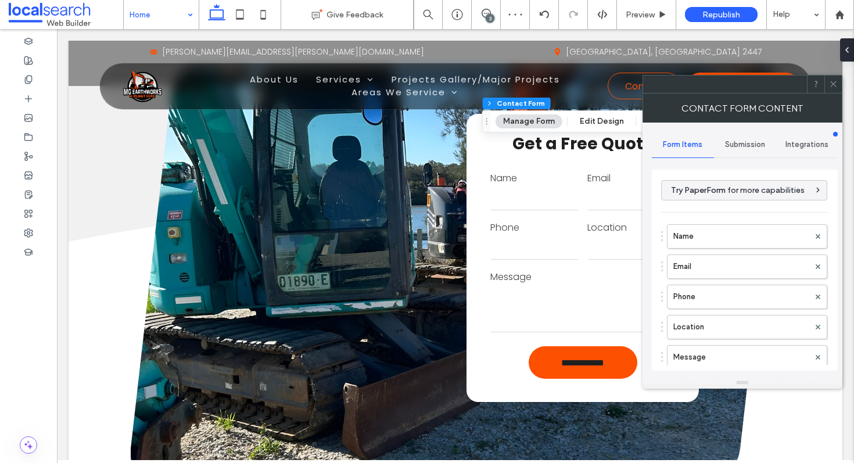
click at [734, 145] on span "Submission" at bounding box center [745, 144] width 40 height 9
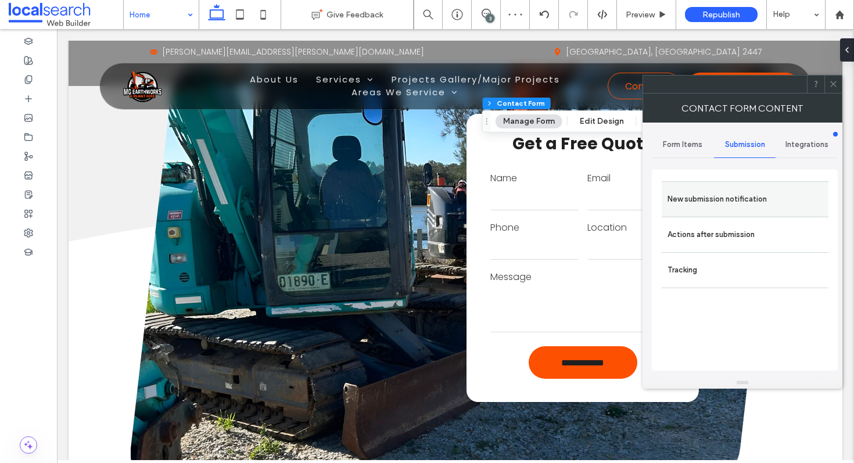
click at [727, 199] on label "New submission notification" at bounding box center [744, 199] width 155 height 23
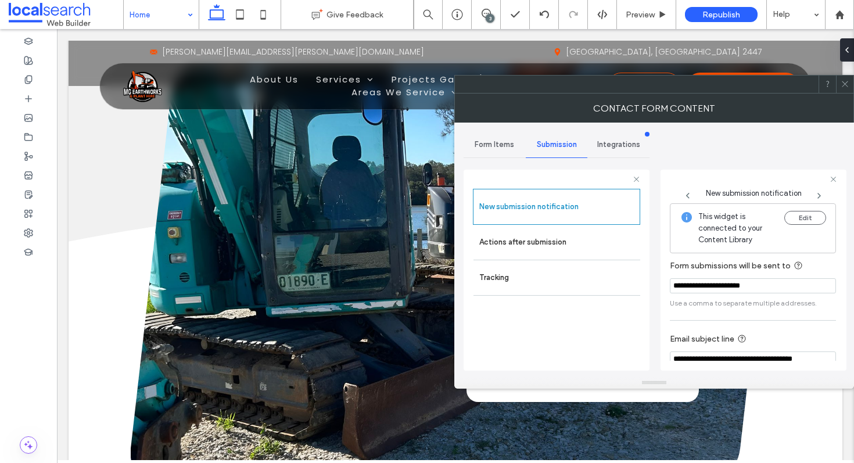
click at [847, 80] on icon at bounding box center [845, 84] width 9 height 9
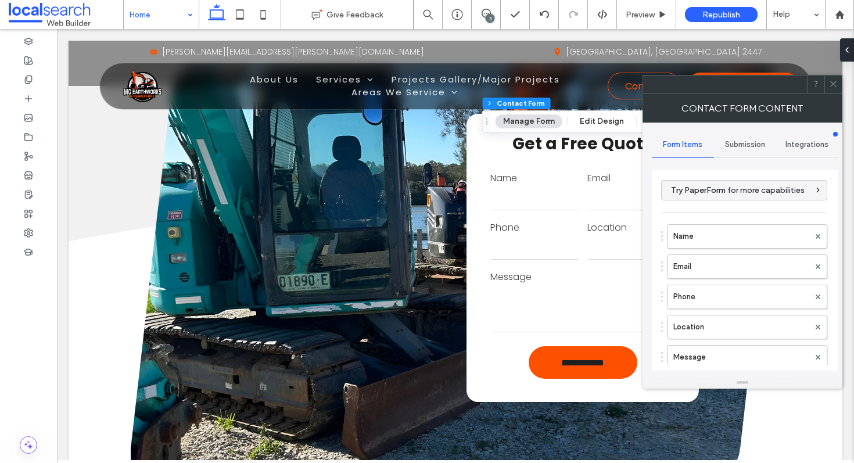
click at [790, 155] on div "Integrations" at bounding box center [807, 145] width 62 height 26
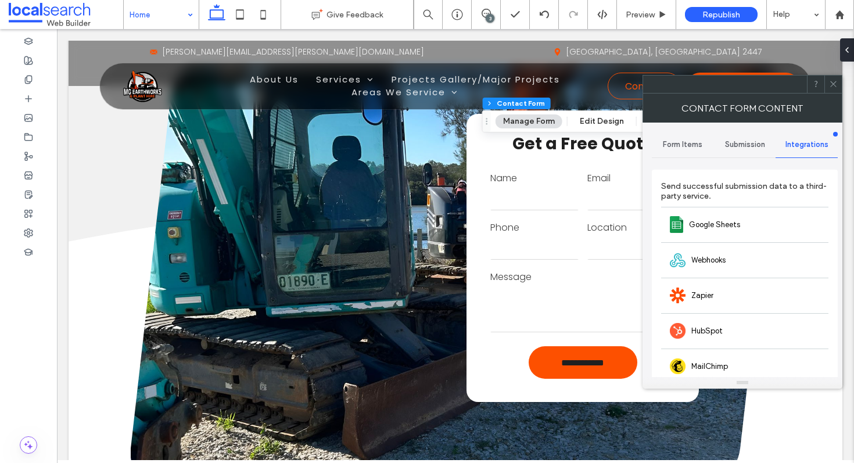
click at [755, 152] on div "Submission" at bounding box center [745, 145] width 62 height 26
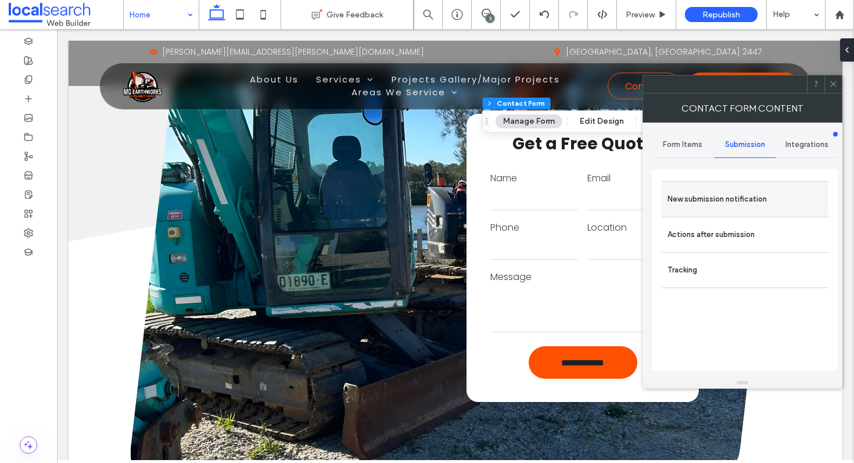
click at [706, 199] on label "New submission notification" at bounding box center [744, 199] width 155 height 23
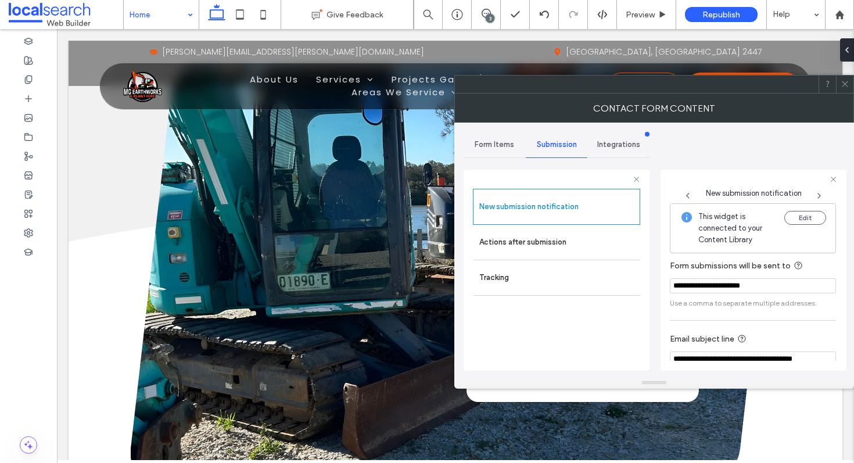
click at [849, 80] on icon at bounding box center [845, 84] width 9 height 9
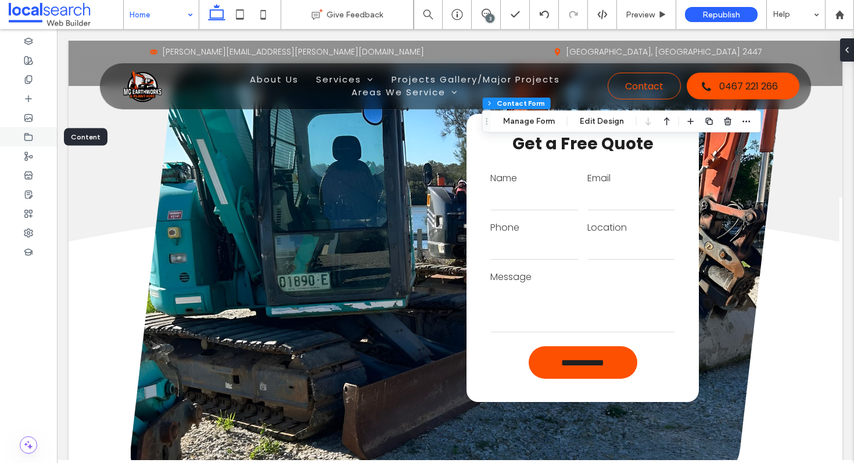
click at [26, 130] on div at bounding box center [28, 136] width 57 height 19
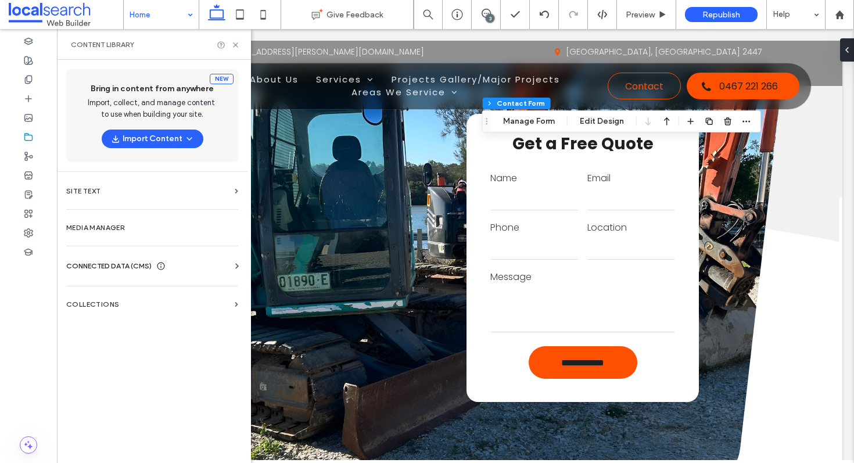
click at [124, 267] on span "CONNECTED DATA (CMS)" at bounding box center [108, 266] width 85 height 12
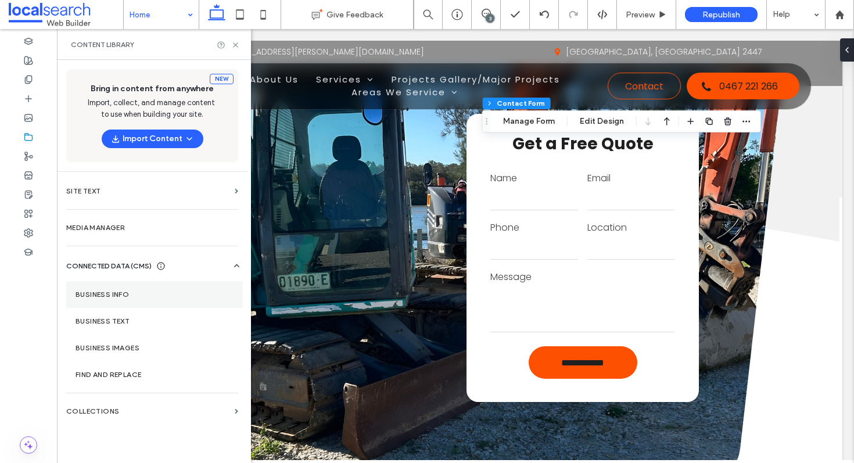
click at [99, 291] on label "Business Info" at bounding box center [155, 294] width 158 height 8
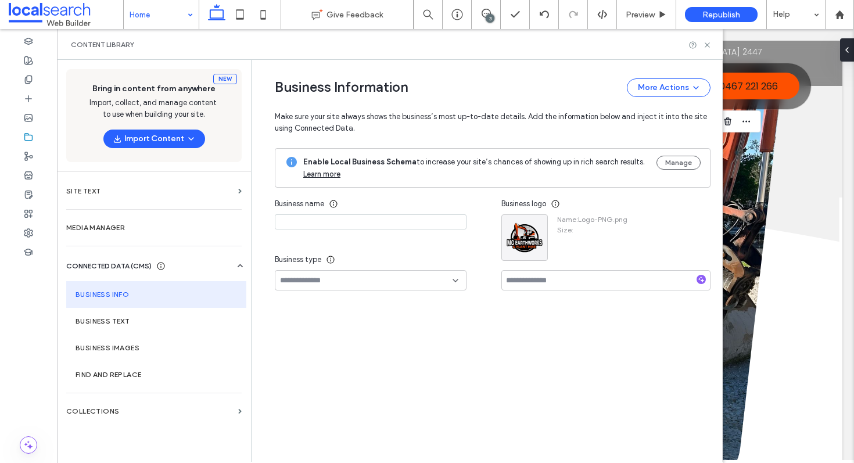
type input "**********"
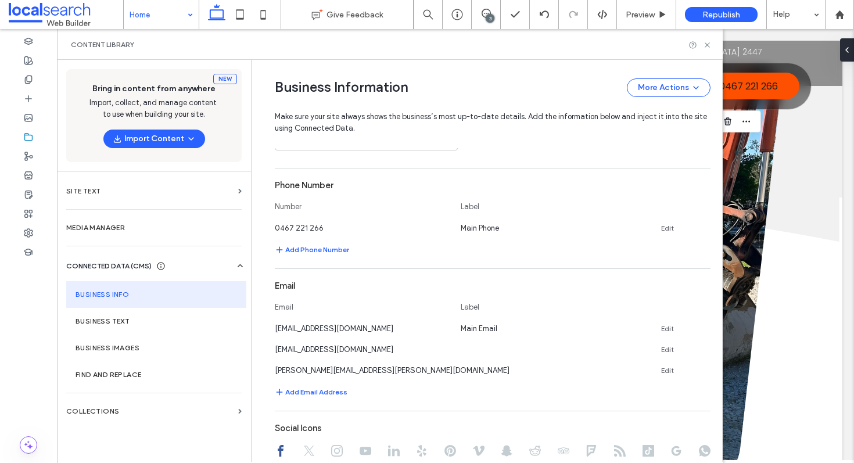
scroll to position [365, 0]
click at [701, 350] on icon at bounding box center [705, 346] width 9 height 9
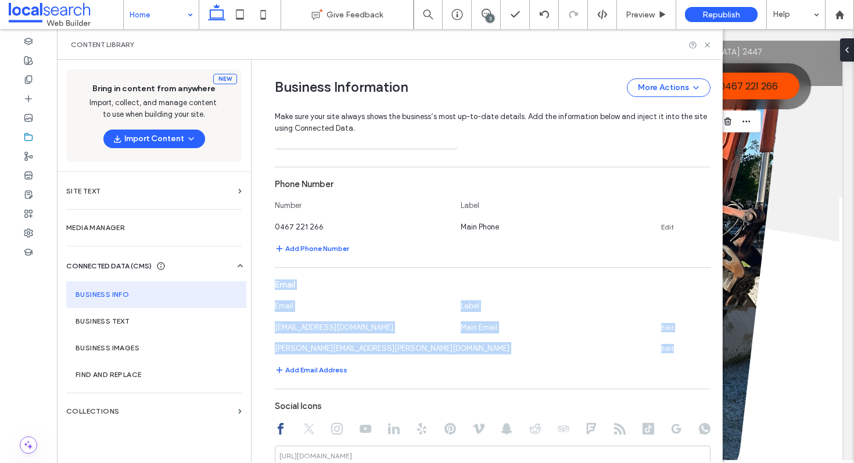
click at [701, 350] on icon at bounding box center [705, 346] width 9 height 9
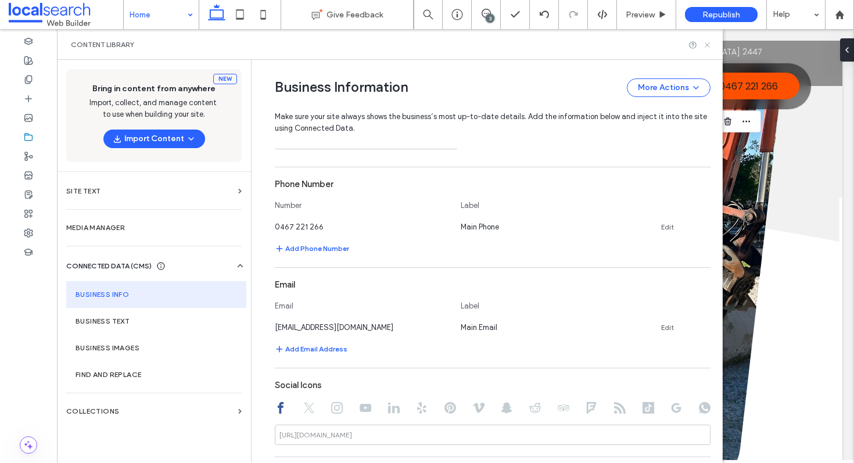
click at [706, 42] on icon at bounding box center [707, 45] width 9 height 9
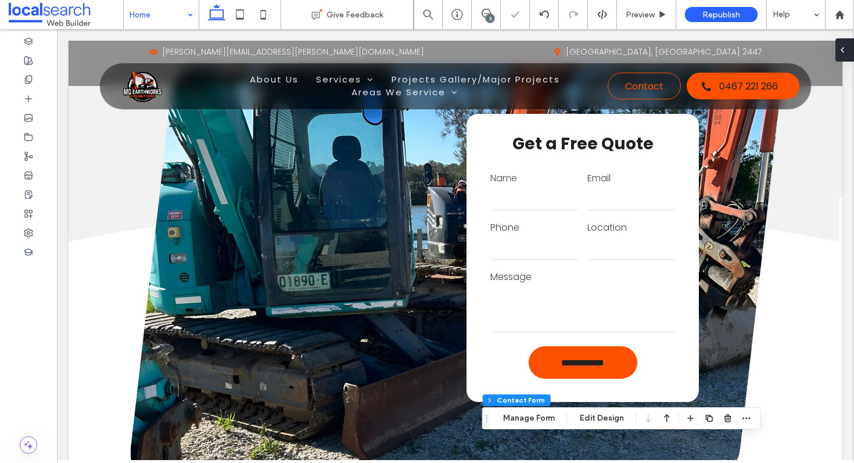
type input "*"
type input "***"
type input "*"
type input "***"
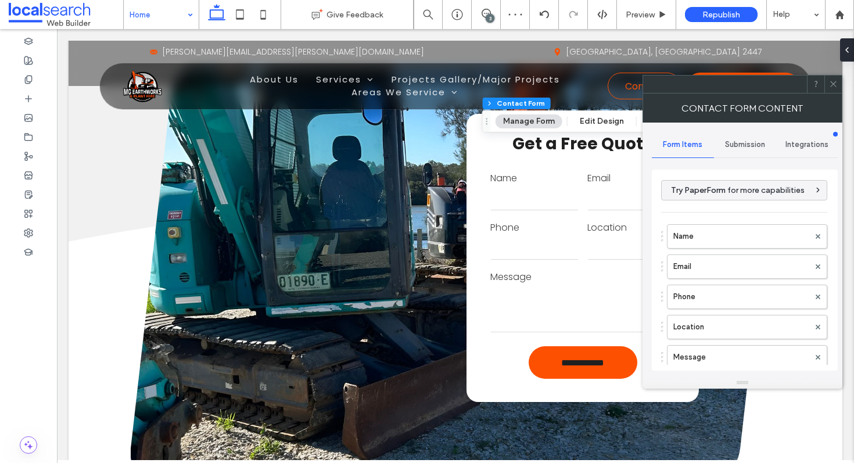
click at [753, 140] on span "Submission" at bounding box center [745, 144] width 40 height 9
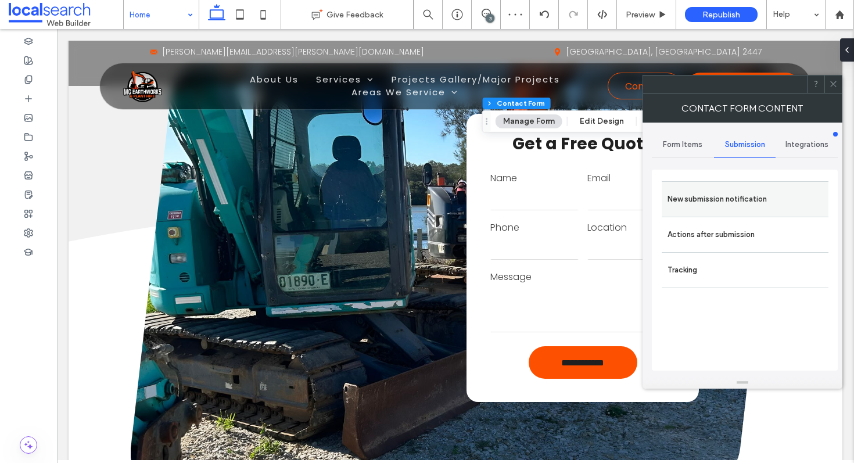
click at [723, 199] on label "New submission notification" at bounding box center [744, 199] width 155 height 23
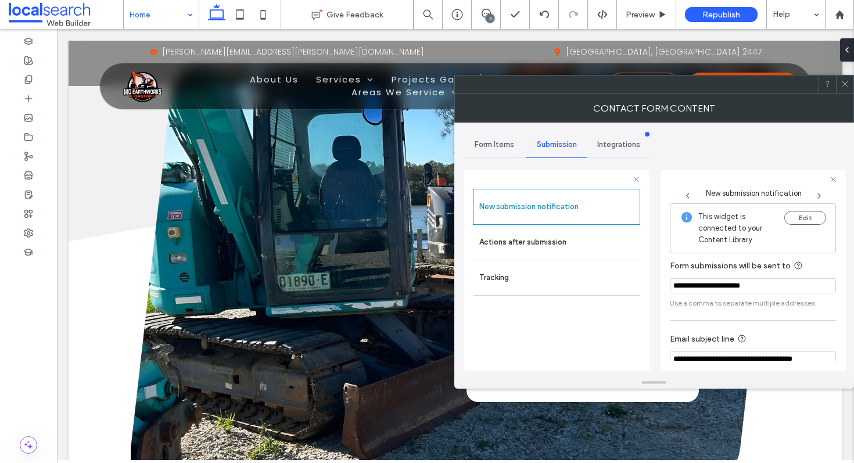
click at [847, 87] on icon at bounding box center [845, 84] width 9 height 9
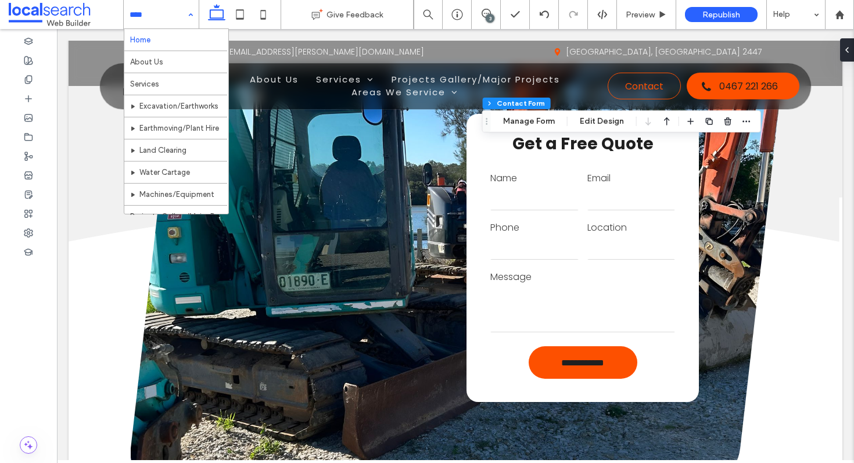
scroll to position [176, 0]
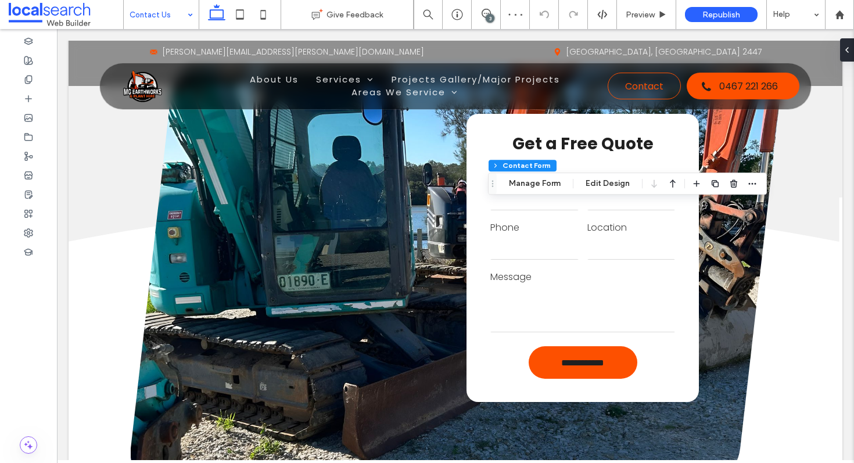
type input "*"
type input "***"
type input "*"
type input "***"
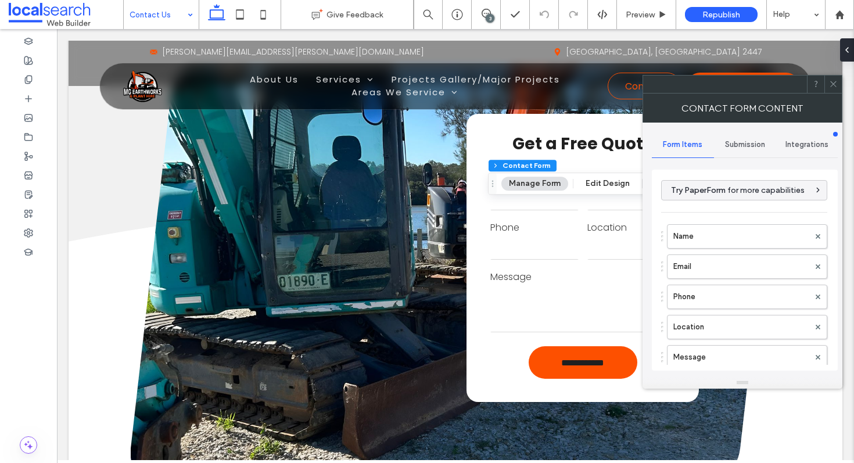
click at [734, 145] on span "Submission" at bounding box center [745, 144] width 40 height 9
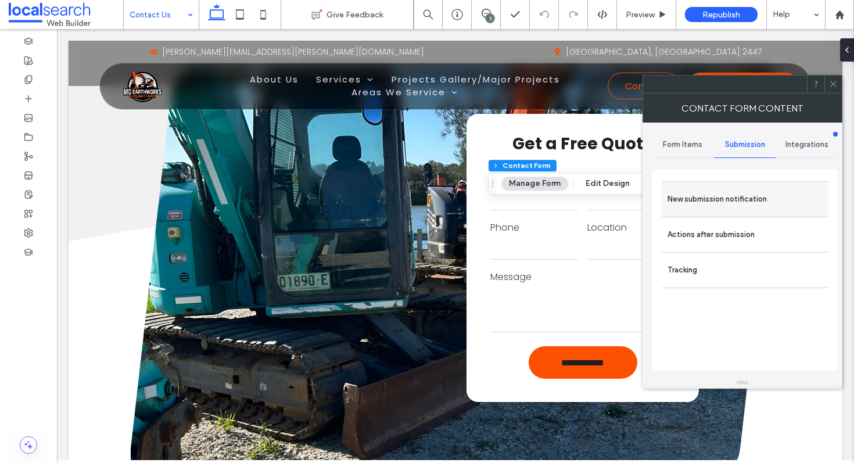
click at [720, 191] on label "New submission notification" at bounding box center [744, 199] width 155 height 23
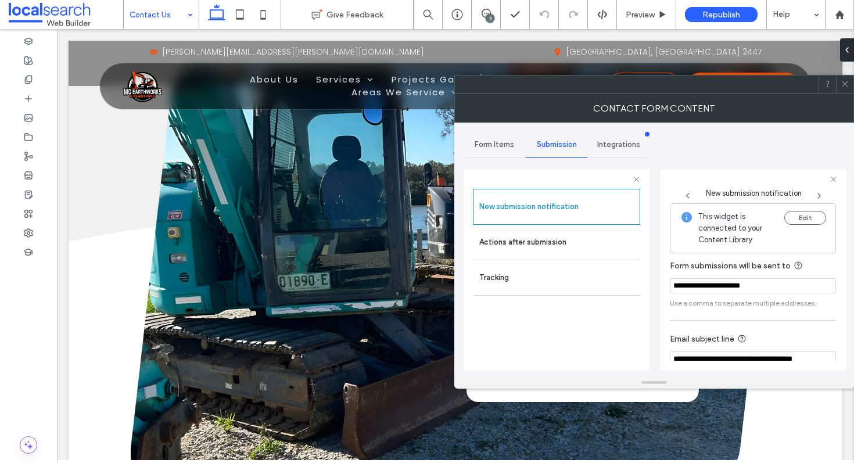
click at [844, 82] on icon at bounding box center [845, 84] width 9 height 9
